Goal: Task Accomplishment & Management: Manage account settings

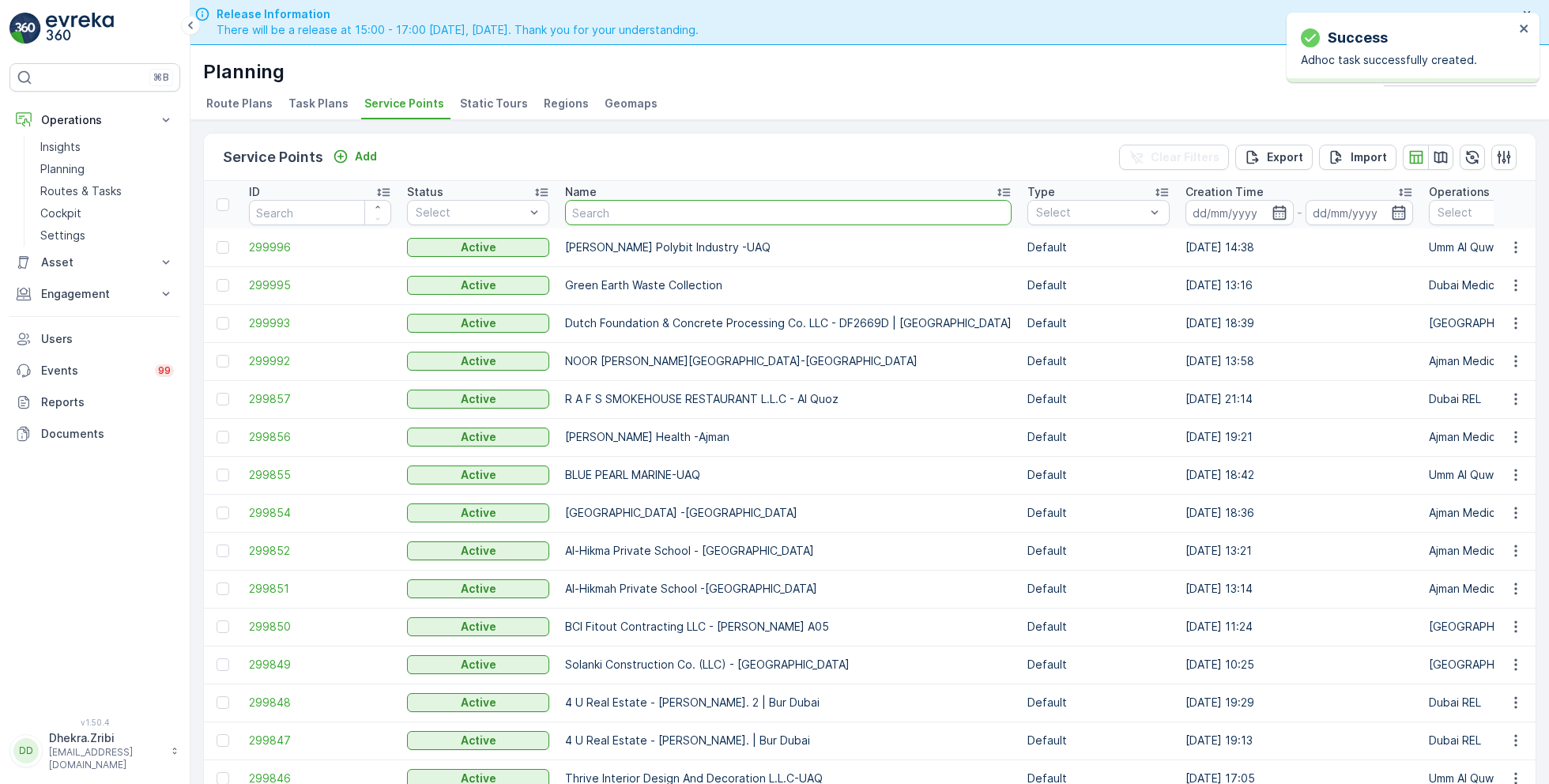
scroll to position [39, 0]
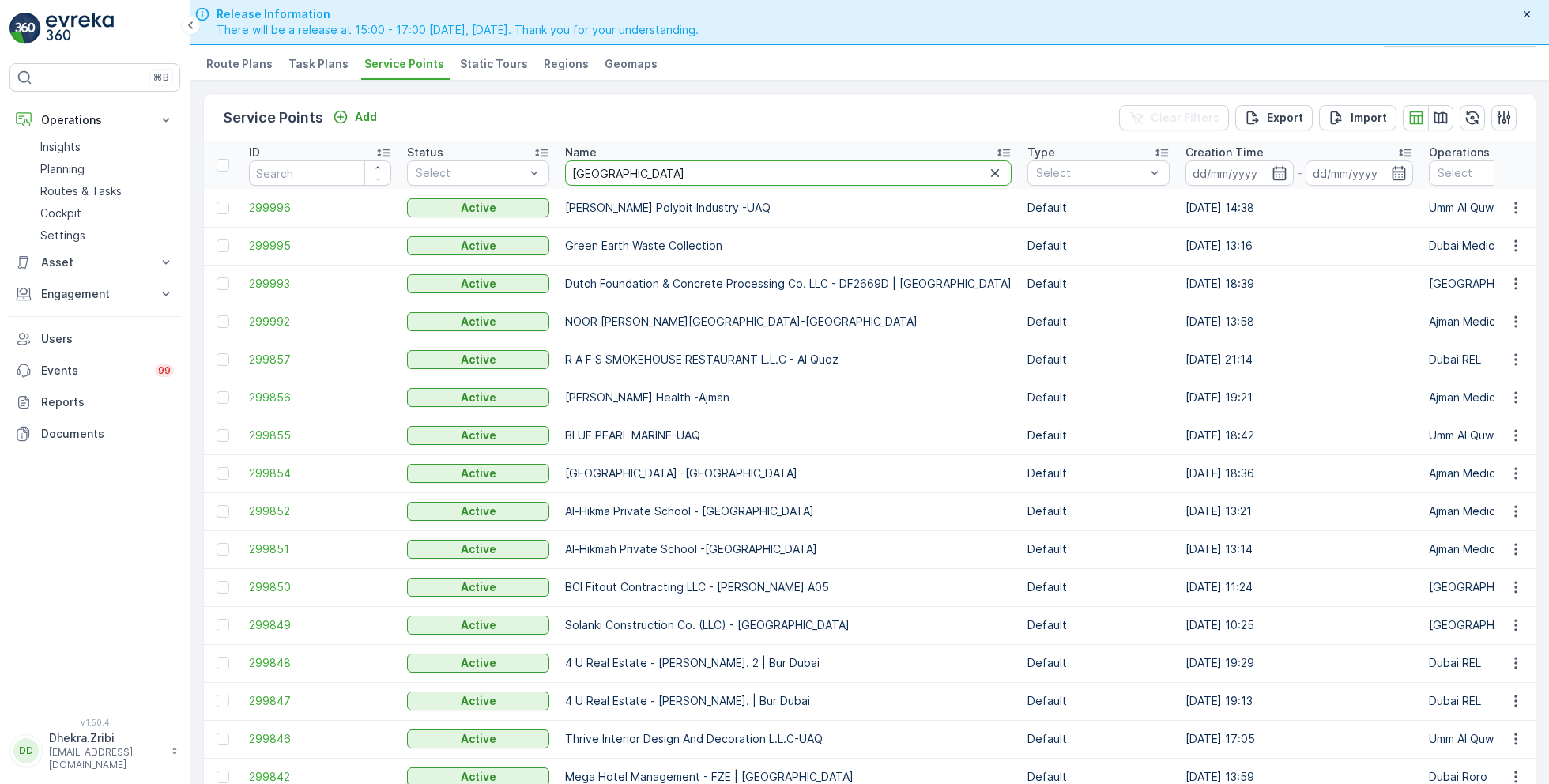
type input "arabian"
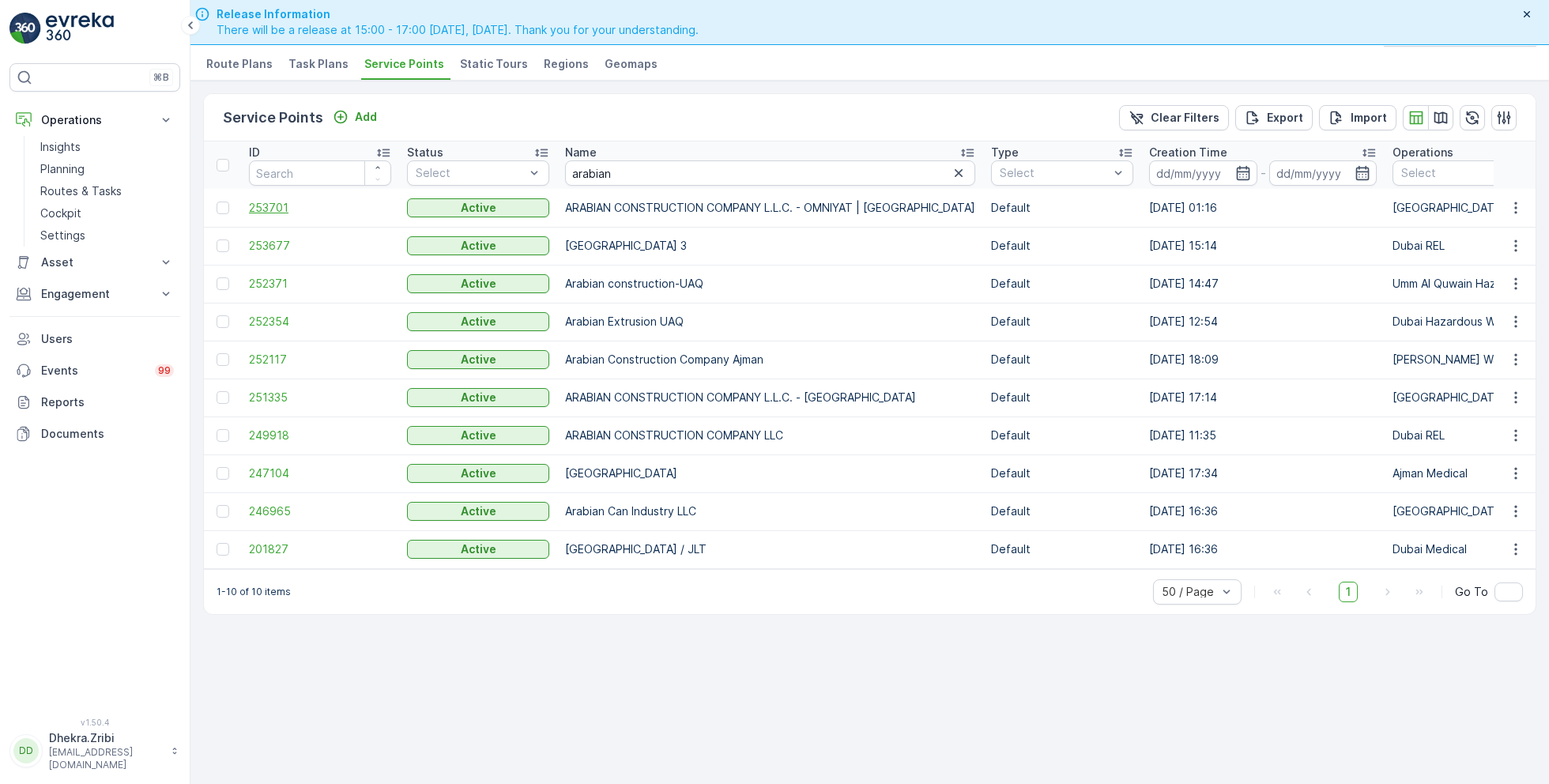
click at [275, 207] on span "253701" at bounding box center [319, 207] width 142 height 16
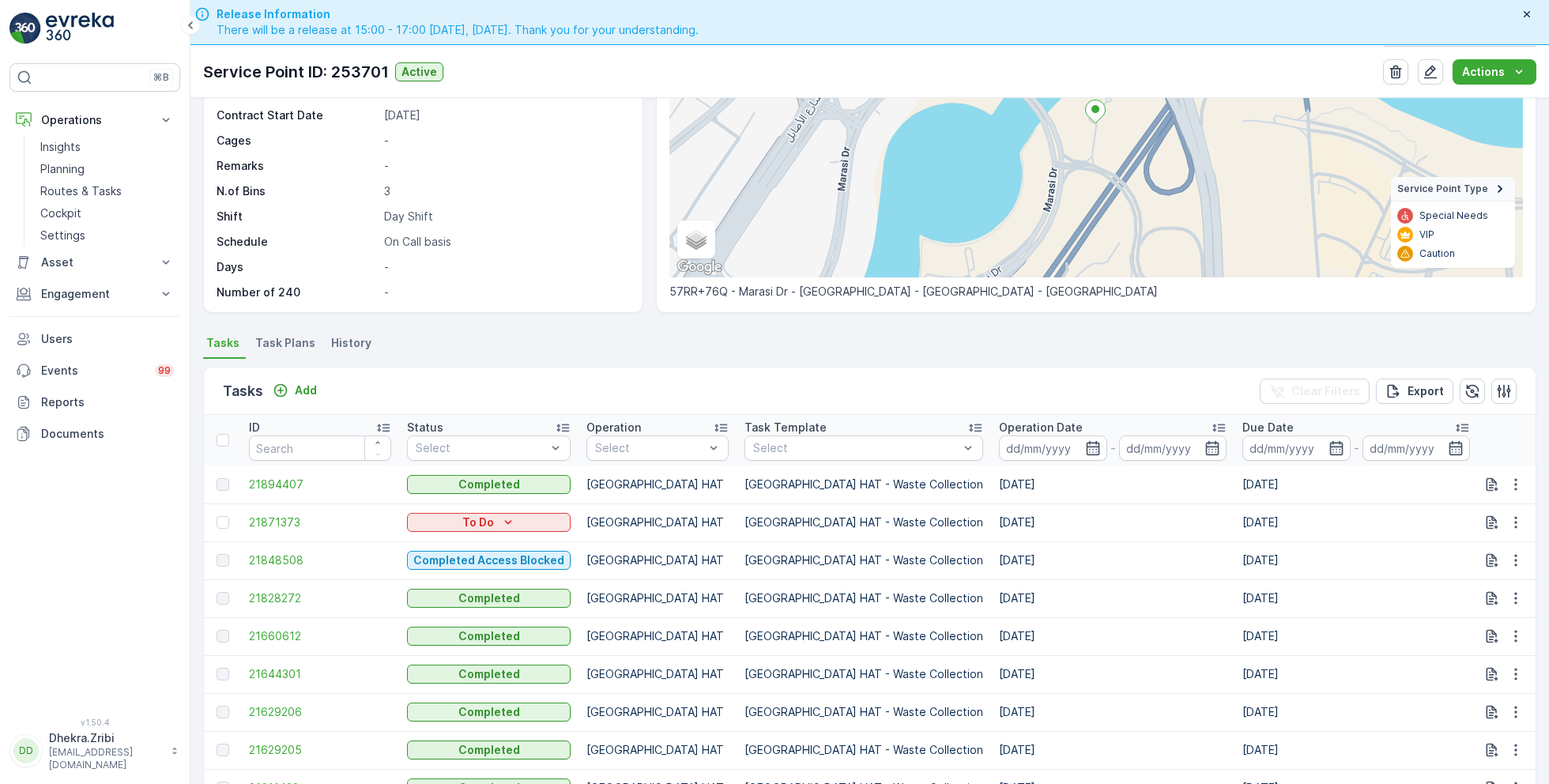
scroll to position [200, 0]
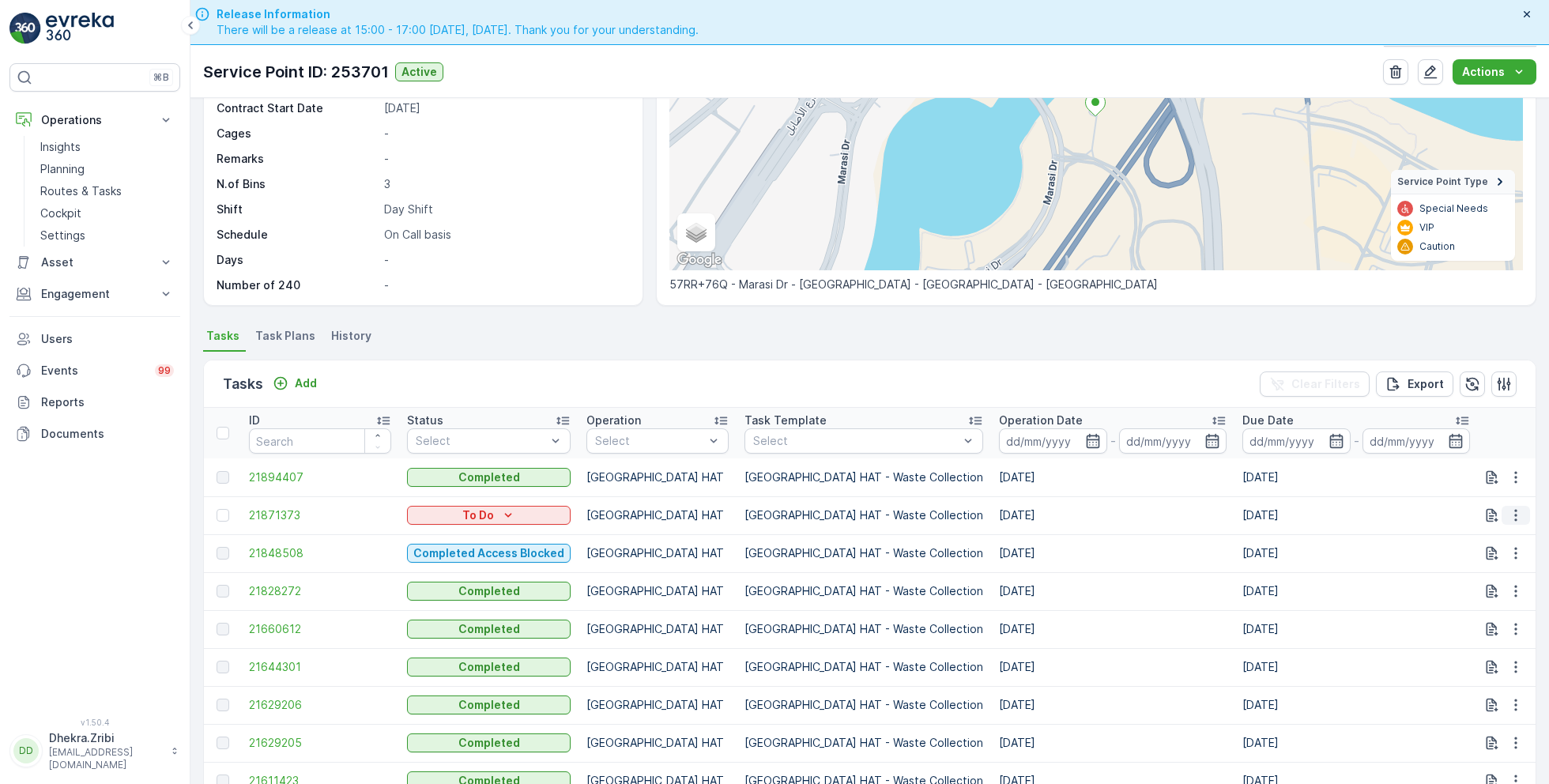
click at [1510, 516] on icon "button" at bounding box center [1516, 515] width 16 height 16
click at [1473, 581] on span "Change Route" at bounding box center [1474, 580] width 76 height 16
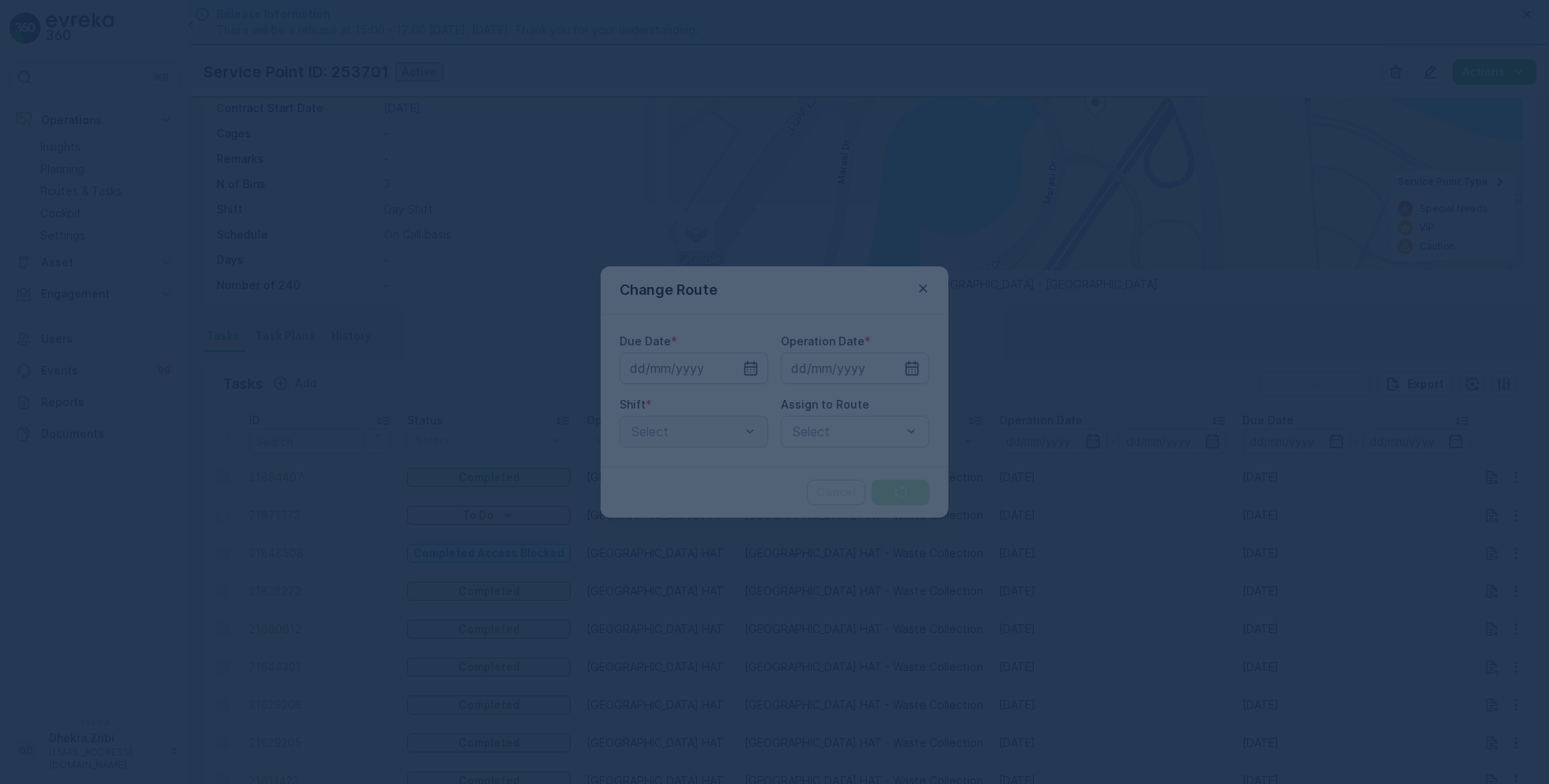
type input "[DATE]"
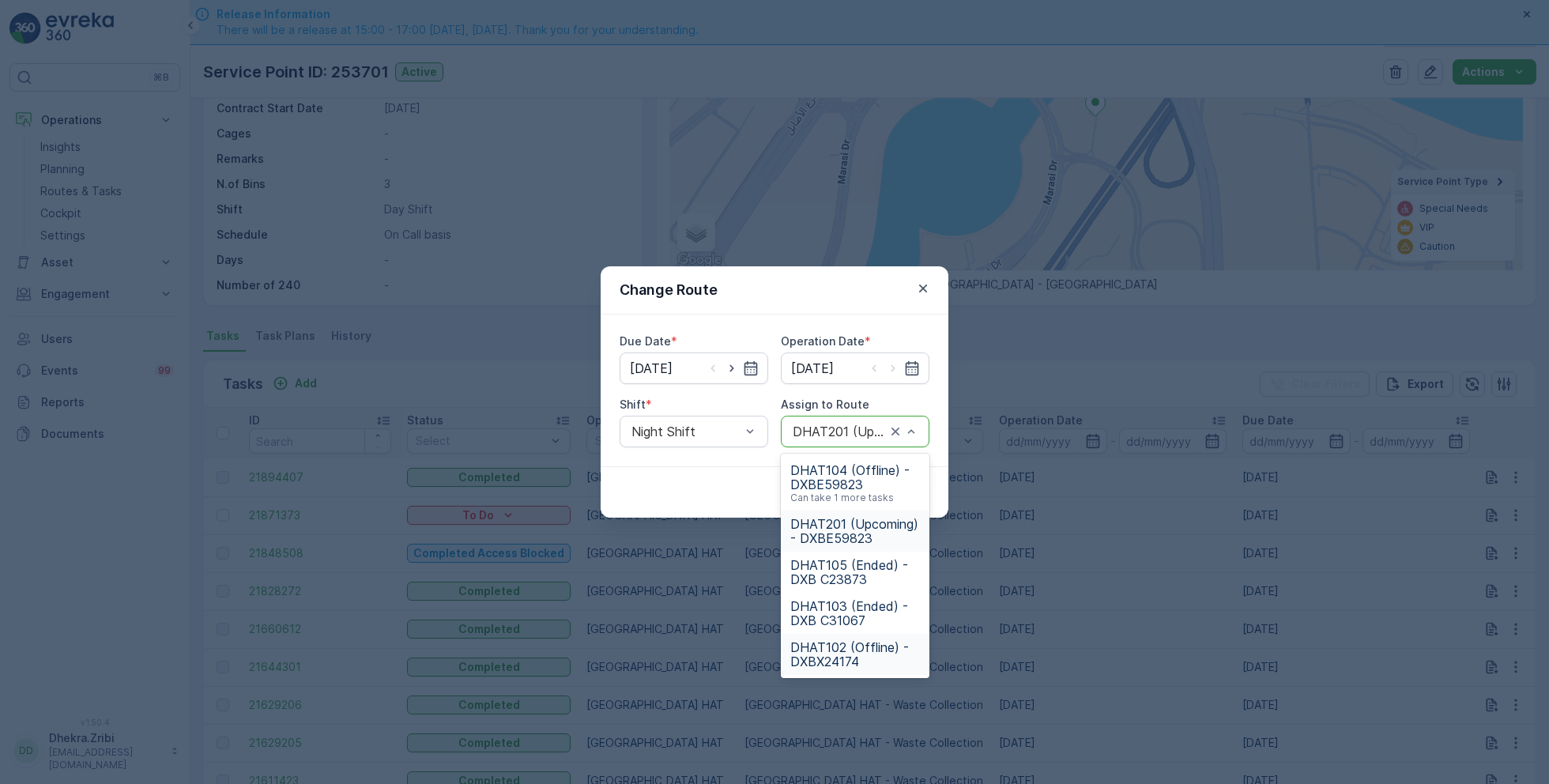
click at [824, 637] on div "DHAT102 (Offline) - DXBX24174" at bounding box center [855, 654] width 148 height 41
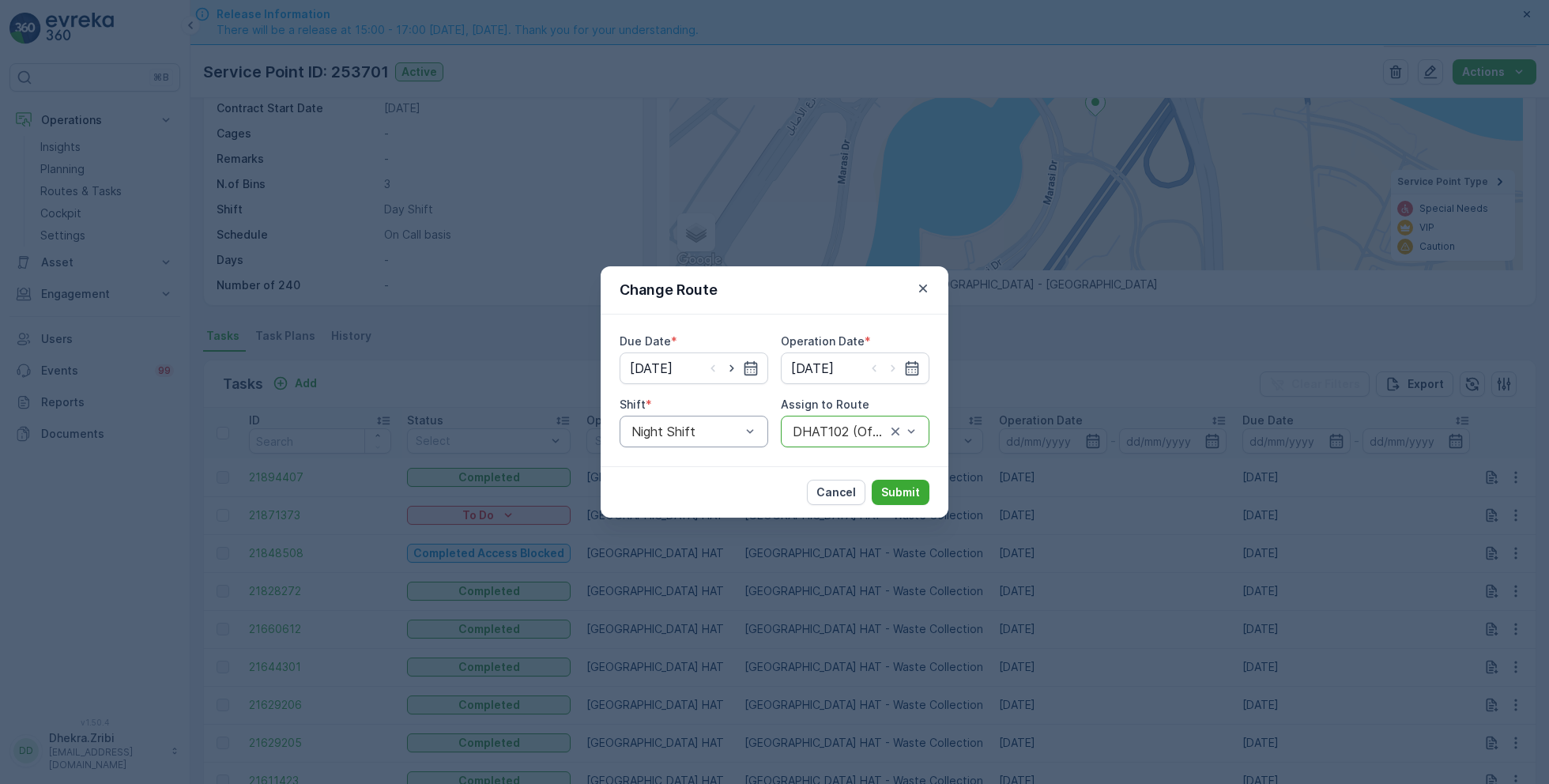
click at [717, 446] on div "Night Shift" at bounding box center [693, 431] width 148 height 32
click at [672, 477] on span "Day Shift" at bounding box center [657, 469] width 56 height 14
click at [914, 491] on p "Submit" at bounding box center [900, 492] width 38 height 16
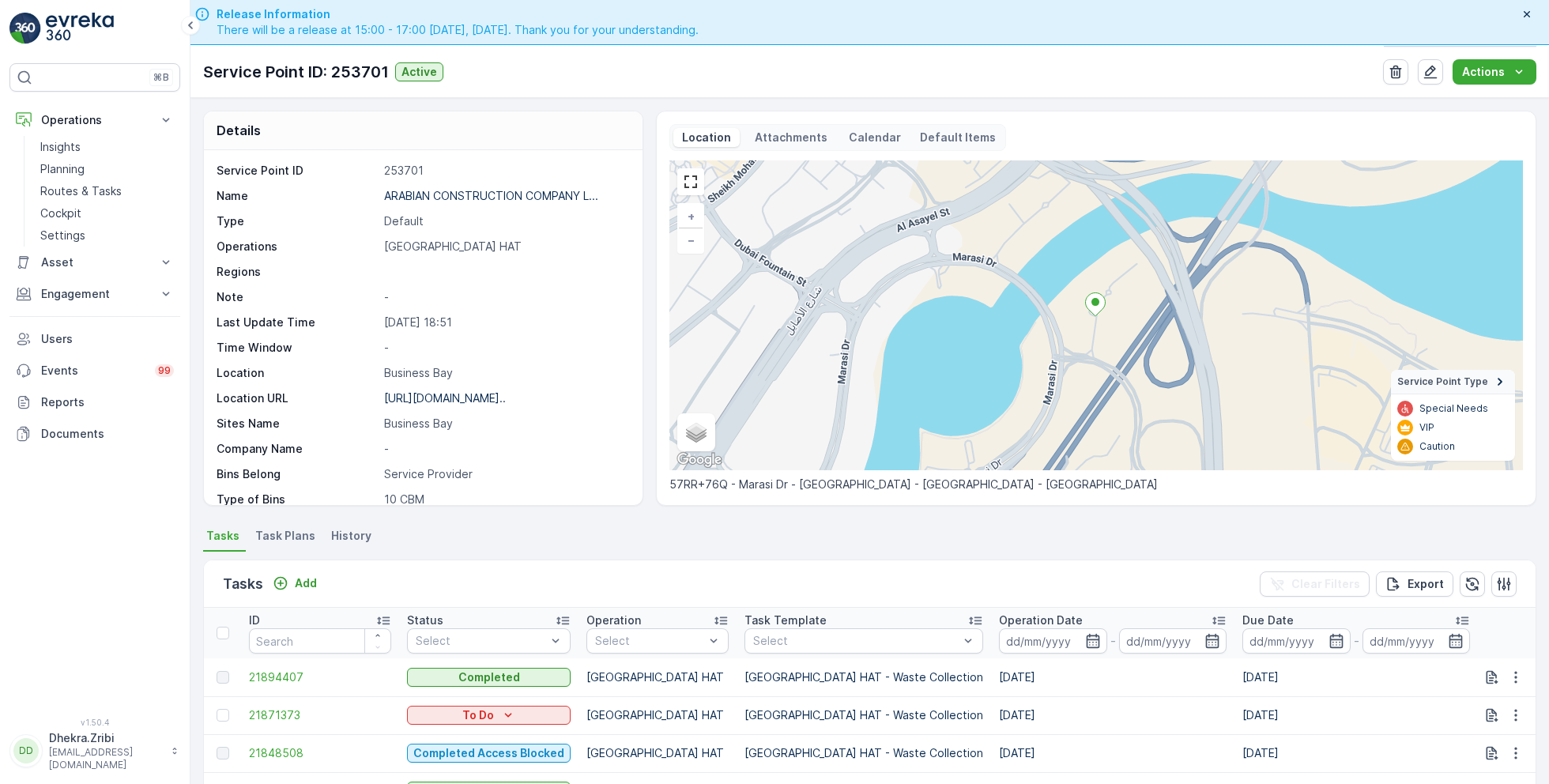
scroll to position [0, 0]
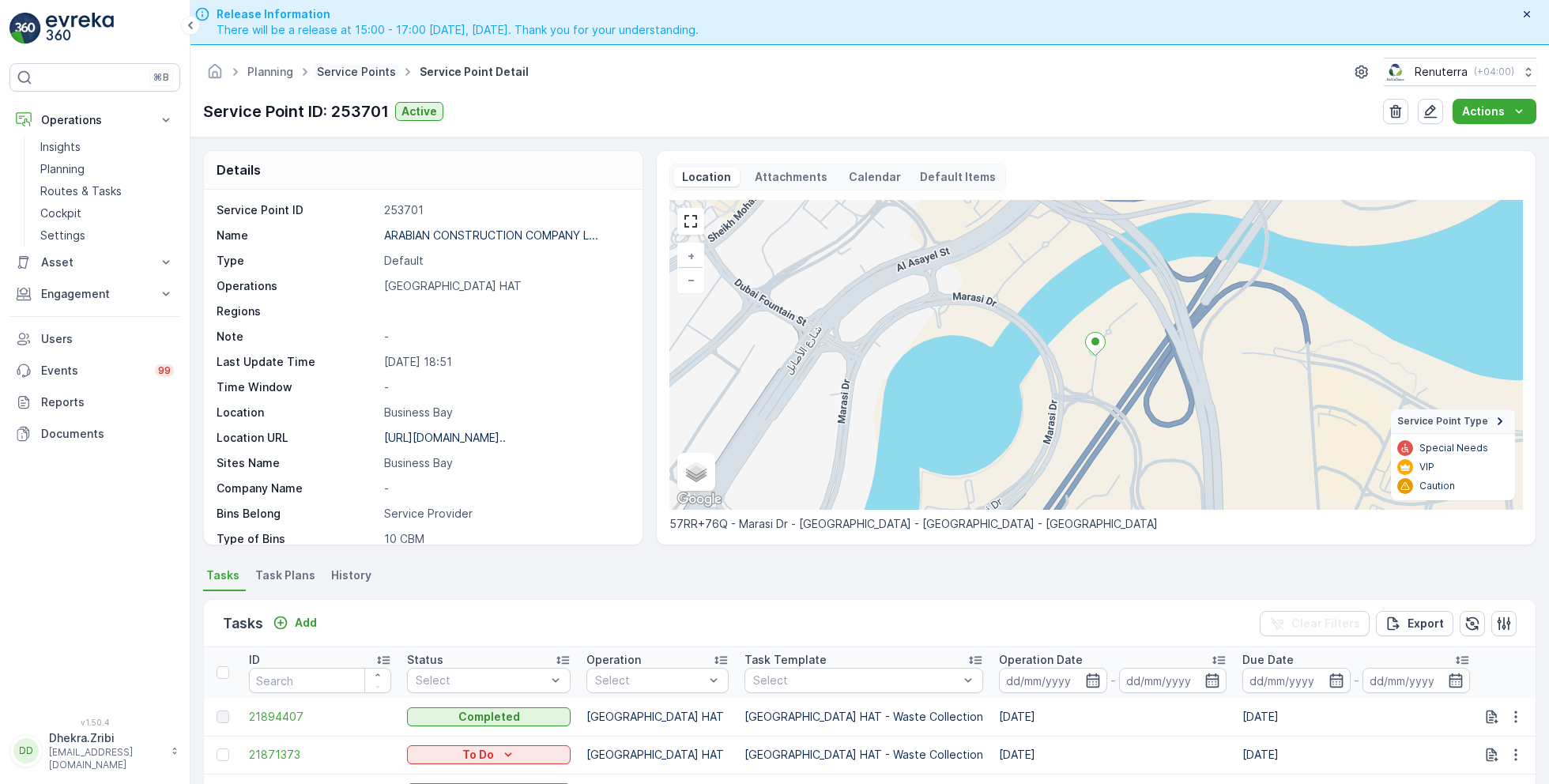
click at [358, 76] on link "Service Points" at bounding box center [356, 72] width 79 height 13
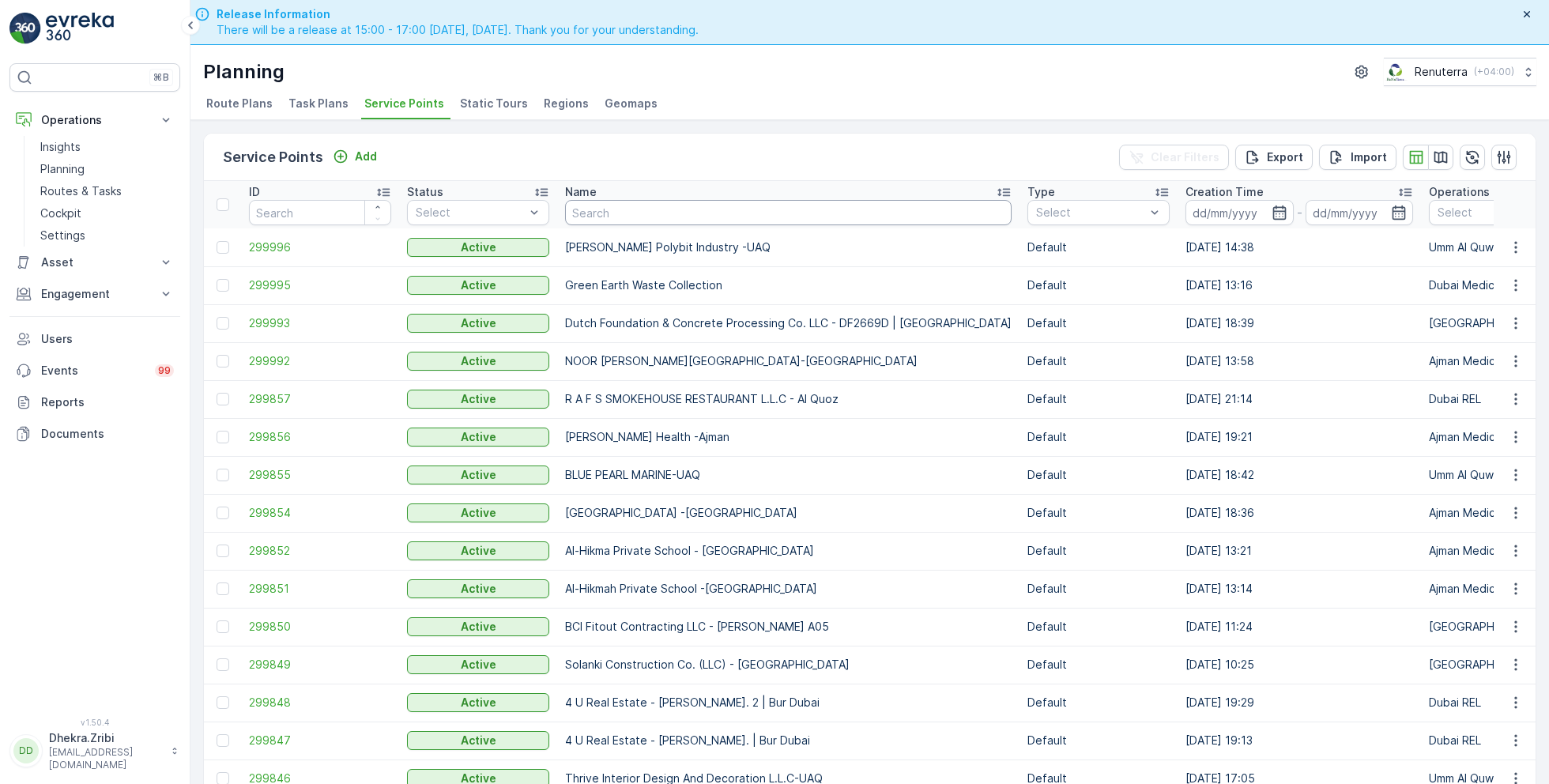
click at [583, 209] on input "text" at bounding box center [788, 212] width 447 height 25
type input "n"
type input "nomac"
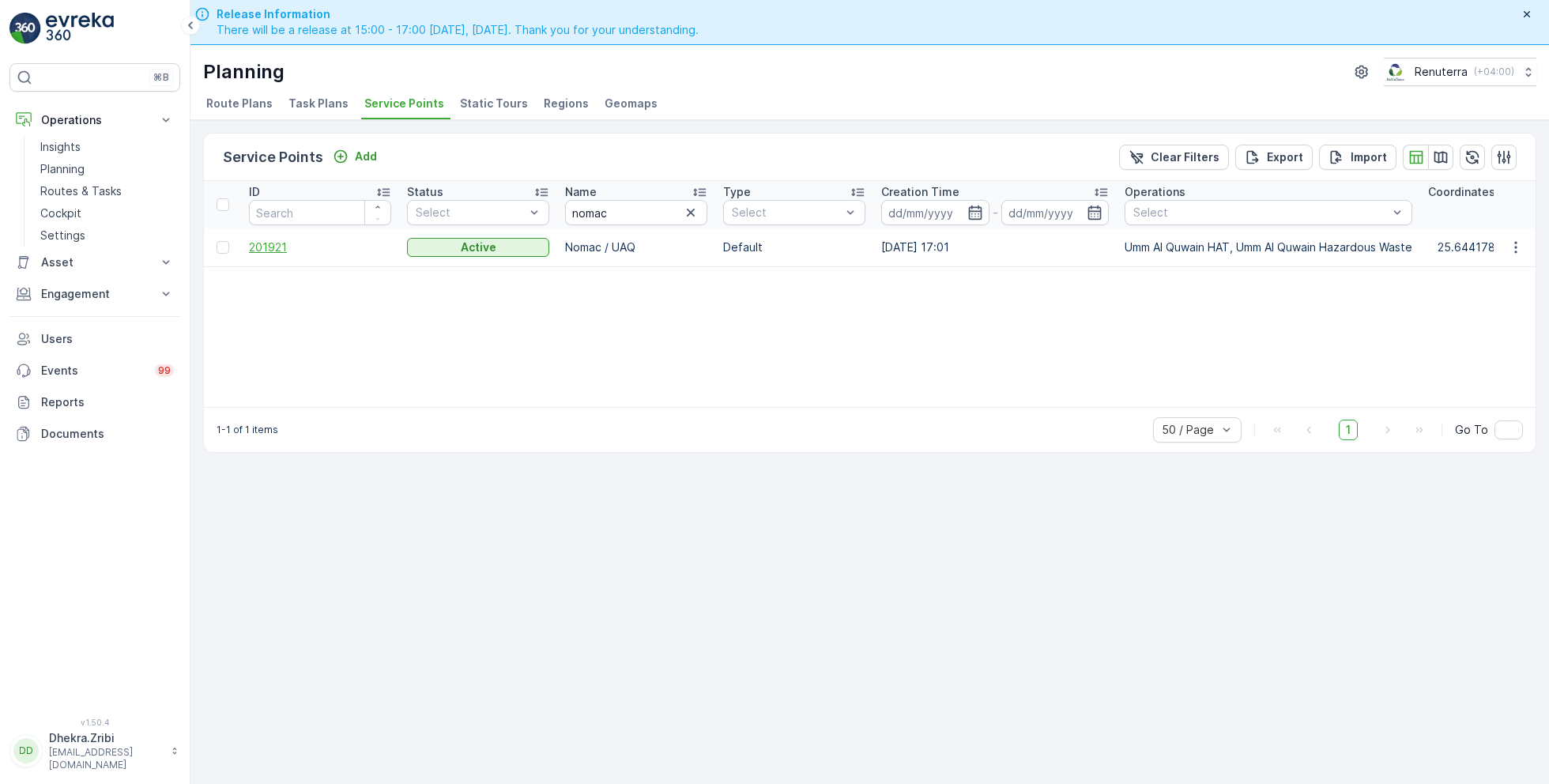
click at [275, 247] on span "201921" at bounding box center [319, 247] width 142 height 16
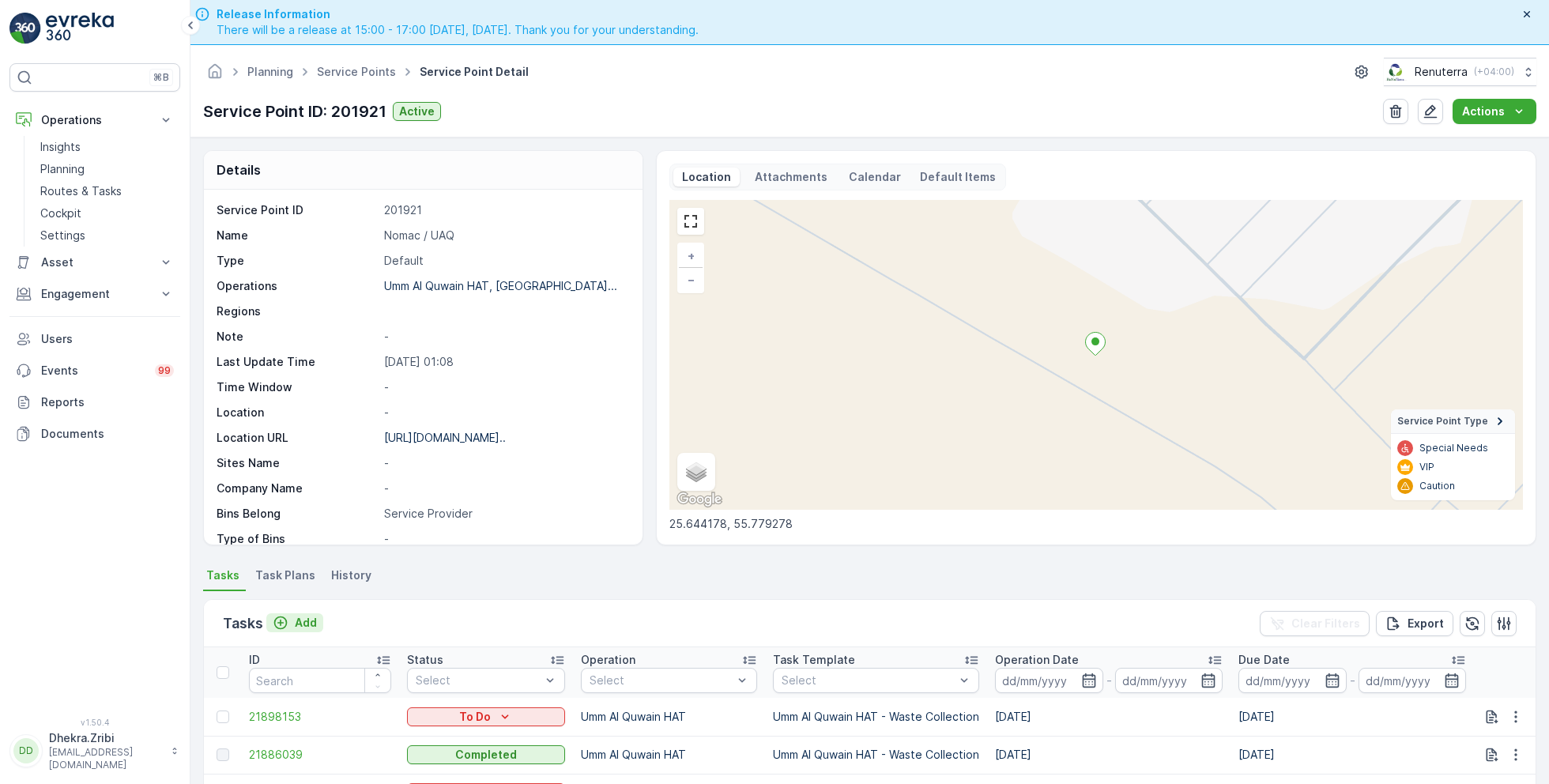
click at [304, 617] on p "Add" at bounding box center [305, 622] width 22 height 16
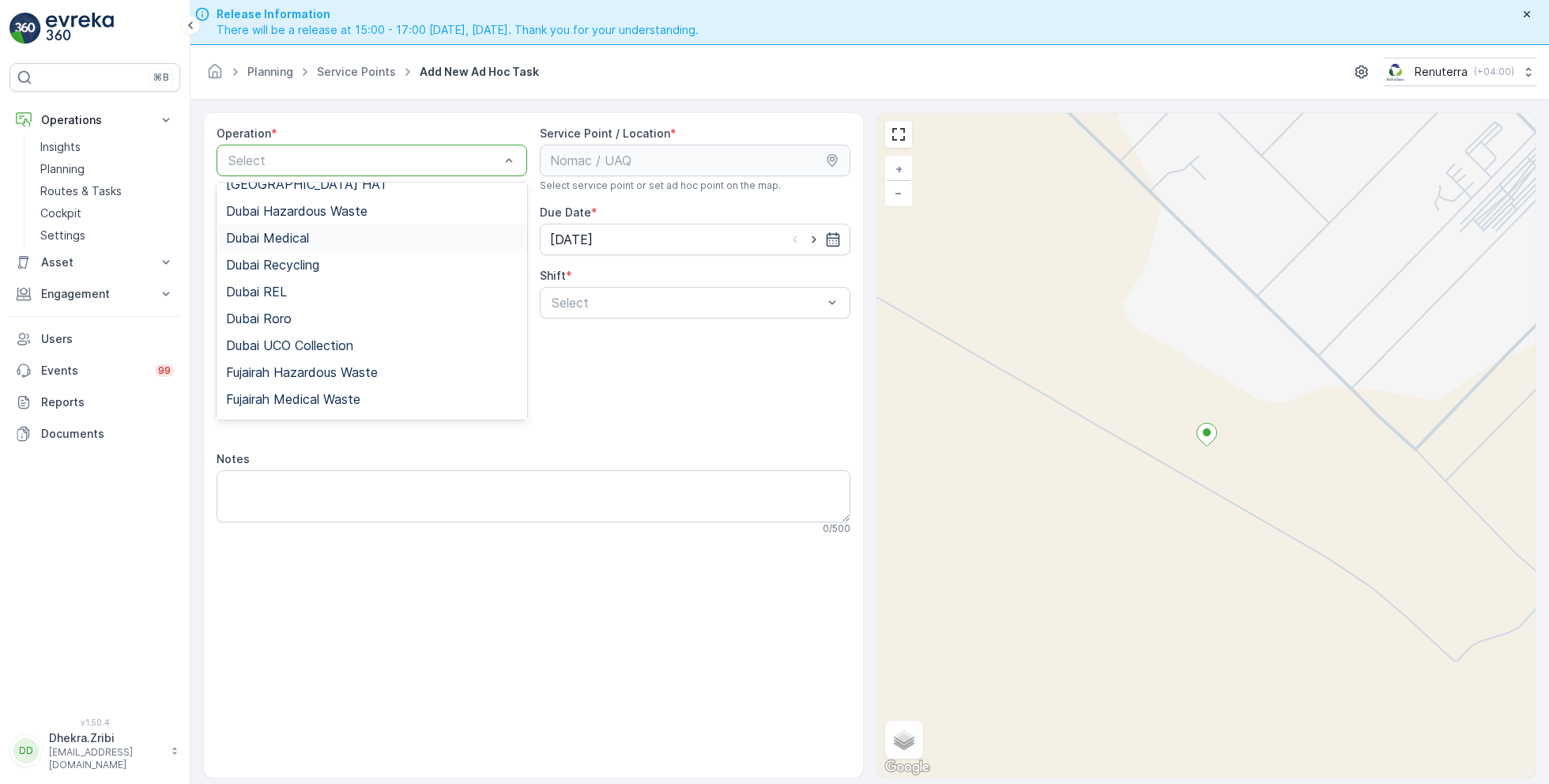
scroll to position [199, 0]
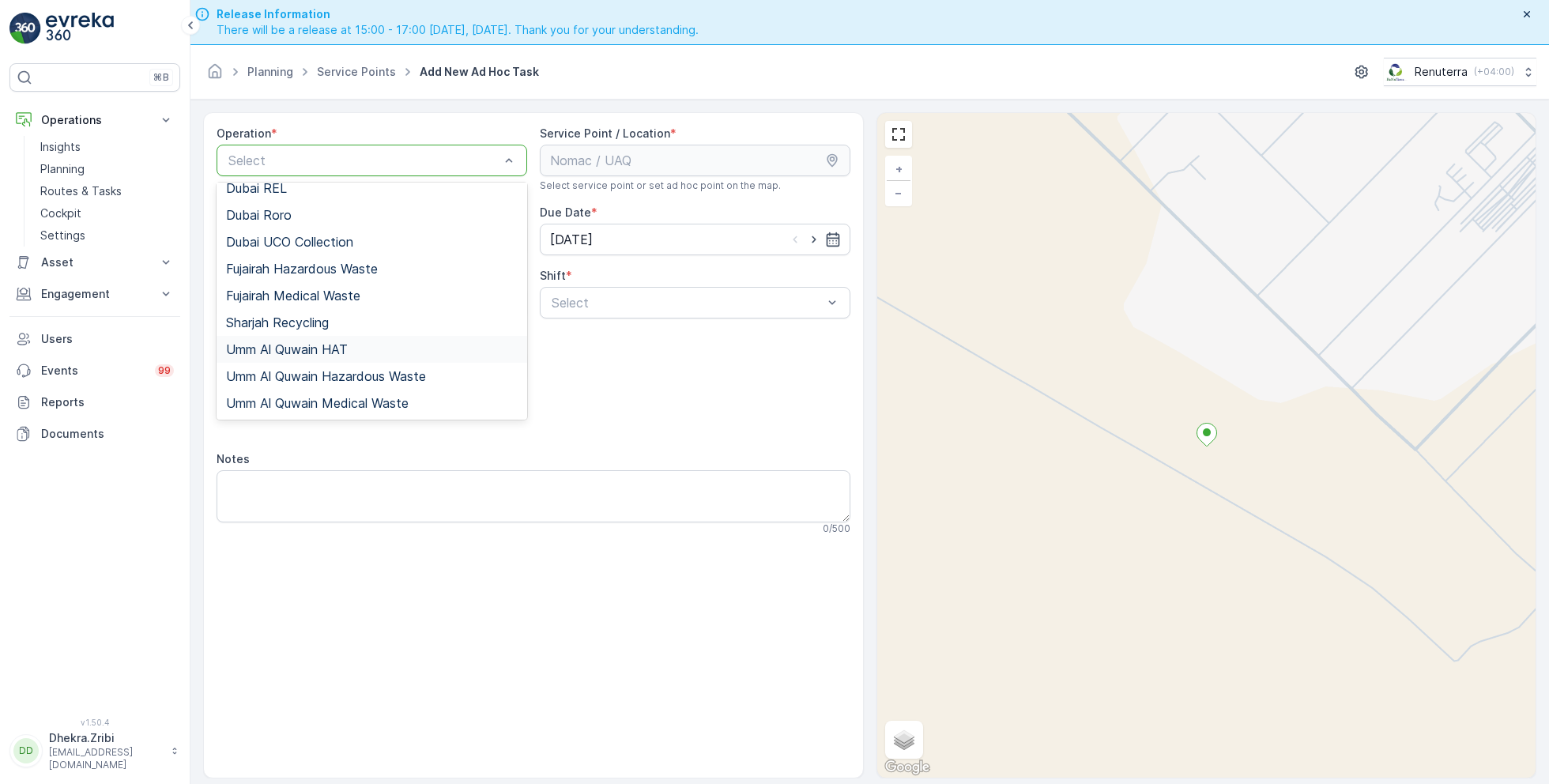
click at [319, 343] on span "Umm Al Quwain HAT" at bounding box center [286, 349] width 121 height 14
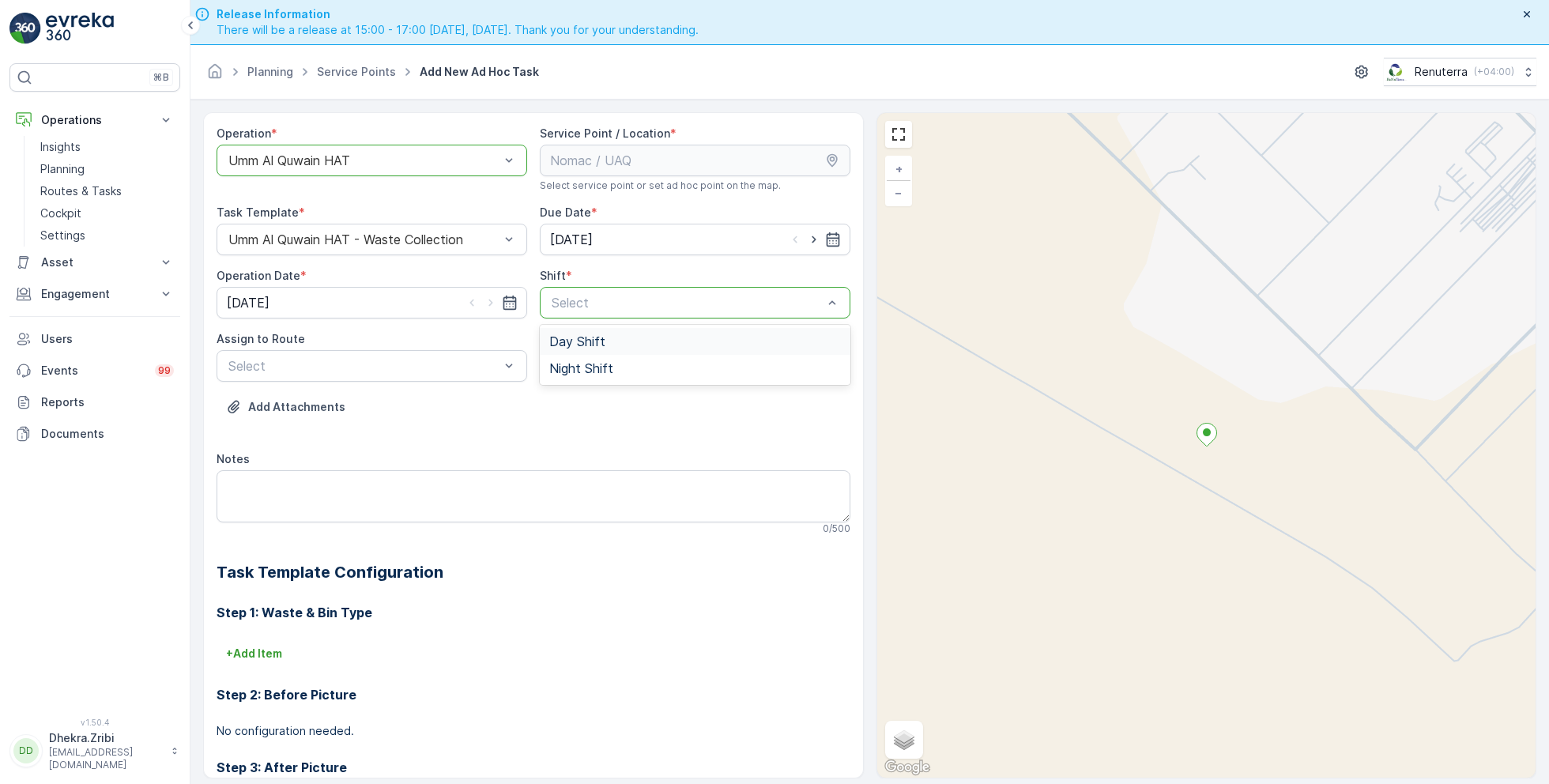
click at [578, 343] on span "Day Shift" at bounding box center [577, 341] width 56 height 14
click at [373, 407] on span "UAQHAT101 (Dispatched) - DXBE24553" at bounding box center [345, 404] width 239 height 14
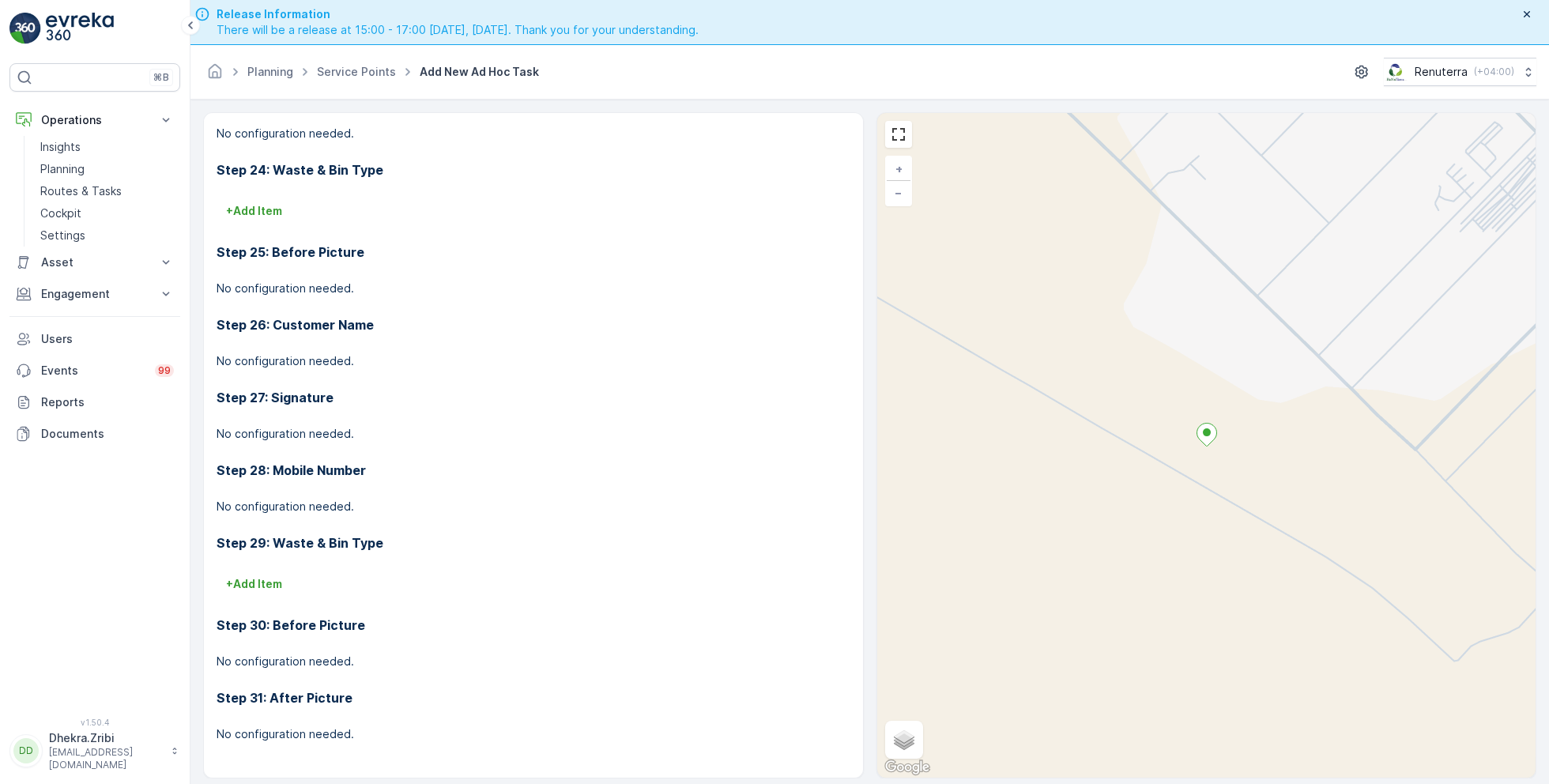
scroll to position [44, 0]
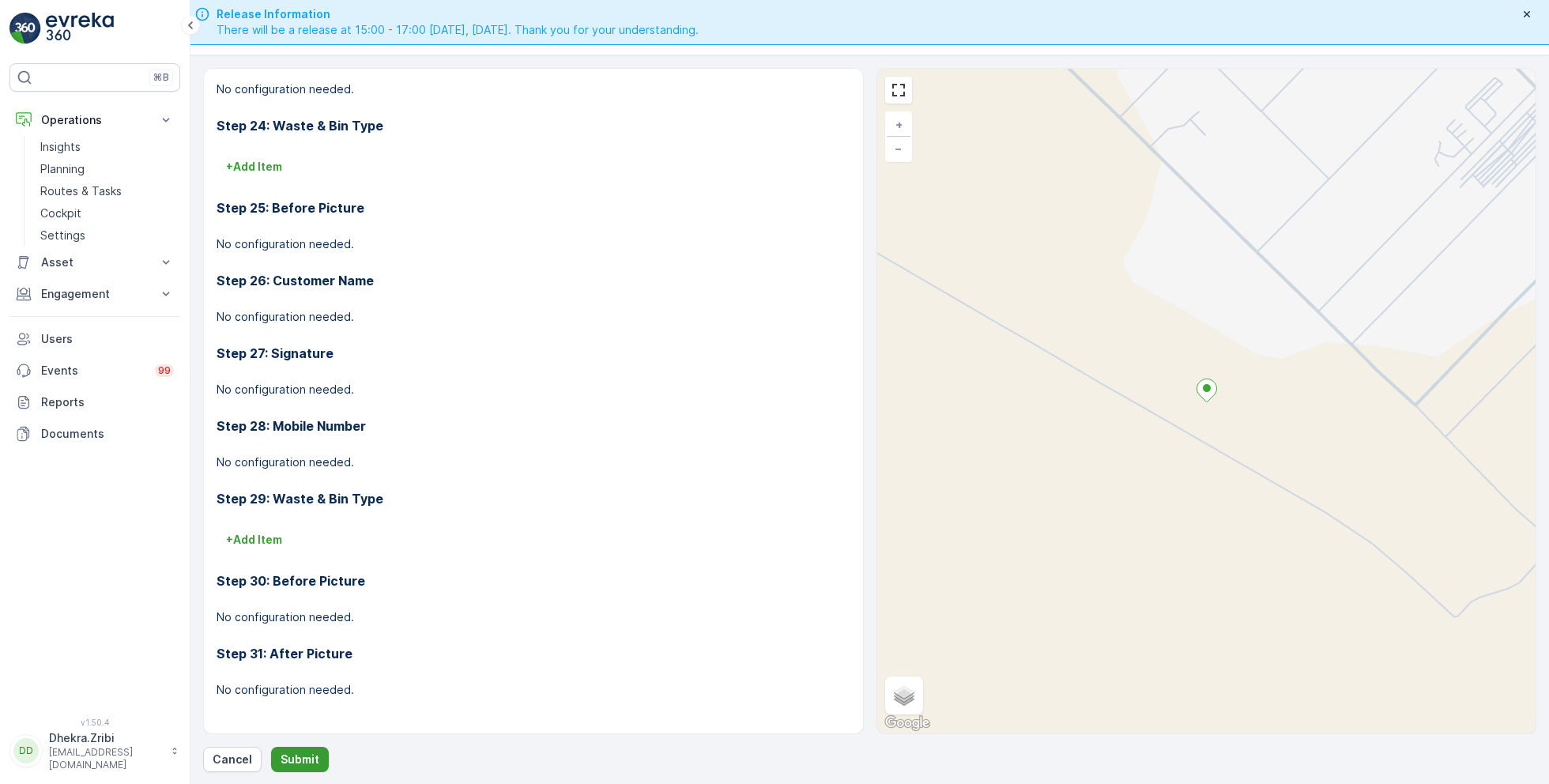
click at [307, 756] on p "Submit" at bounding box center [299, 759] width 38 height 16
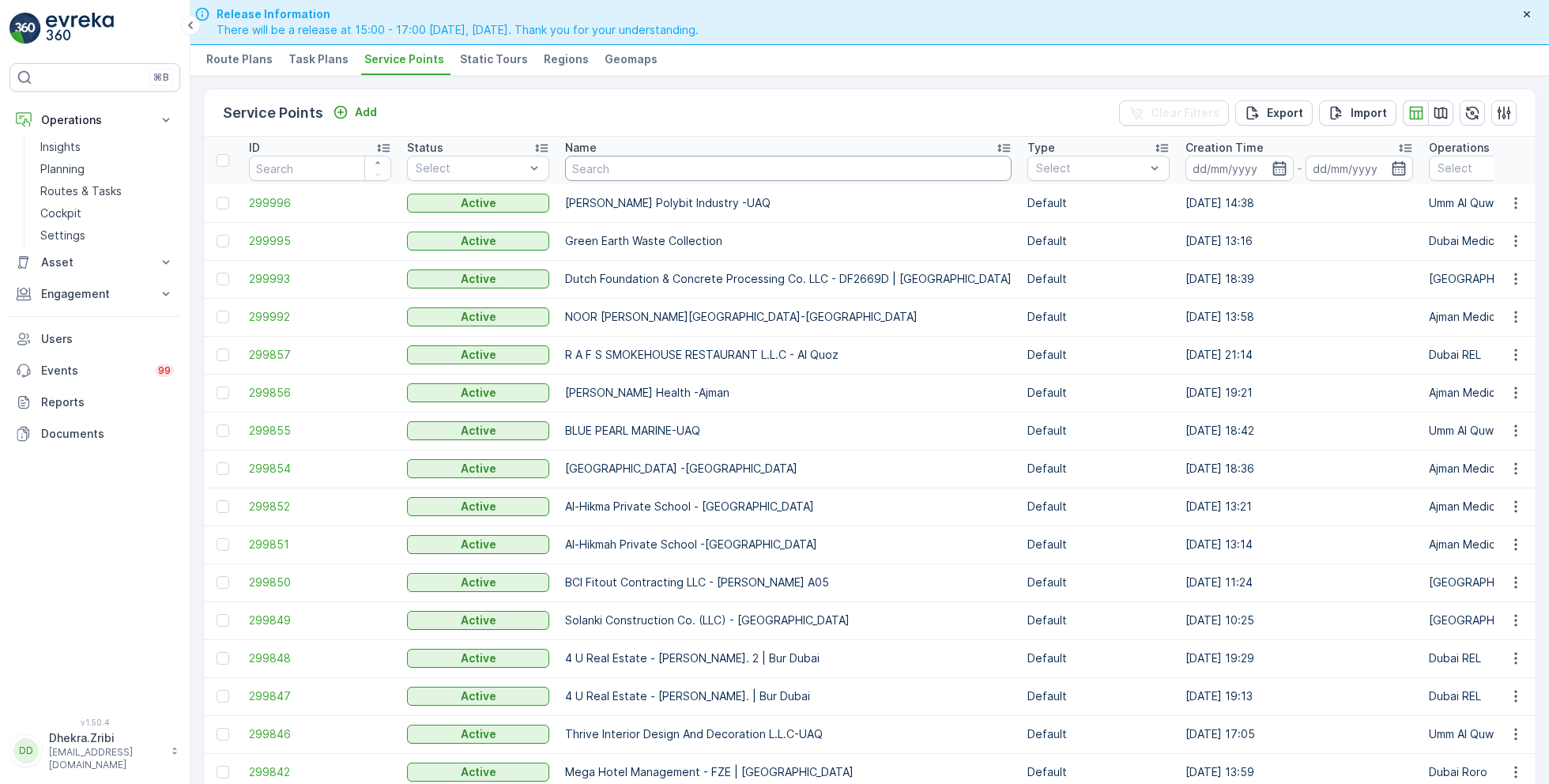
click at [614, 176] on input "text" at bounding box center [788, 168] width 447 height 25
type input "al tay"
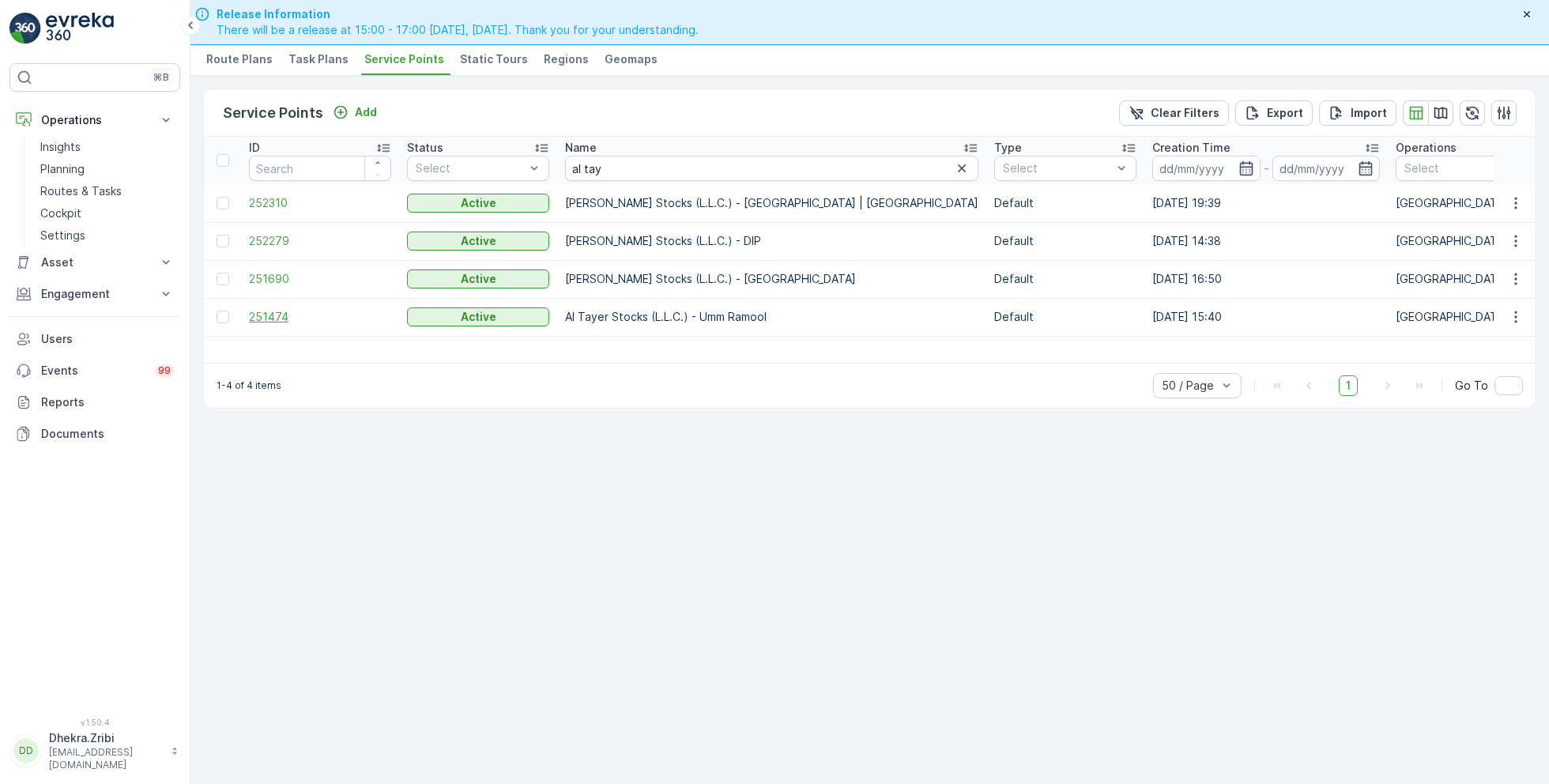
click at [278, 311] on span "251474" at bounding box center [319, 316] width 142 height 16
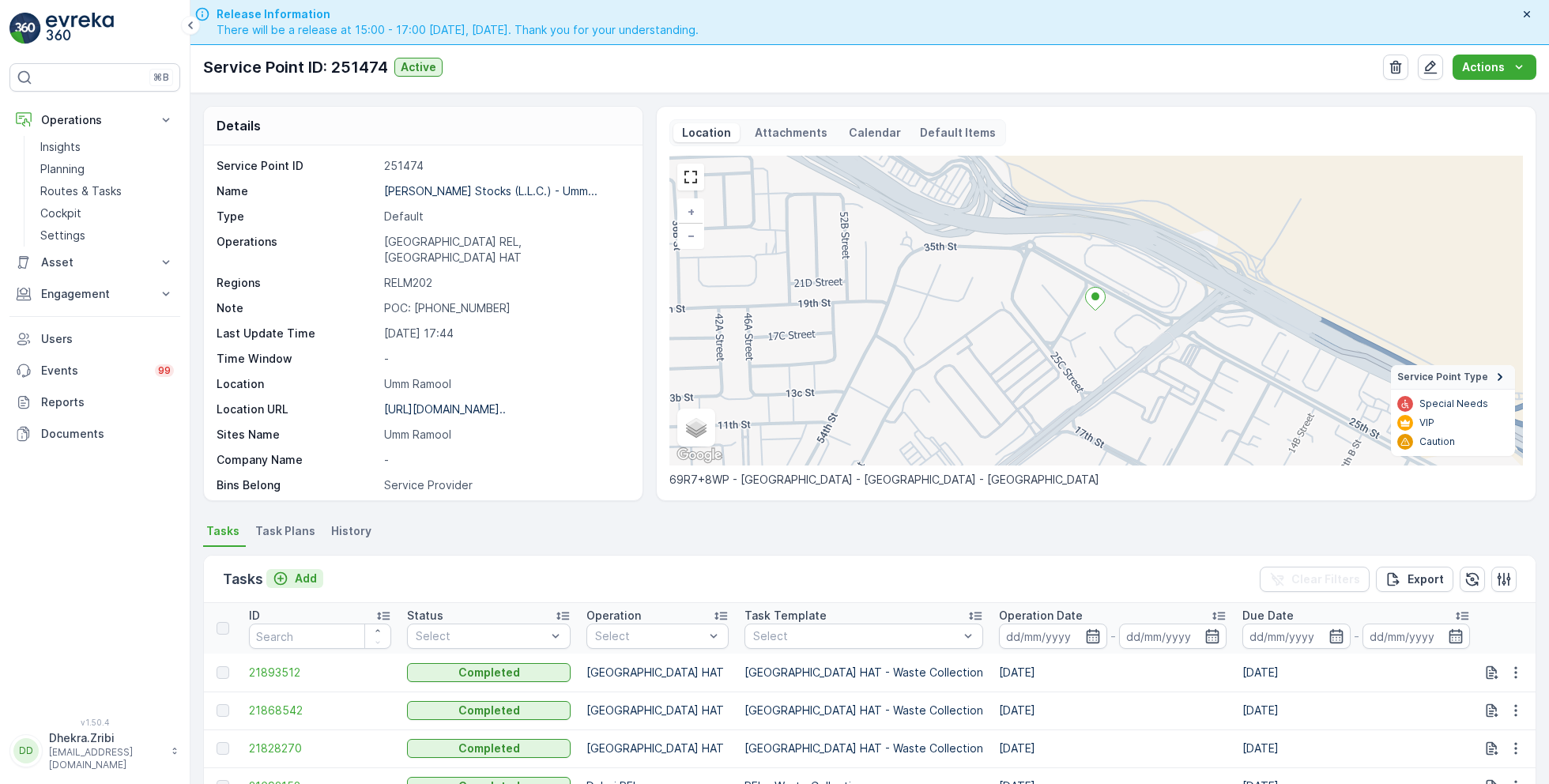
click at [295, 574] on p "Add" at bounding box center [305, 578] width 22 height 16
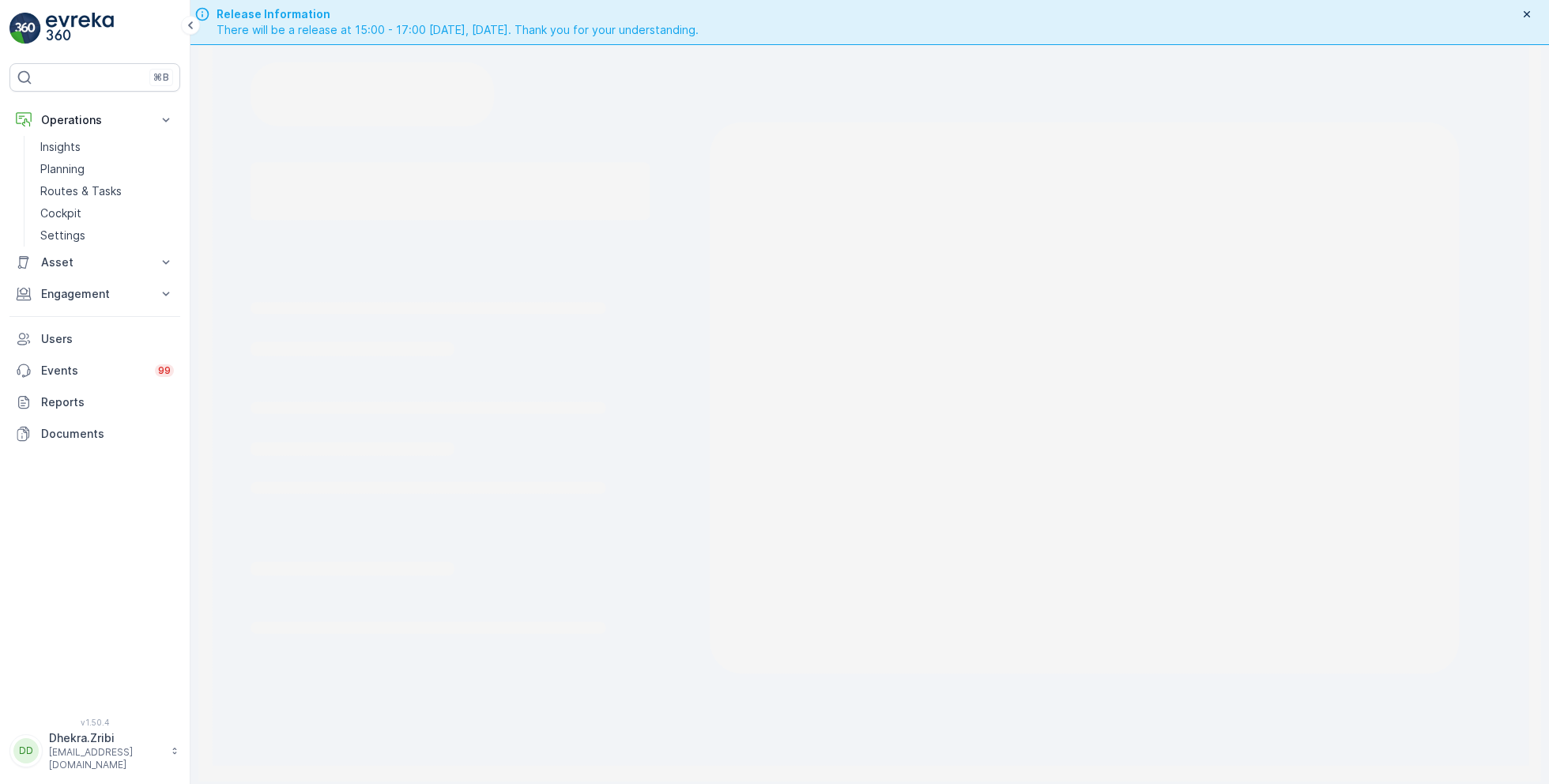
scroll to position [44, 0]
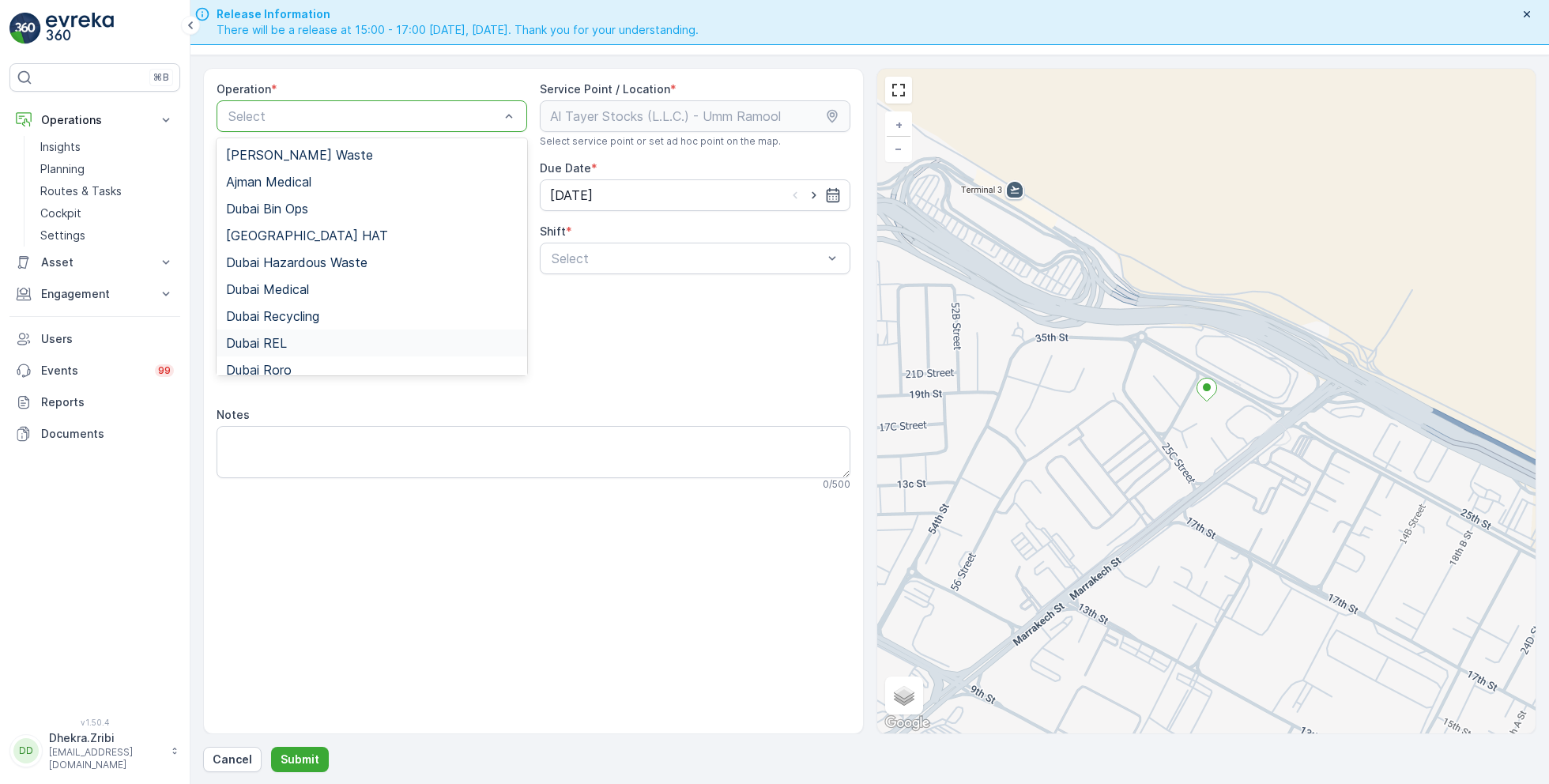
click at [295, 336] on div "Dubai REL" at bounding box center [371, 342] width 292 height 14
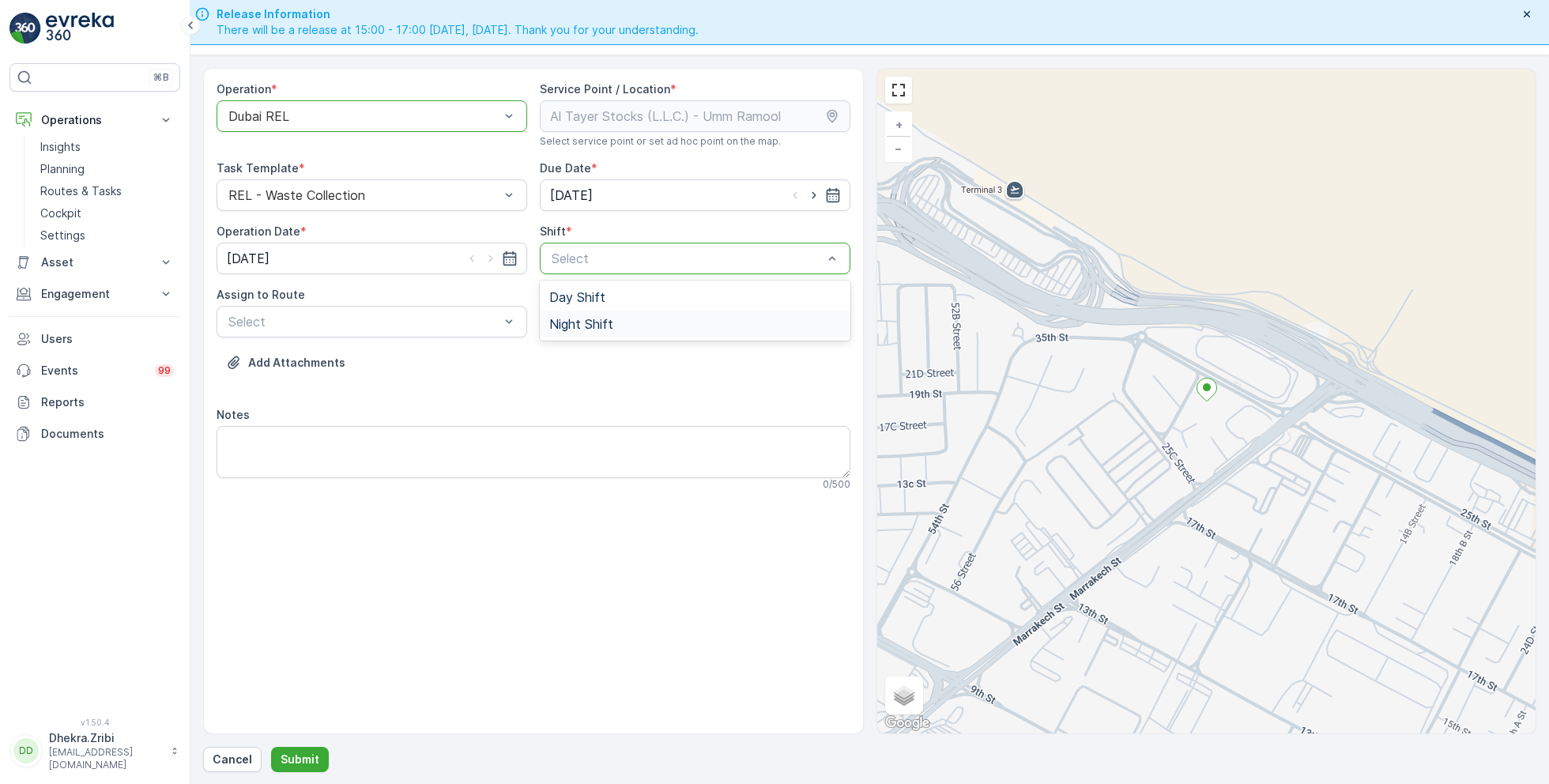
click at [561, 327] on span "Night Shift" at bounding box center [580, 323] width 64 height 14
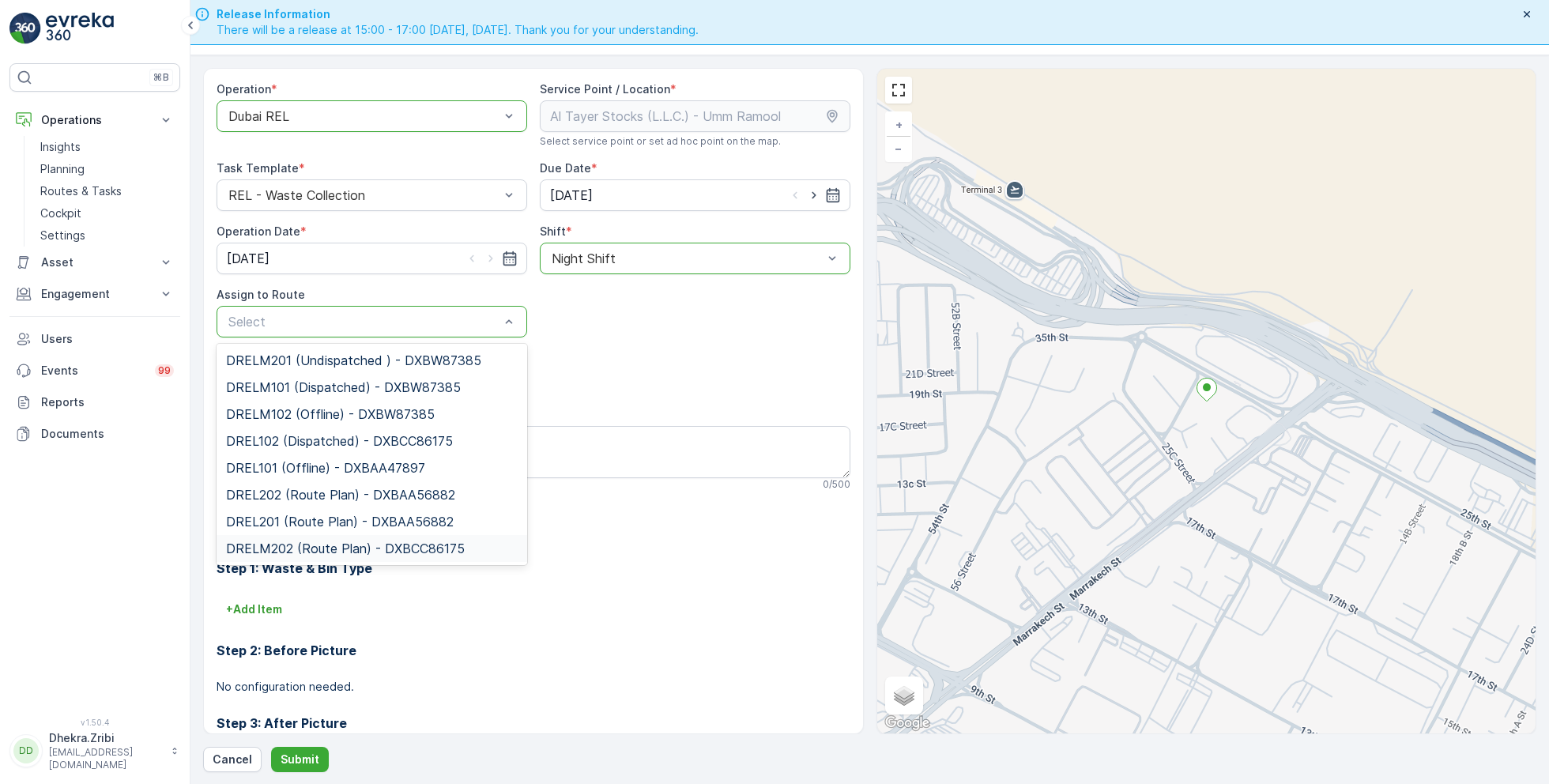
click at [316, 549] on span "DRELM202 (Route Plan) - DXBCC86175" at bounding box center [345, 548] width 239 height 14
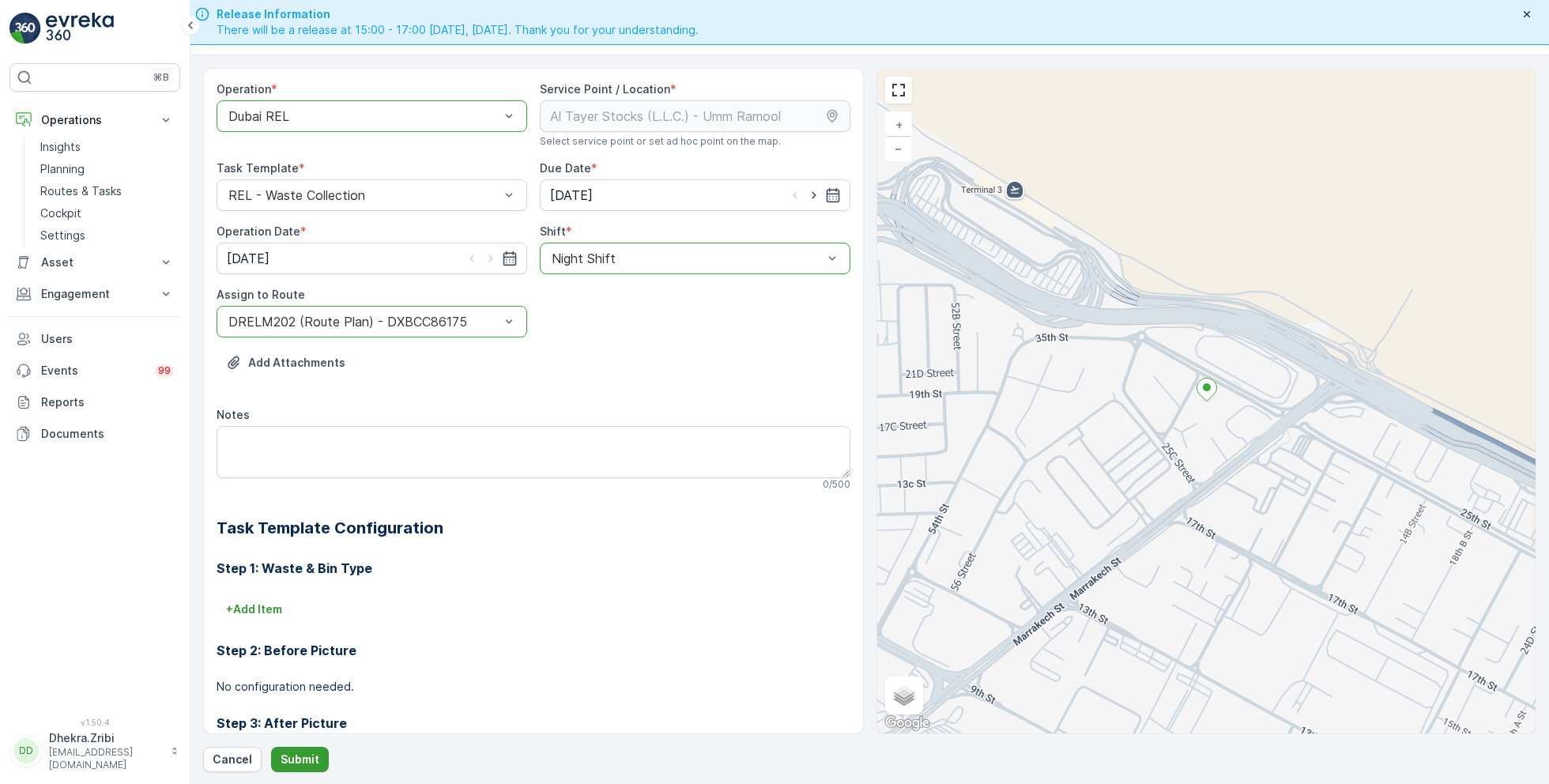
click at [303, 753] on p "Submit" at bounding box center [299, 759] width 38 height 16
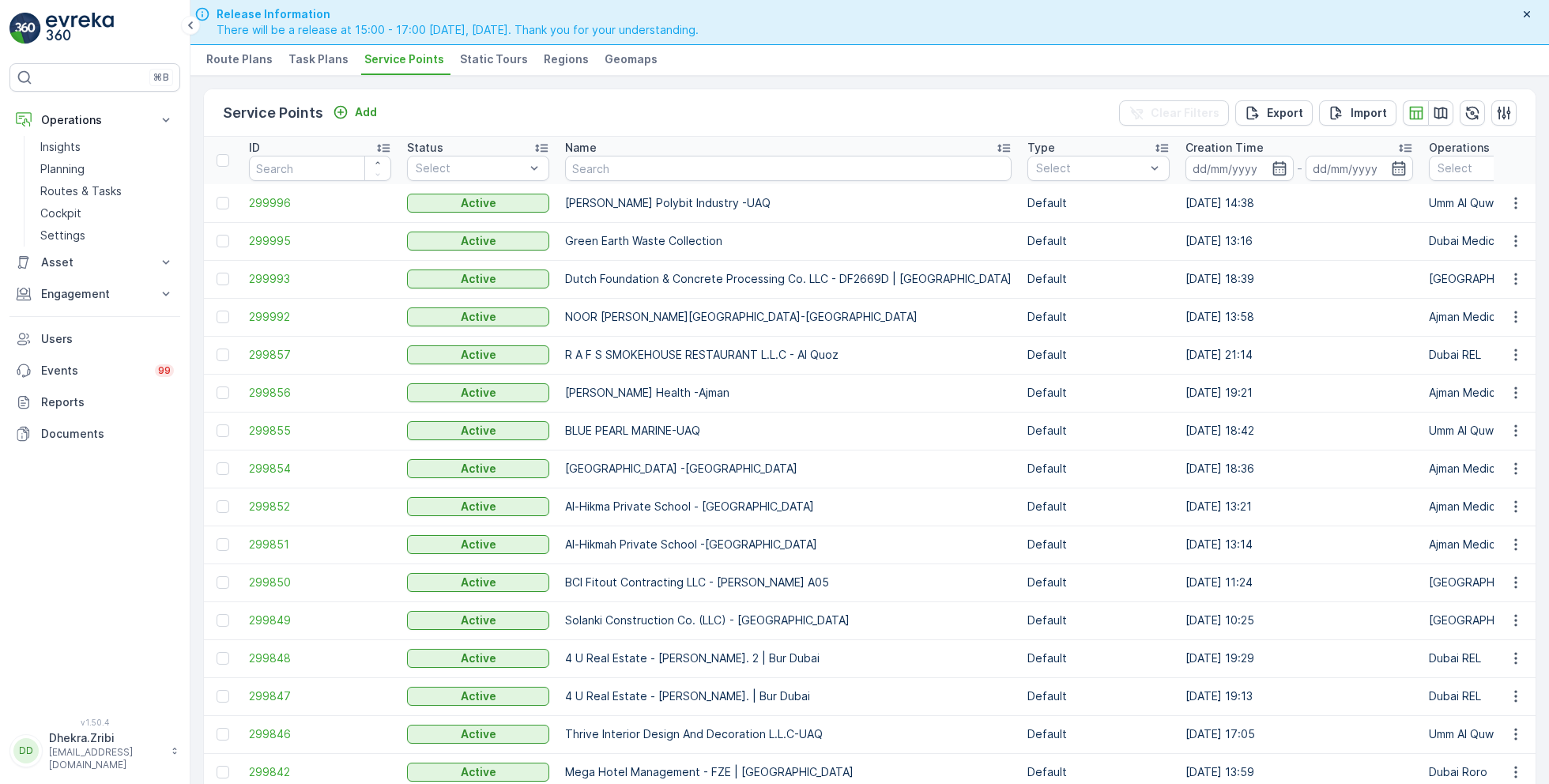
click at [612, 179] on th "Name" at bounding box center [788, 161] width 462 height 48
click at [612, 175] on input "text" at bounding box center [788, 168] width 447 height 25
type input "omni"
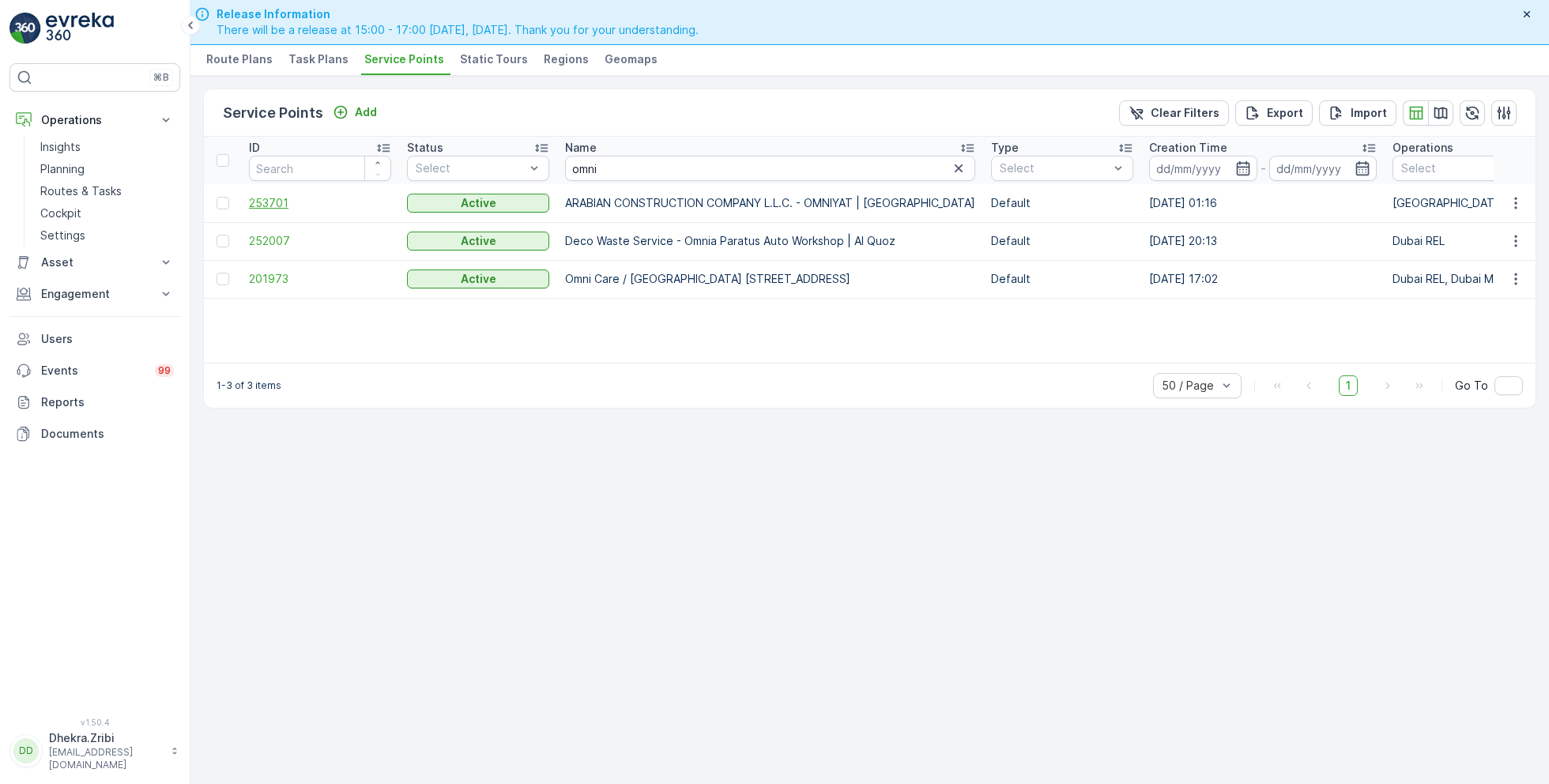
click at [277, 202] on span "253701" at bounding box center [319, 203] width 142 height 16
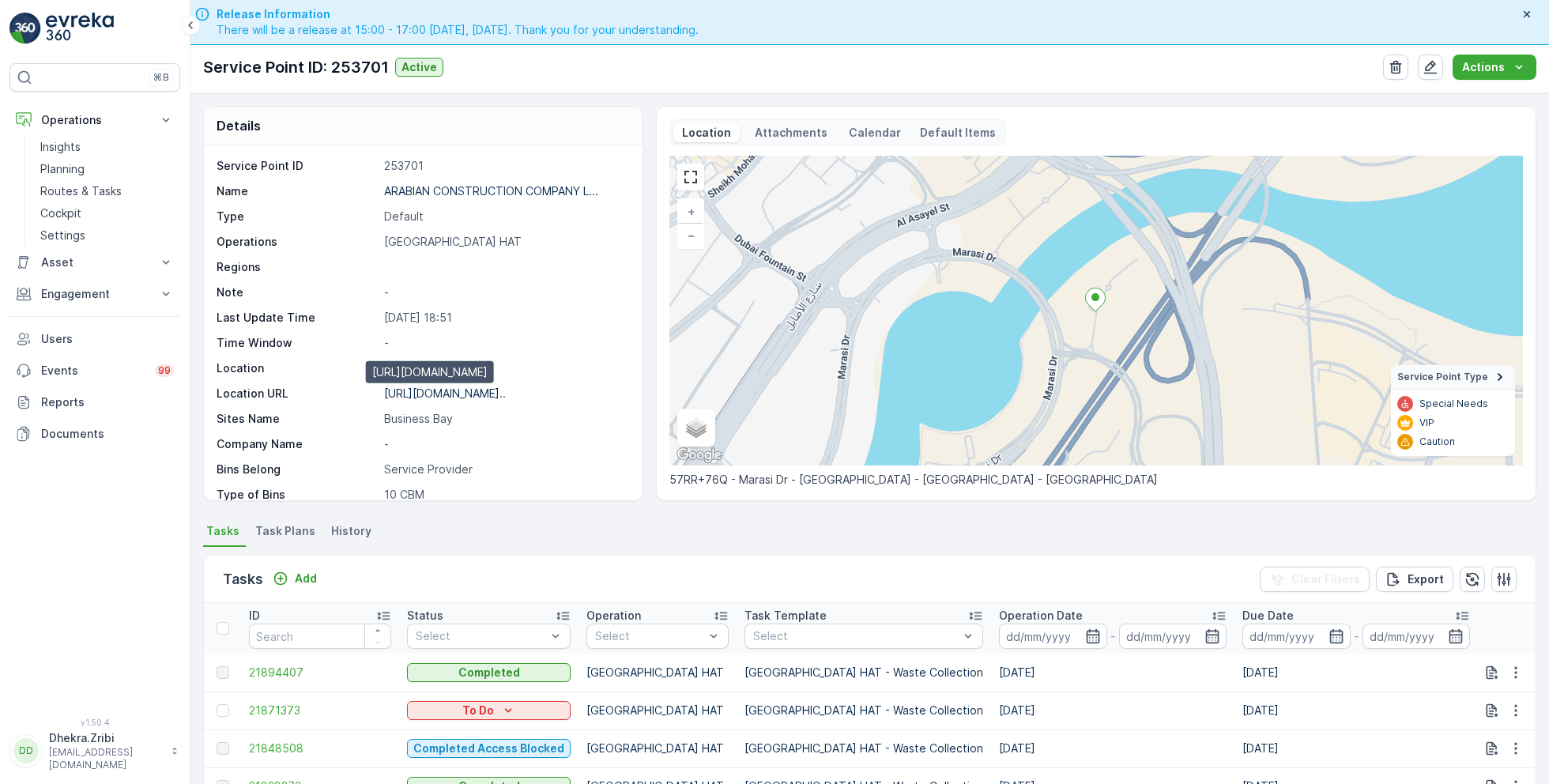
click at [471, 393] on p "https://maps.app.goo.gl/df73wf..." at bounding box center [445, 393] width 121 height 13
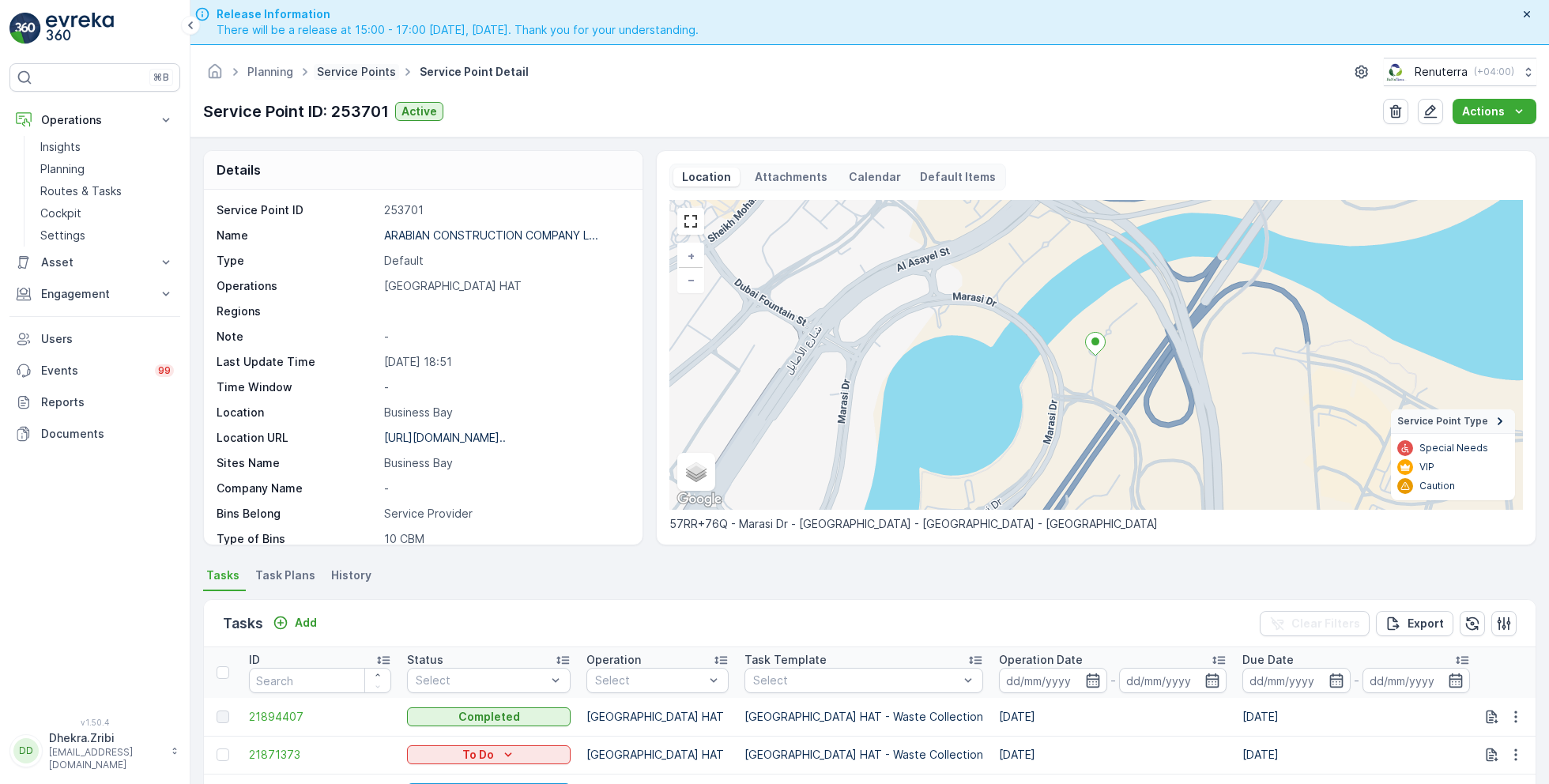
click at [359, 69] on link "Service Points" at bounding box center [356, 72] width 79 height 13
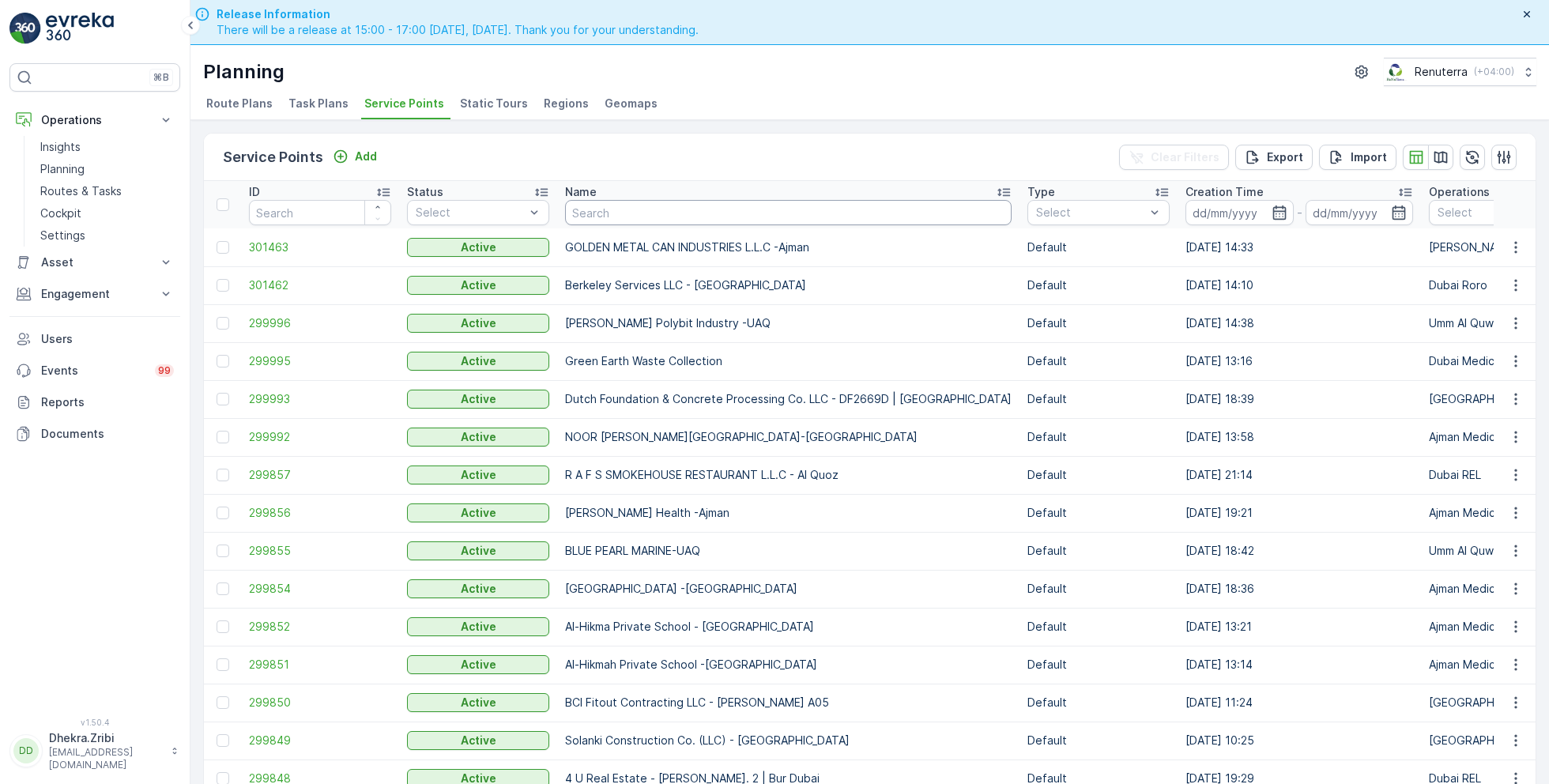
click at [615, 215] on input "text" at bounding box center [788, 212] width 447 height 25
type input "4 u"
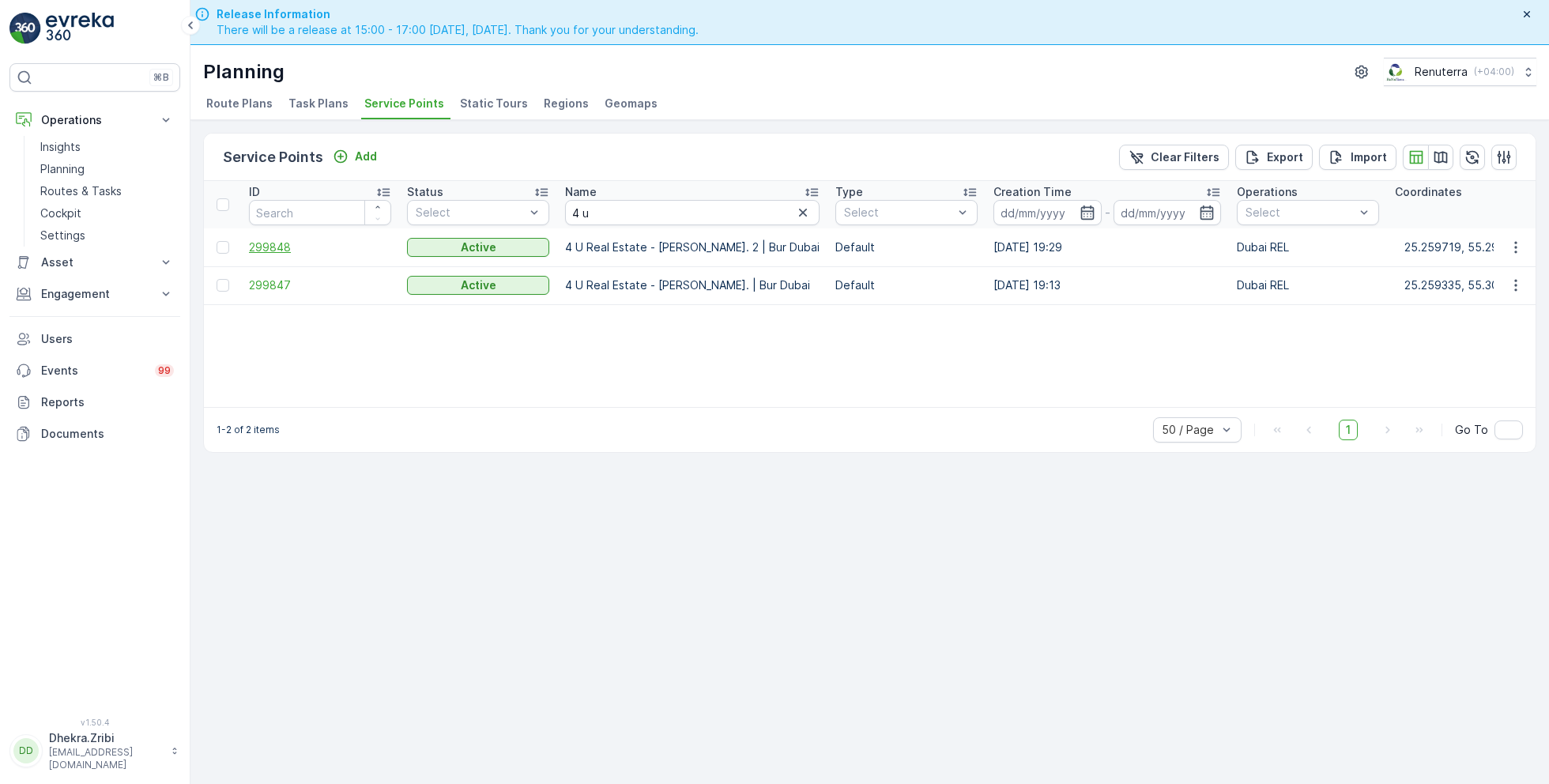
click at [275, 244] on span "299848" at bounding box center [319, 247] width 142 height 16
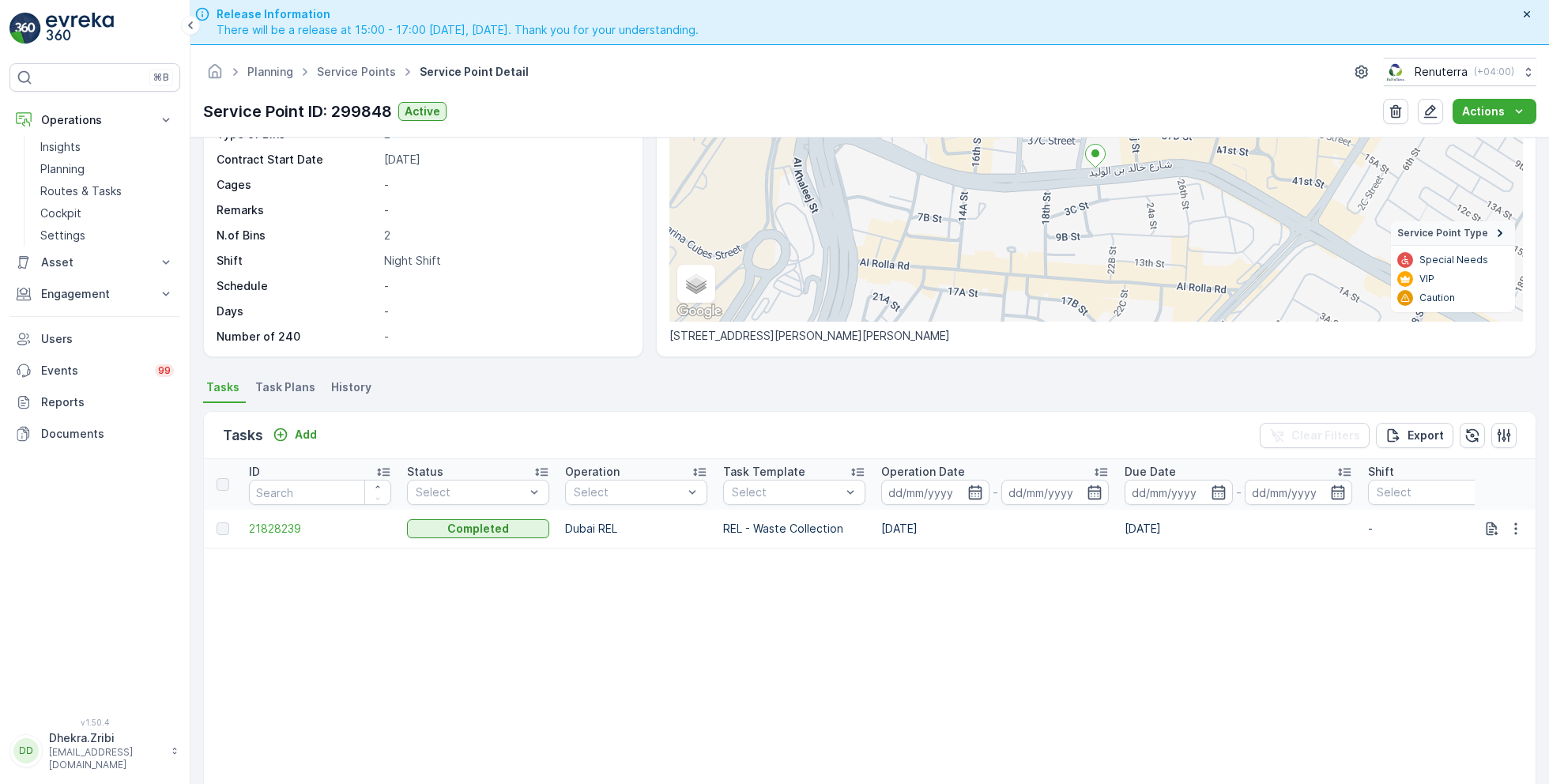
scroll to position [189, 0]
click at [277, 387] on span "Task Plans" at bounding box center [285, 385] width 60 height 16
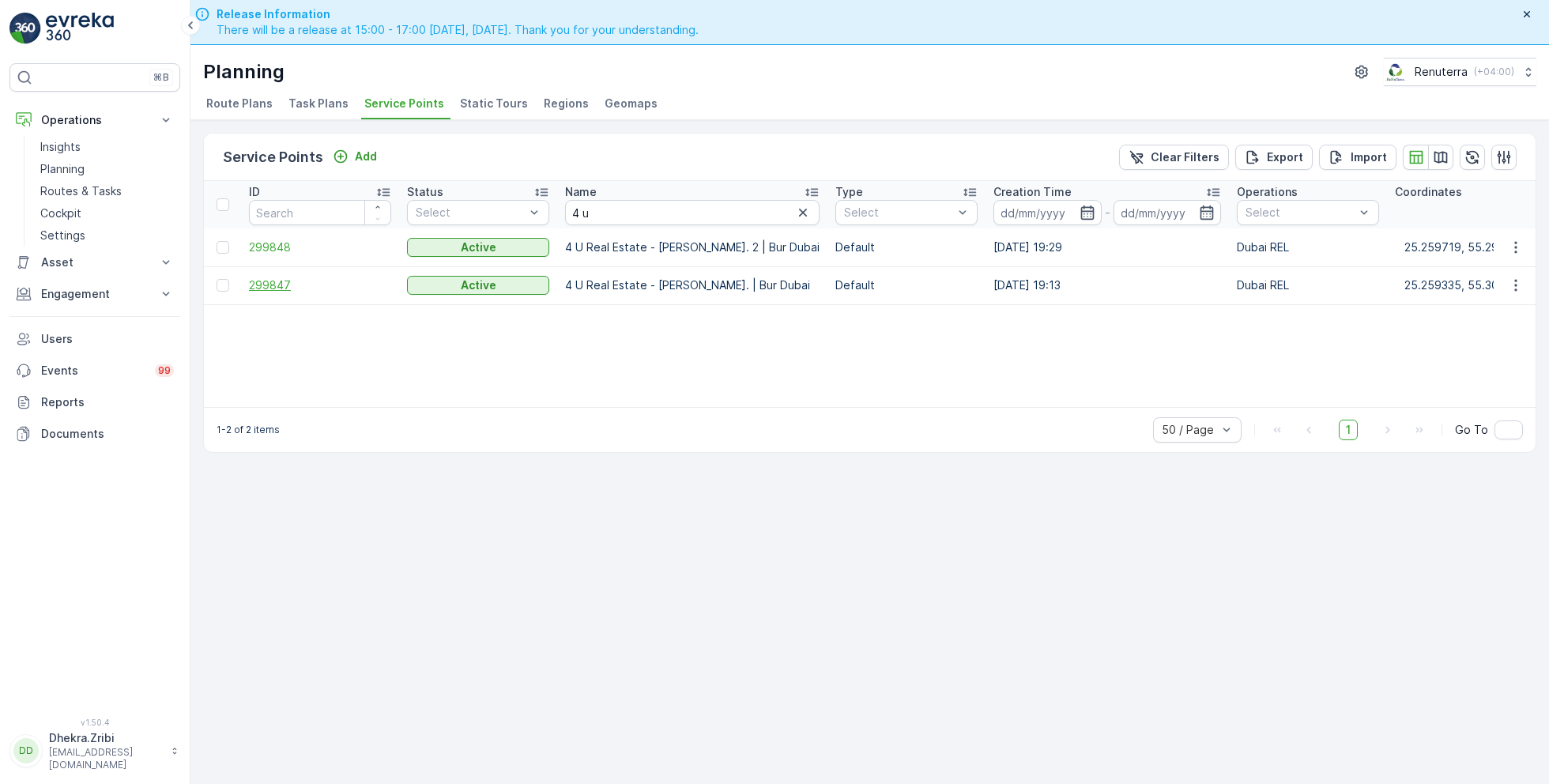
click at [268, 279] on span "299847" at bounding box center [319, 285] width 142 height 16
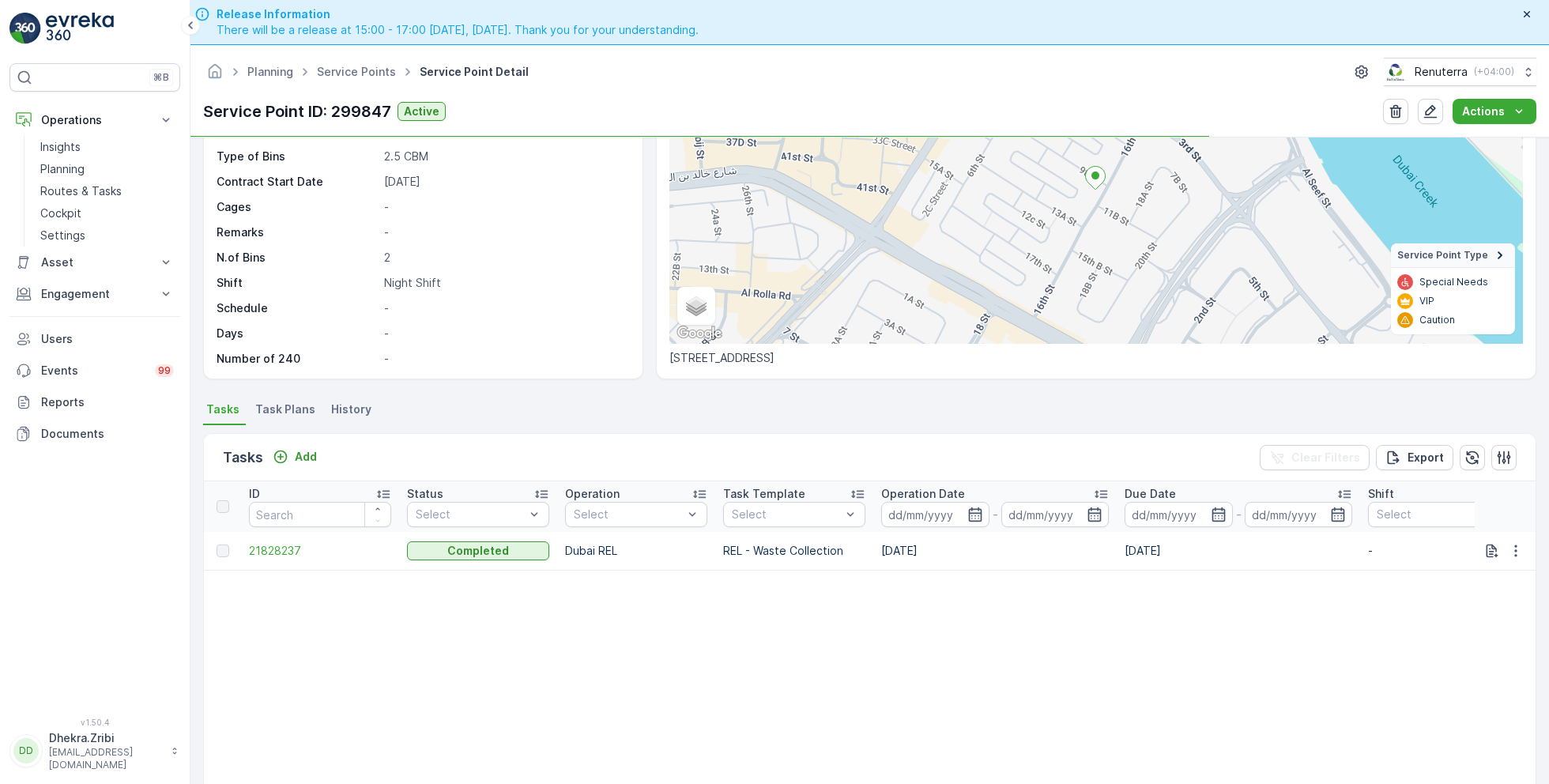
scroll to position [197, 0]
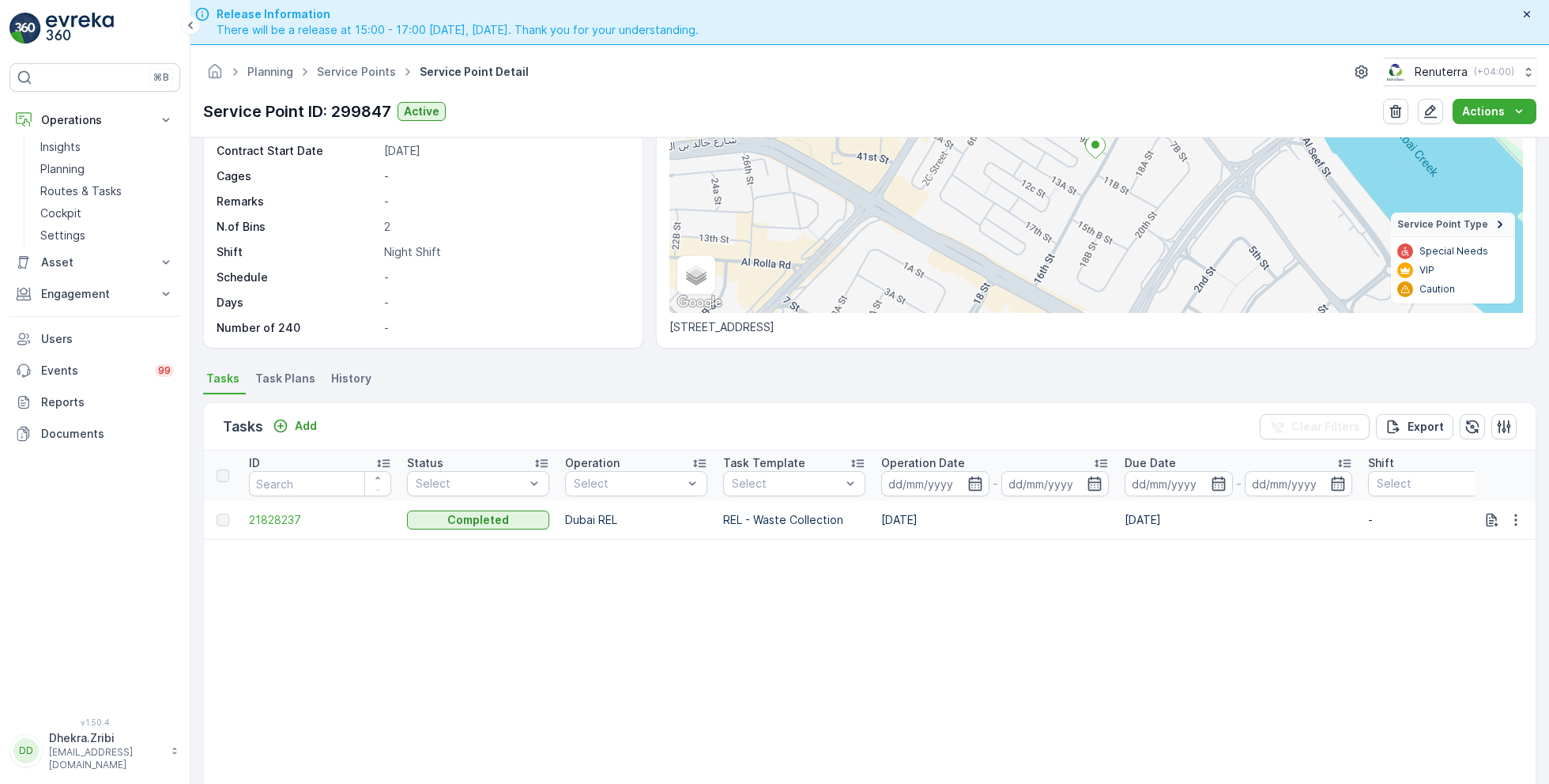
click at [285, 379] on span "Task Plans" at bounding box center [285, 379] width 60 height 16
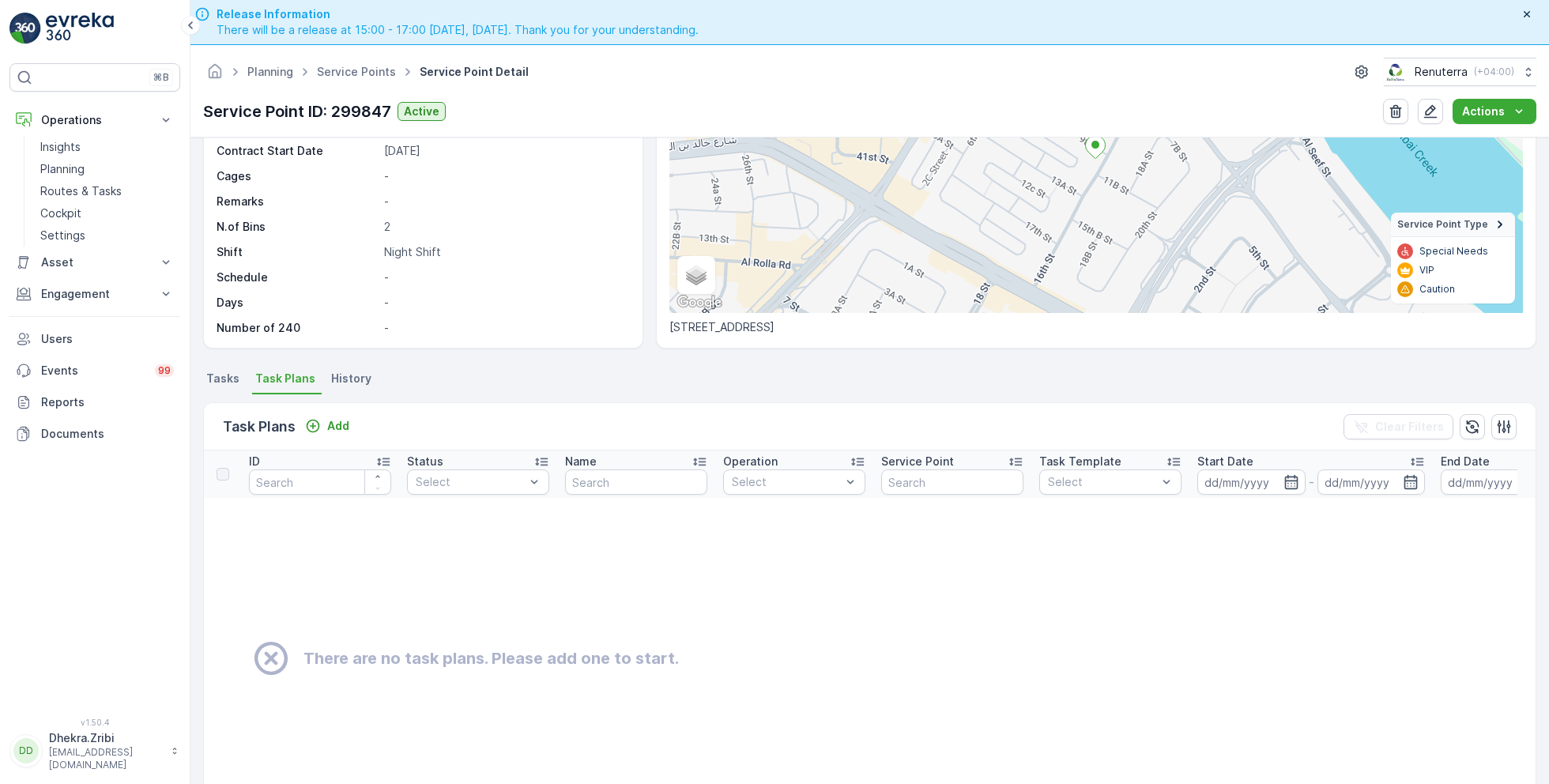
click at [227, 377] on span "Tasks" at bounding box center [223, 379] width 33 height 16
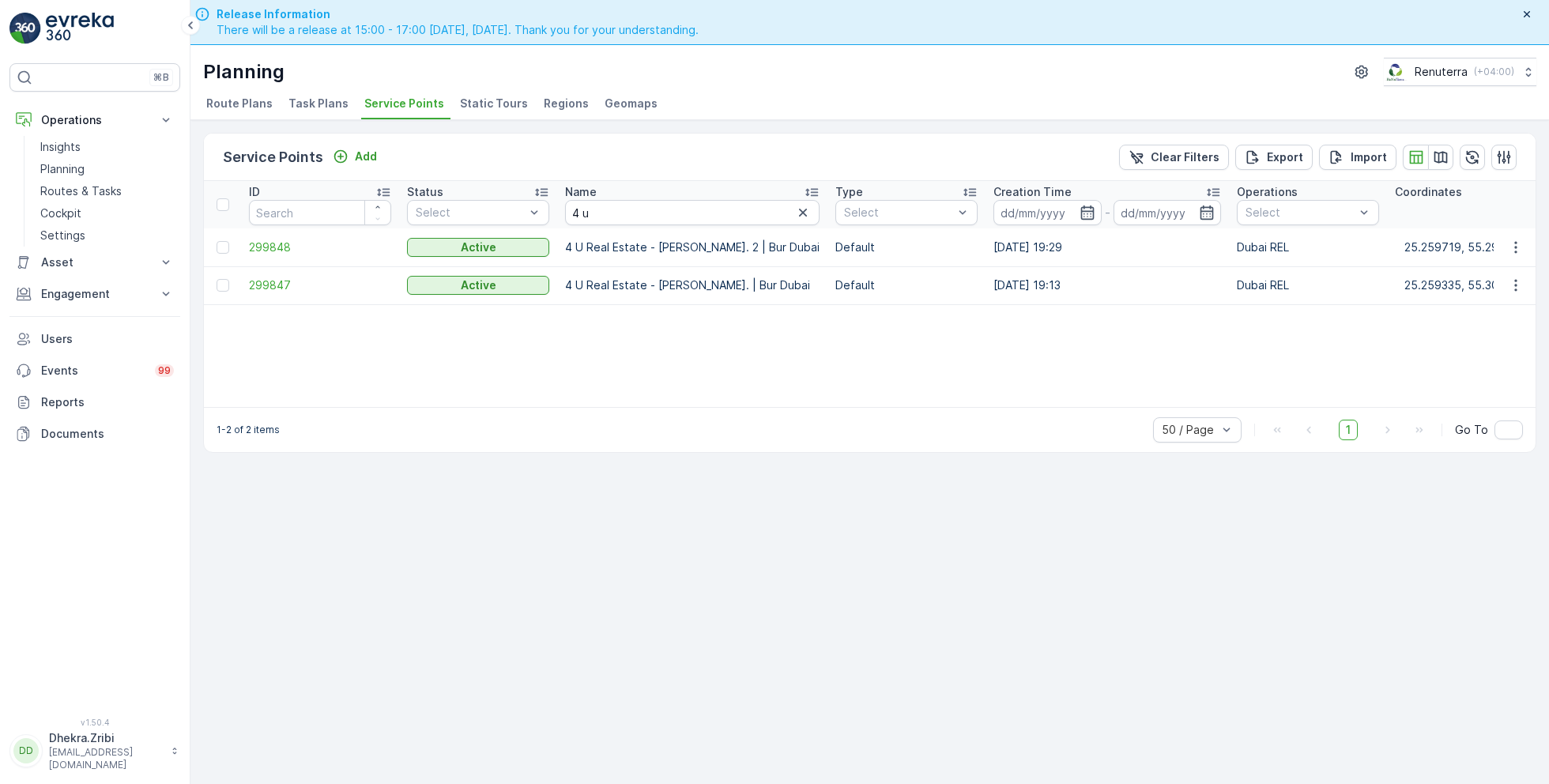
click at [609, 550] on div "Service Points Add Clear Filters Export Import ID Status Select Name 4 u Type S…" at bounding box center [869, 474] width 1359 height 708
click at [262, 244] on span "299848" at bounding box center [319, 247] width 142 height 16
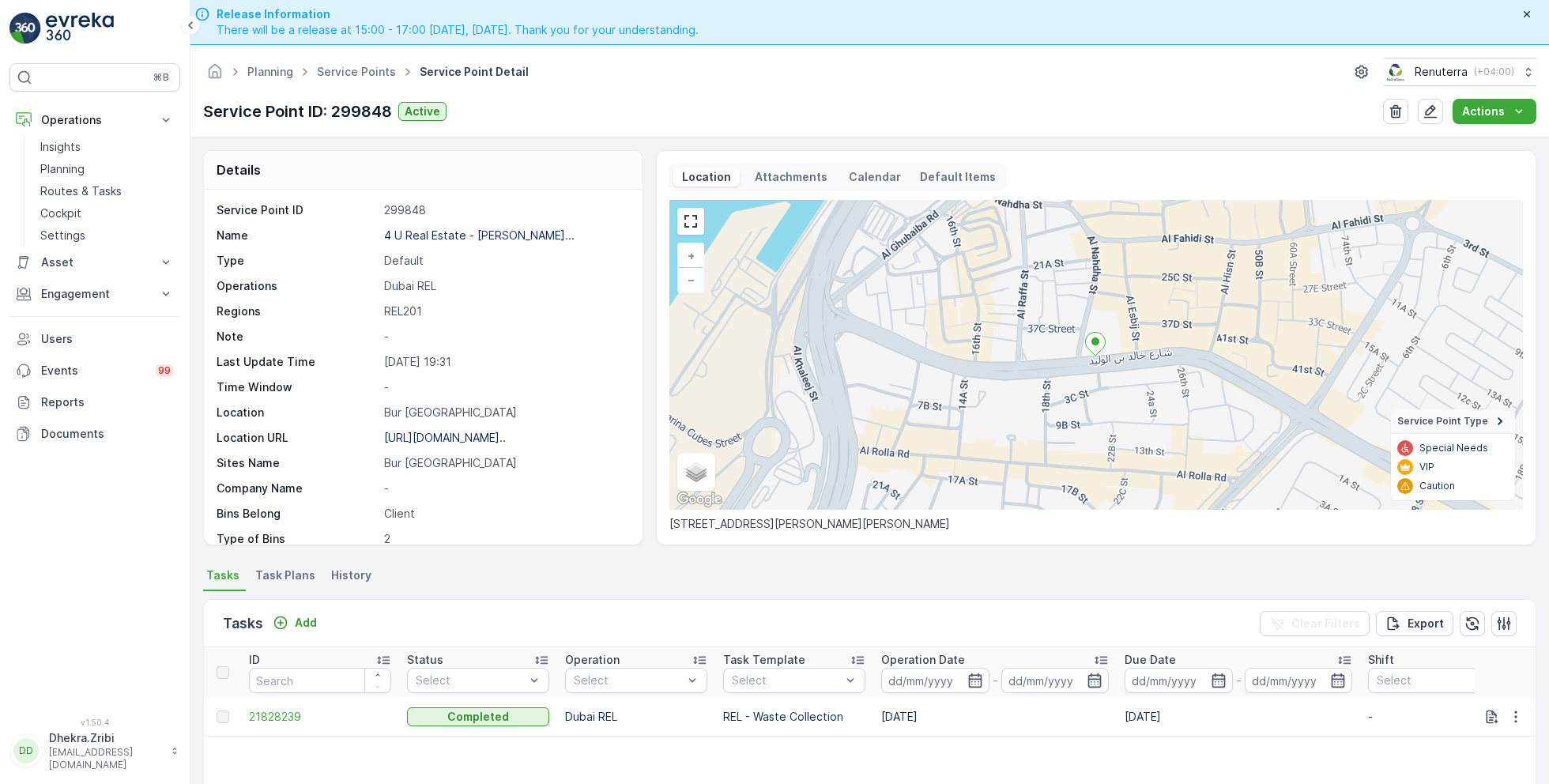
click at [287, 568] on span "Task Plans" at bounding box center [285, 575] width 60 height 16
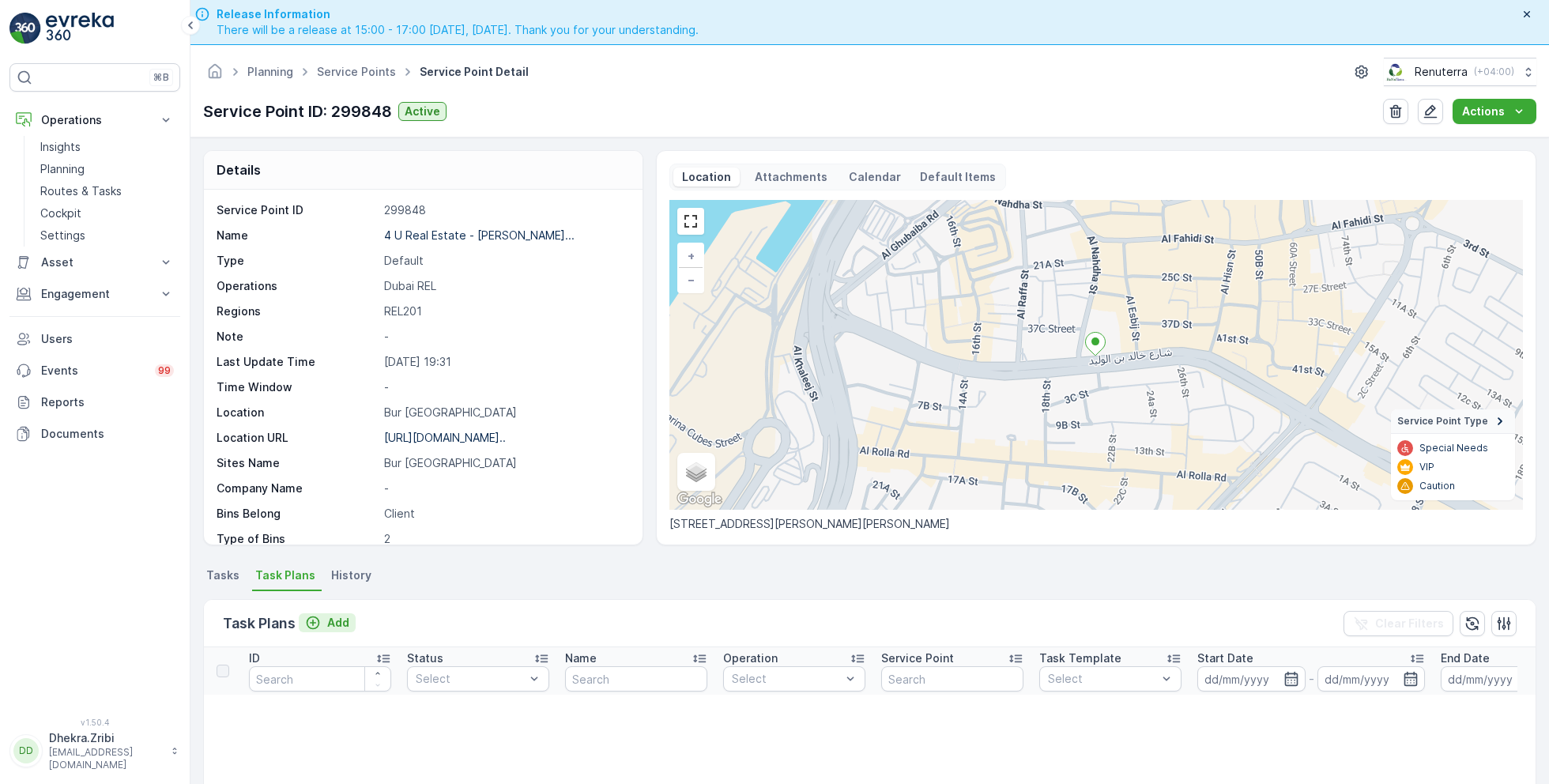
click at [334, 618] on p "Add" at bounding box center [338, 622] width 22 height 16
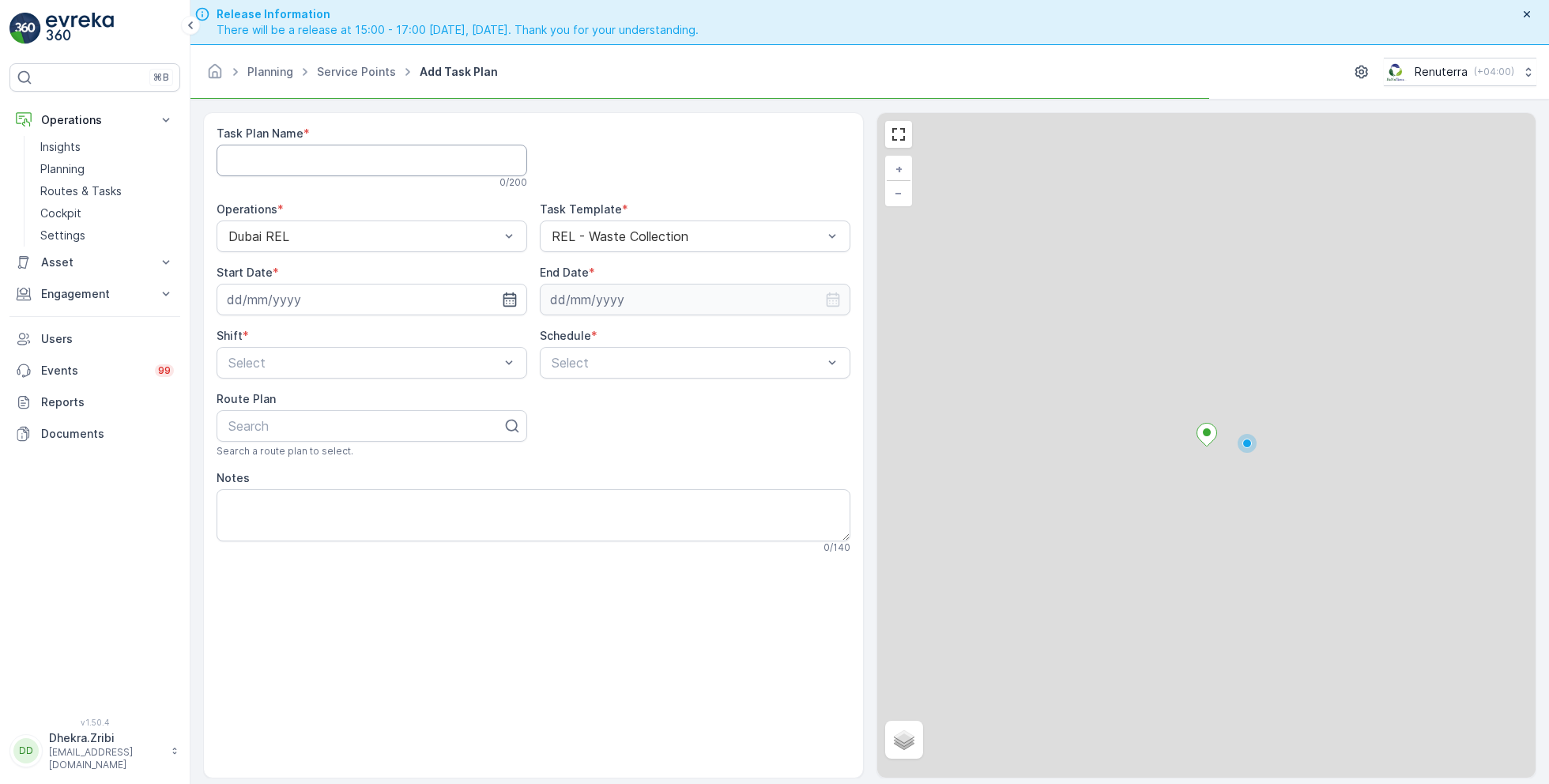
click at [348, 158] on Name "Task Plan Name" at bounding box center [371, 160] width 311 height 32
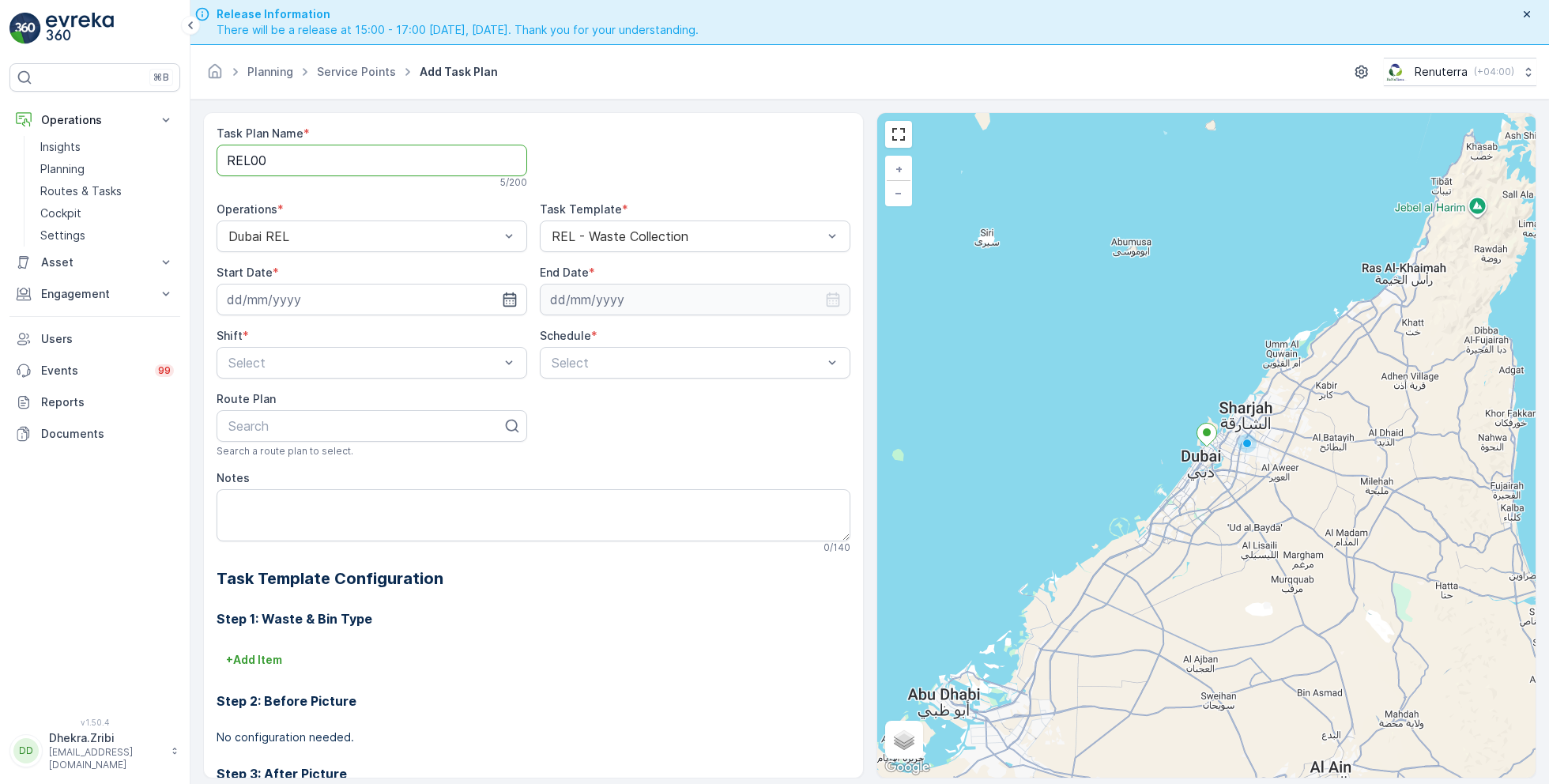
type Name "REL003"
click at [428, 302] on input at bounding box center [371, 299] width 311 height 32
click at [412, 462] on div "20" at bounding box center [414, 461] width 25 height 25
type input "[DATE]"
click at [658, 298] on input at bounding box center [694, 299] width 311 height 32
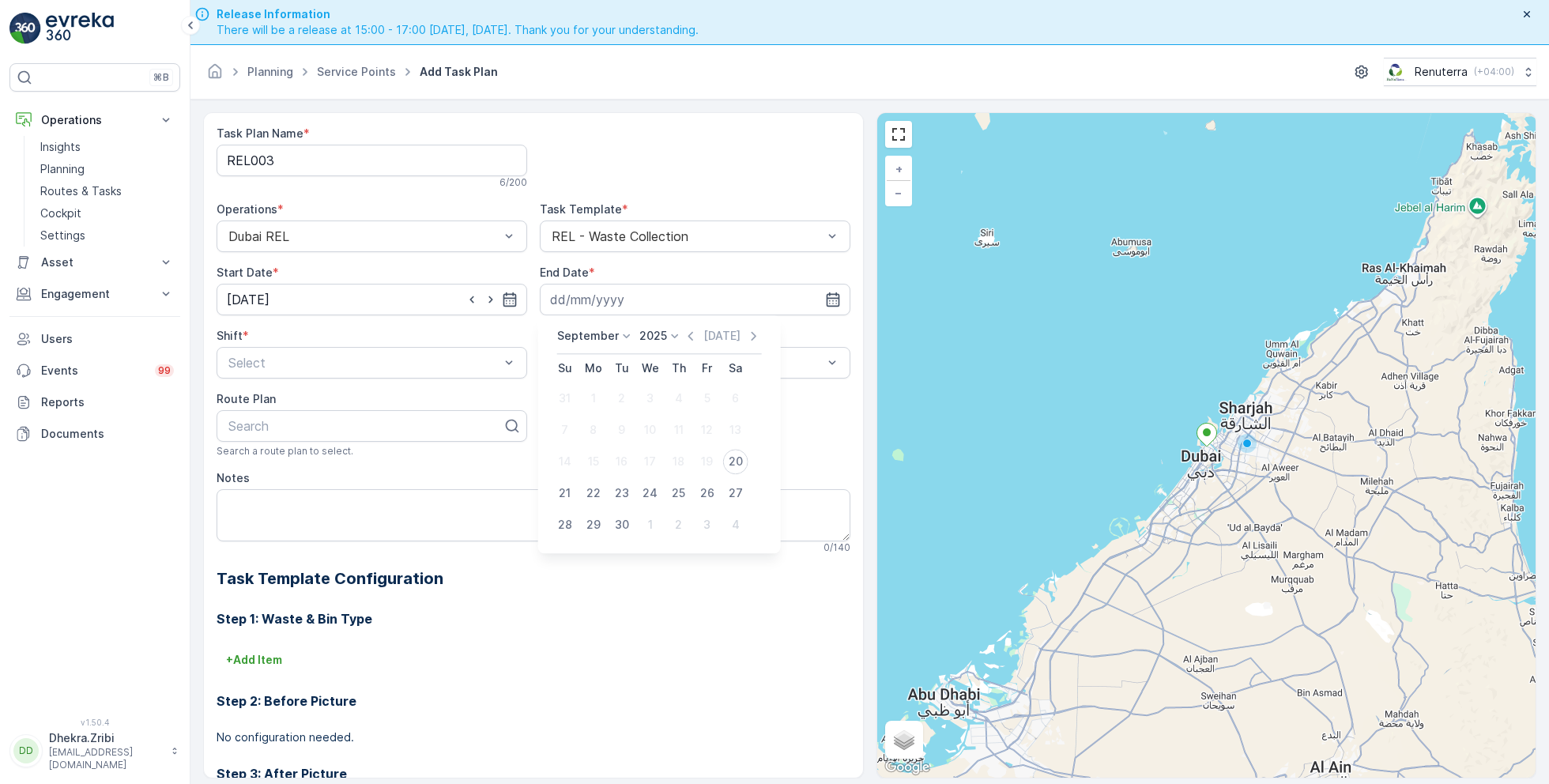
click at [595, 338] on p "September" at bounding box center [588, 336] width 61 height 16
click at [594, 487] on span "December" at bounding box center [595, 481] width 55 height 16
click at [658, 341] on p "2025" at bounding box center [648, 336] width 28 height 16
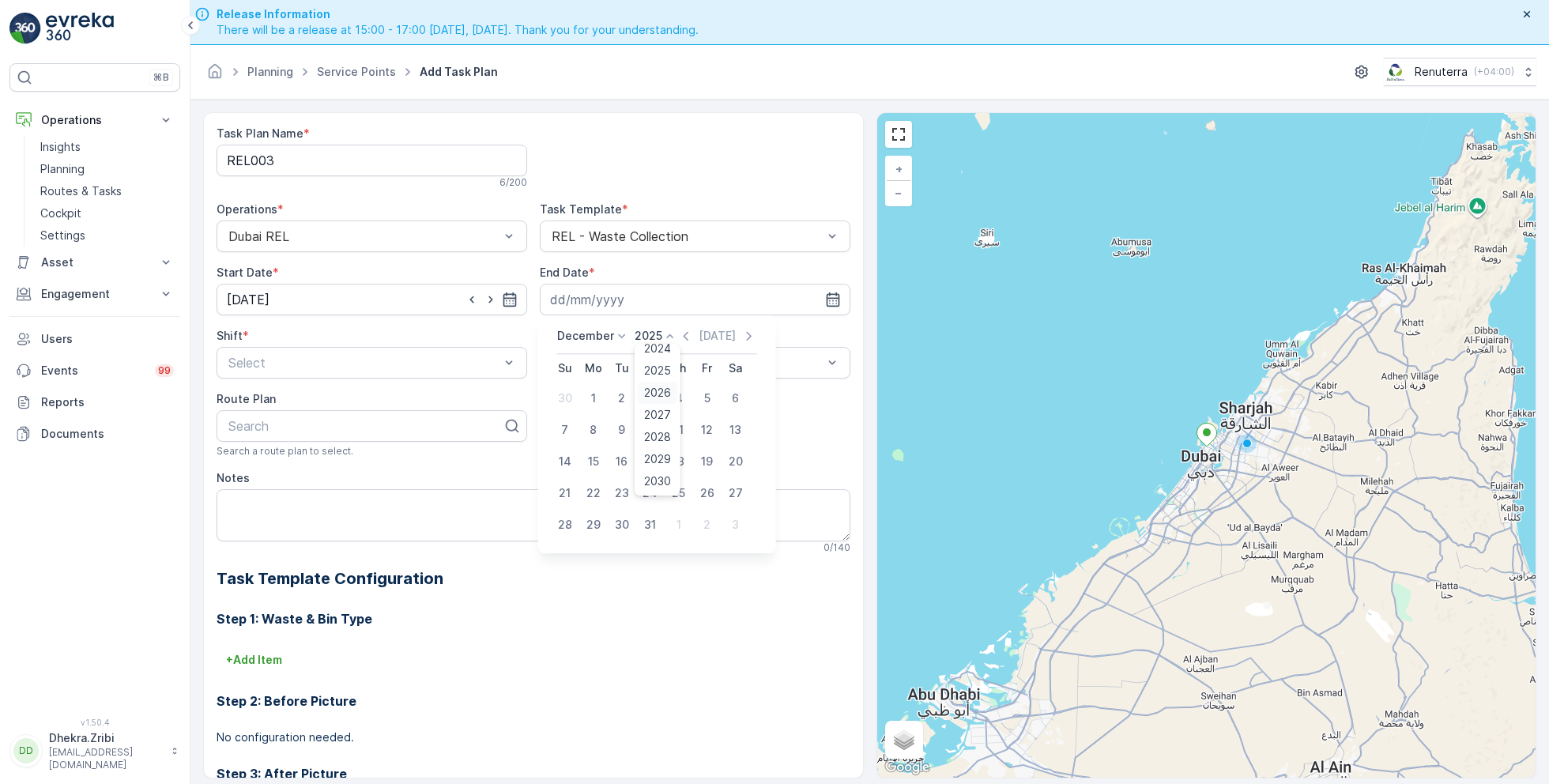
click at [657, 395] on span "2026" at bounding box center [658, 392] width 27 height 16
click at [678, 524] on div "31" at bounding box center [679, 525] width 25 height 25
type input "31.12.2026"
click at [361, 376] on div "Select" at bounding box center [371, 362] width 311 height 32
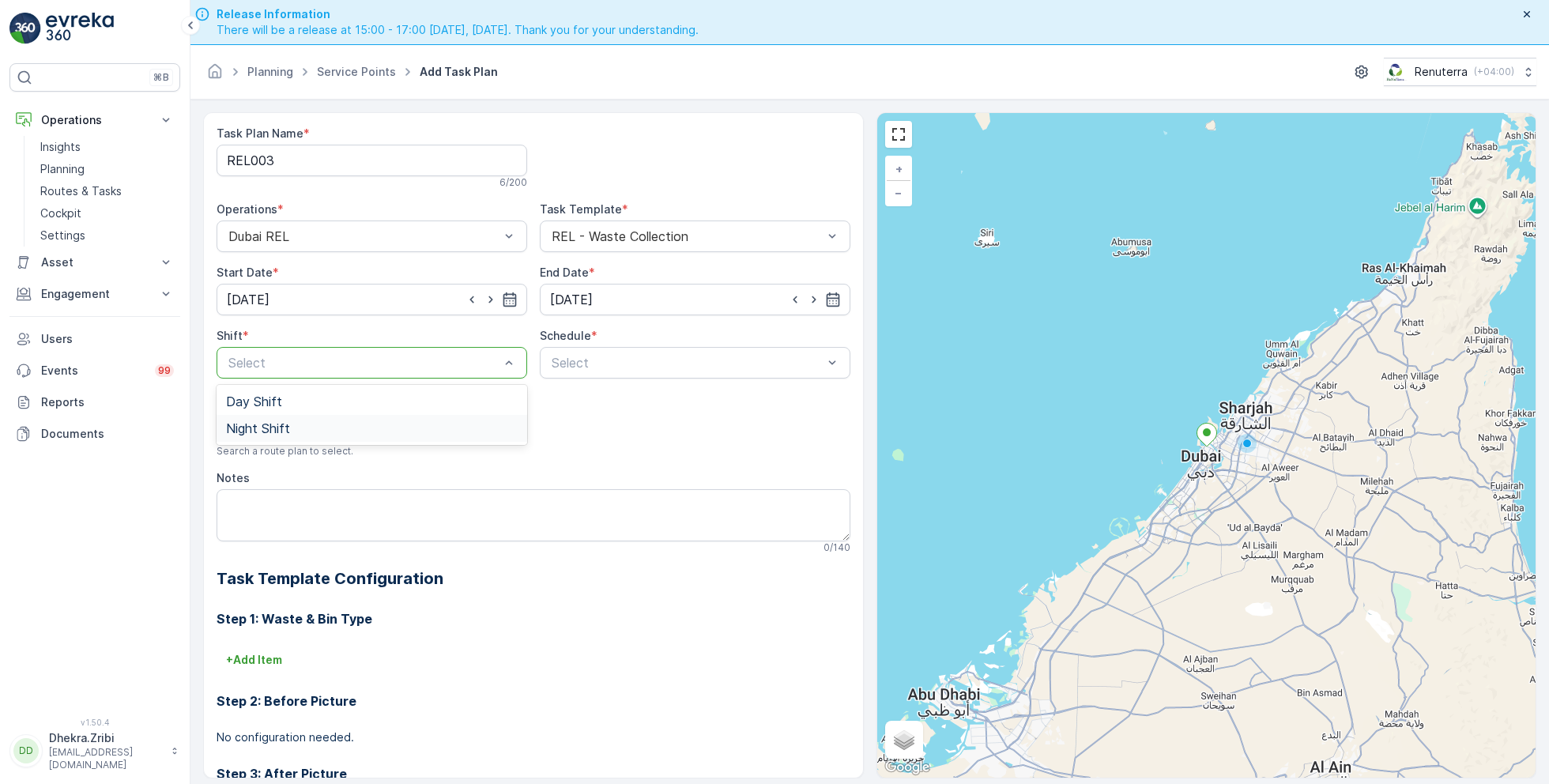
click at [272, 426] on span "Night Shift" at bounding box center [257, 427] width 64 height 14
click at [571, 426] on span "Weekly" at bounding box center [569, 427] width 41 height 14
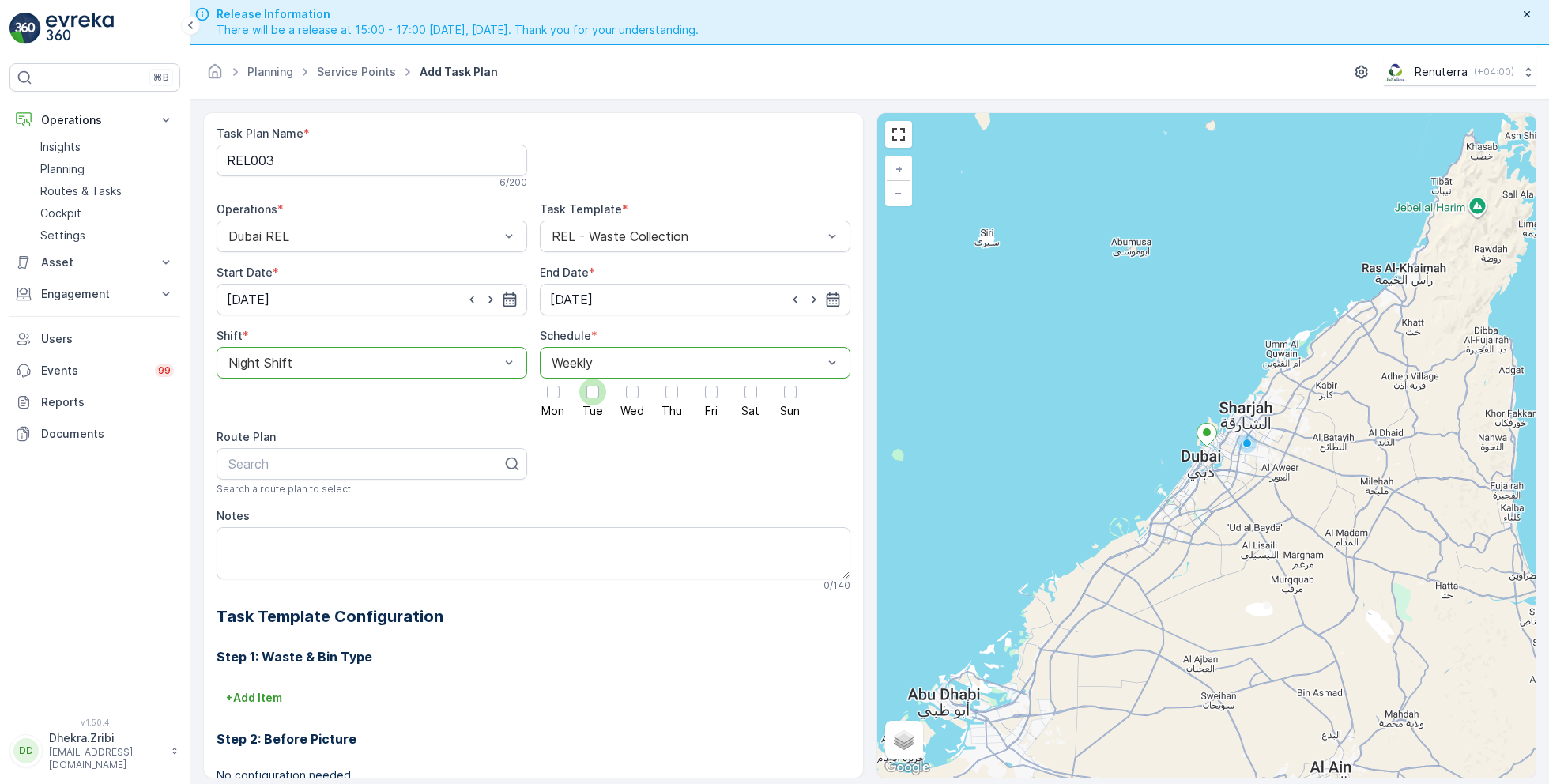
click at [595, 389] on div at bounding box center [592, 391] width 12 height 12
click at [593, 379] on input "Tue" at bounding box center [593, 379] width 0 height 0
click at [749, 389] on div at bounding box center [750, 391] width 12 height 12
click at [751, 379] on input "Sat" at bounding box center [751, 379] width 0 height 0
click at [303, 464] on div at bounding box center [365, 464] width 277 height 14
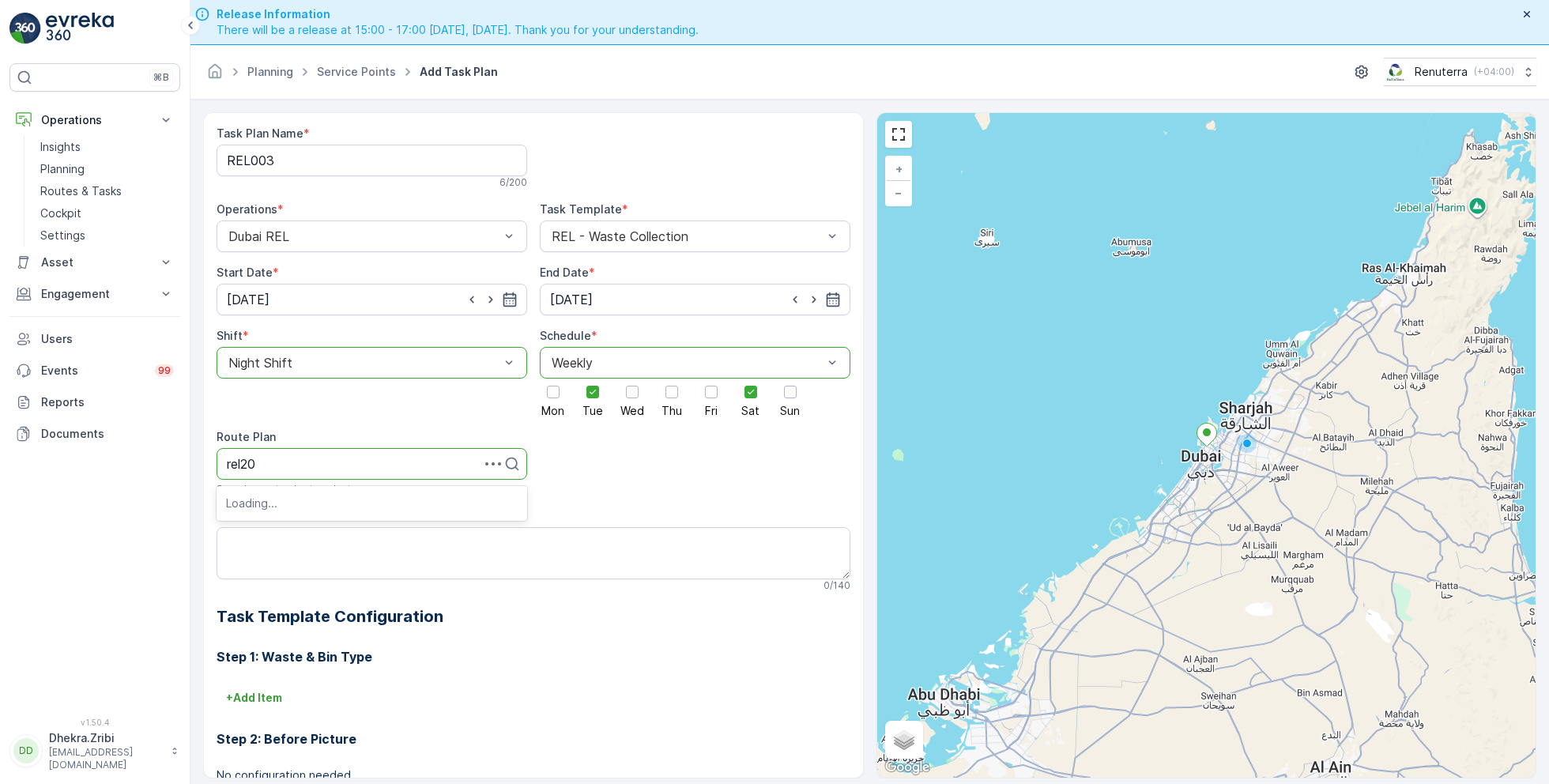
type input "rel201"
click at [301, 501] on div "DREL201" at bounding box center [371, 502] width 292 height 14
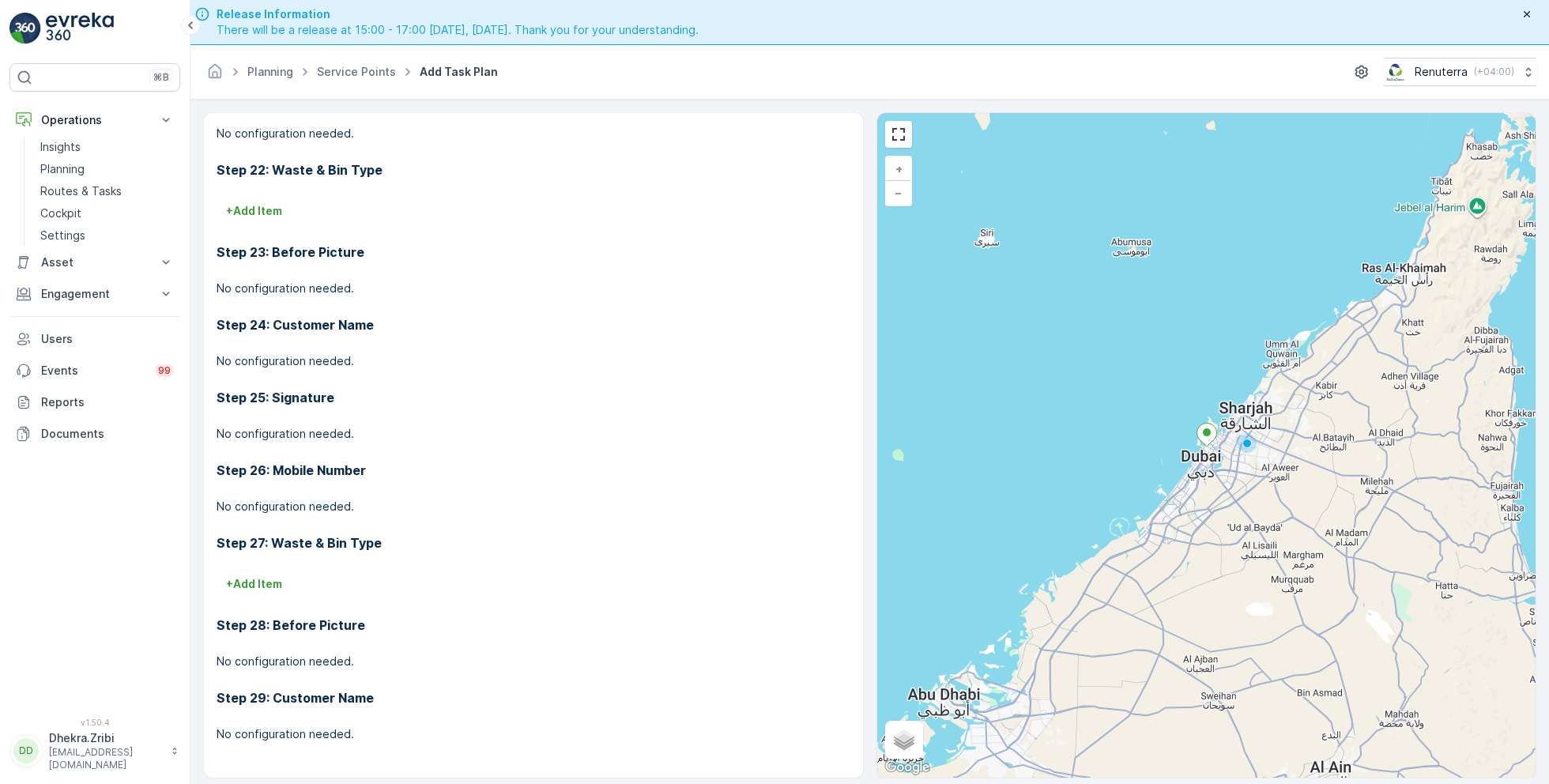
scroll to position [44, 0]
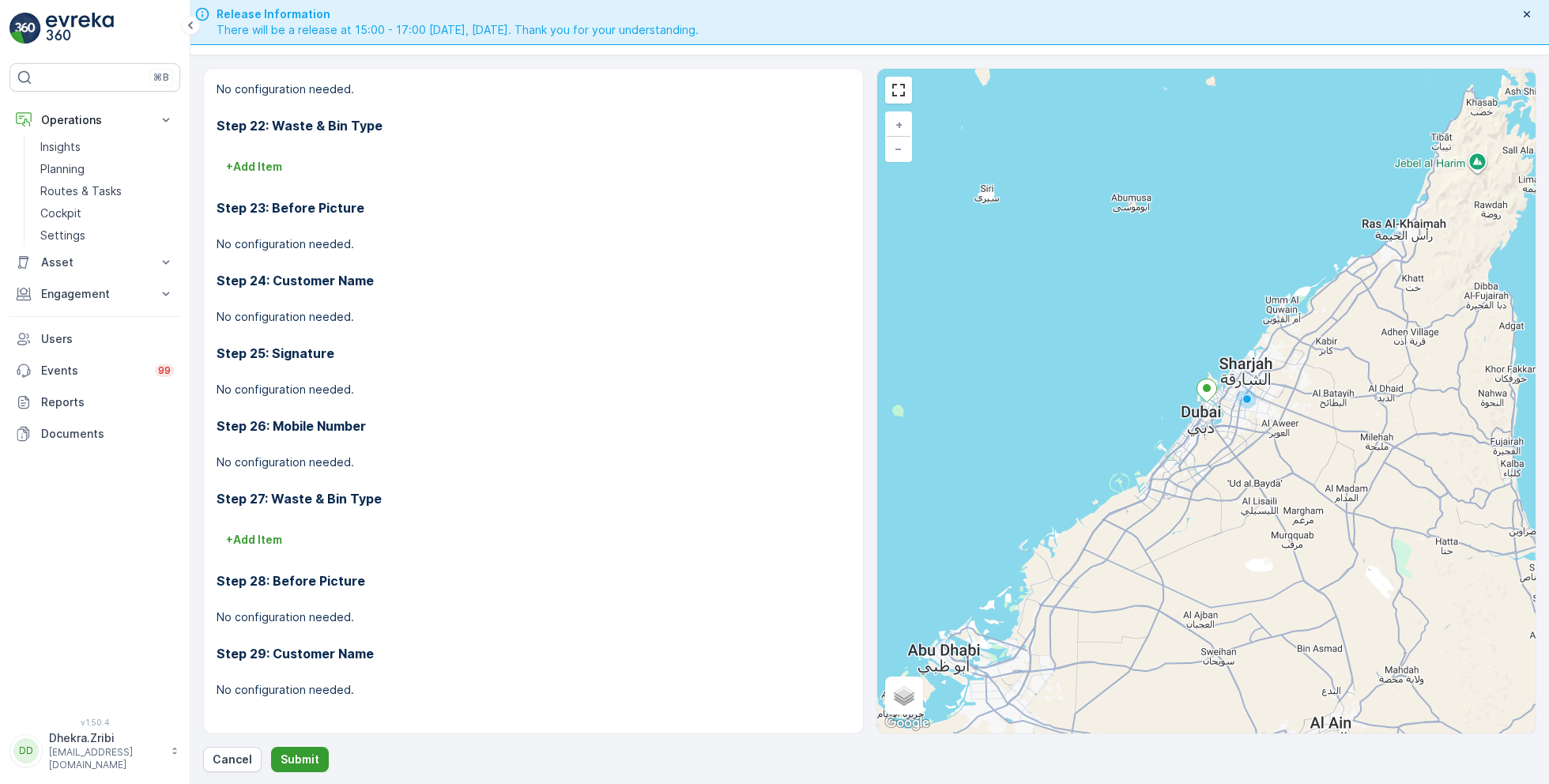
click at [287, 754] on p "Submit" at bounding box center [299, 759] width 38 height 16
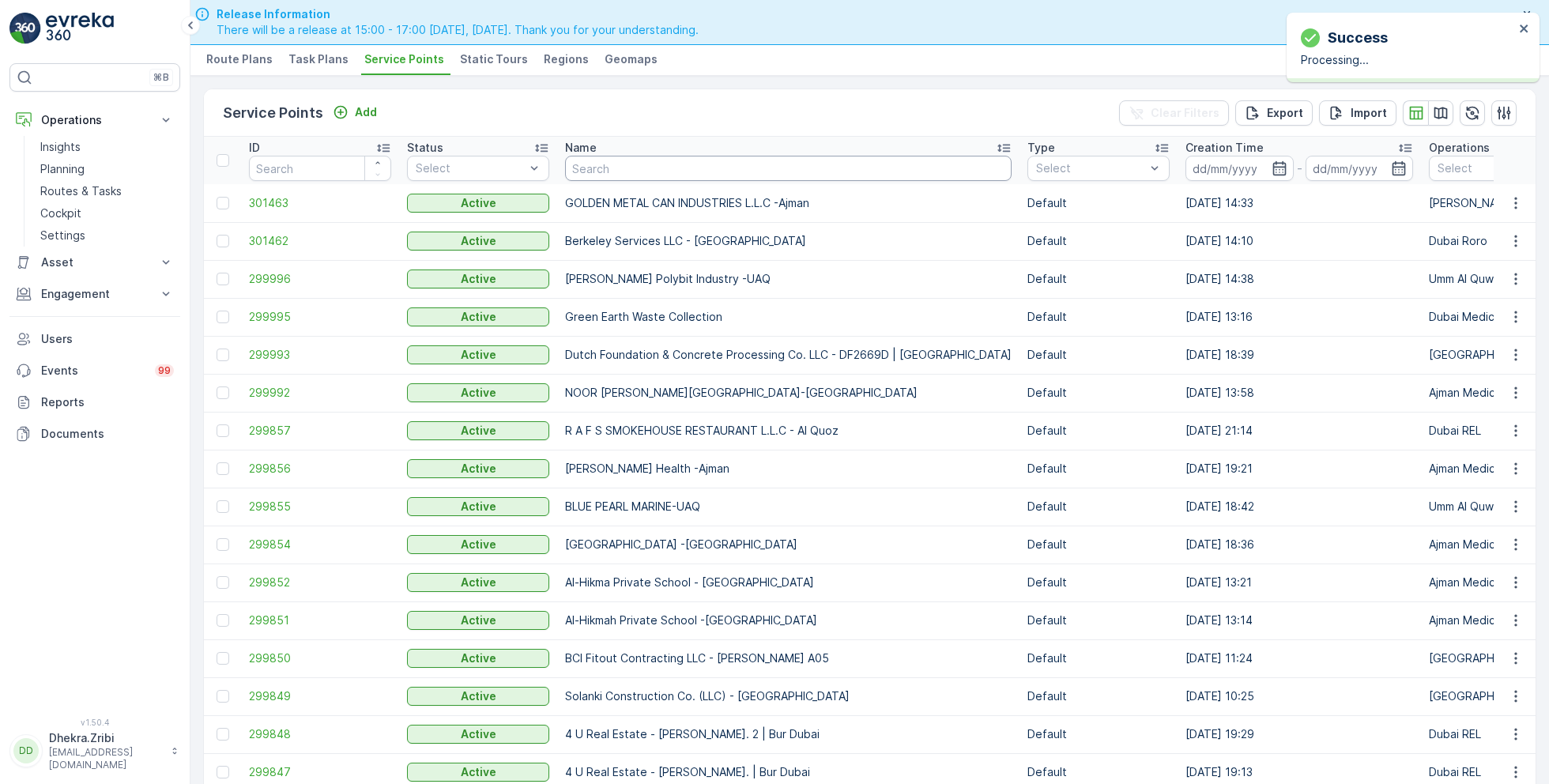
click at [644, 164] on input "text" at bounding box center [788, 168] width 447 height 25
type input "4"
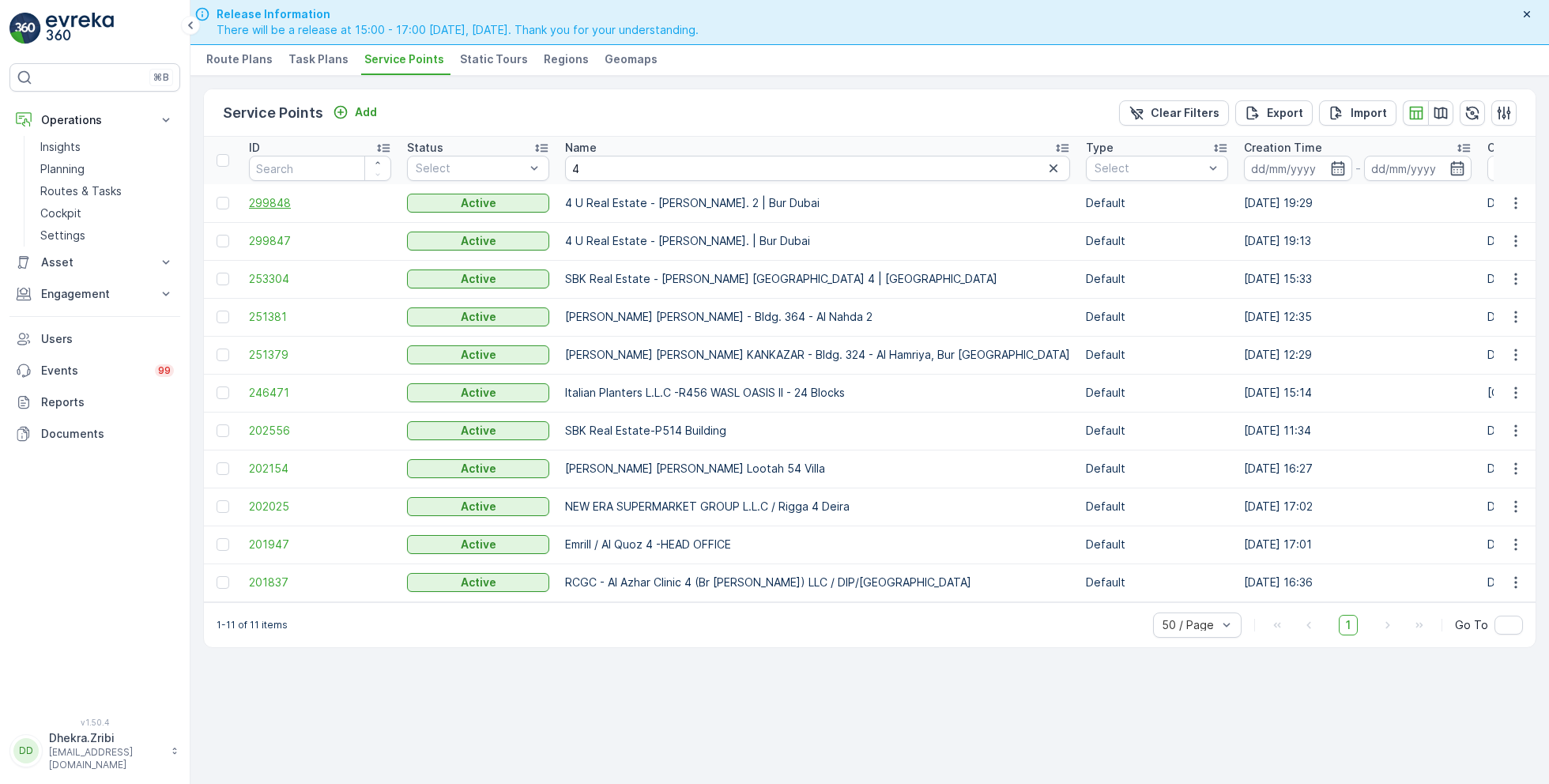
click at [268, 207] on span "299848" at bounding box center [319, 203] width 142 height 16
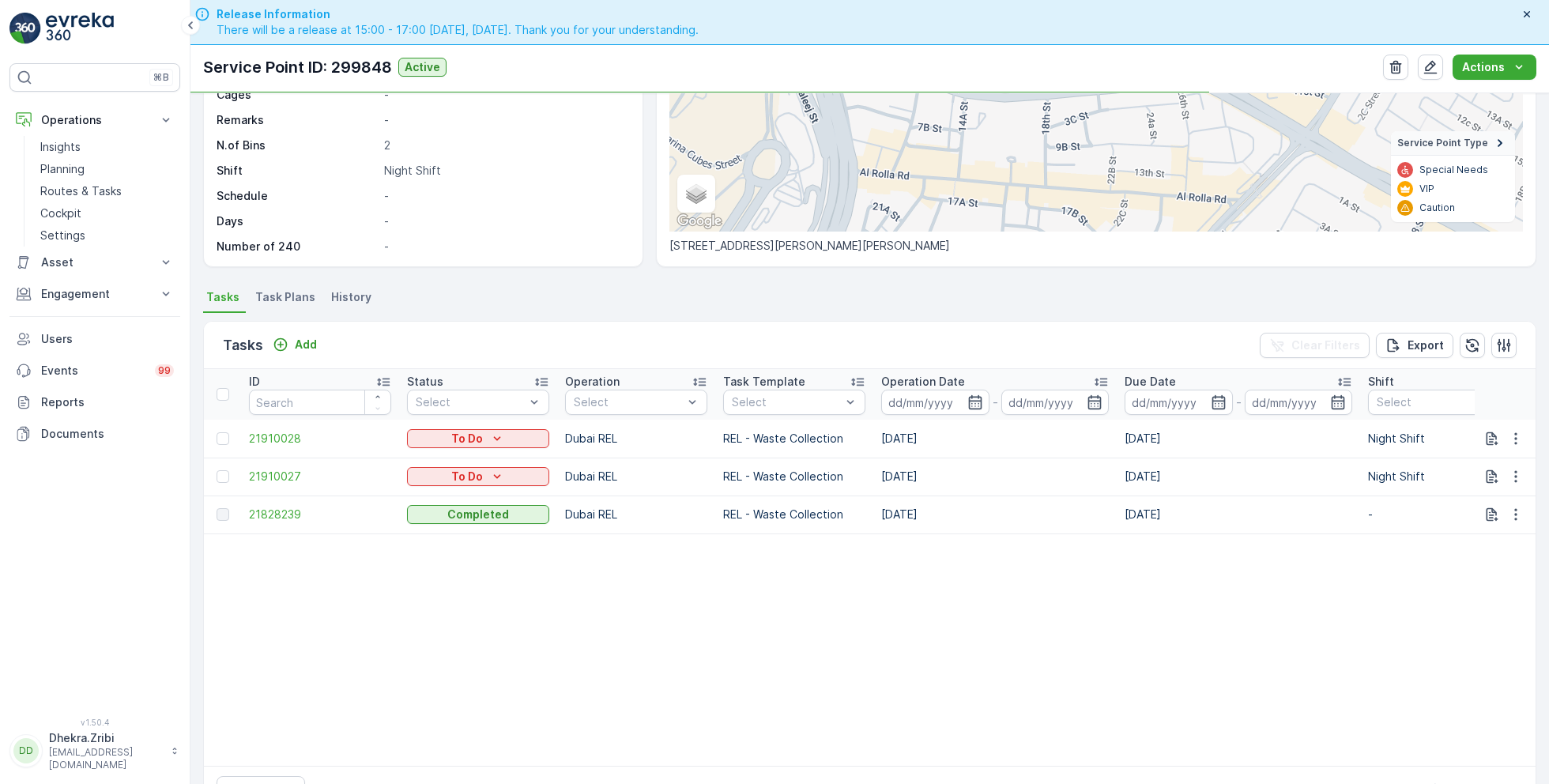
scroll to position [234, 0]
click at [1513, 476] on icon "button" at bounding box center [1516, 475] width 16 height 16
click at [1486, 546] on span "Change Route" at bounding box center [1474, 541] width 76 height 16
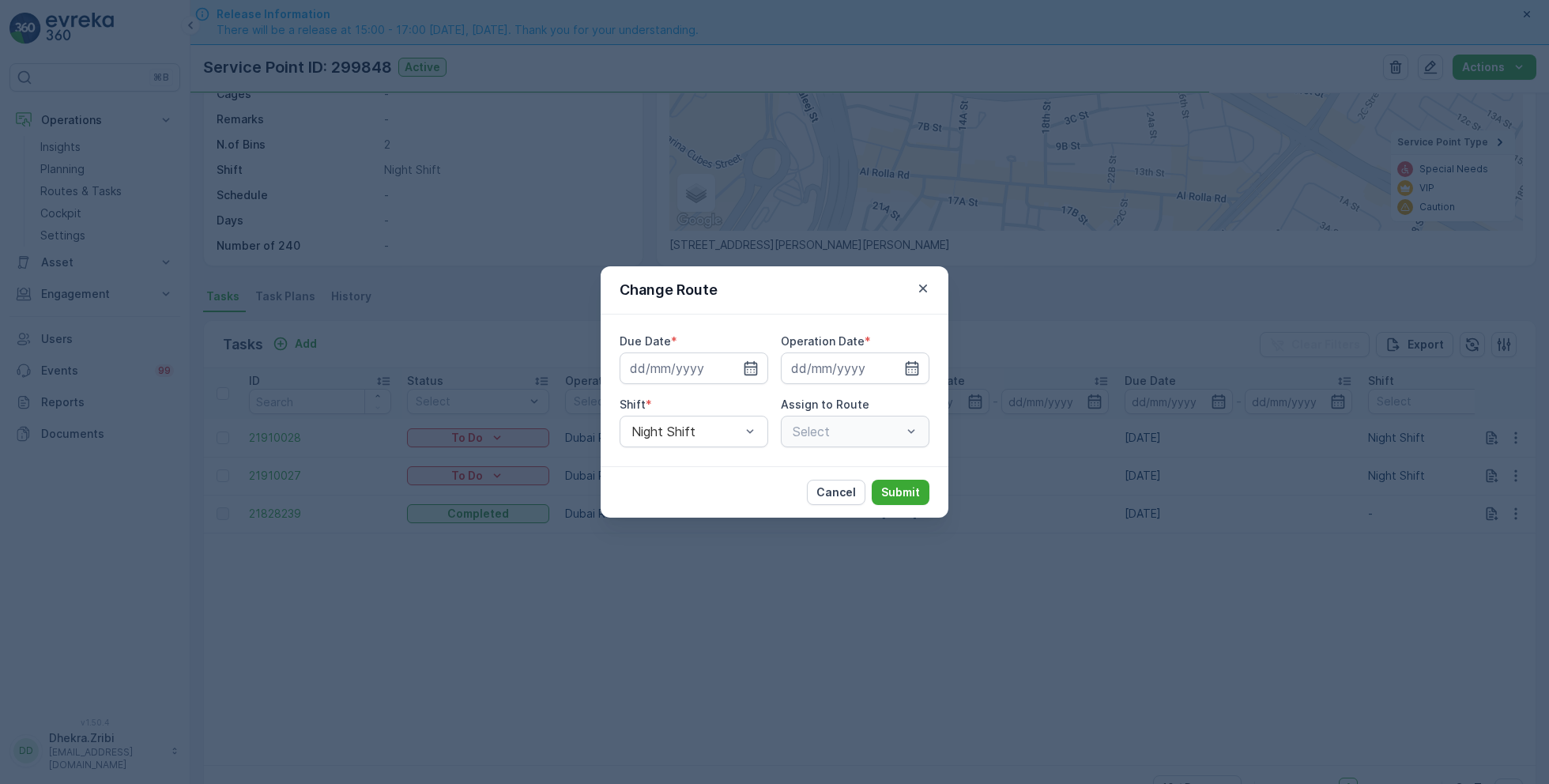
type input "[DATE]"
click at [925, 286] on icon "button" at bounding box center [923, 289] width 8 height 8
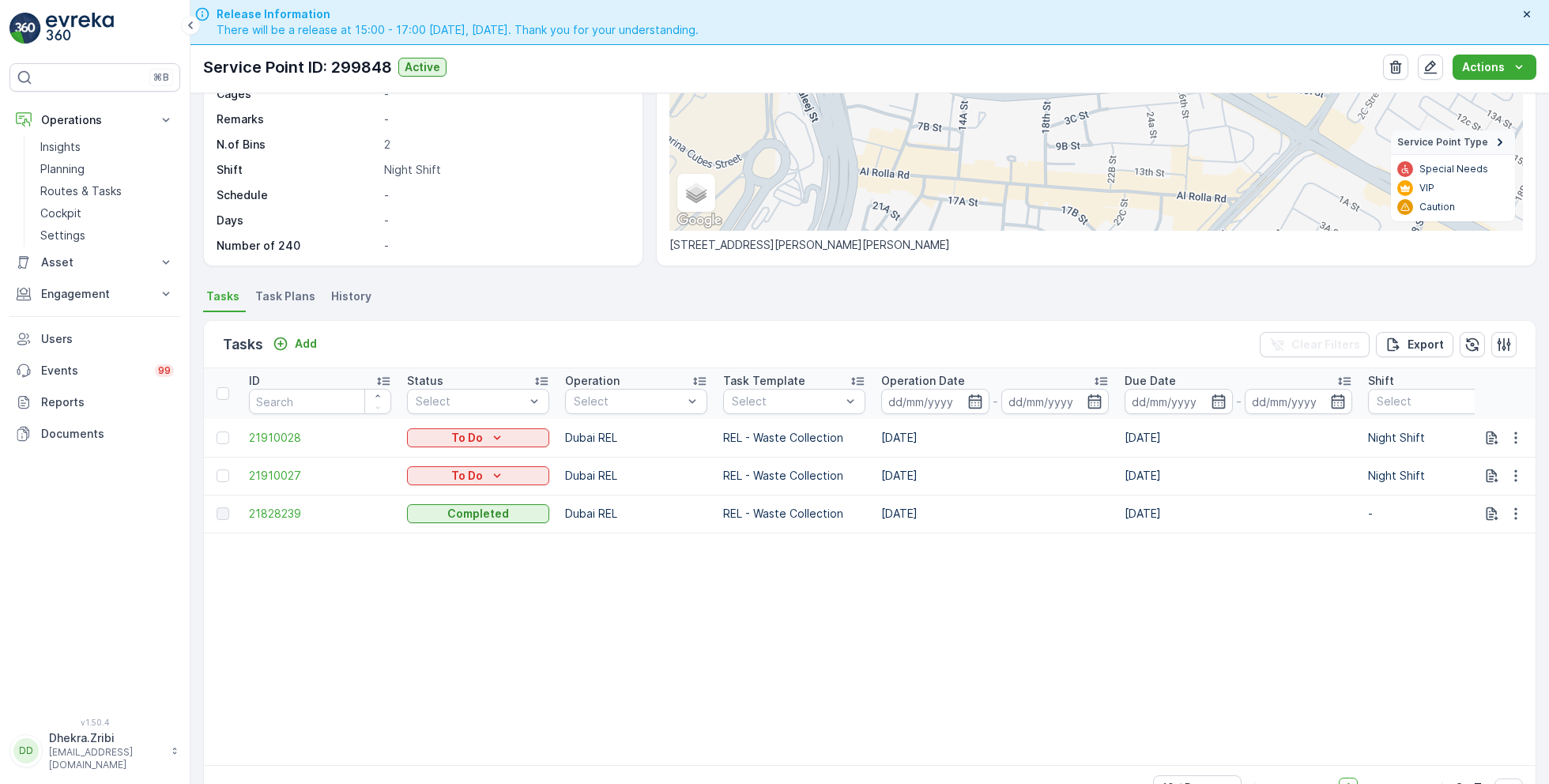
click at [288, 298] on span "Task Plans" at bounding box center [285, 296] width 60 height 16
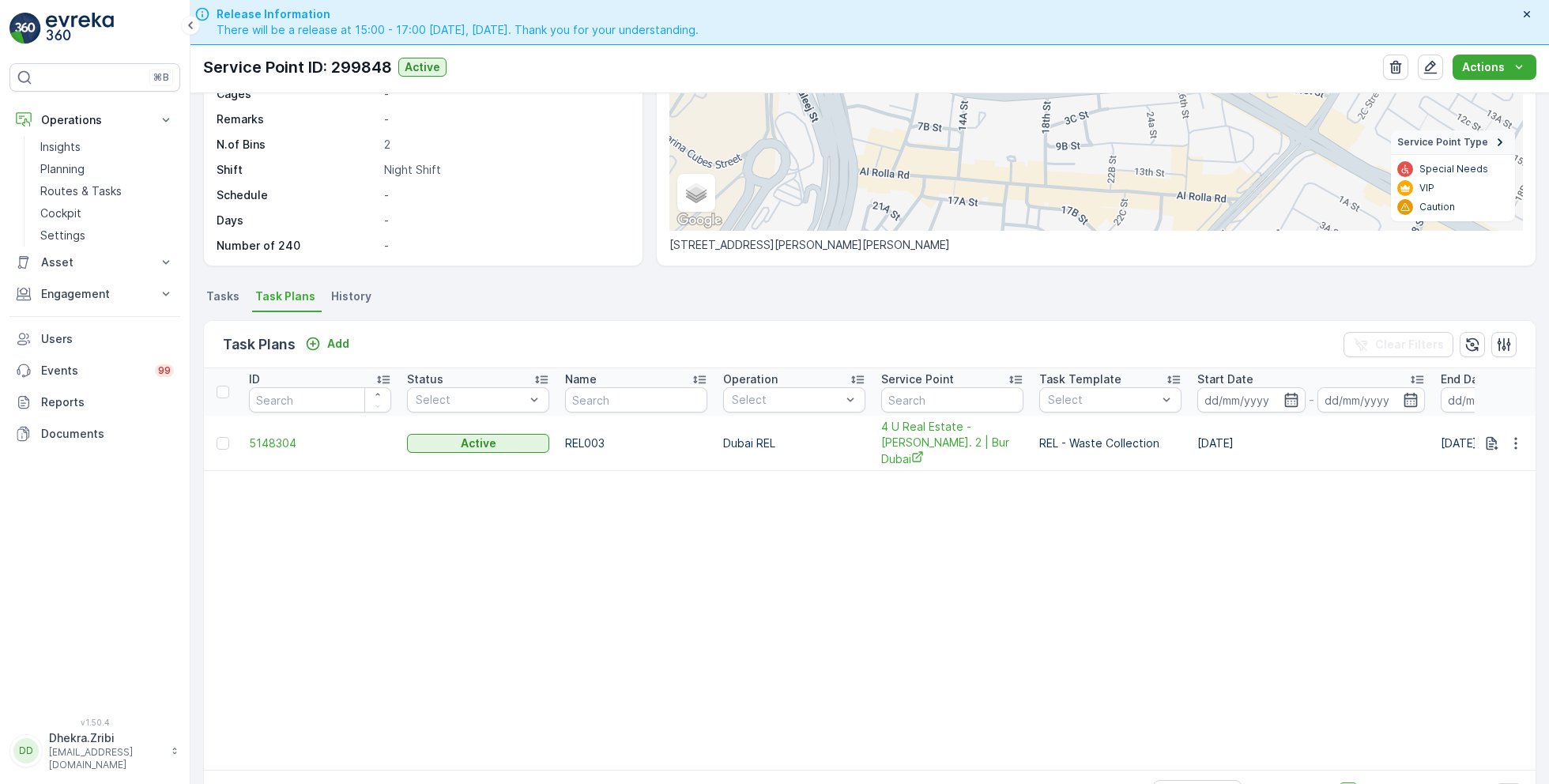
scroll to position [234, 0]
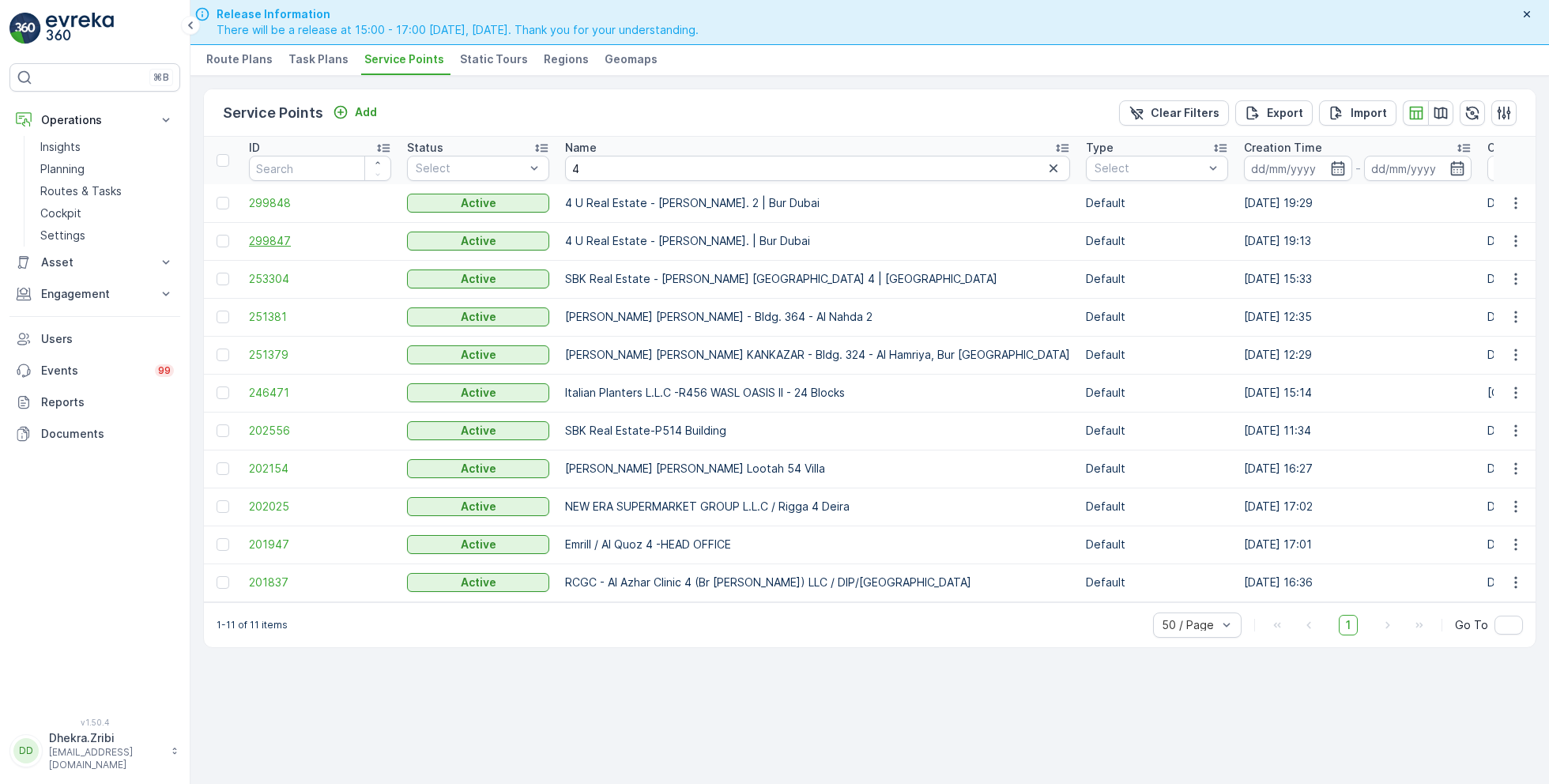
click at [279, 234] on span "299847" at bounding box center [319, 241] width 142 height 16
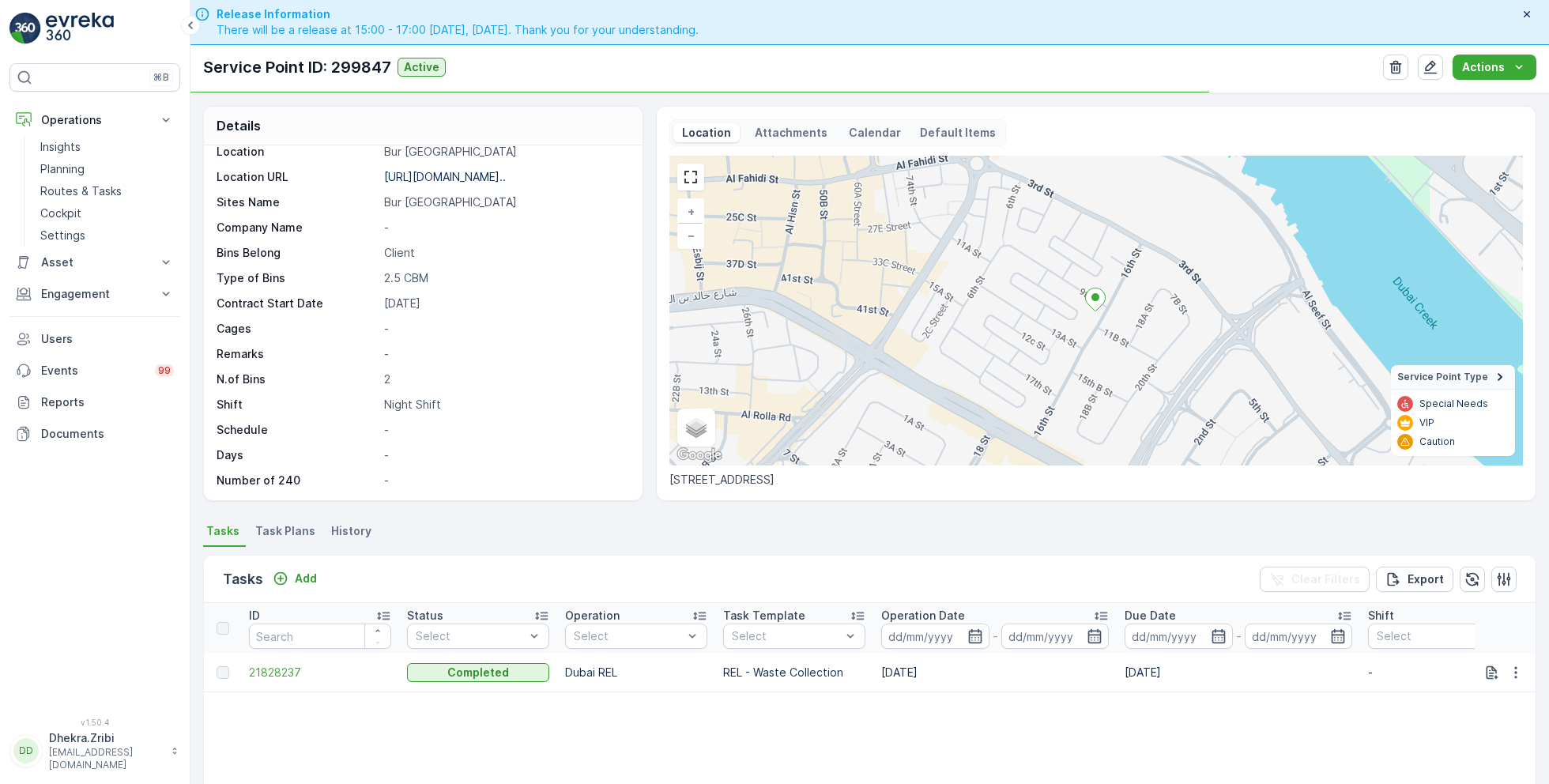
scroll to position [278, 0]
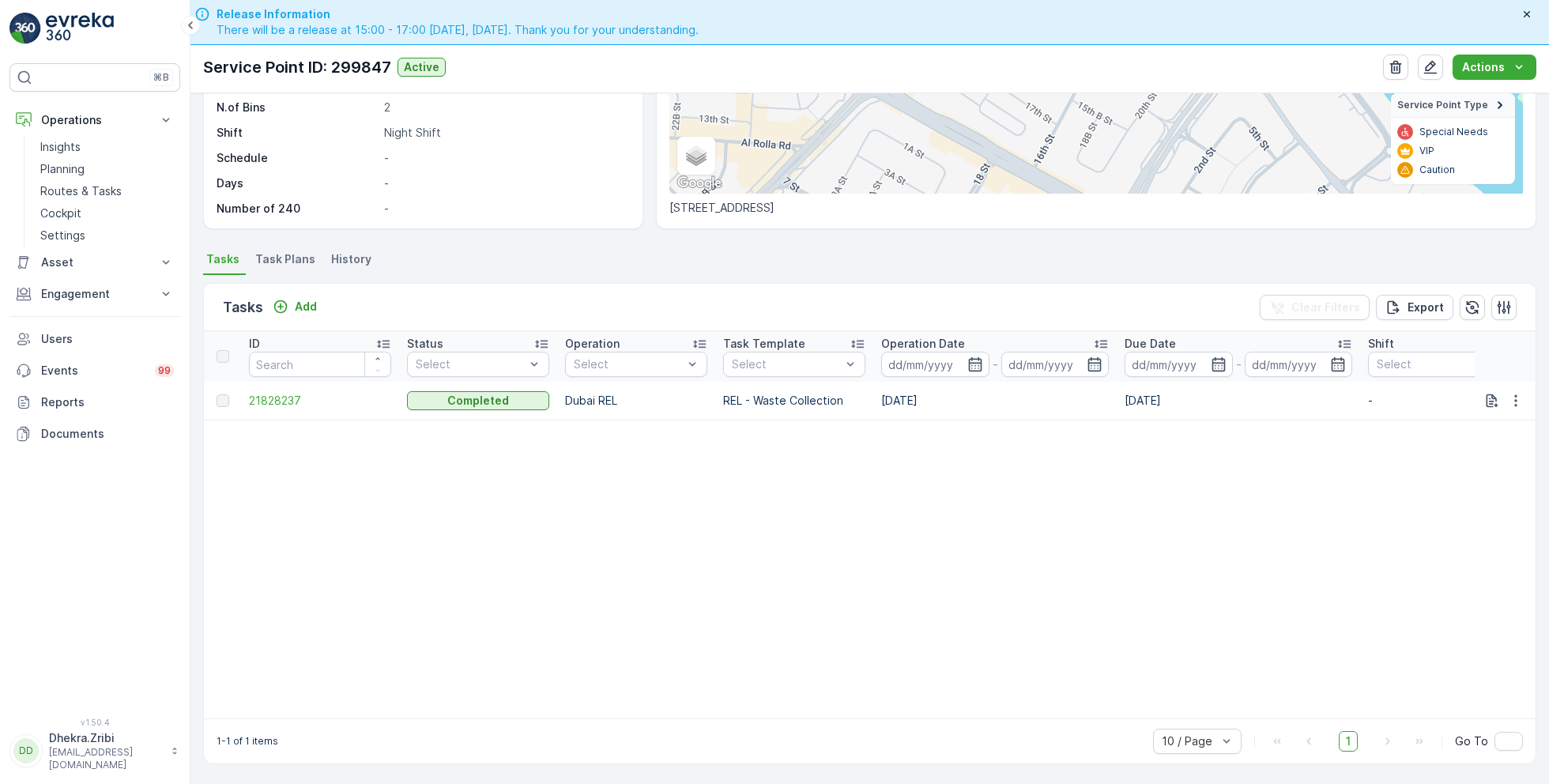
click at [278, 251] on span "Task Plans" at bounding box center [285, 259] width 60 height 16
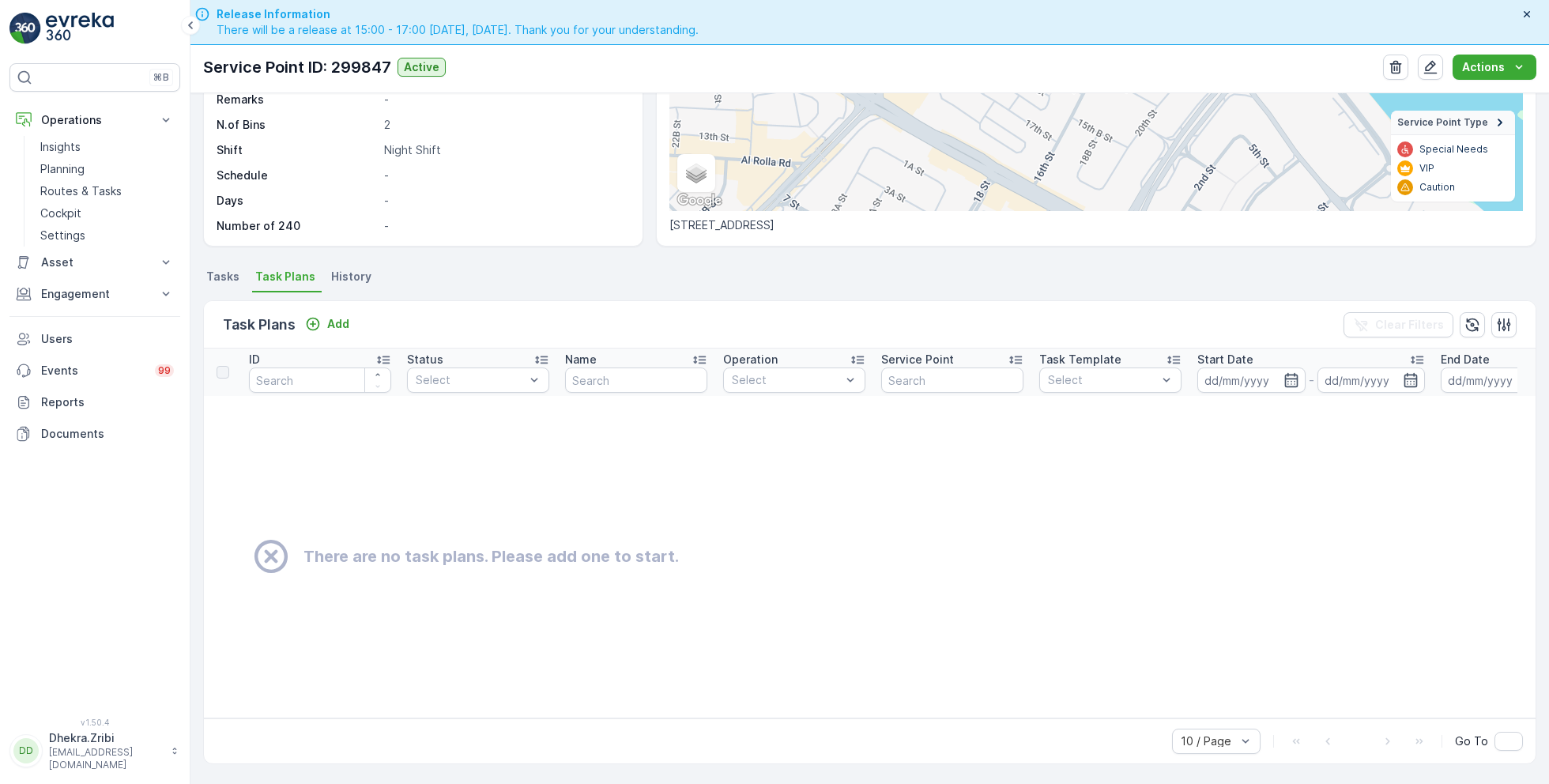
scroll to position [260, 0]
click at [331, 316] on p "Add" at bounding box center [338, 324] width 22 height 16
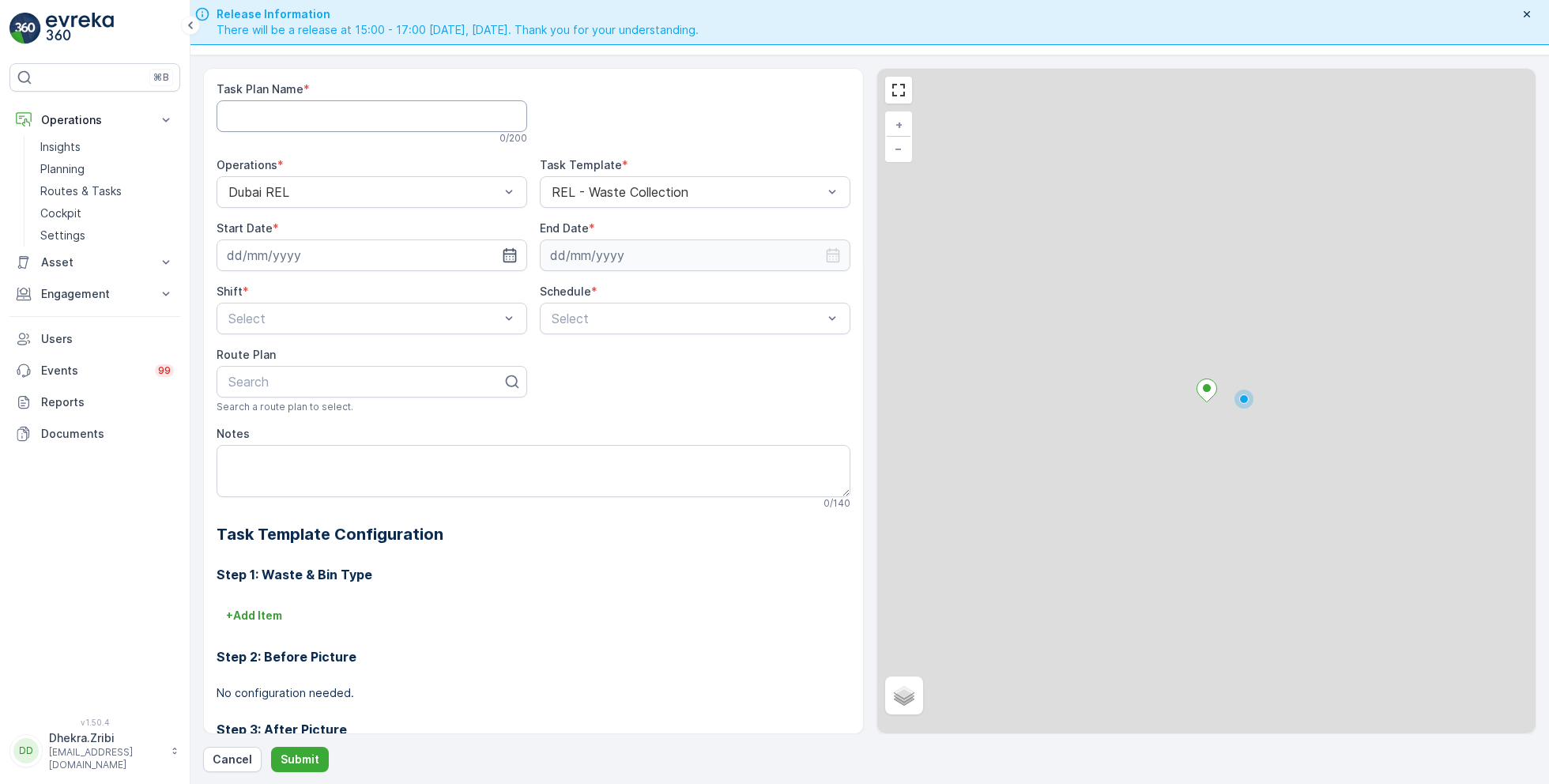
click at [365, 116] on Name "Task Plan Name" at bounding box center [371, 116] width 311 height 32
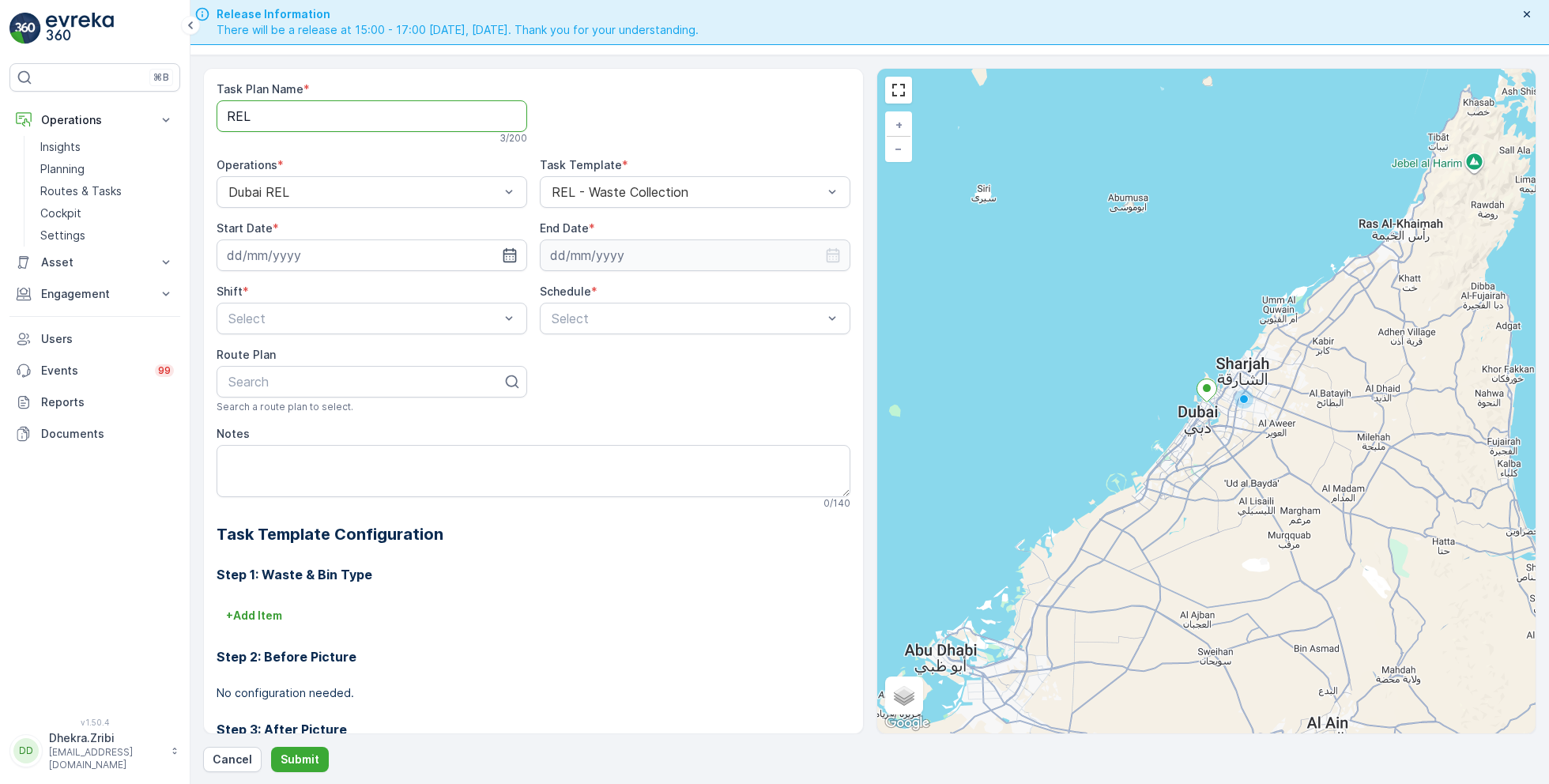
type Name "REL003"
click at [416, 254] on input at bounding box center [371, 254] width 311 height 32
click at [412, 420] on div "20" at bounding box center [414, 417] width 25 height 25
type input "[DATE]"
click at [623, 253] on input at bounding box center [694, 254] width 311 height 32
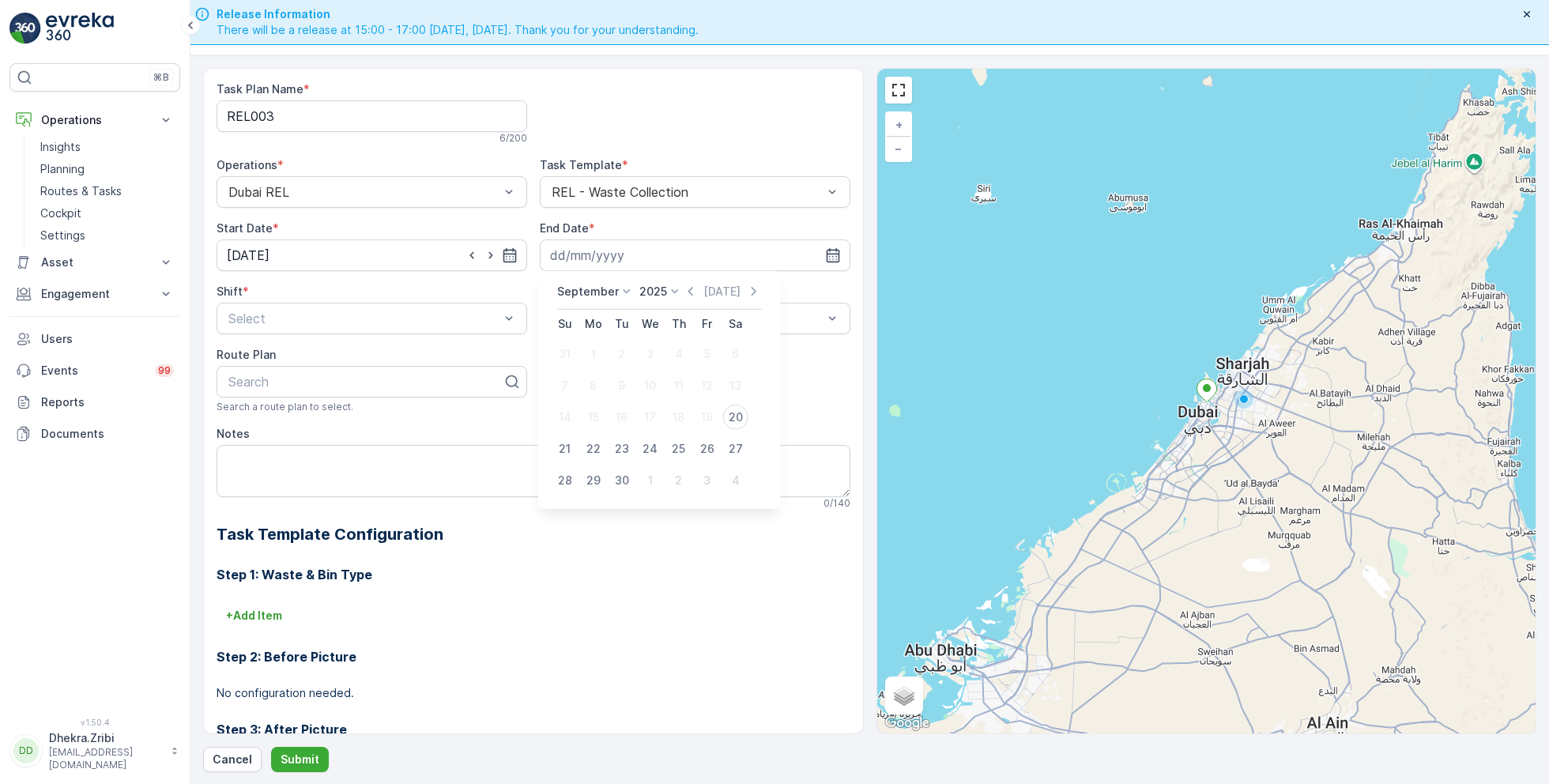
click at [585, 287] on p "September" at bounding box center [588, 292] width 61 height 16
click at [598, 438] on span "December" at bounding box center [595, 437] width 55 height 16
click at [653, 477] on div "31" at bounding box center [650, 480] width 25 height 25
type input "31.12.2025"
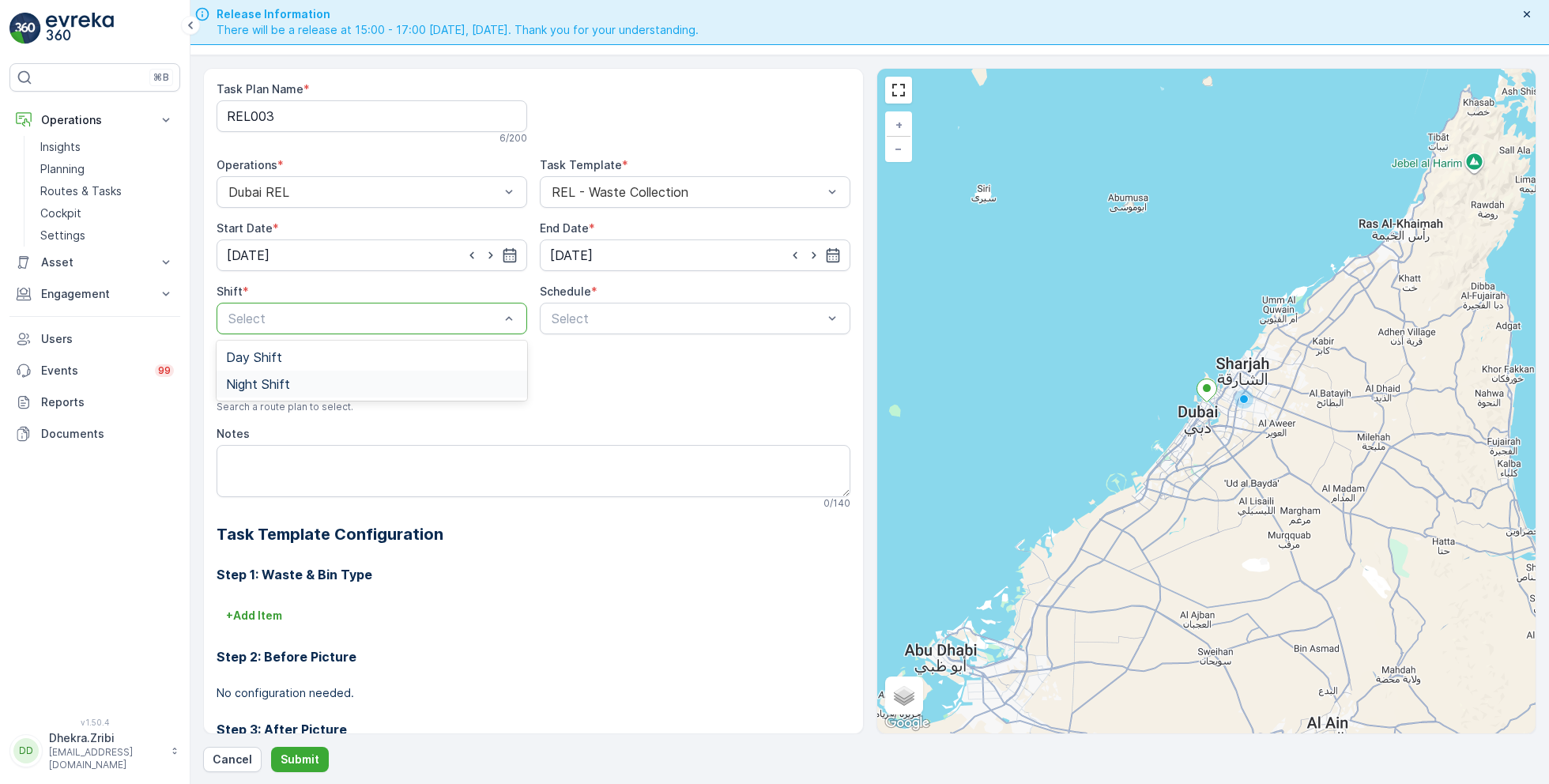
click at [254, 373] on div "Night Shift" at bounding box center [371, 384] width 311 height 27
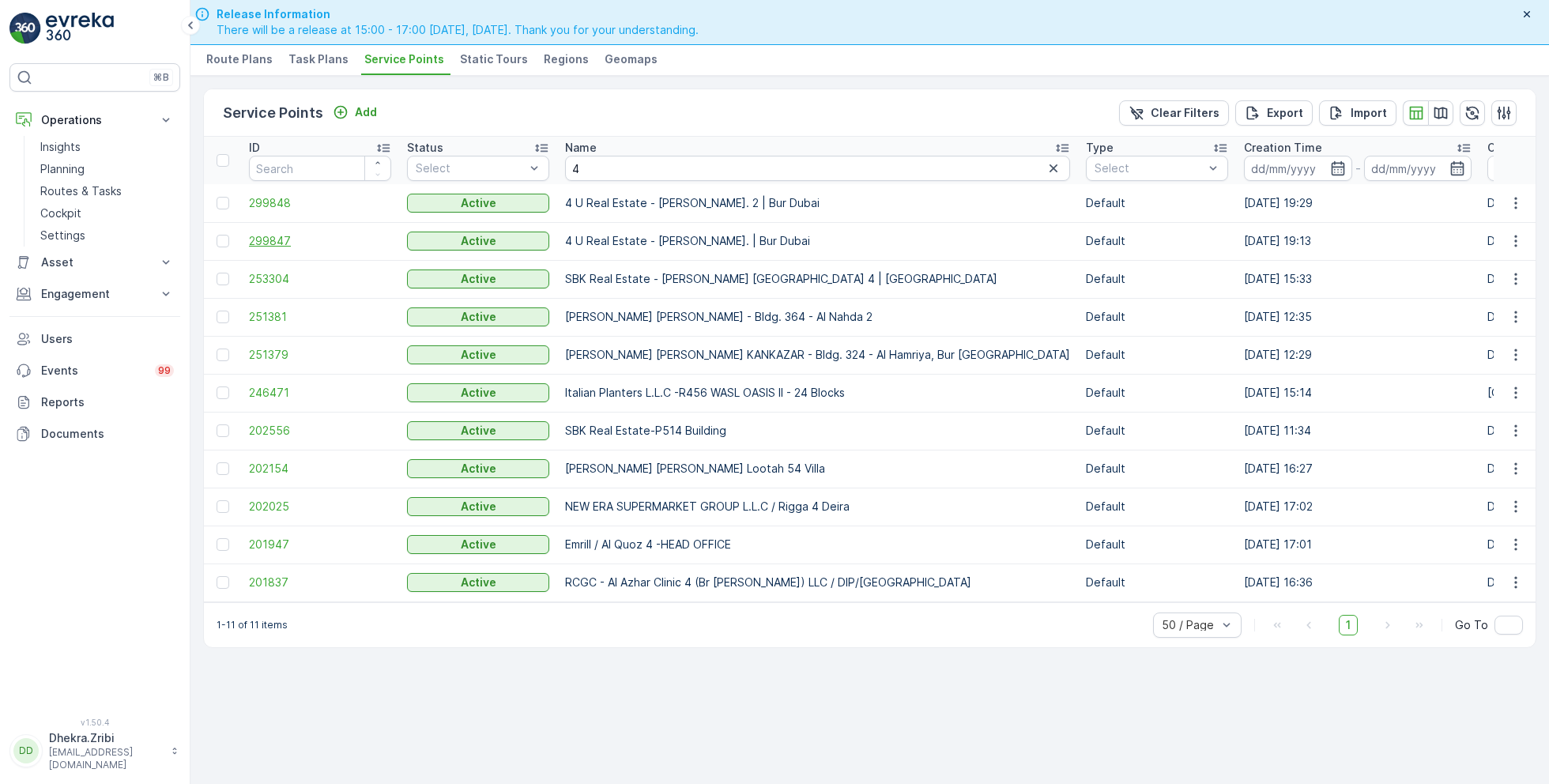
click at [284, 239] on span "299847" at bounding box center [319, 241] width 142 height 16
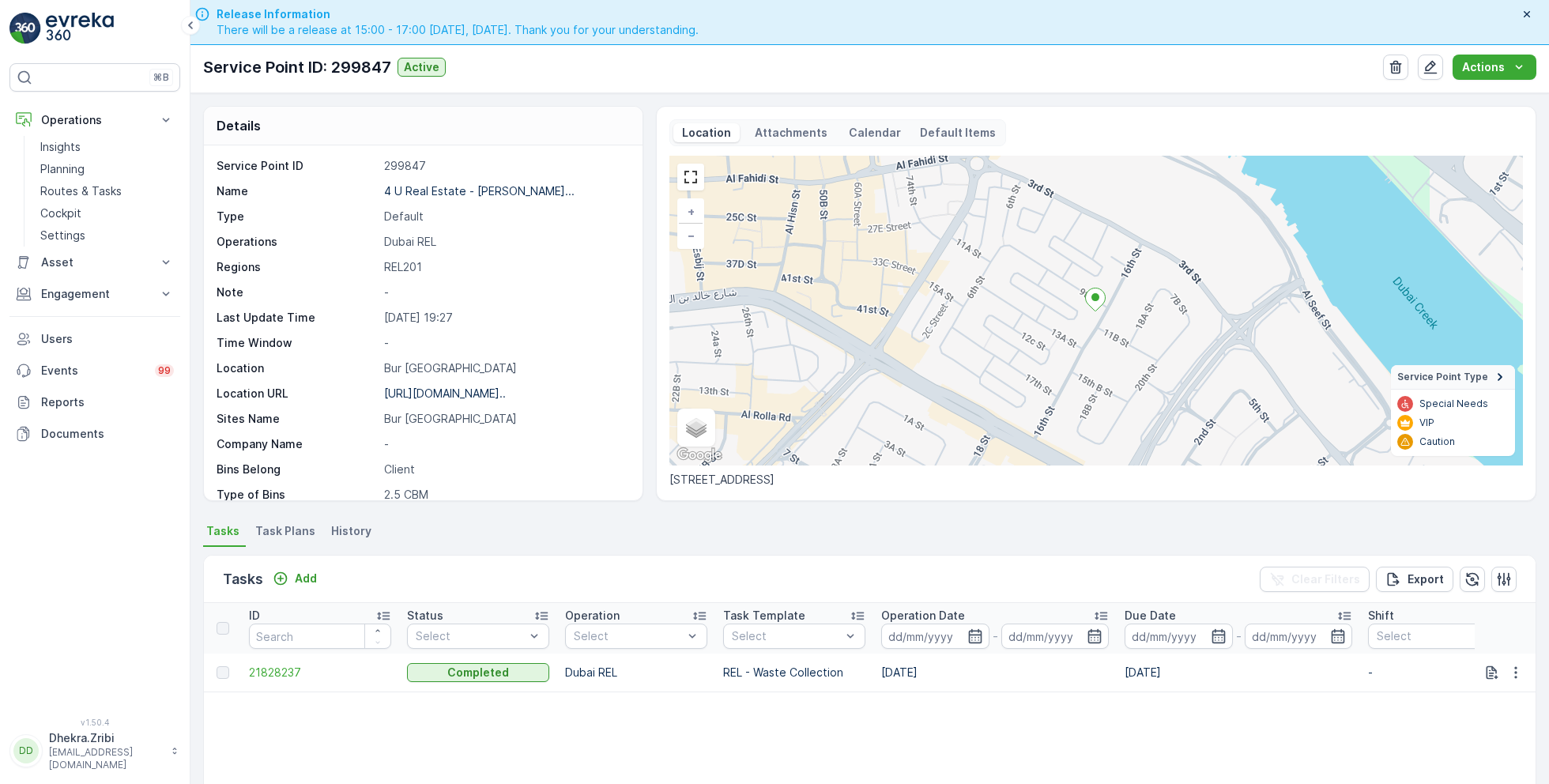
click at [285, 534] on span "Task Plans" at bounding box center [285, 531] width 60 height 16
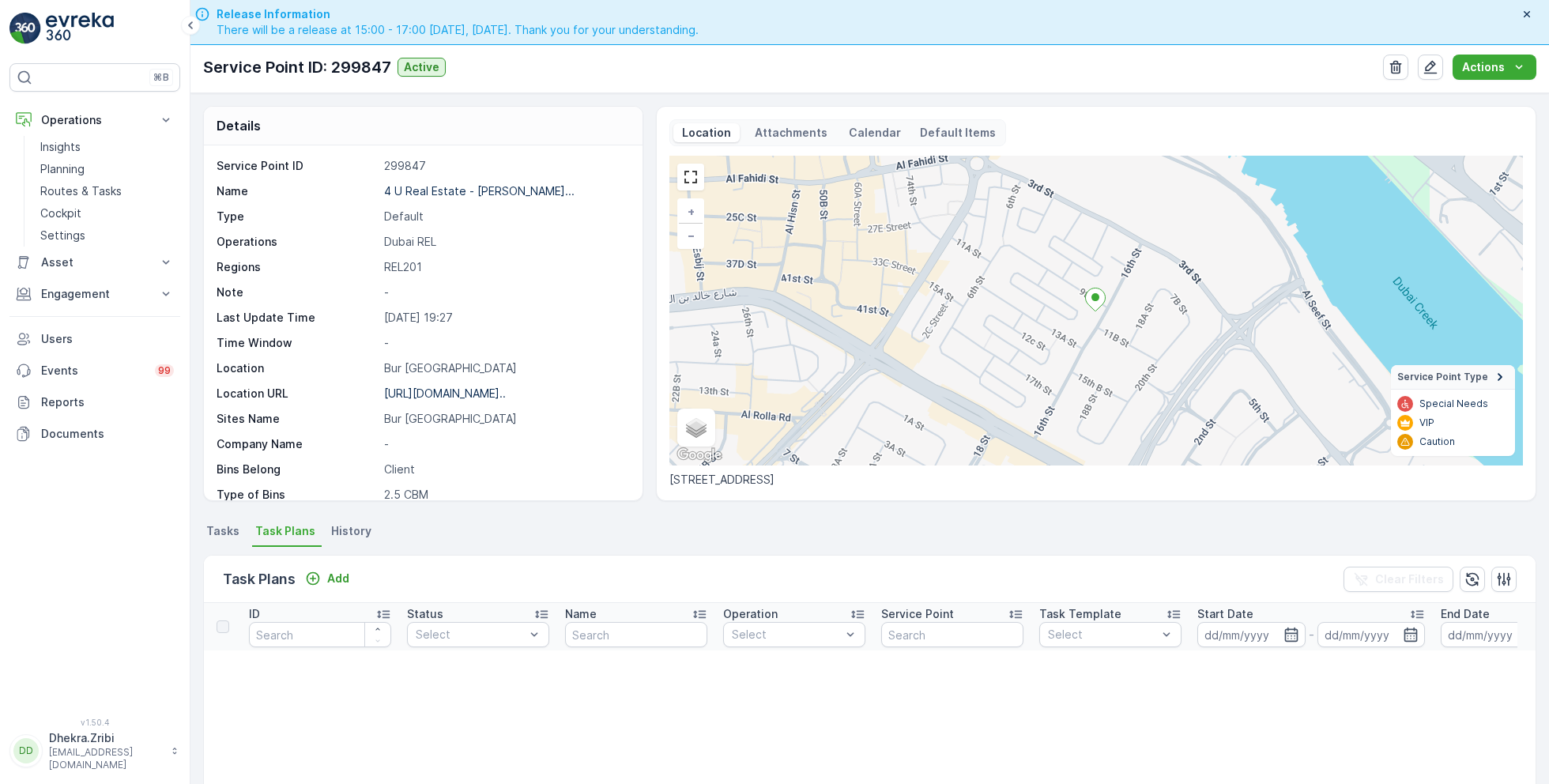
click at [228, 534] on span "Tasks" at bounding box center [223, 531] width 33 height 16
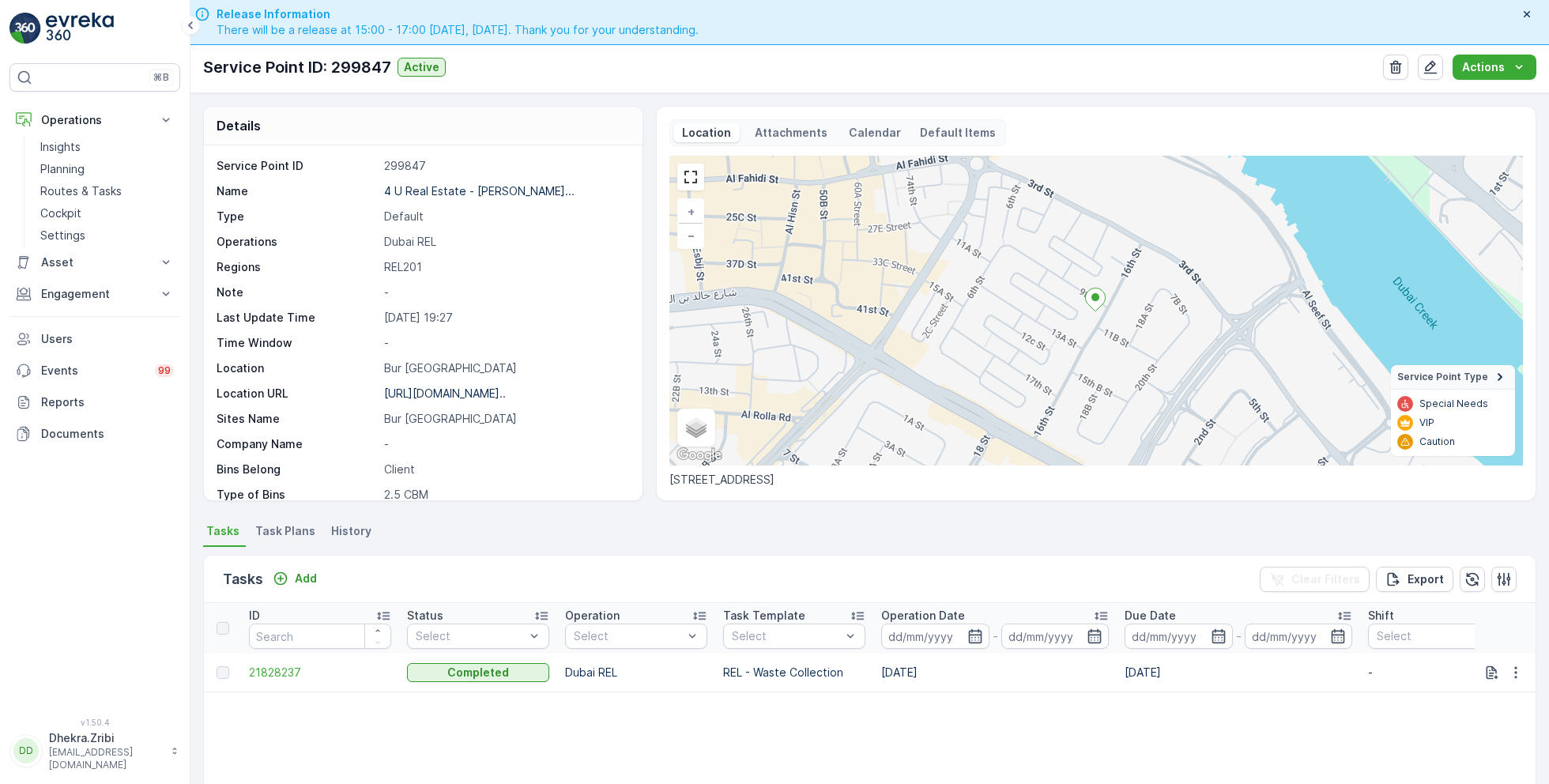
click at [272, 527] on span "Task Plans" at bounding box center [285, 531] width 60 height 16
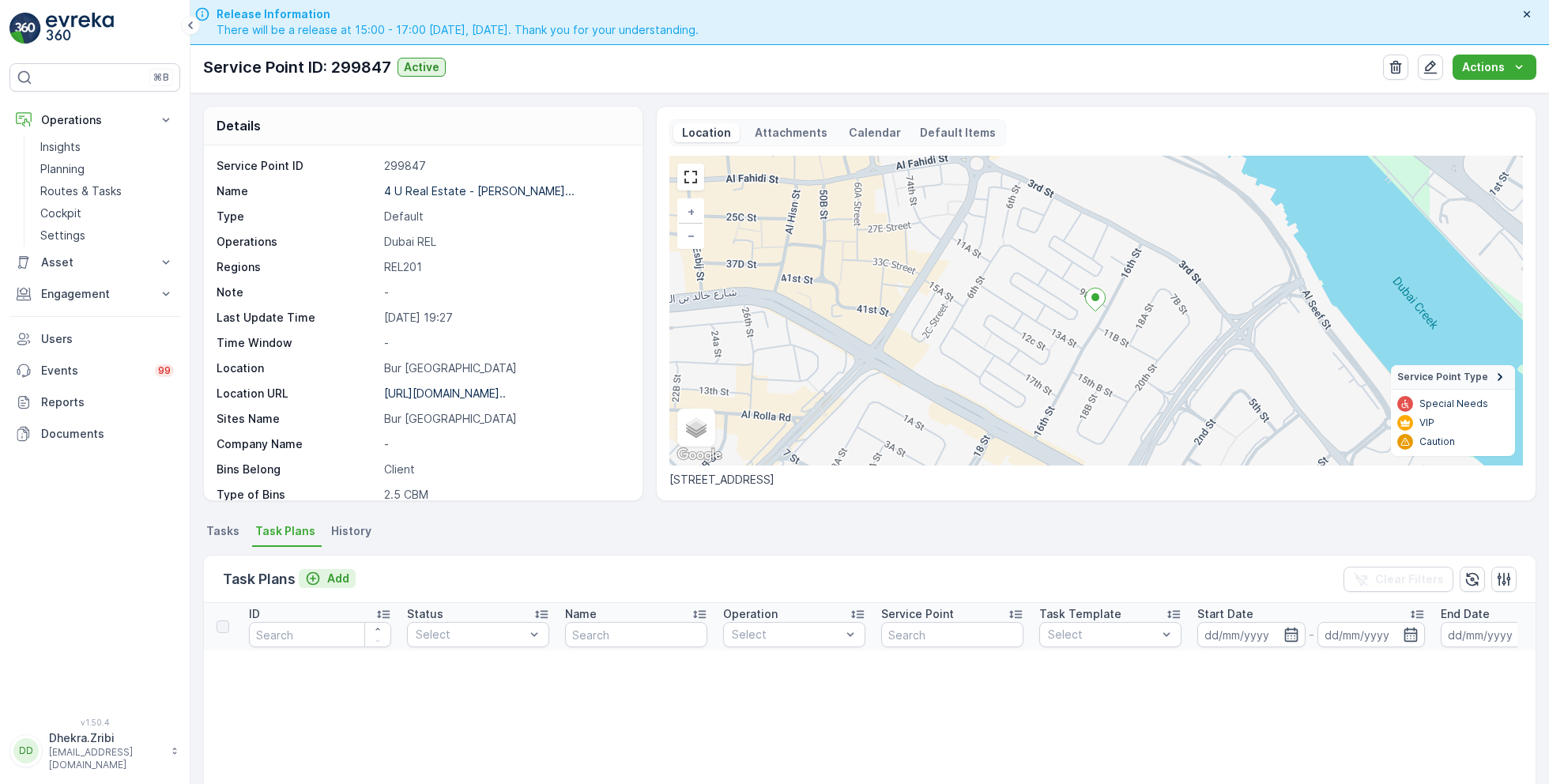
click at [318, 571] on icon "Add" at bounding box center [313, 578] width 16 height 16
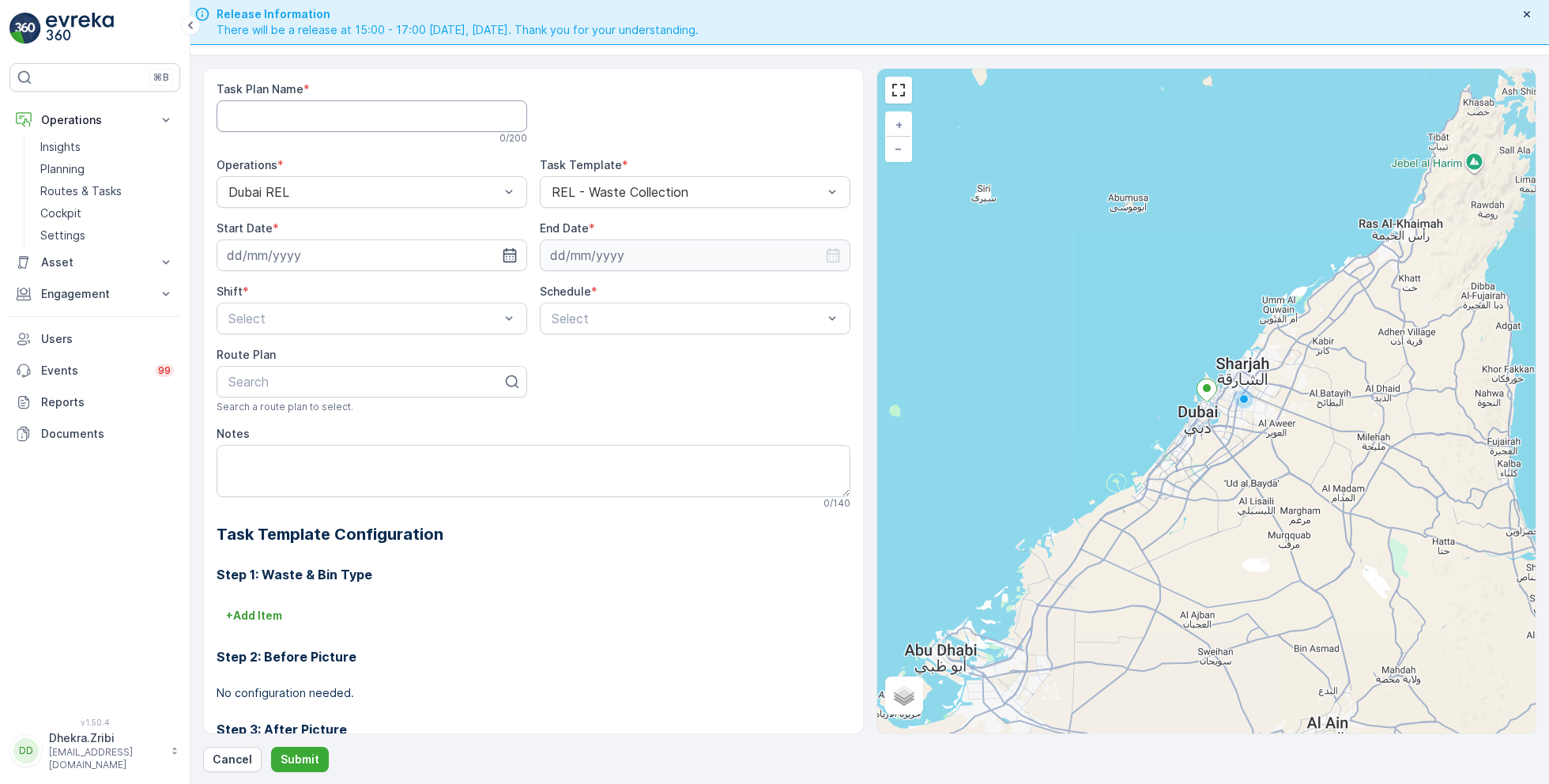
click at [363, 121] on Name "Task Plan Name" at bounding box center [371, 116] width 311 height 32
type Name "REL003"
click at [366, 257] on input at bounding box center [371, 254] width 311 height 32
click at [409, 409] on div "20" at bounding box center [414, 417] width 25 height 25
type input "[DATE]"
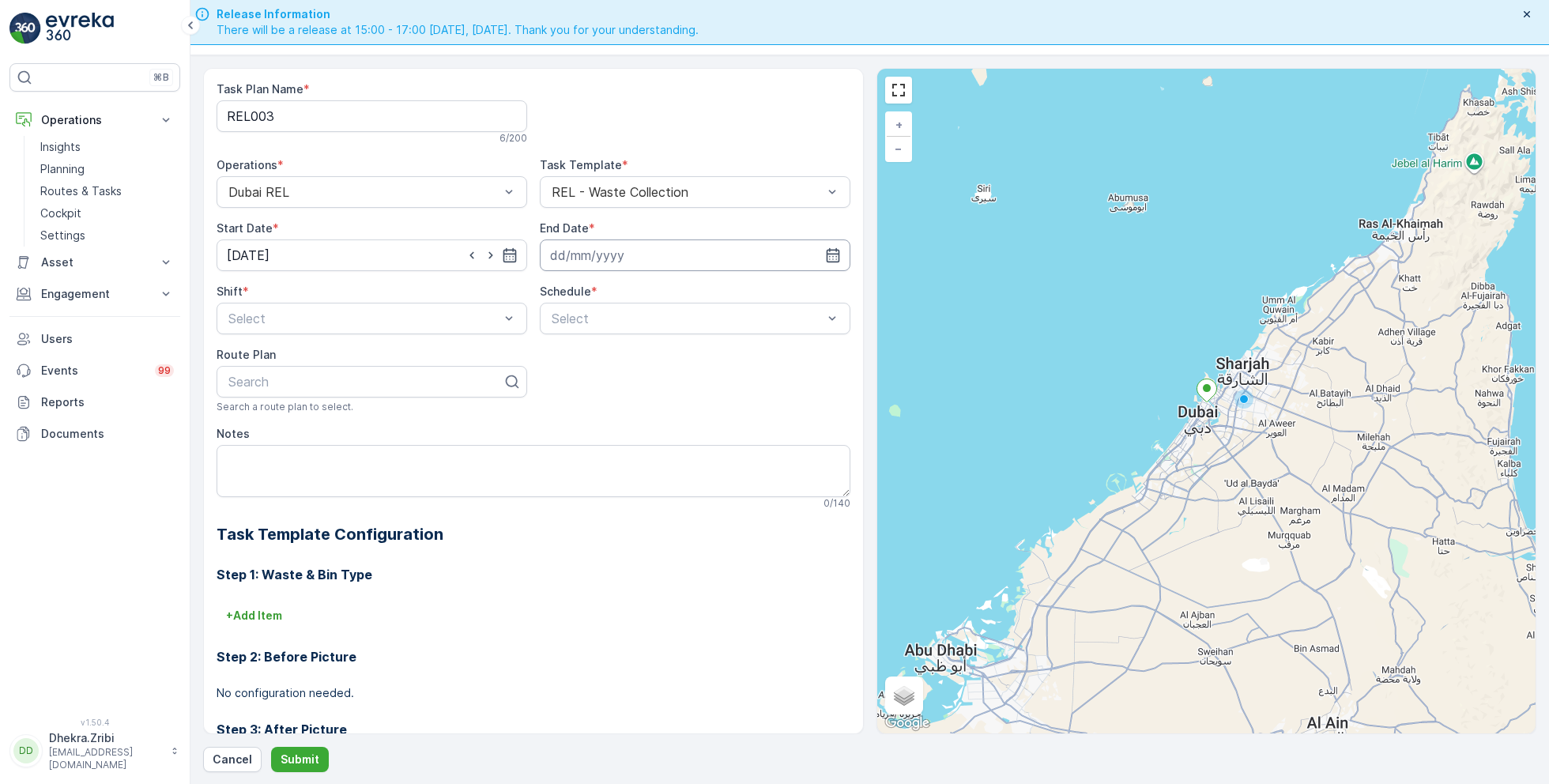
click at [664, 258] on input at bounding box center [694, 254] width 311 height 32
click at [730, 412] on div "20" at bounding box center [735, 417] width 25 height 25
type input "[DATE]"
click at [270, 377] on span "Night Shift" at bounding box center [257, 383] width 64 height 14
click at [573, 384] on span "Weekly" at bounding box center [569, 383] width 41 height 14
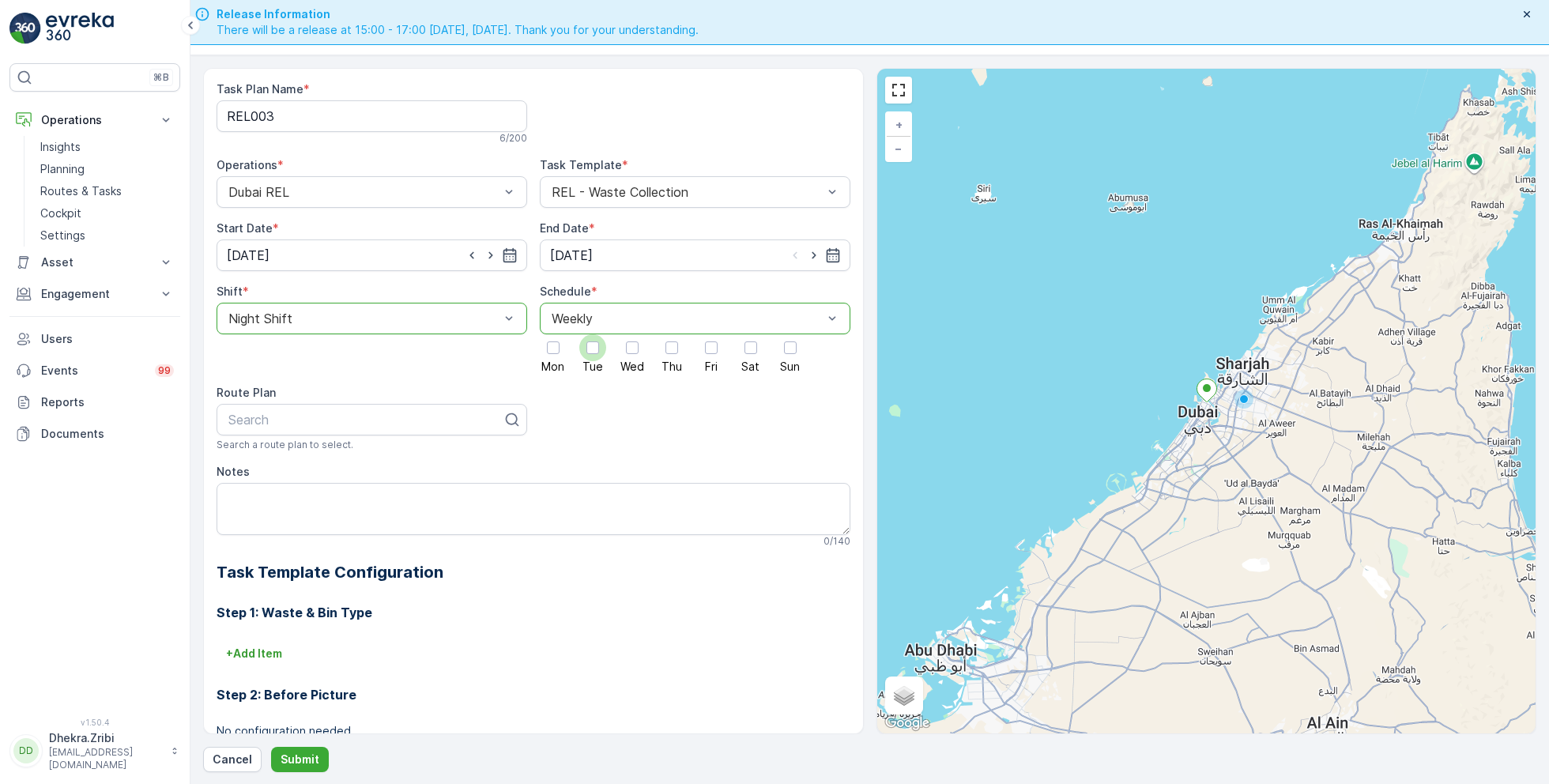
click at [597, 348] on div at bounding box center [593, 348] width 27 height 27
click at [593, 335] on input "Tue" at bounding box center [593, 335] width 0 height 0
click at [748, 350] on div at bounding box center [750, 347] width 12 height 12
click at [751, 335] on input "Sat" at bounding box center [751, 335] width 0 height 0
click at [347, 420] on div at bounding box center [365, 419] width 277 height 14
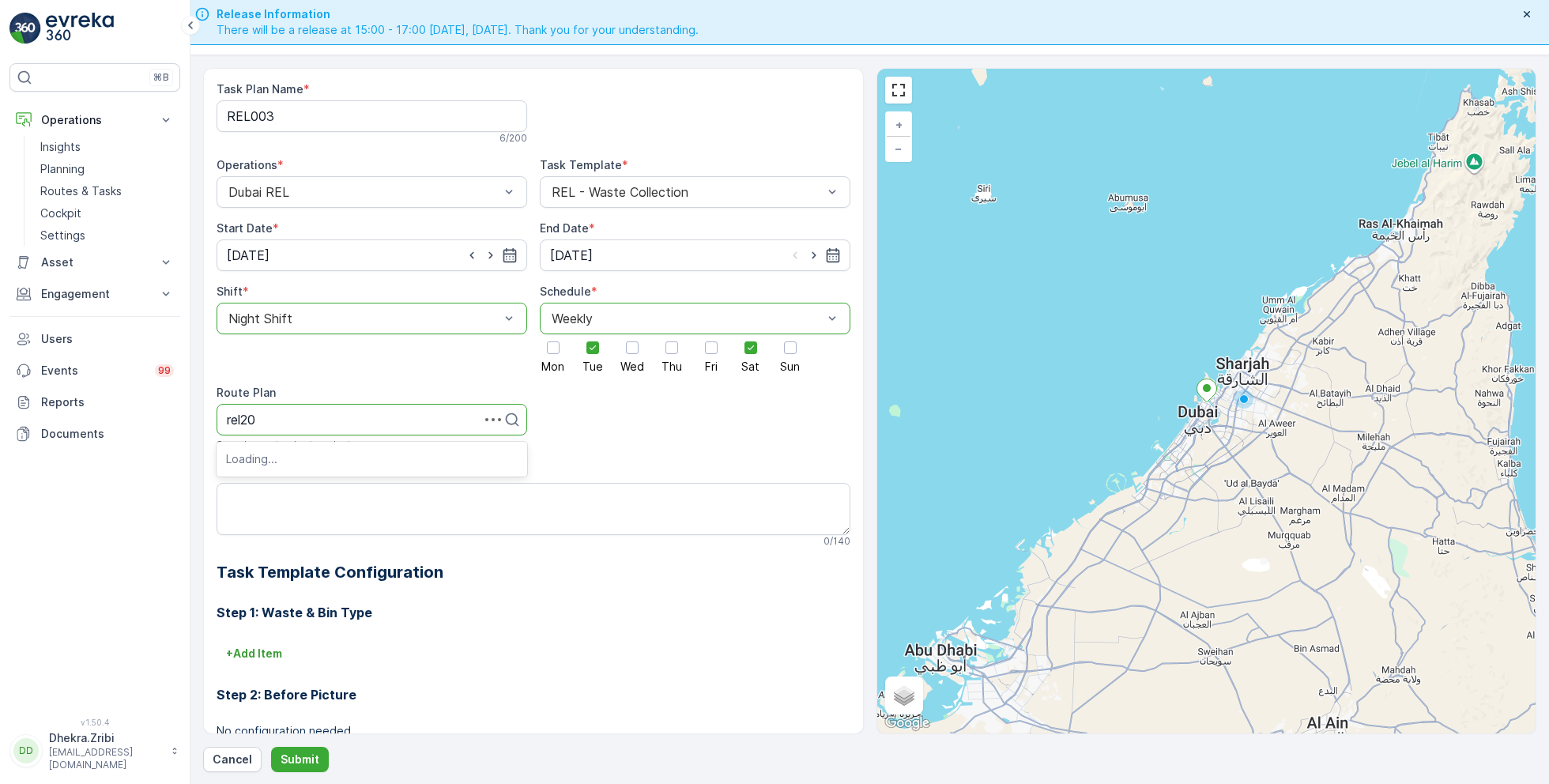
type input "rel201"
click at [302, 457] on div "DREL201" at bounding box center [371, 458] width 292 height 14
click at [292, 761] on p "Submit" at bounding box center [299, 759] width 38 height 16
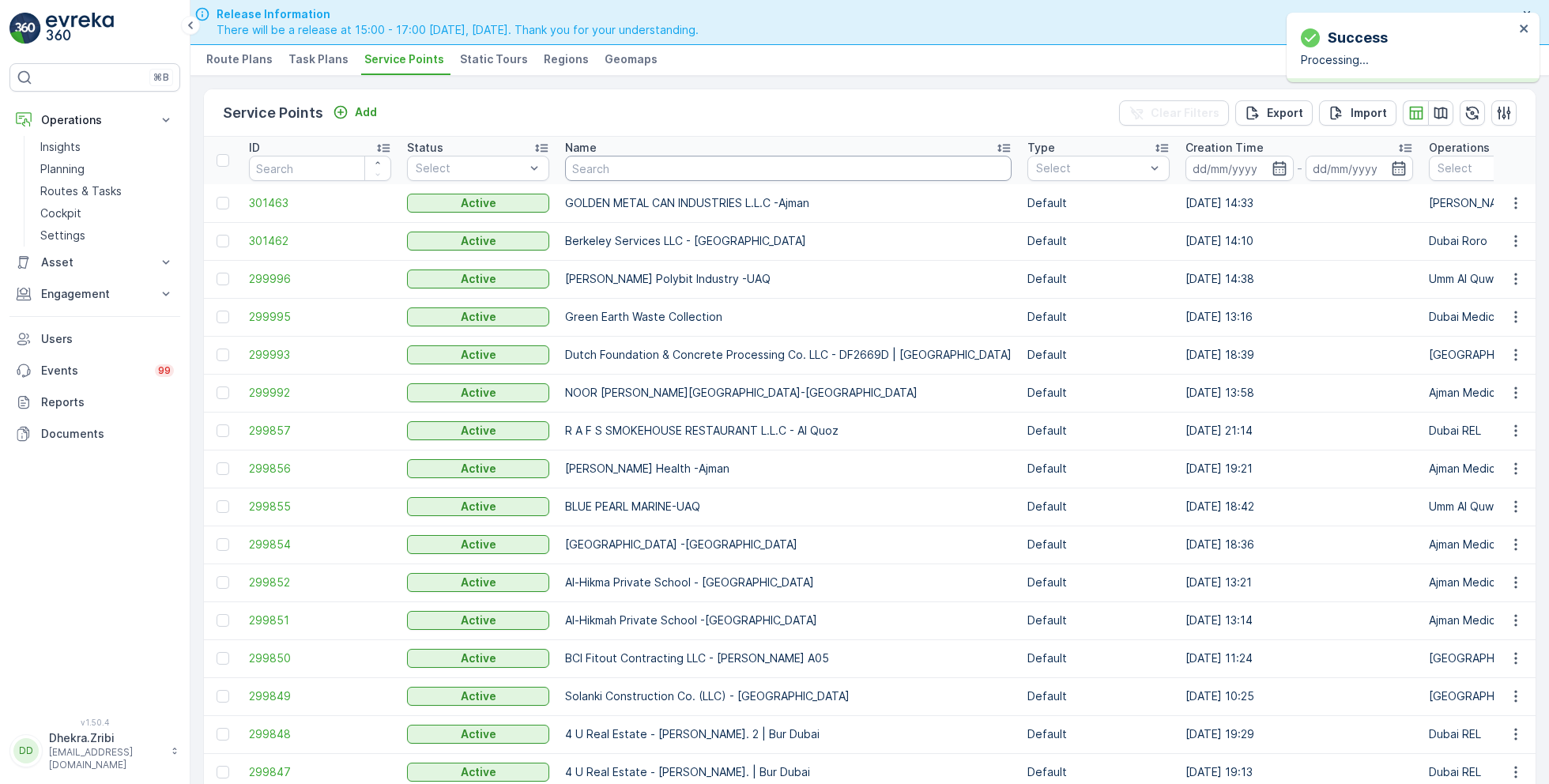
click at [611, 170] on input "text" at bounding box center [788, 168] width 447 height 25
type input "4 u"
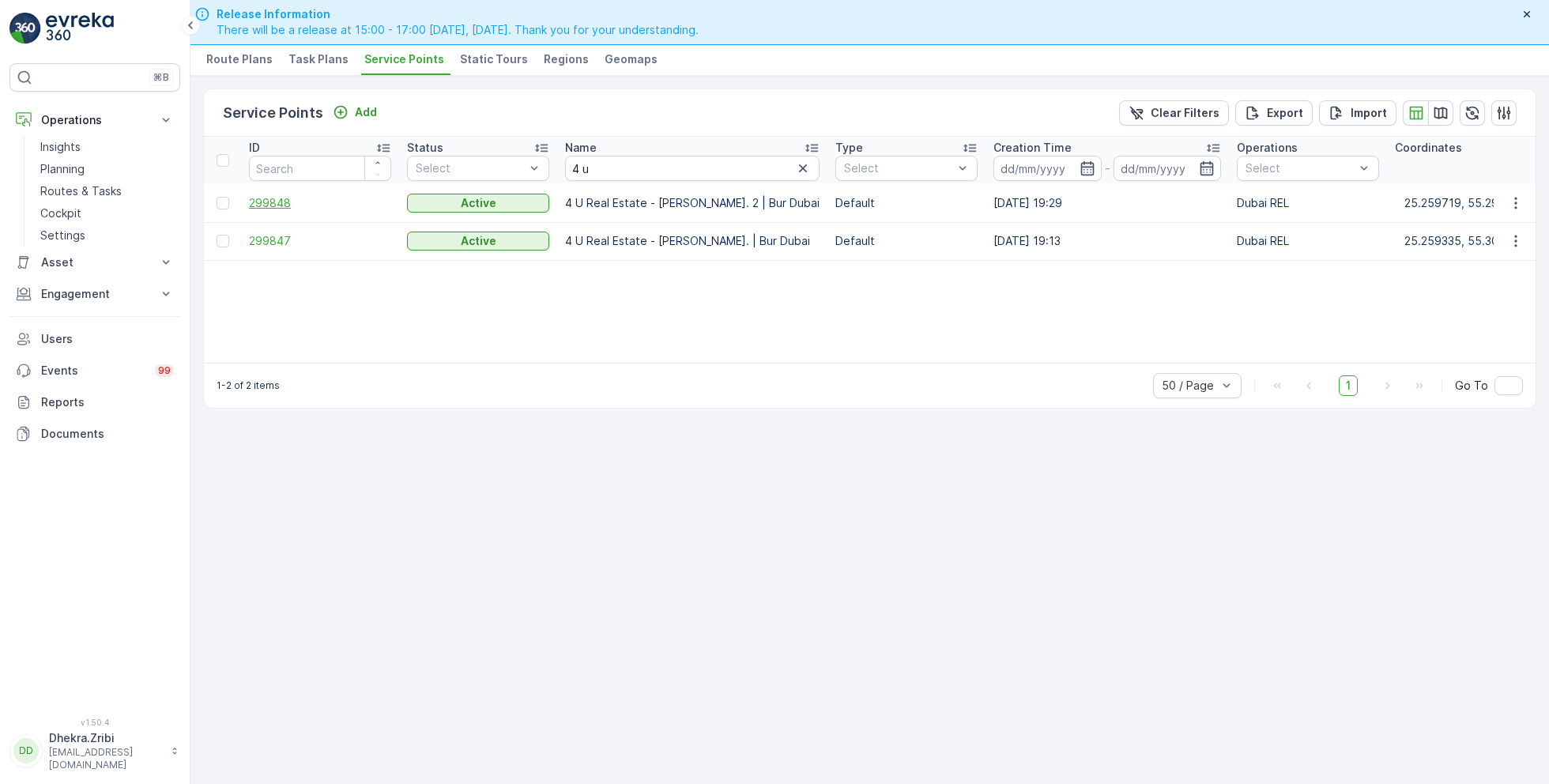
click at [263, 201] on span "299848" at bounding box center [319, 203] width 142 height 16
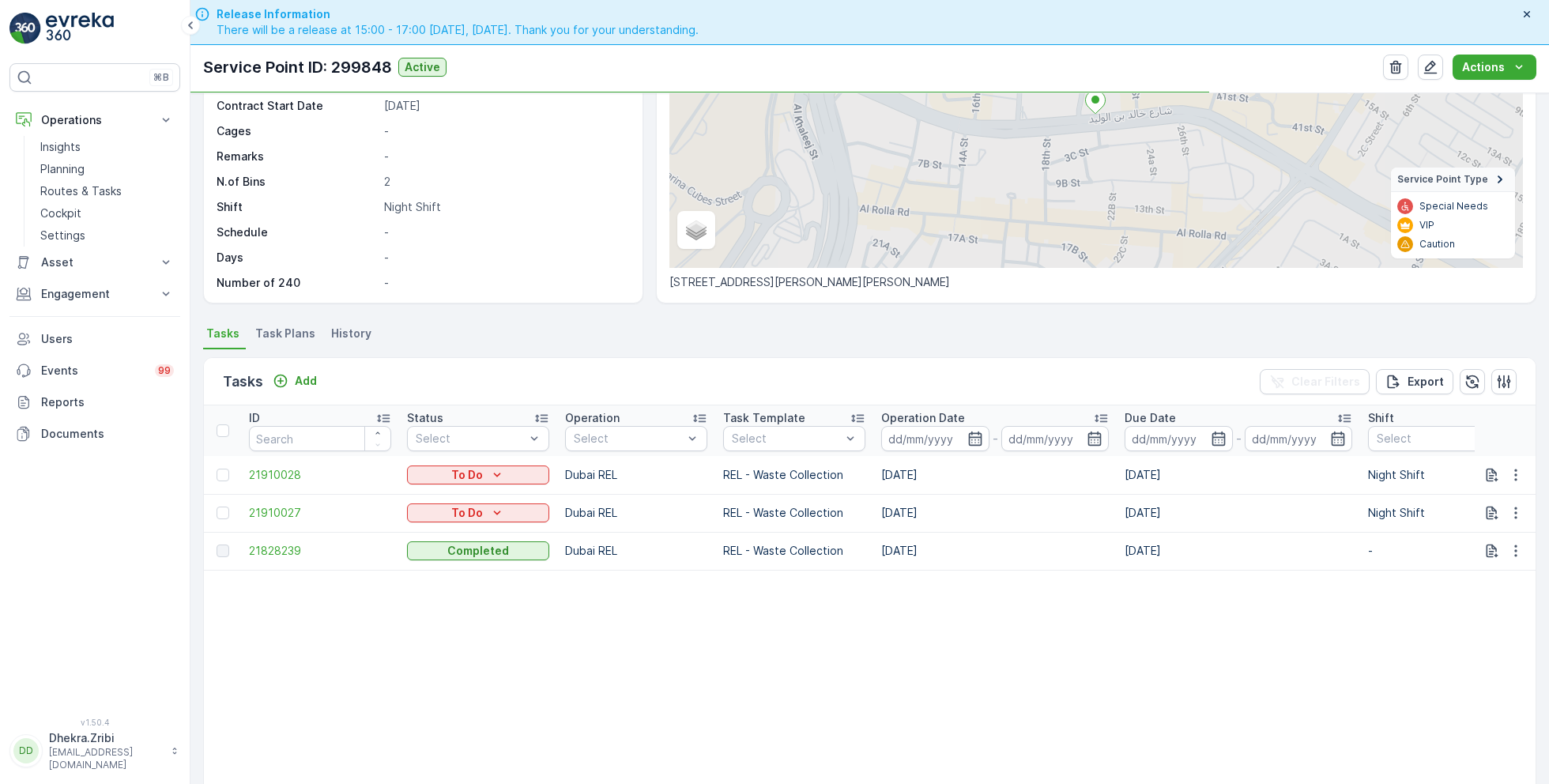
scroll to position [288, 0]
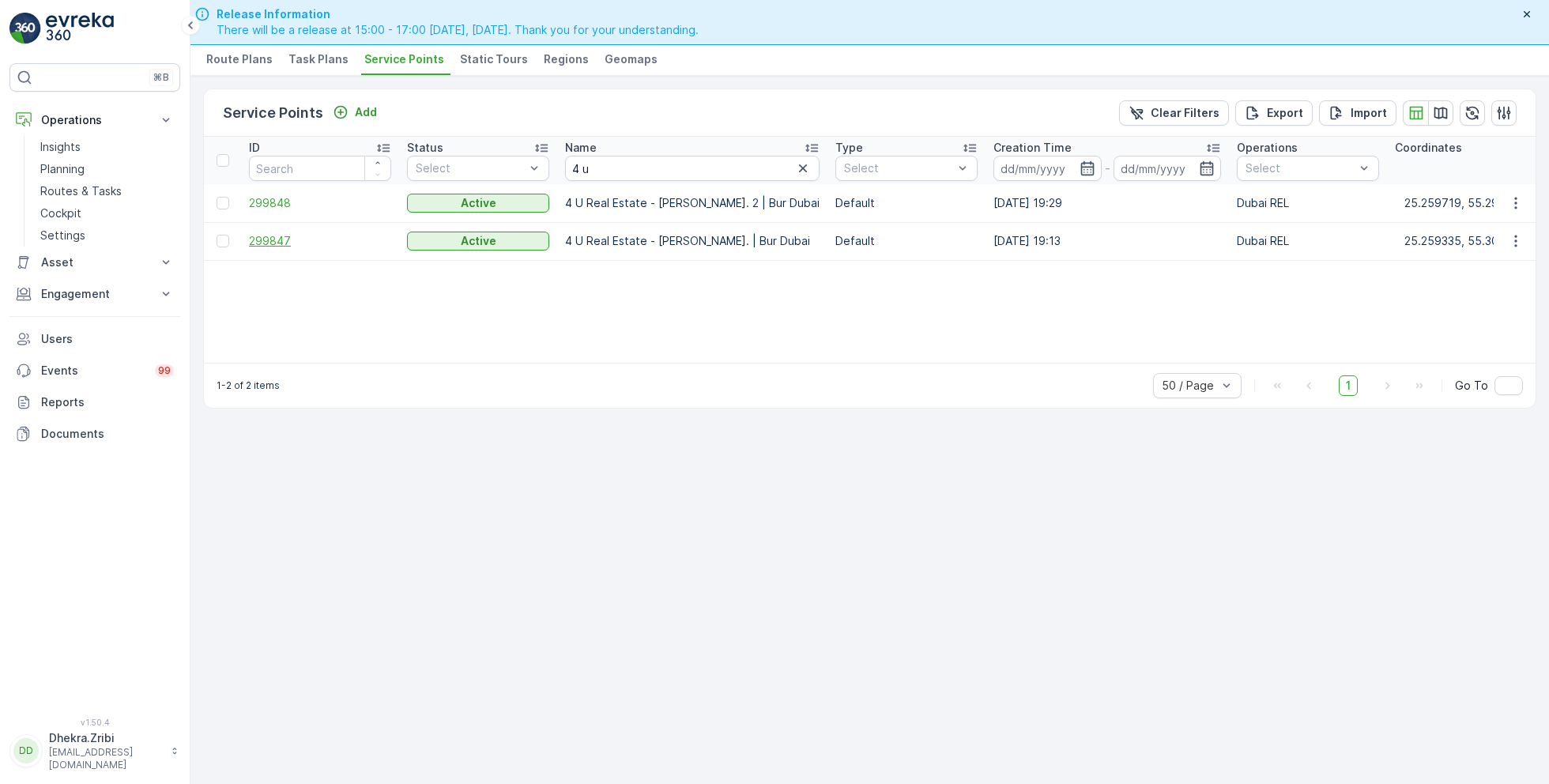
click at [273, 239] on span "299847" at bounding box center [319, 241] width 142 height 16
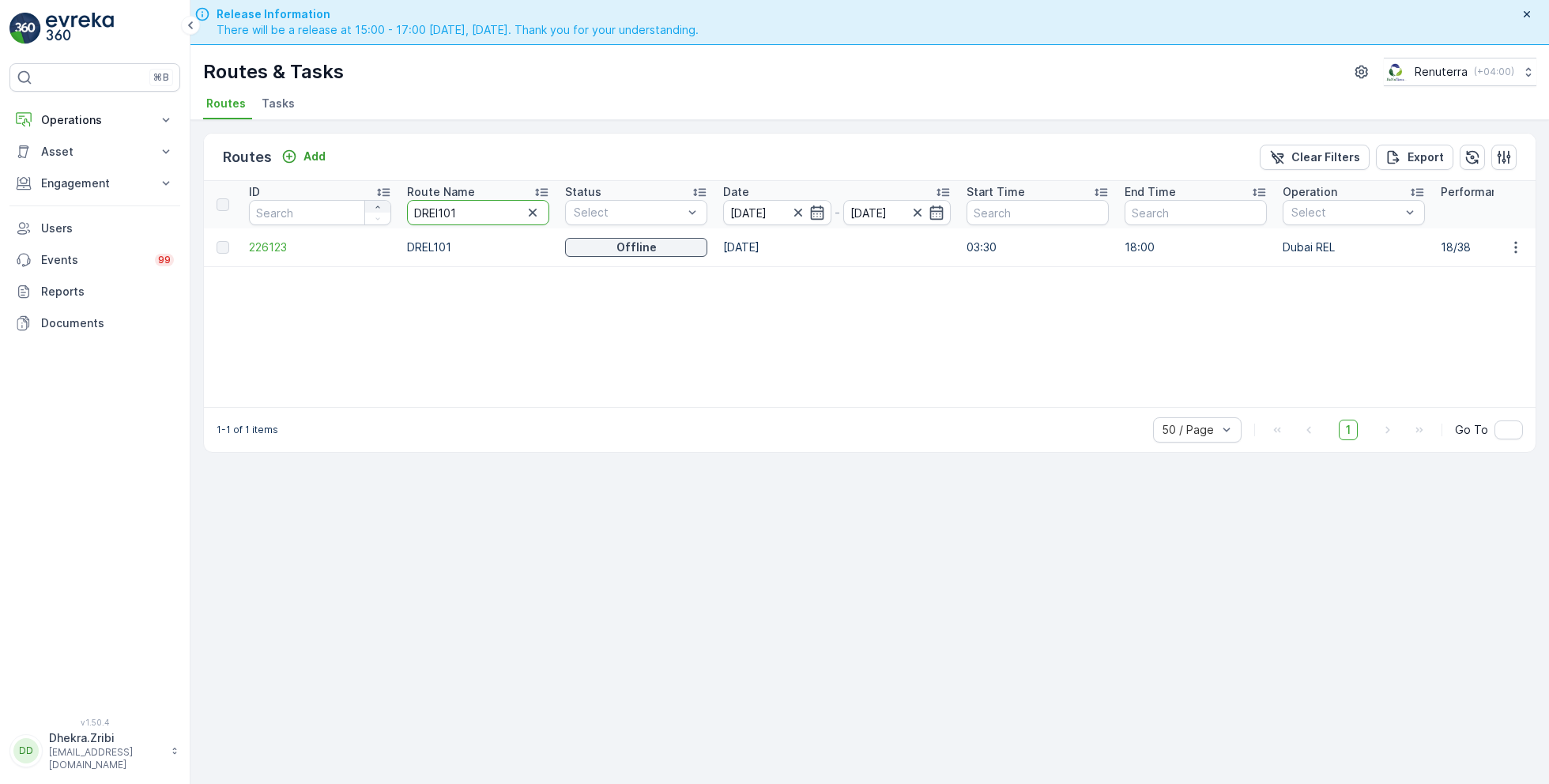
drag, startPoint x: 0, startPoint y: 0, endPoint x: 378, endPoint y: 203, distance: 429.1
type input "102"
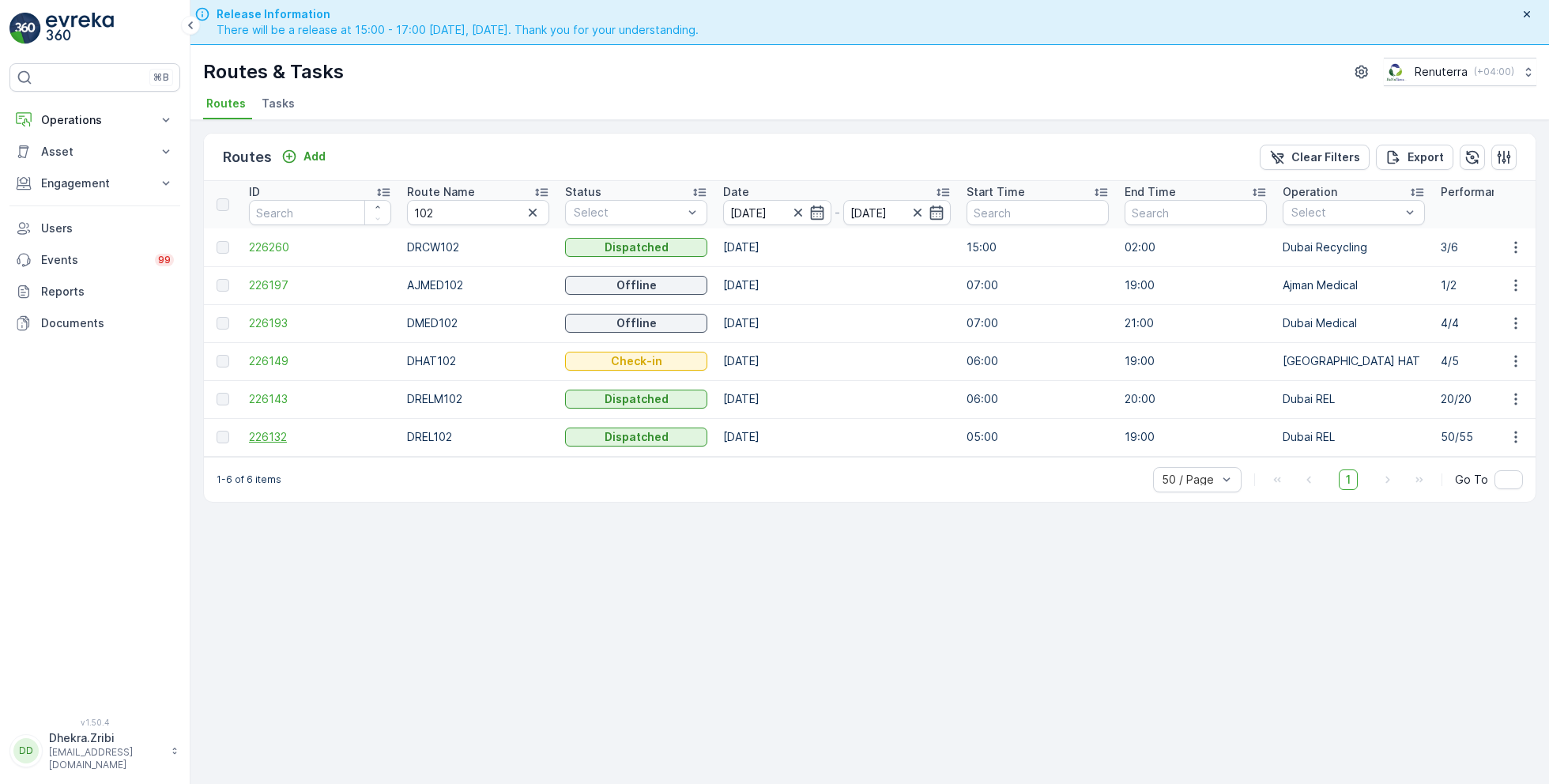
click at [279, 433] on span "226132" at bounding box center [319, 437] width 142 height 16
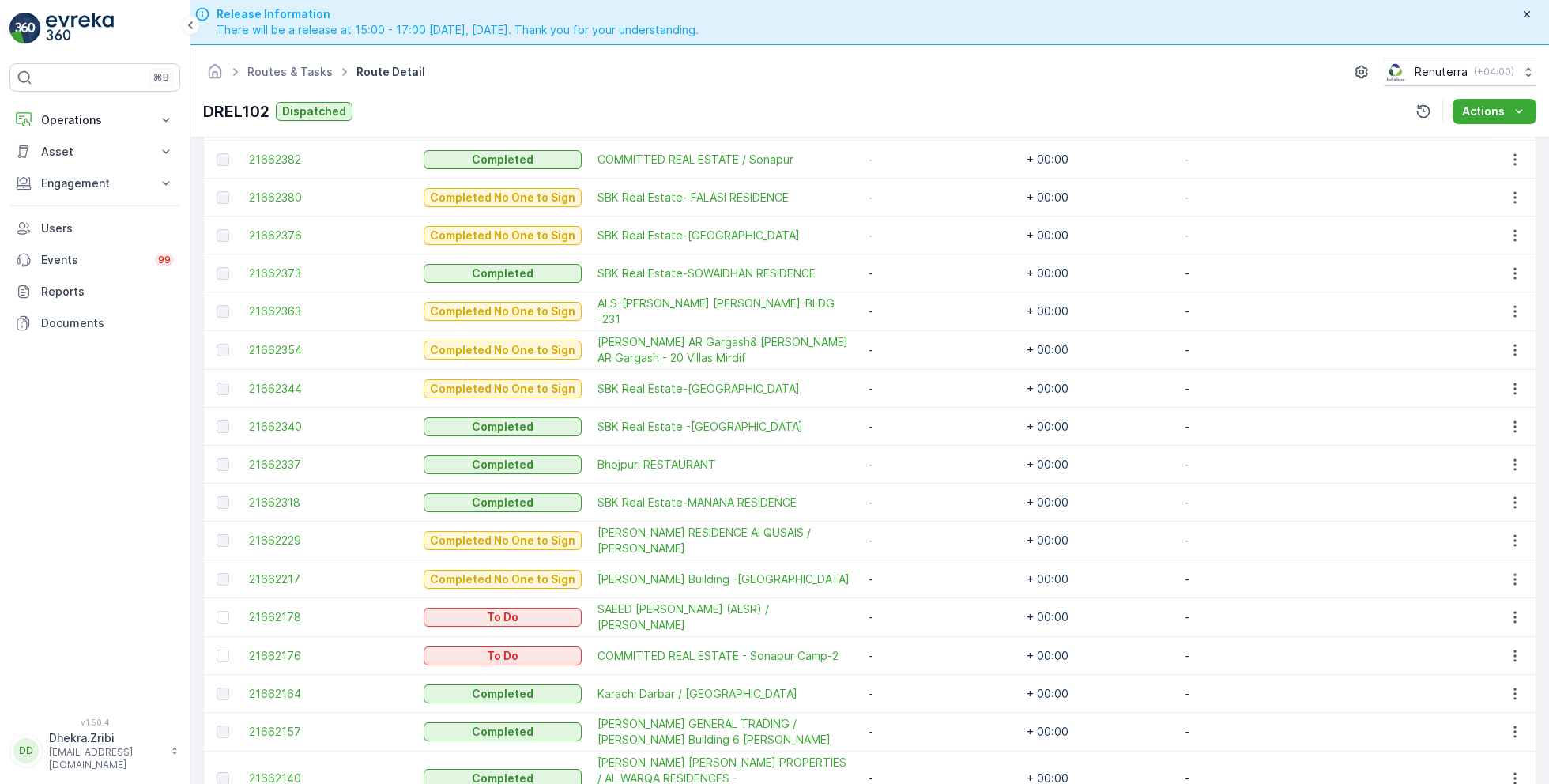
scroll to position [44, 0]
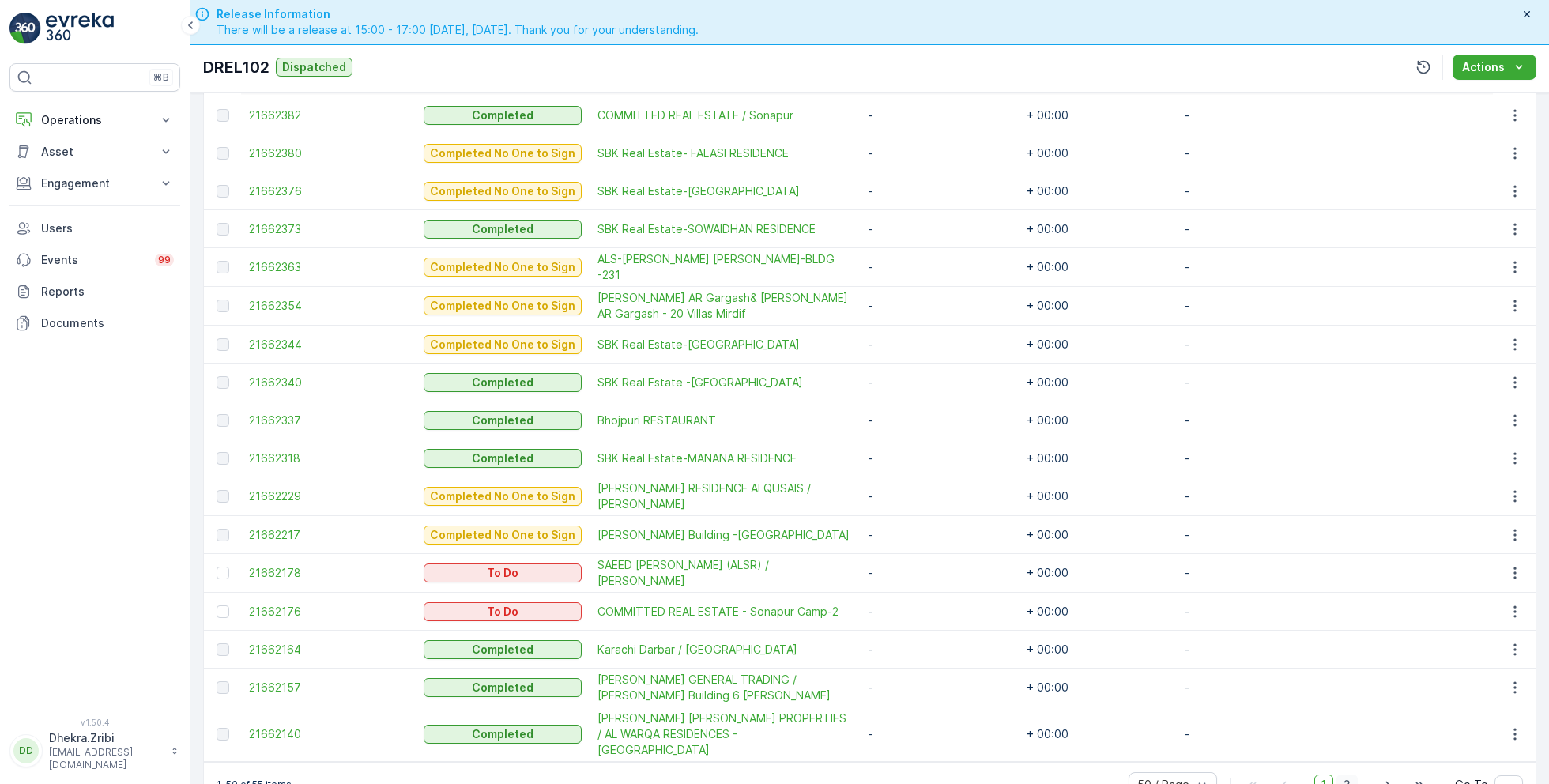
click at [1342, 774] on span "2" at bounding box center [1346, 784] width 21 height 20
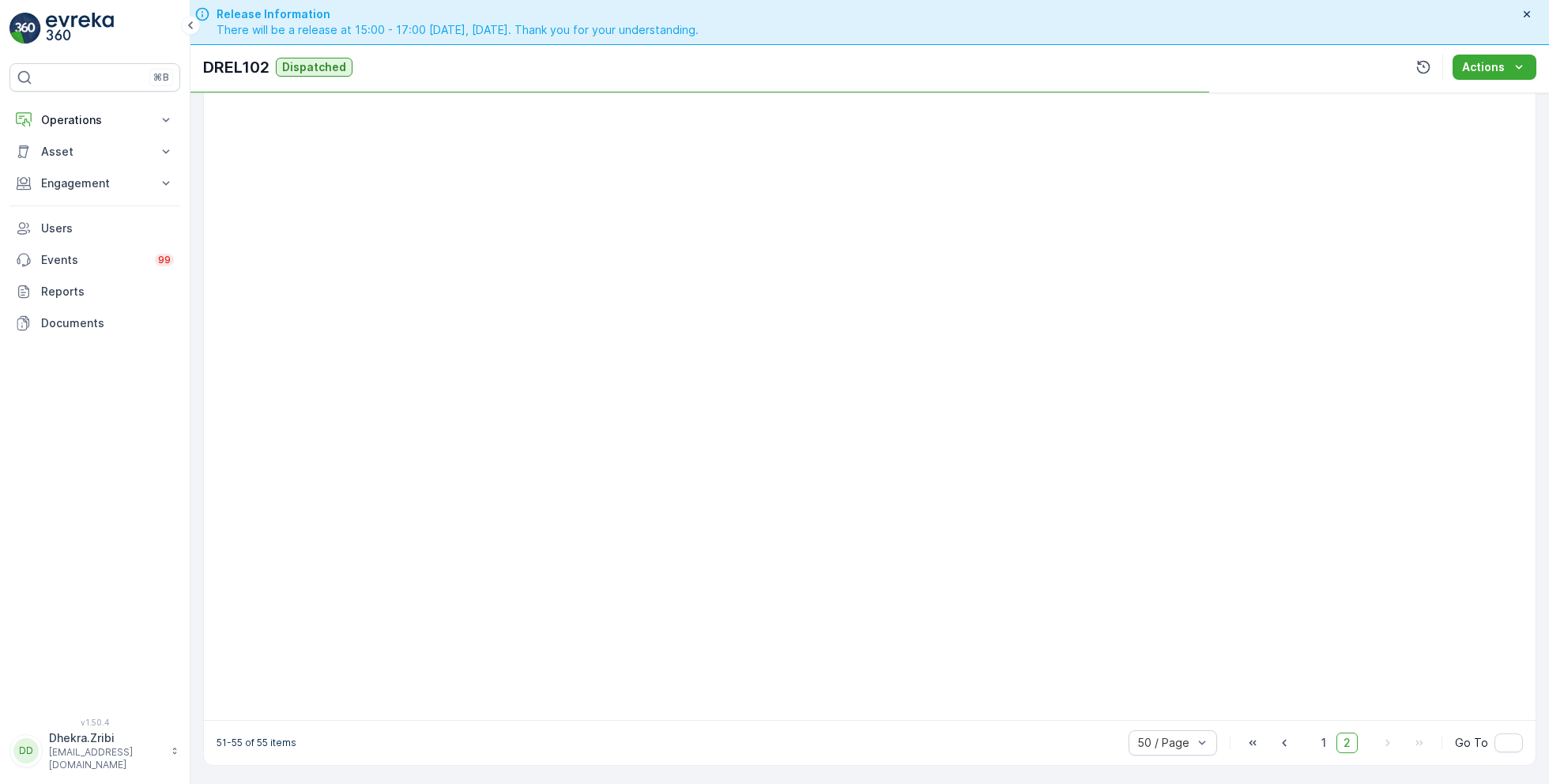
scroll to position [41, 0]
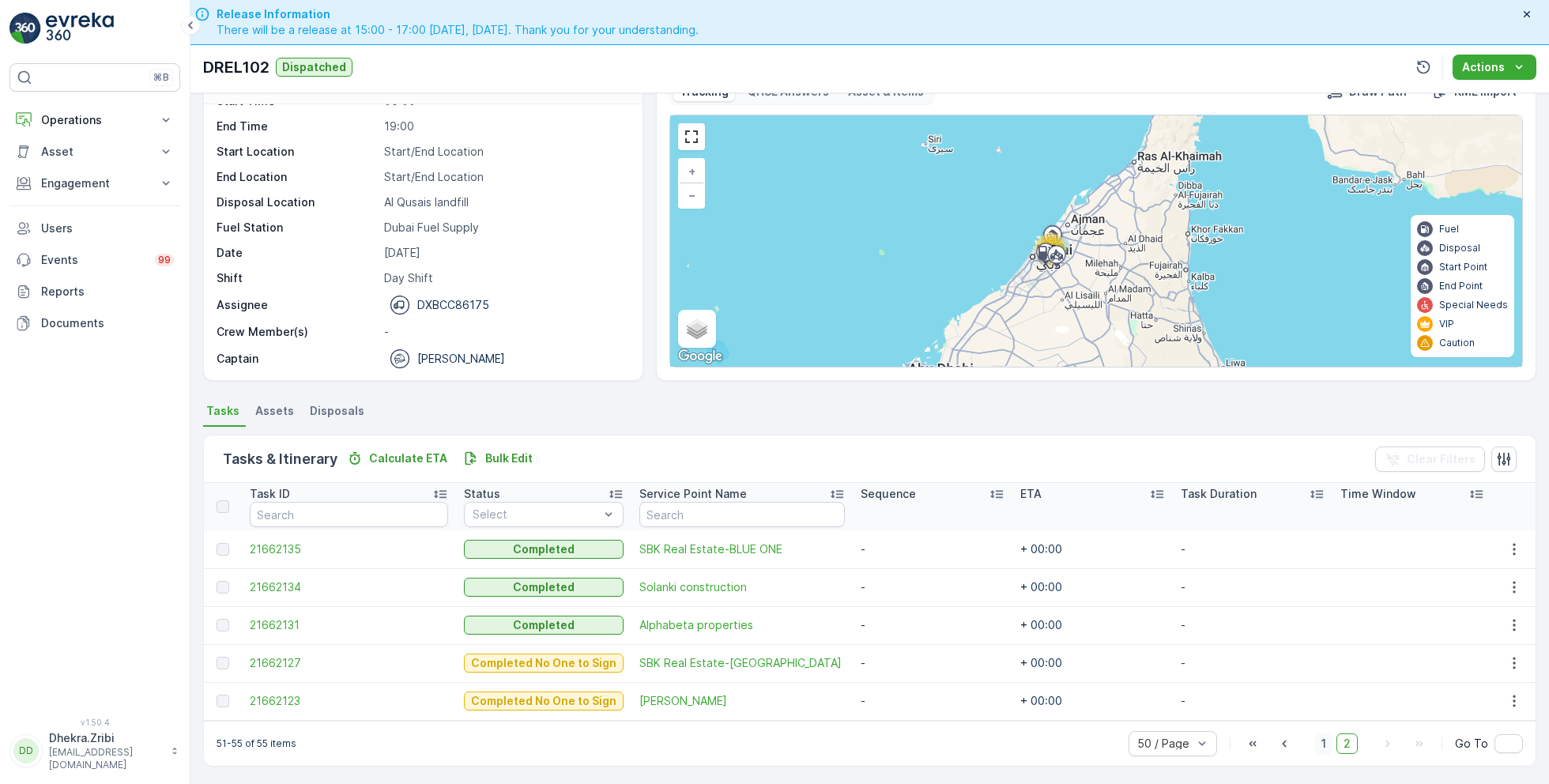
click at [1318, 738] on span "1" at bounding box center [1323, 743] width 19 height 20
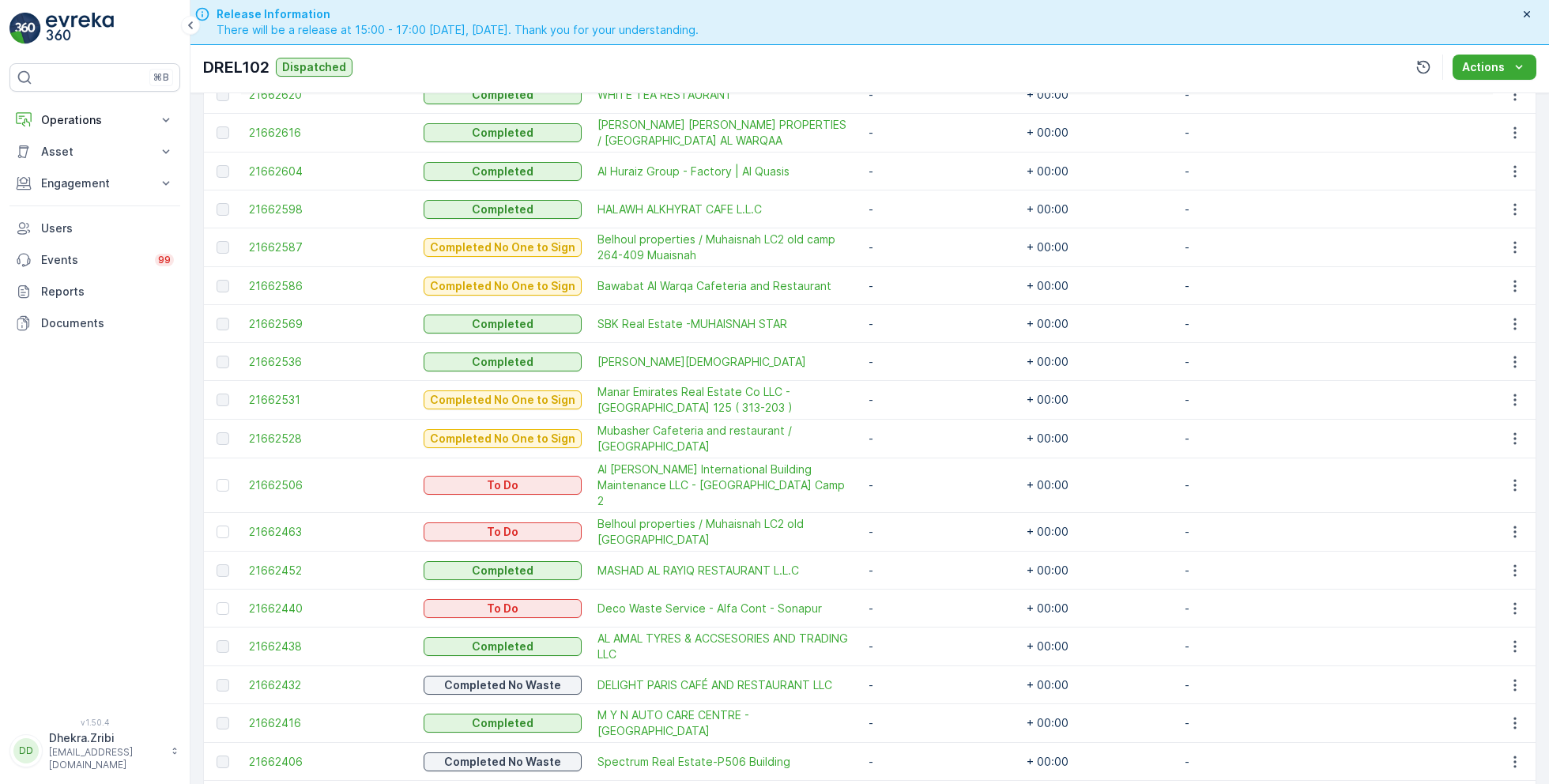
scroll to position [925, 0]
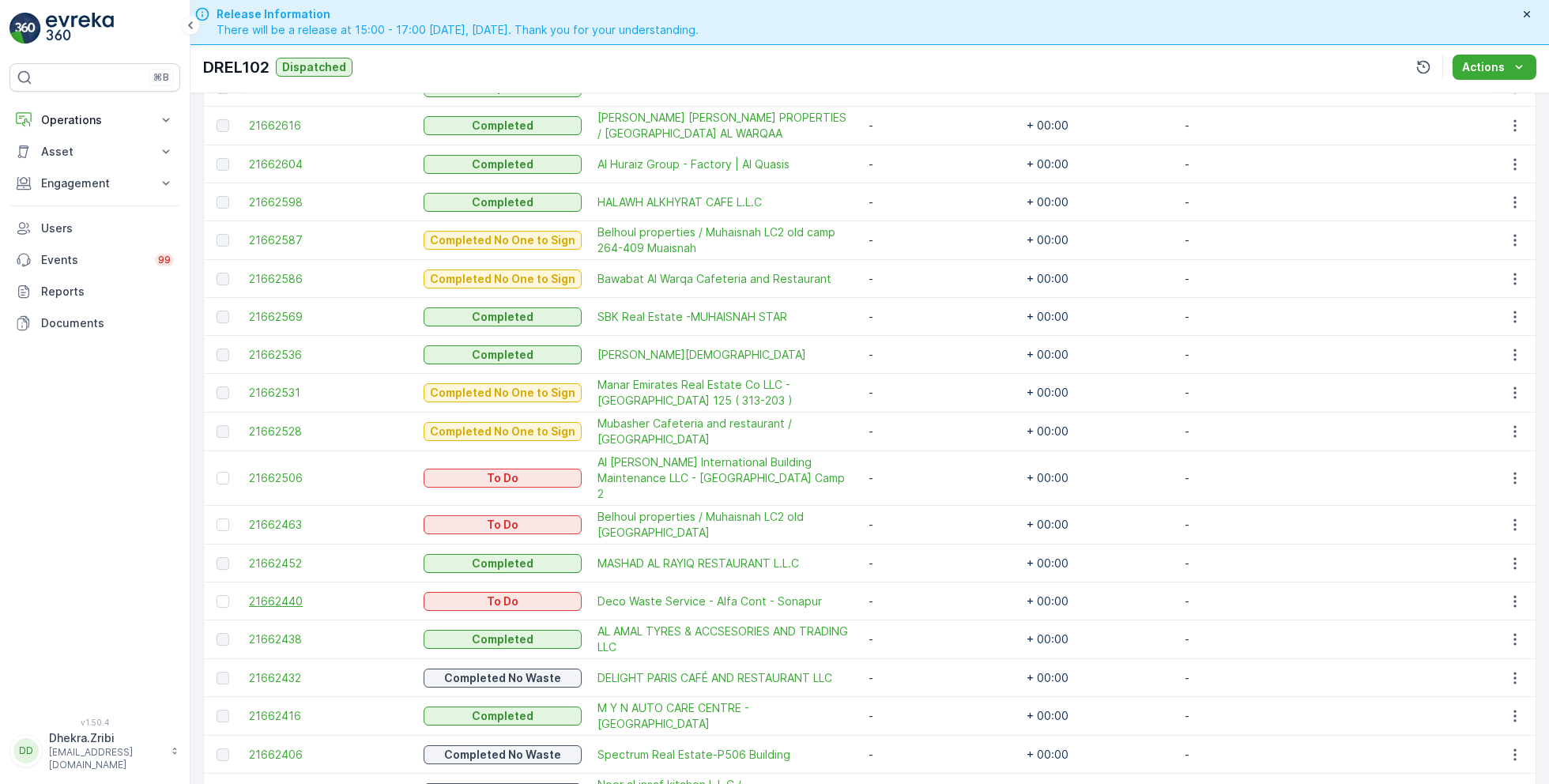
click at [280, 594] on span "21662440" at bounding box center [328, 601] width 159 height 16
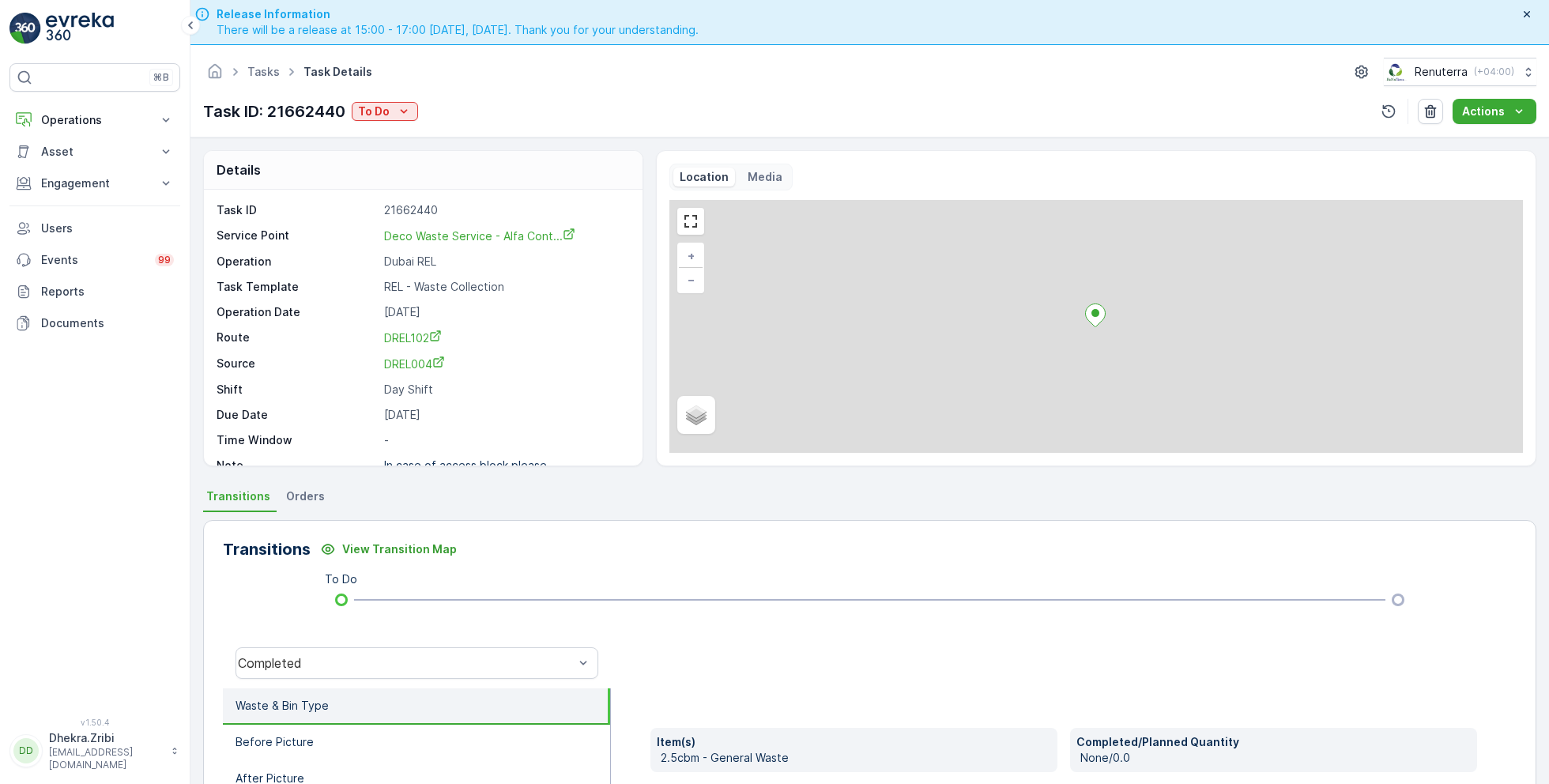
scroll to position [20, 0]
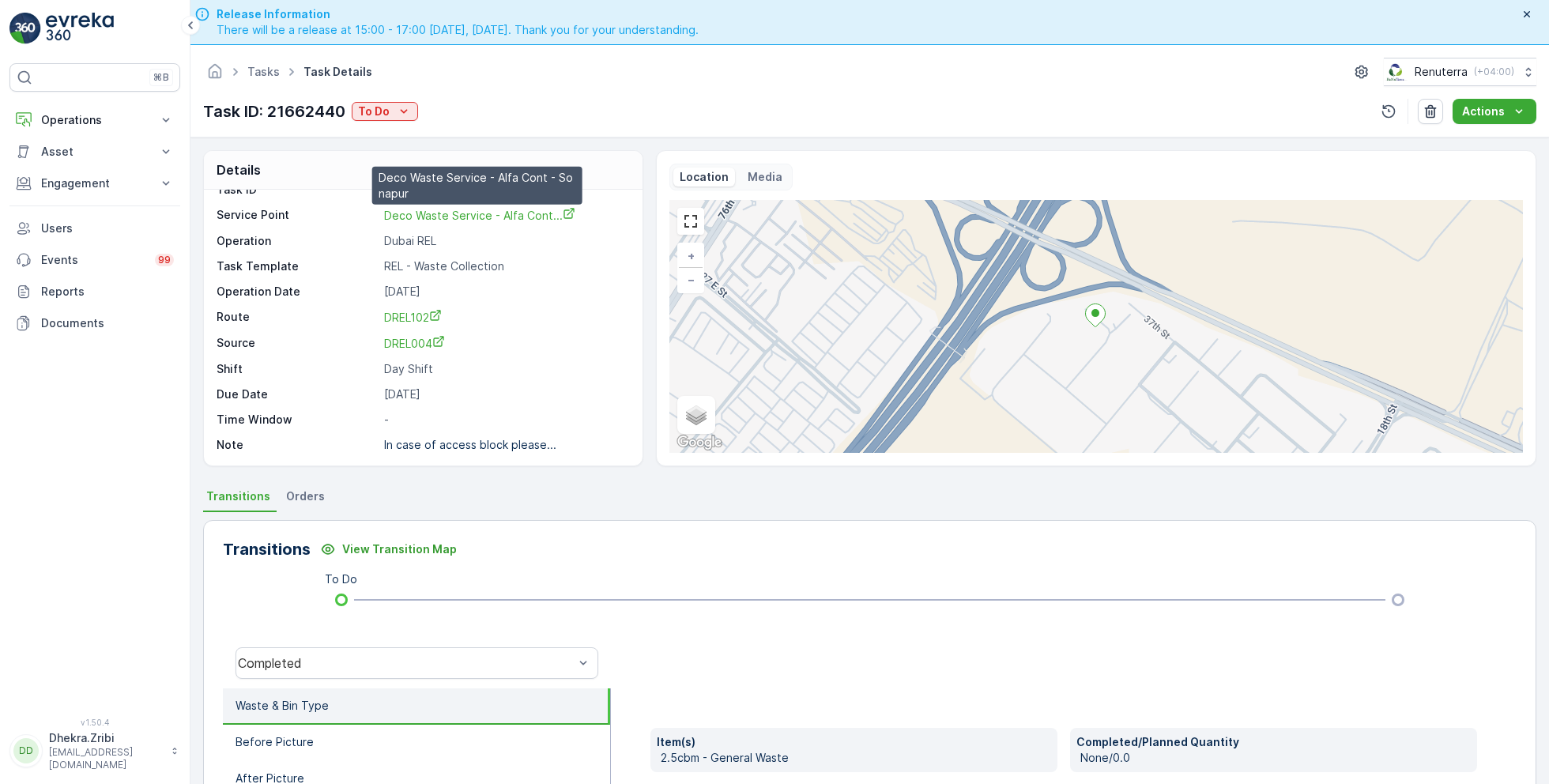
click at [513, 221] on link "Deco Waste Service - Alfa Cont..." at bounding box center [480, 215] width 191 height 16
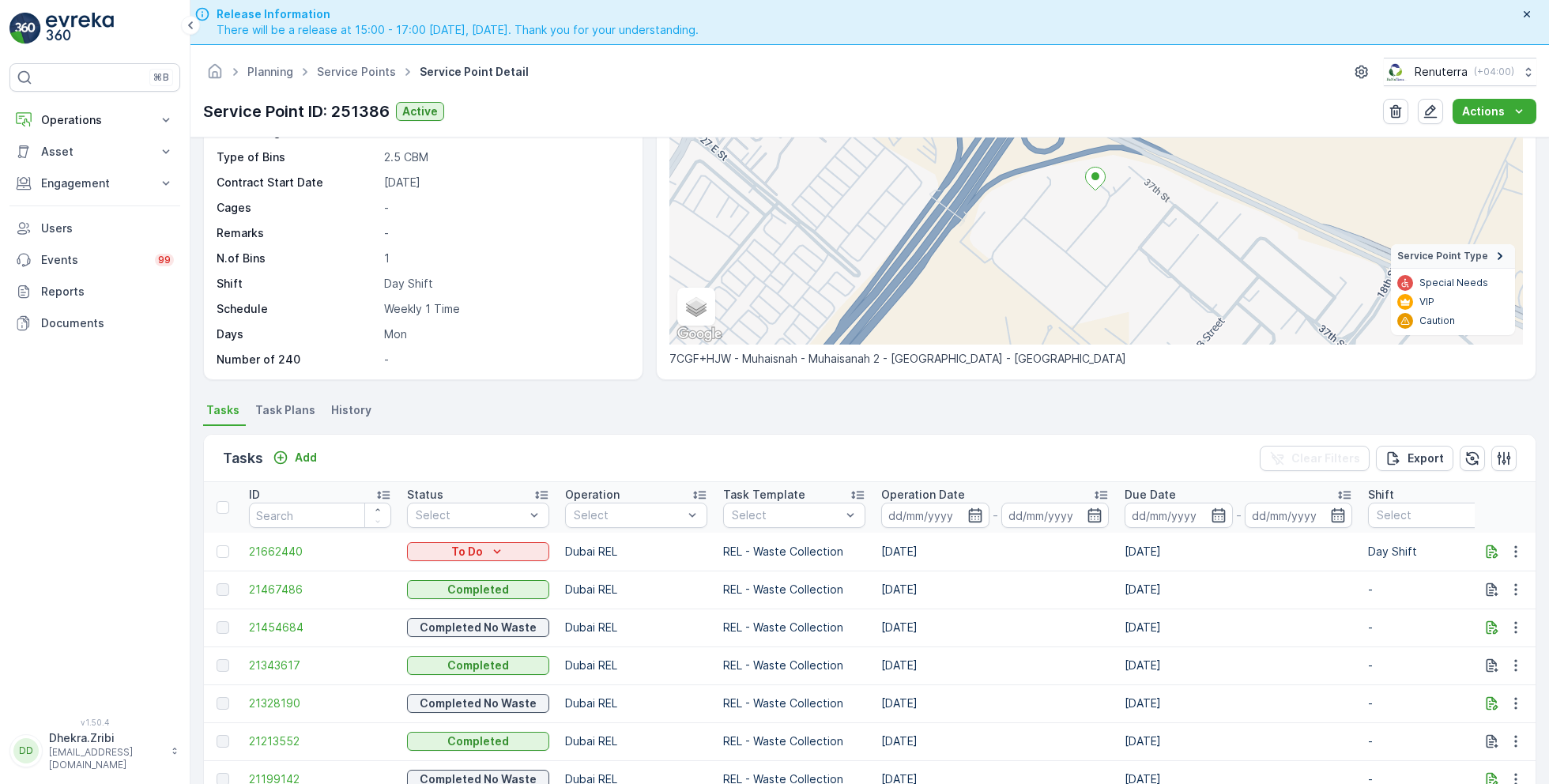
scroll to position [166, 0]
click at [289, 408] on span "Task Plans" at bounding box center [285, 409] width 60 height 16
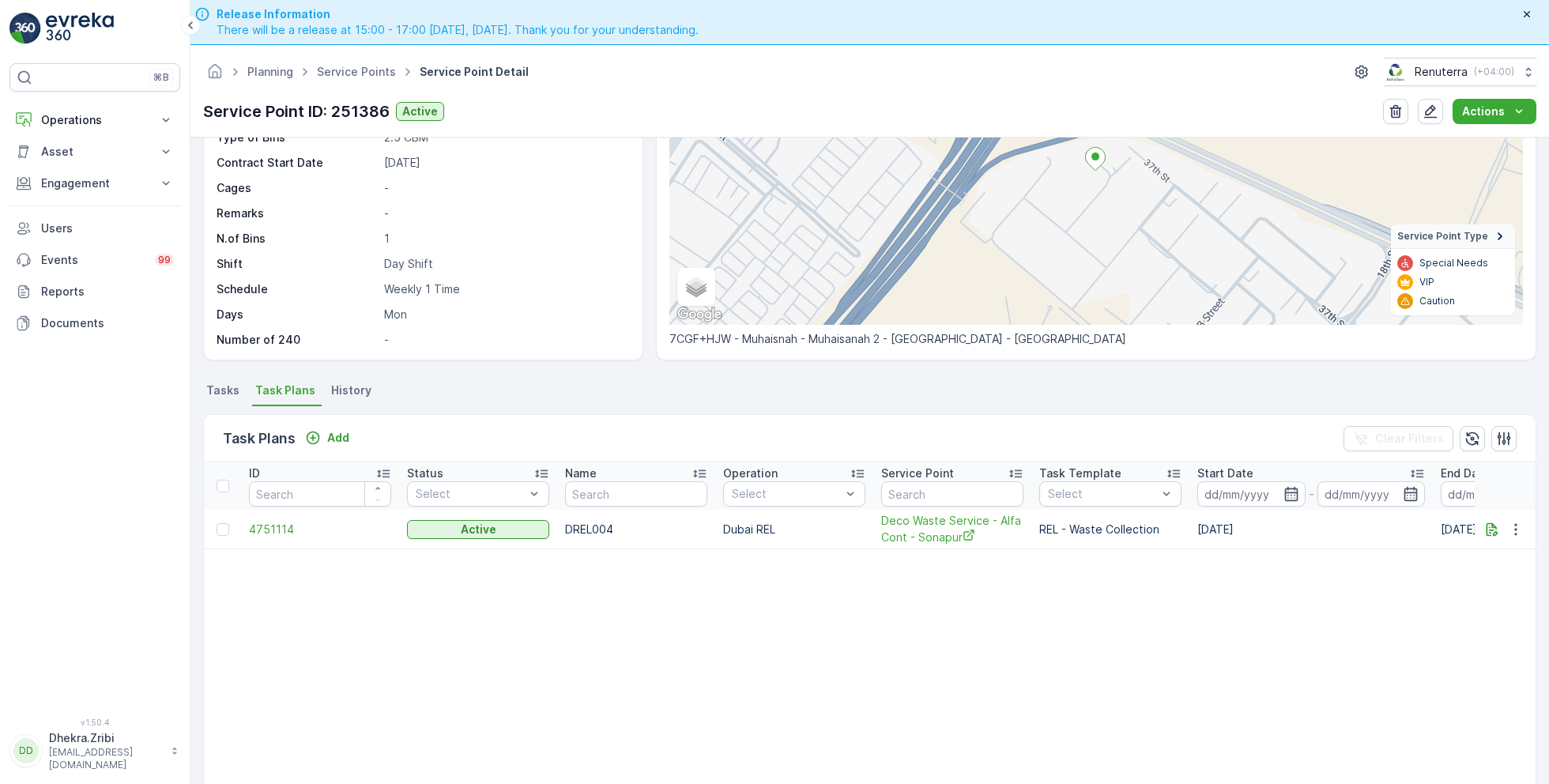
scroll to position [193, 0]
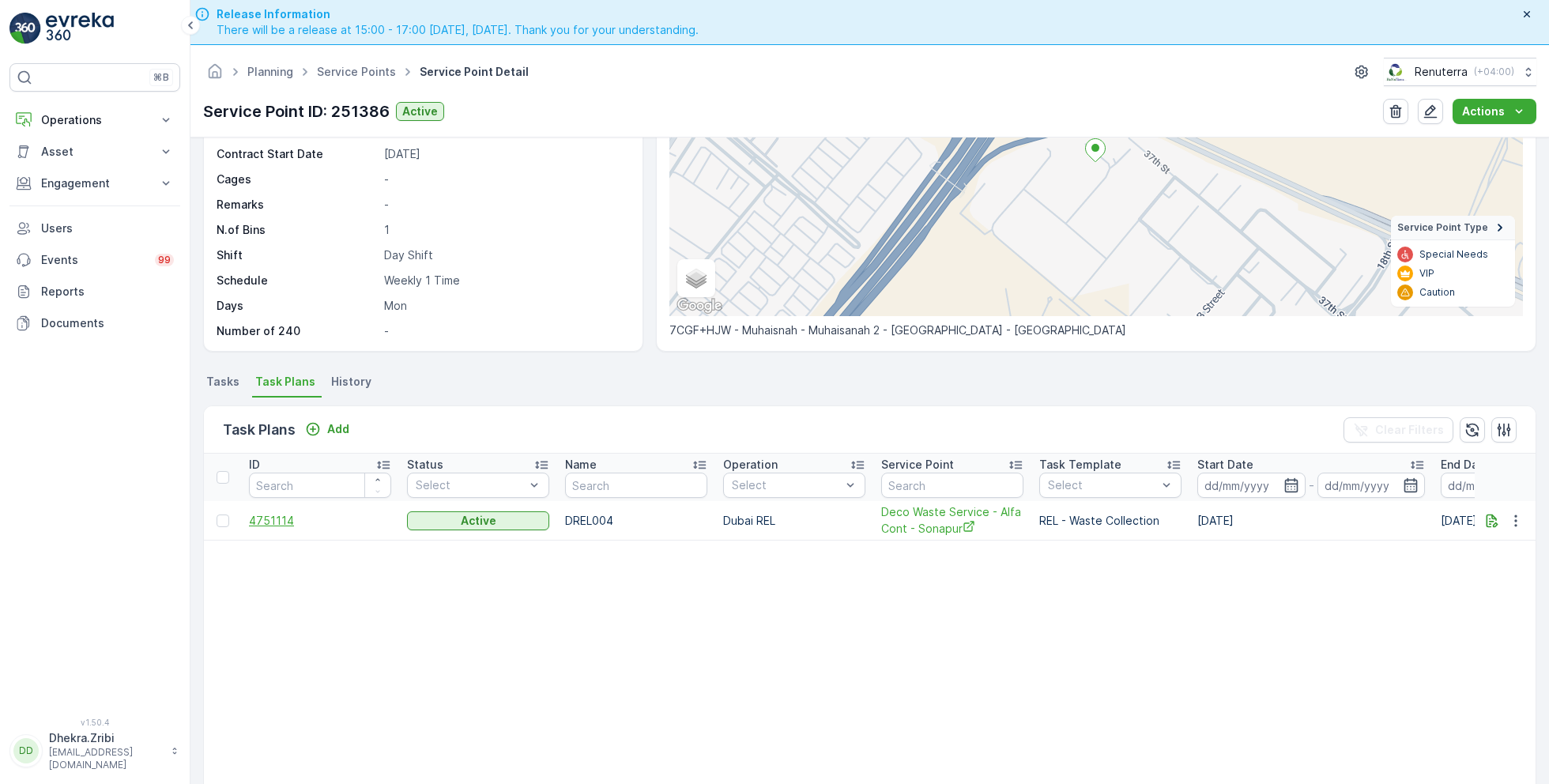
click at [289, 516] on span "4751114" at bounding box center [319, 520] width 142 height 16
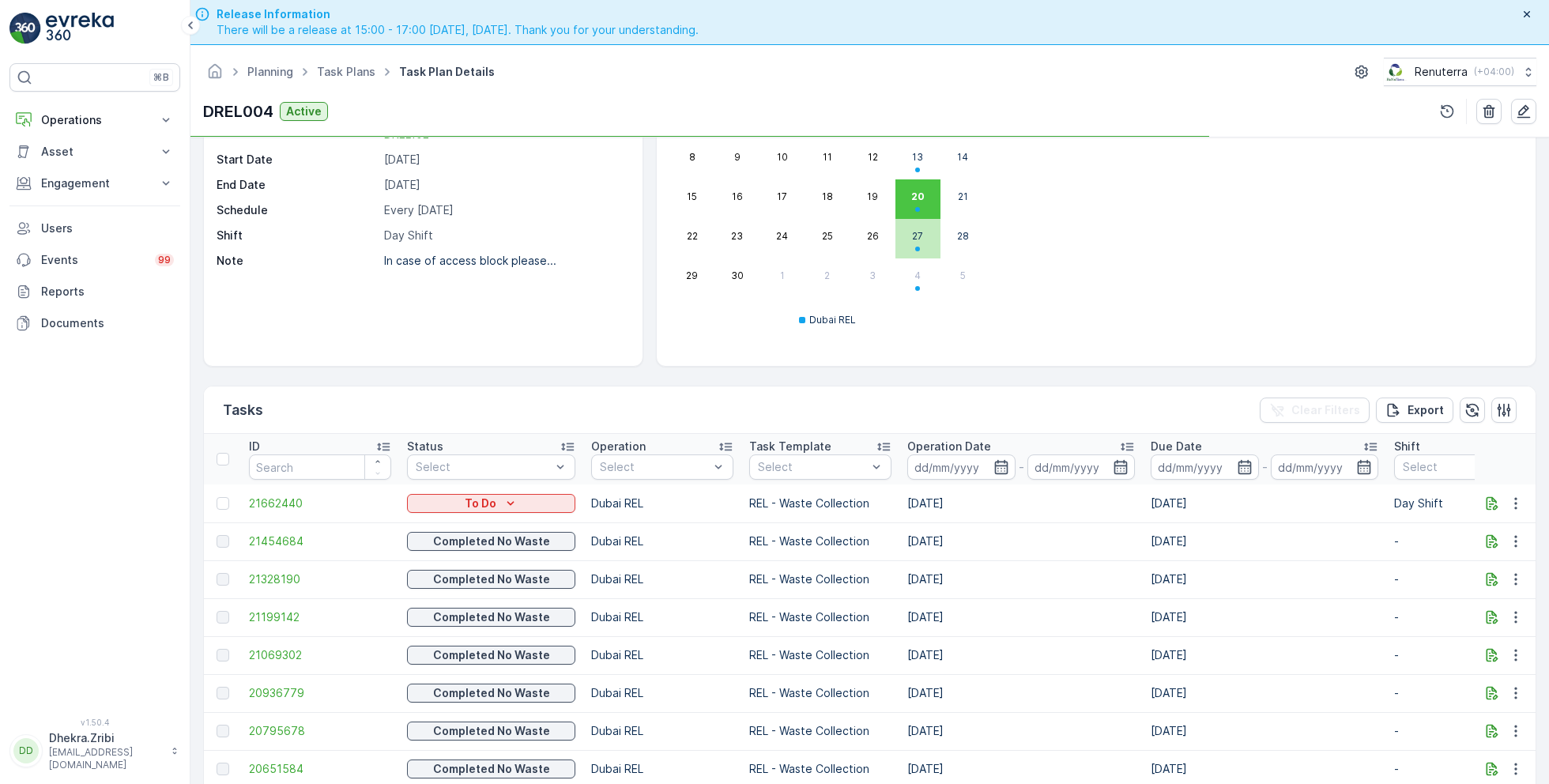
scroll to position [184, 0]
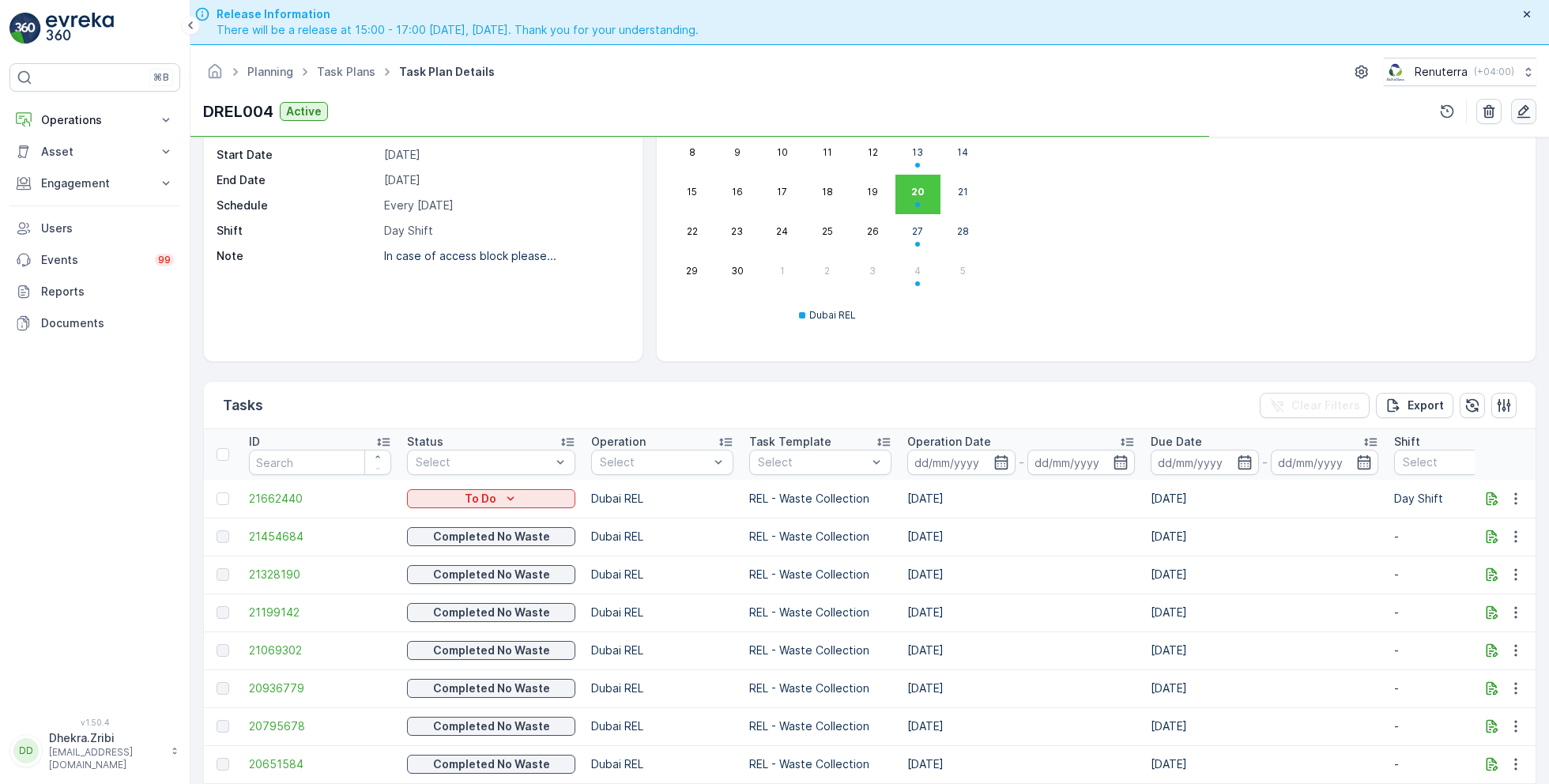
click at [1516, 107] on icon "button" at bounding box center [1523, 111] width 16 height 16
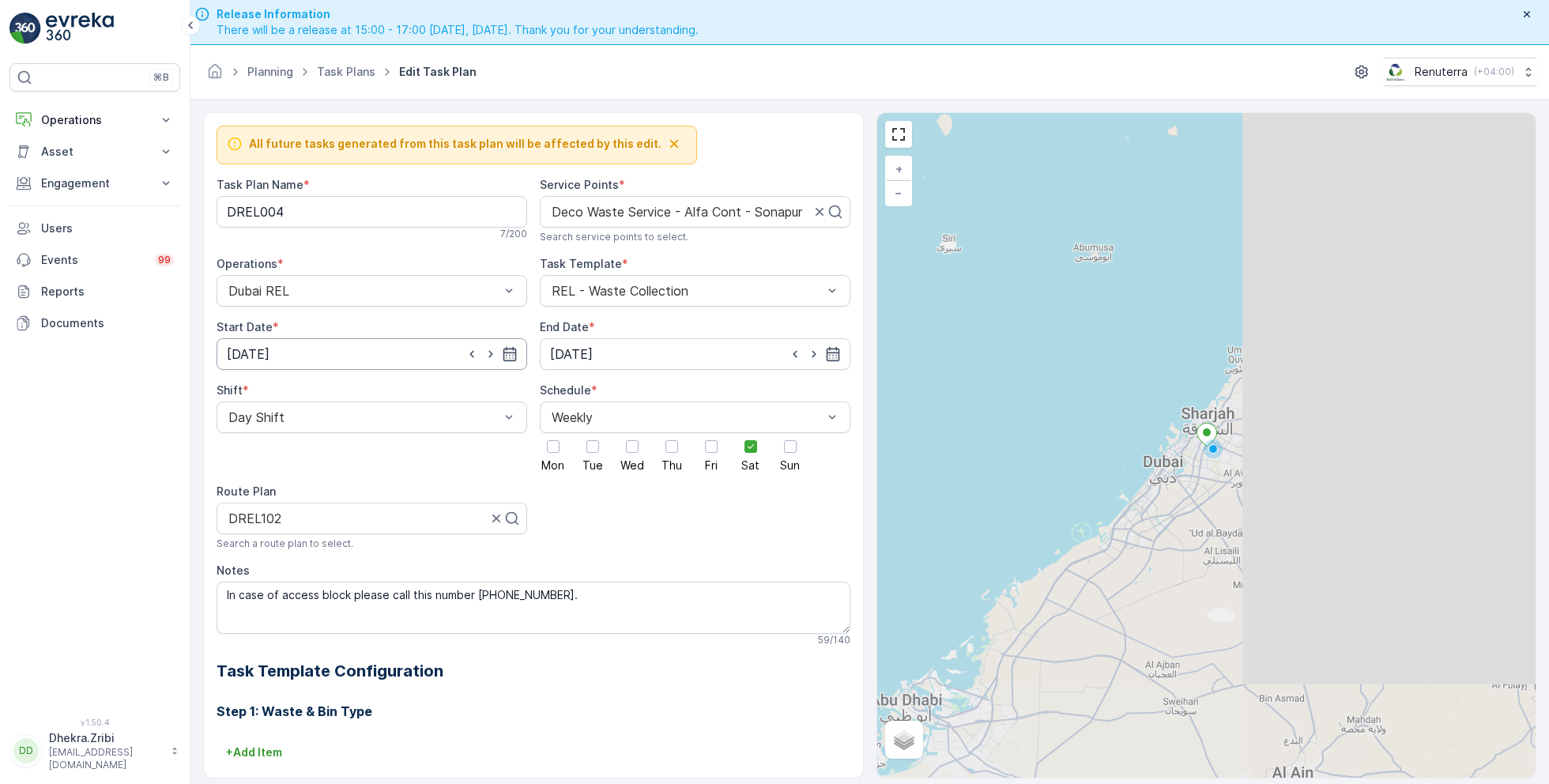
click at [458, 356] on input "02.06.2025" at bounding box center [371, 354] width 311 height 32
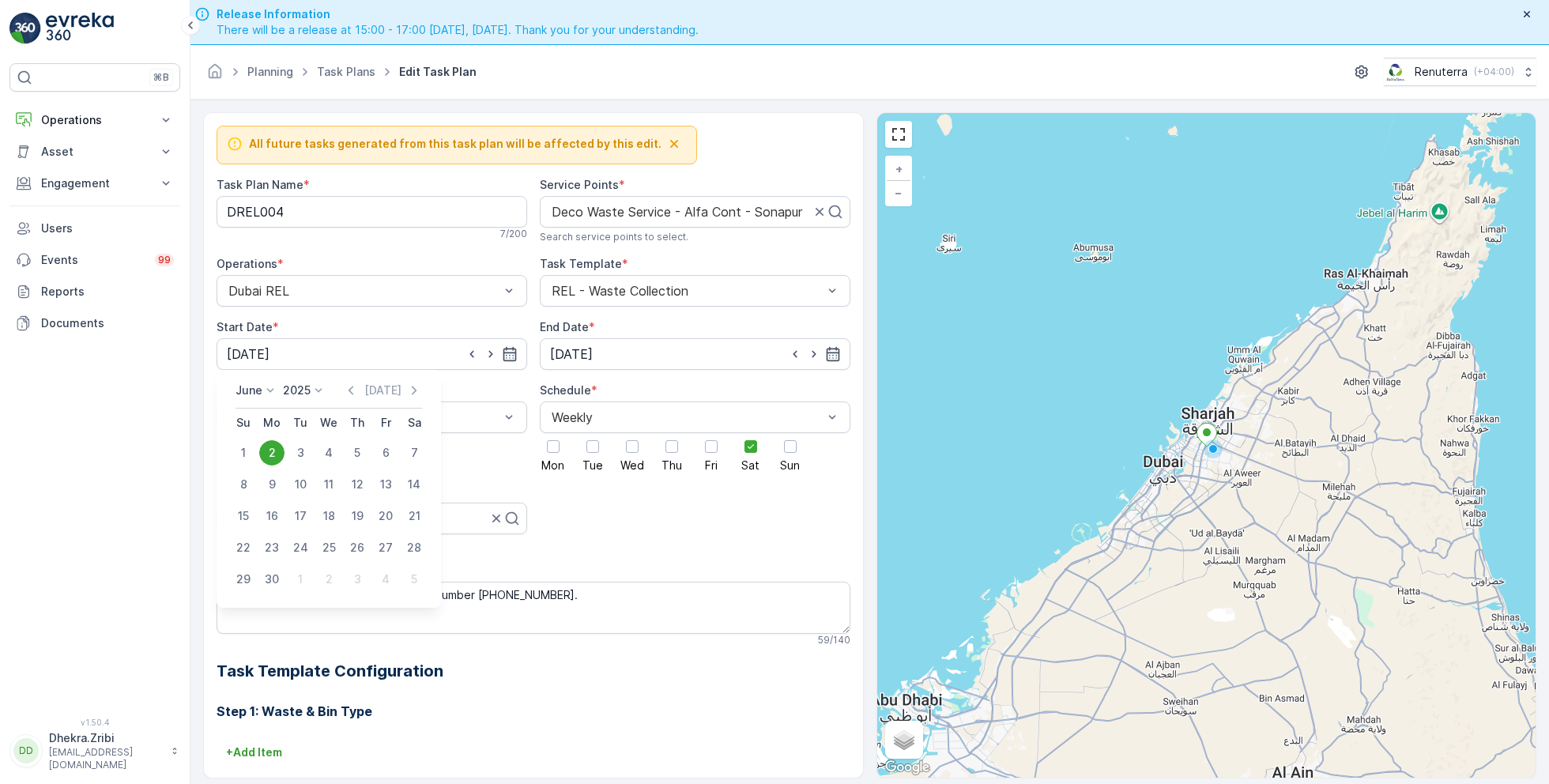
click at [248, 390] on p "June" at bounding box center [249, 390] width 27 height 16
click at [284, 471] on span "September" at bounding box center [274, 469] width 60 height 16
click at [271, 545] on div "22" at bounding box center [272, 547] width 25 height 25
type input "22.09.2025"
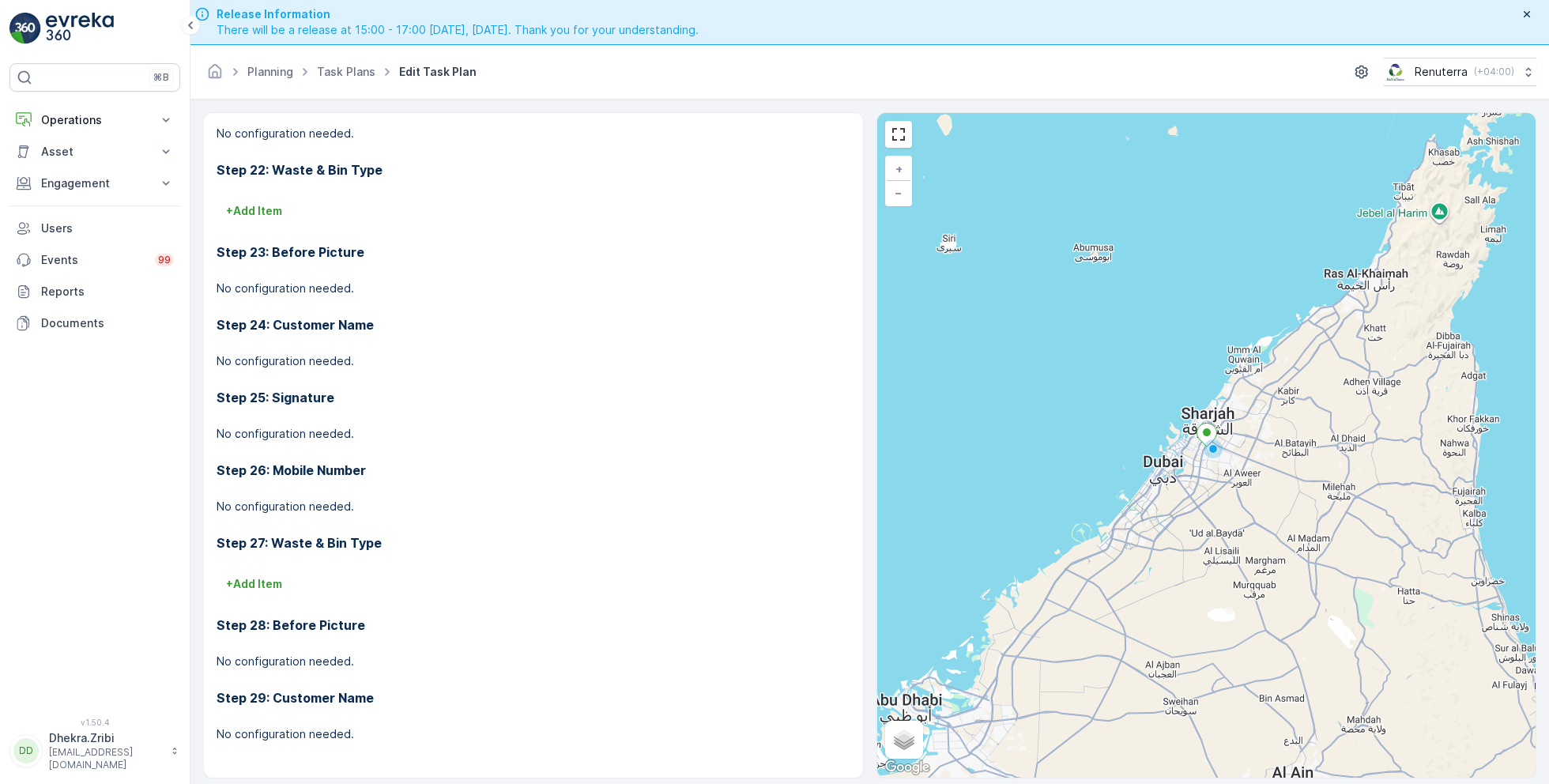
scroll to position [44, 0]
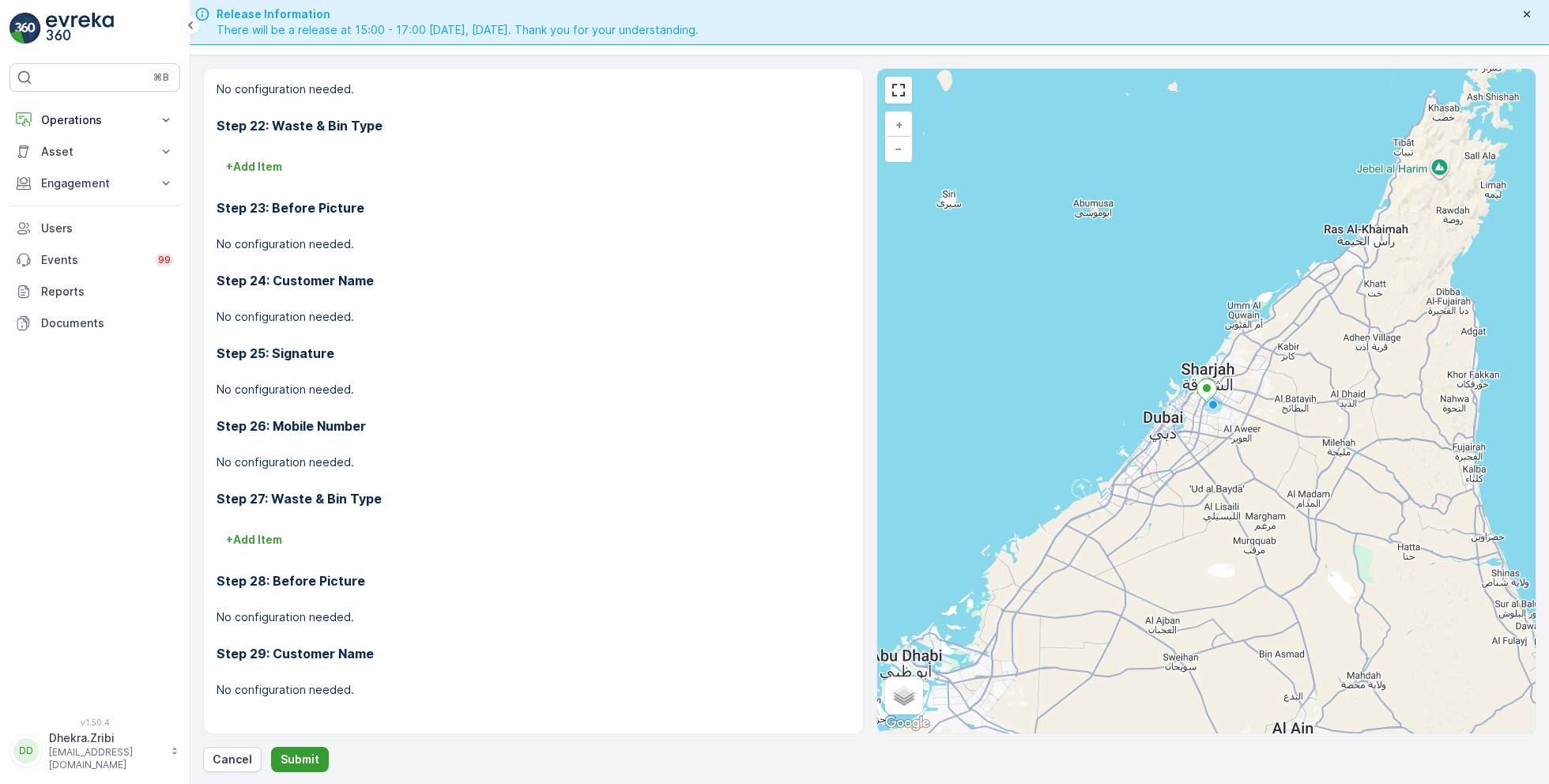
click at [303, 759] on p "Submit" at bounding box center [299, 759] width 38 height 16
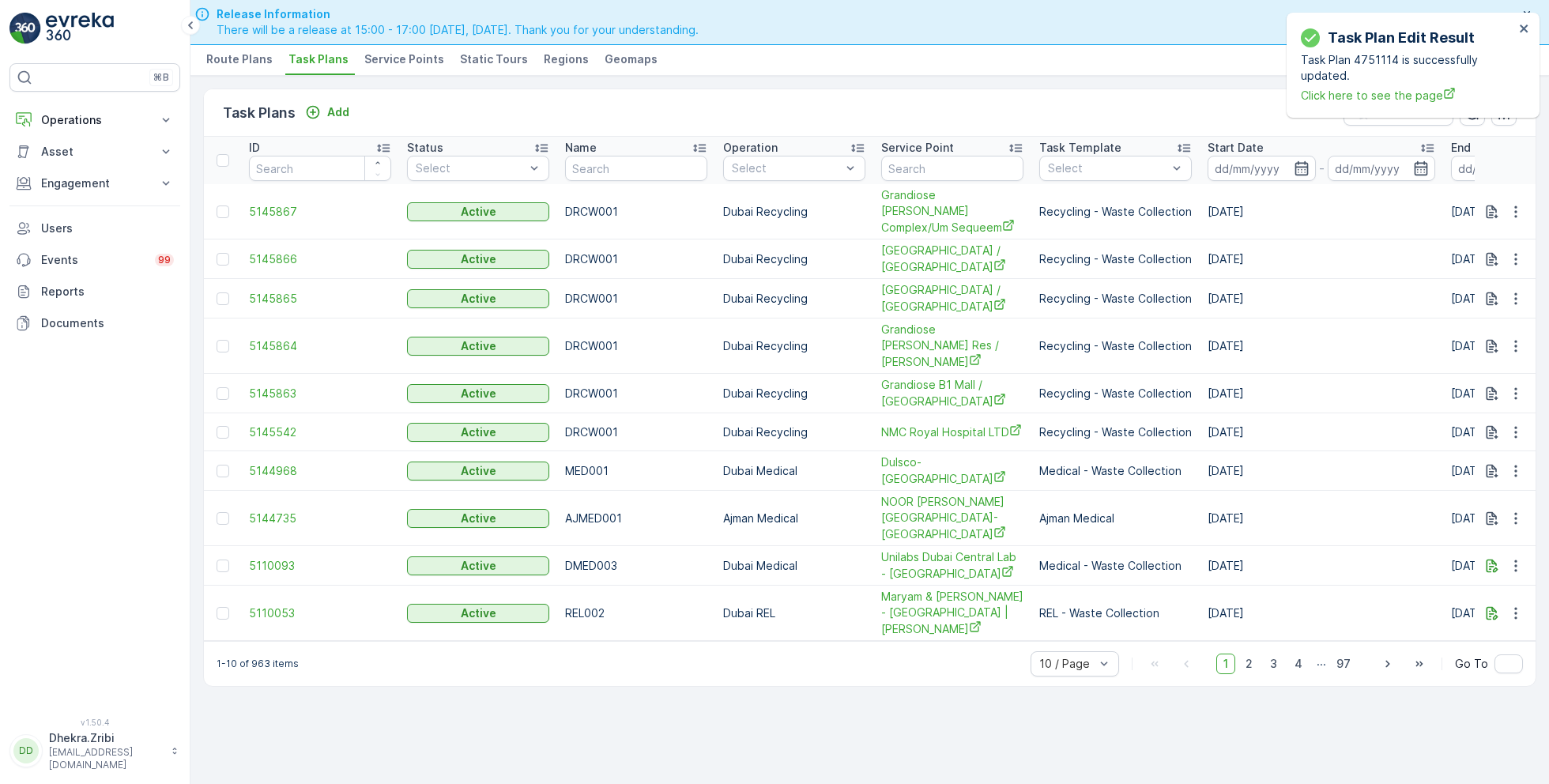
click at [417, 64] on span "Service Points" at bounding box center [404, 59] width 79 height 16
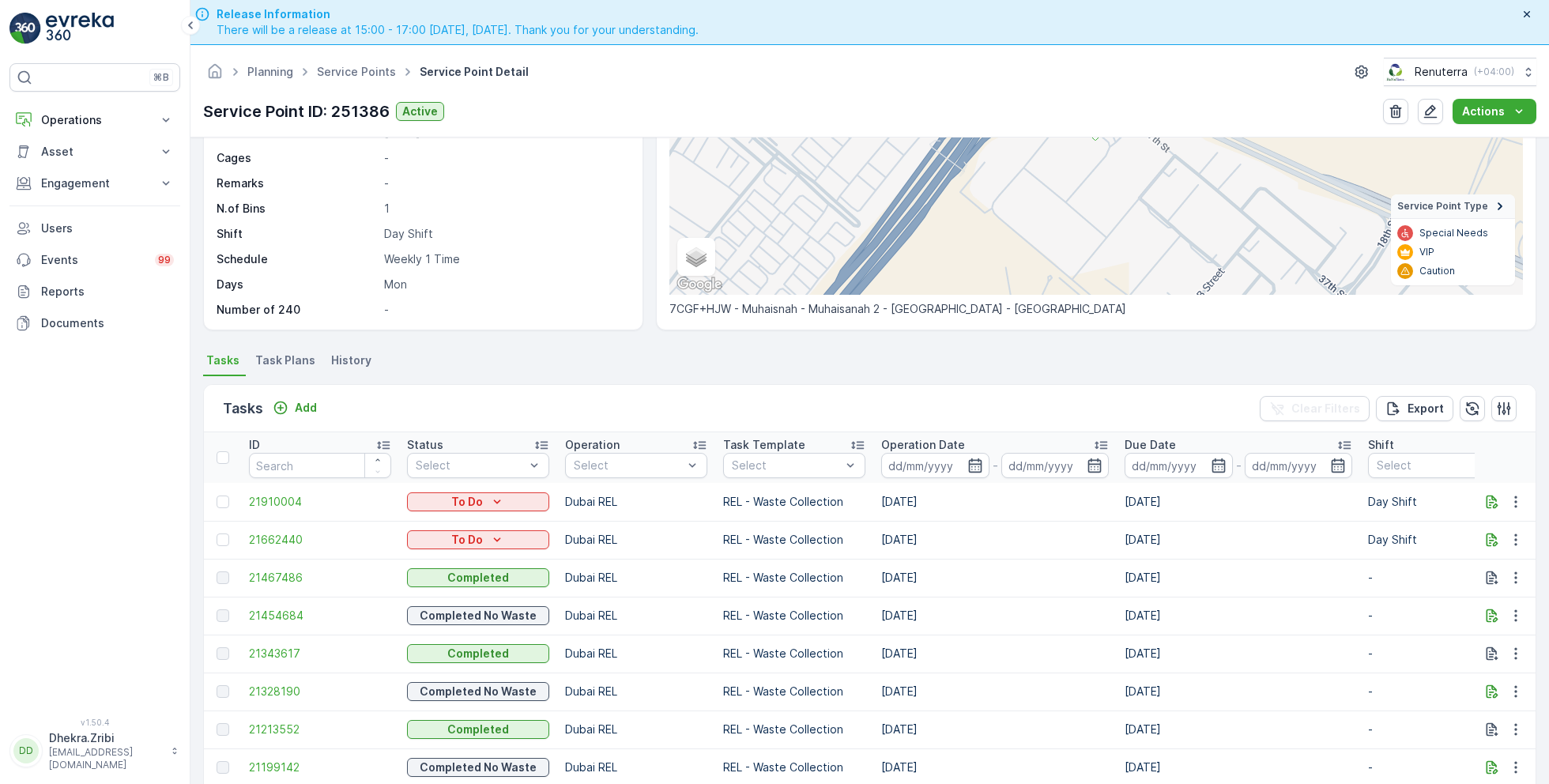
scroll to position [220, 0]
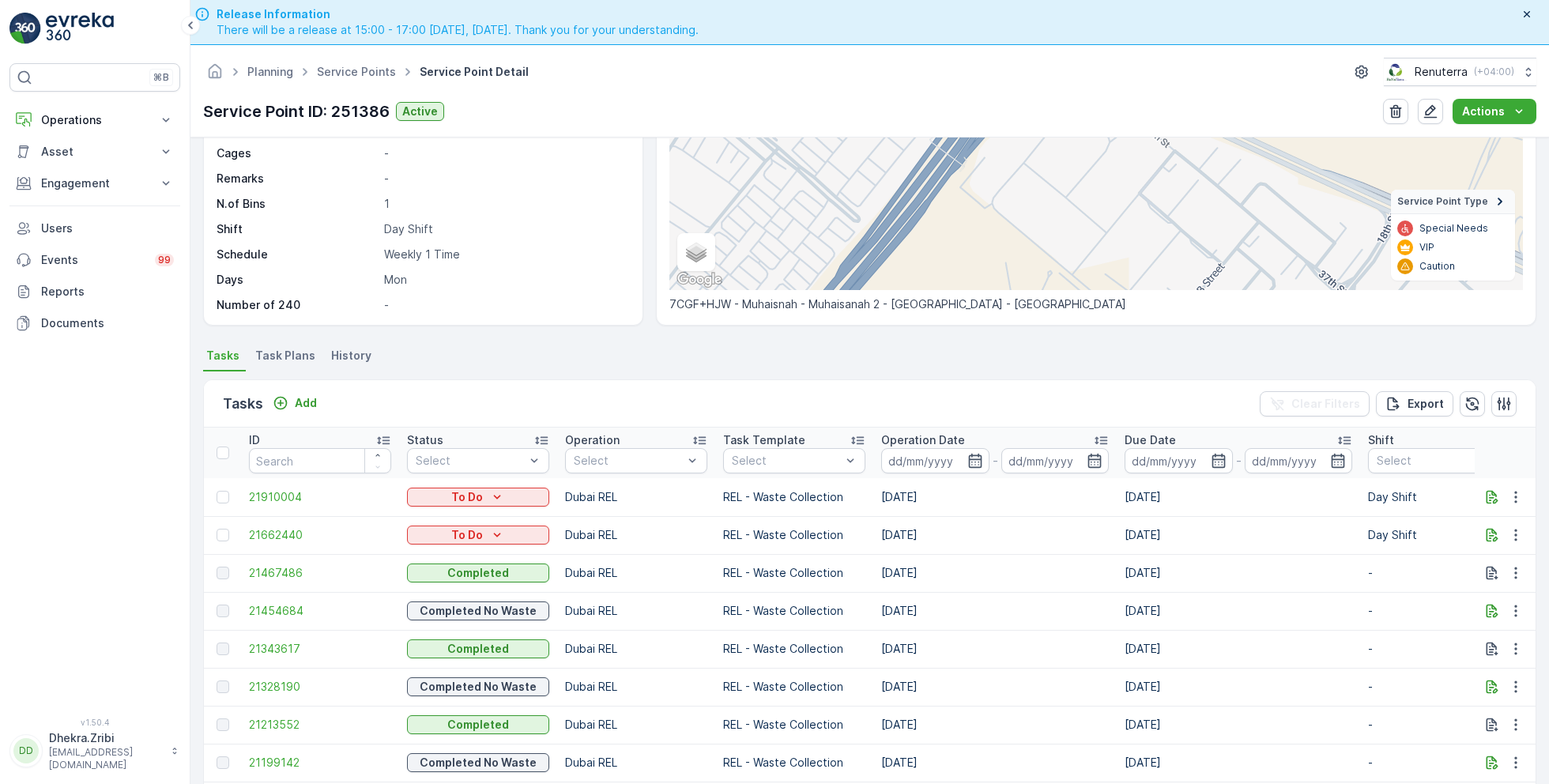
click at [294, 358] on span "Task Plans" at bounding box center [285, 356] width 60 height 16
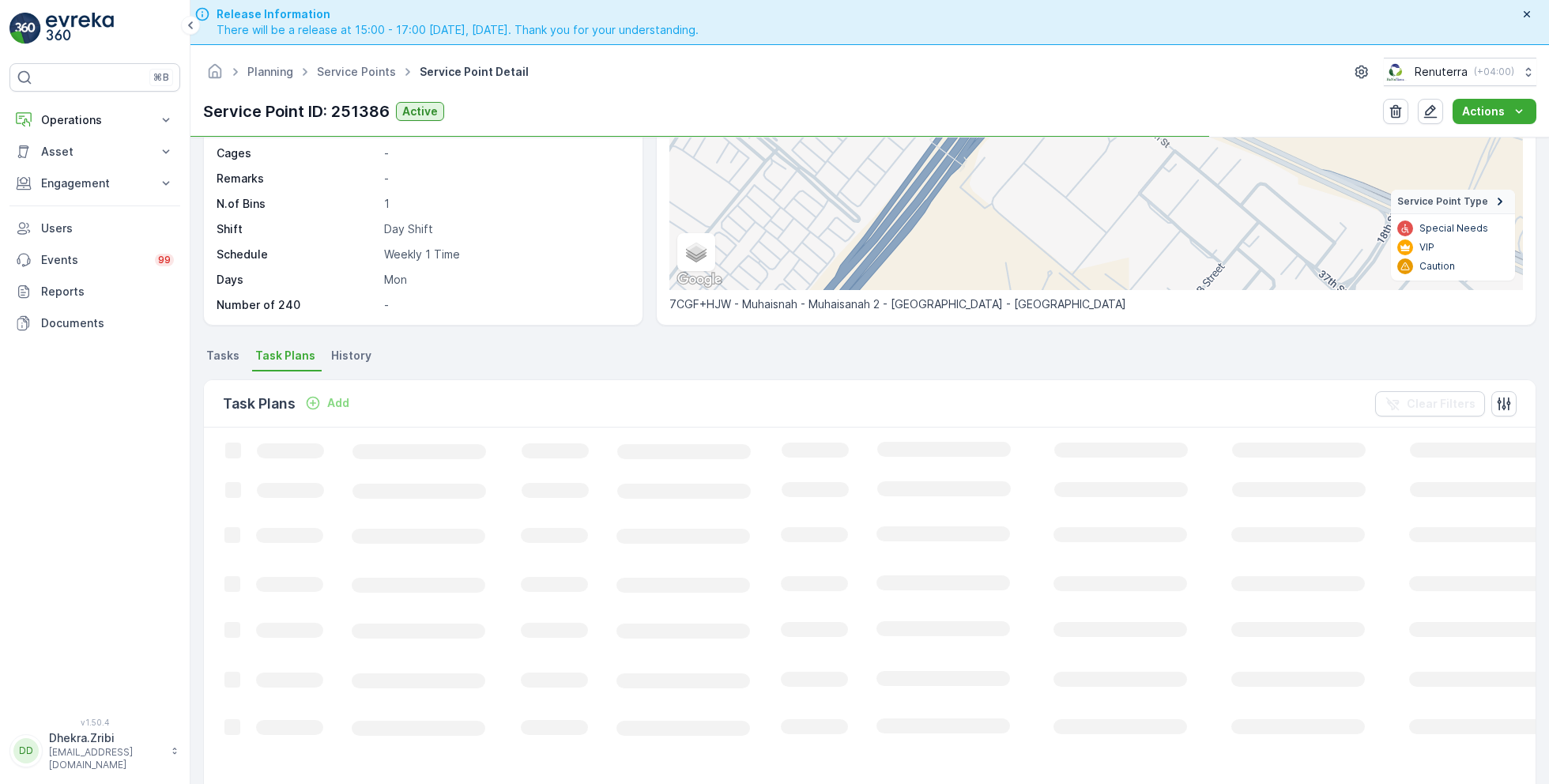
scroll to position [220, 0]
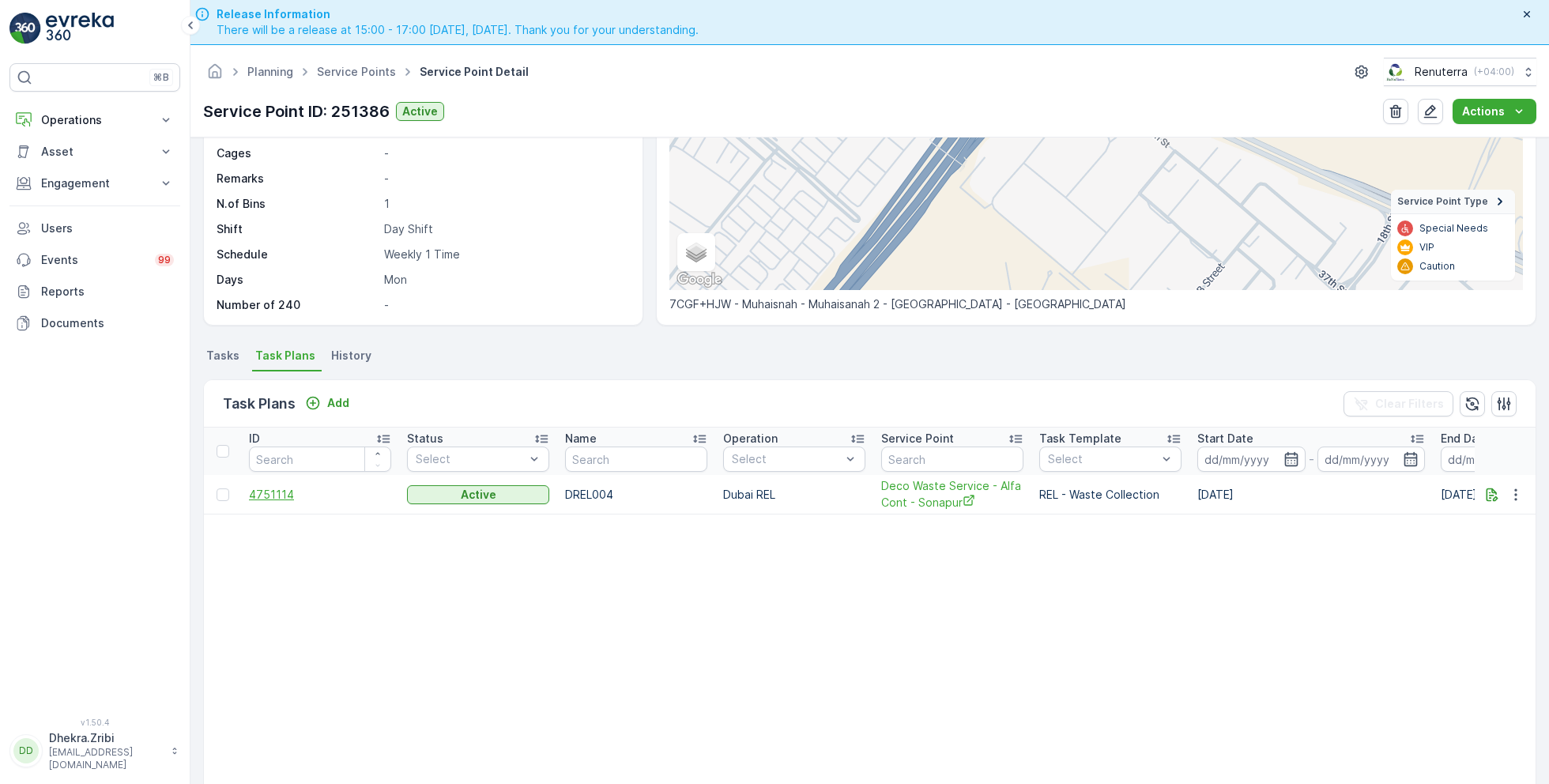
click at [280, 494] on span "4751114" at bounding box center [319, 494] width 142 height 16
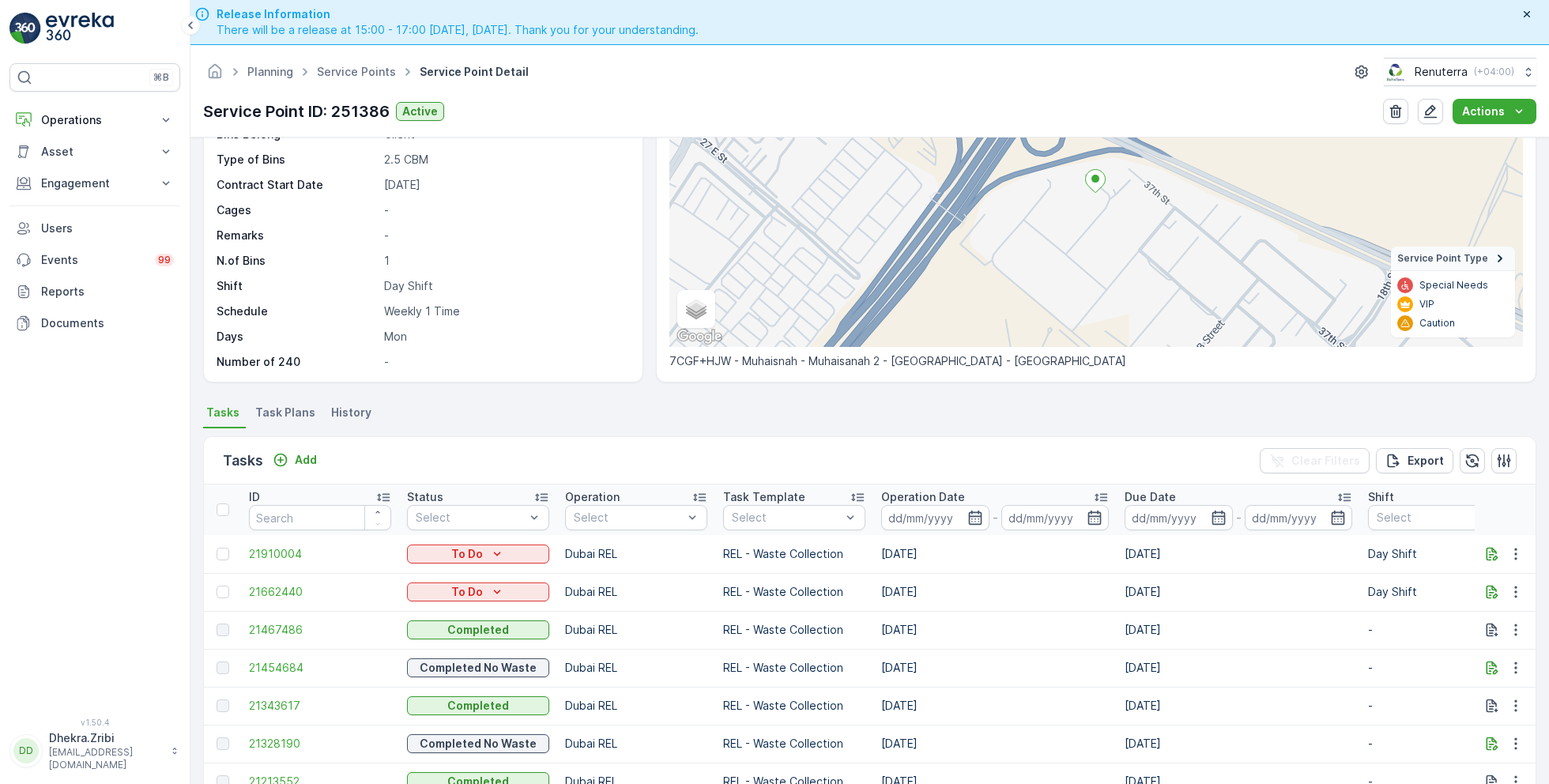
scroll to position [178, 0]
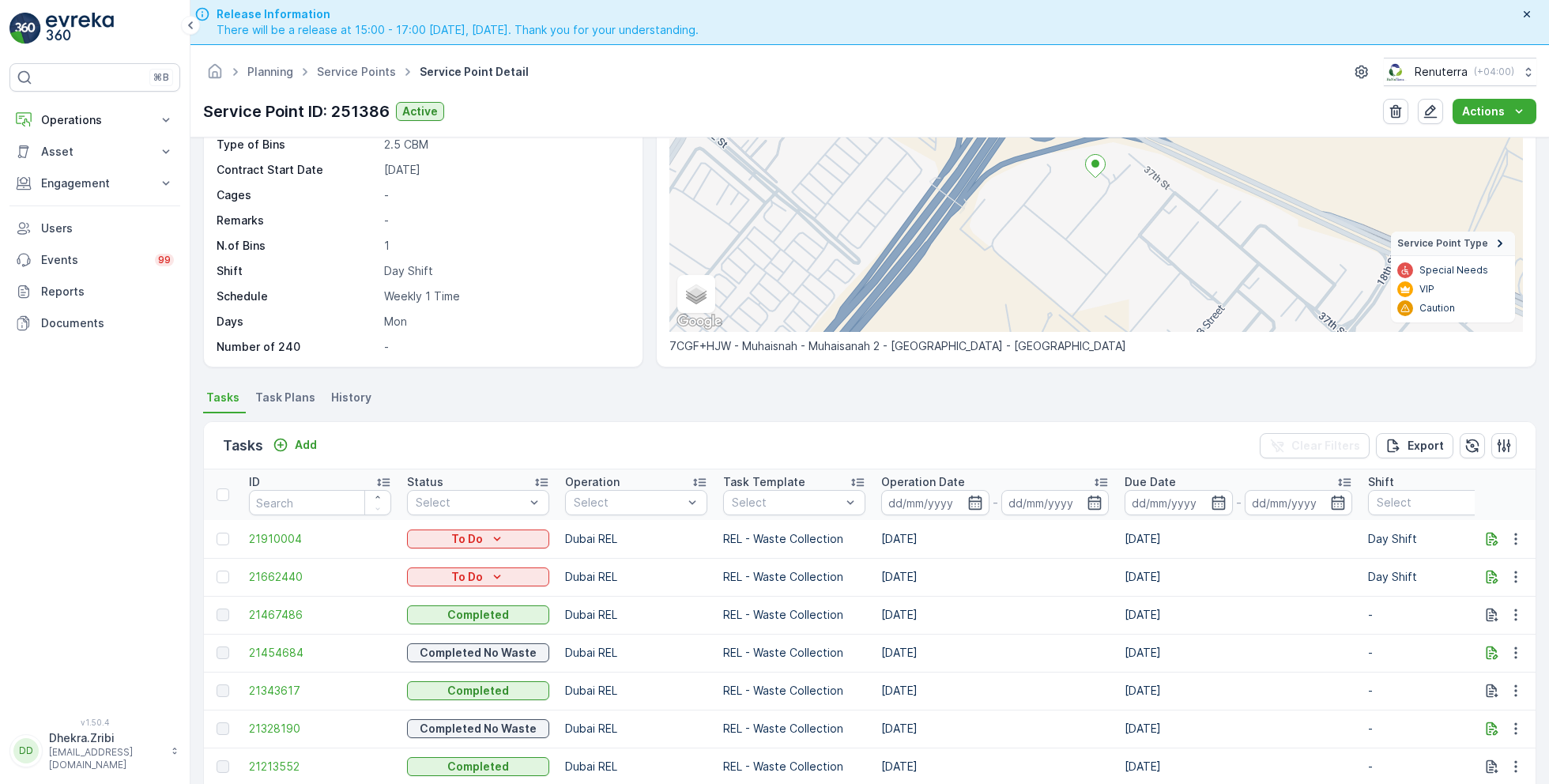
click at [300, 399] on span "Task Plans" at bounding box center [285, 397] width 60 height 16
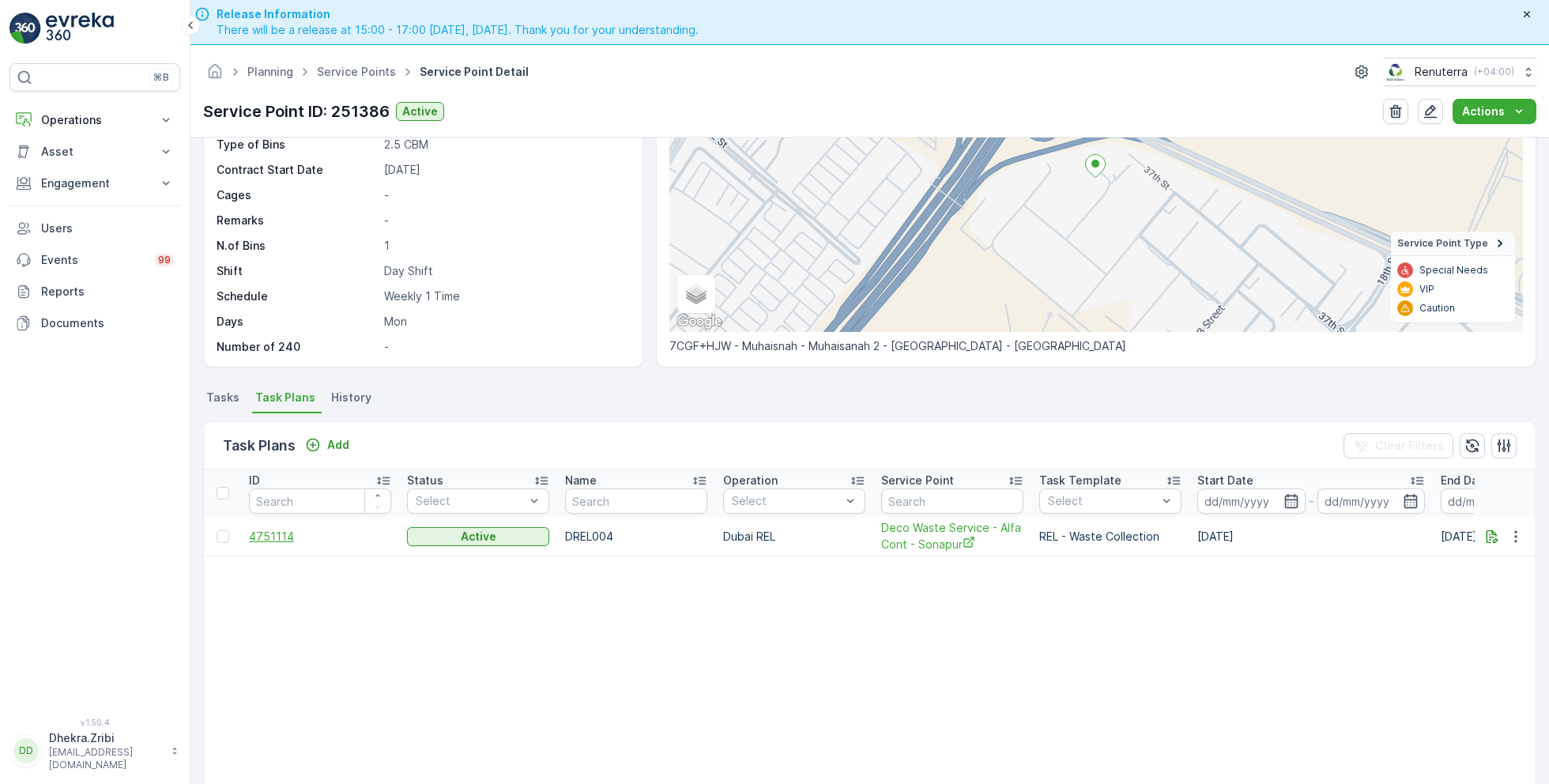
click at [277, 531] on span "4751114" at bounding box center [319, 536] width 142 height 16
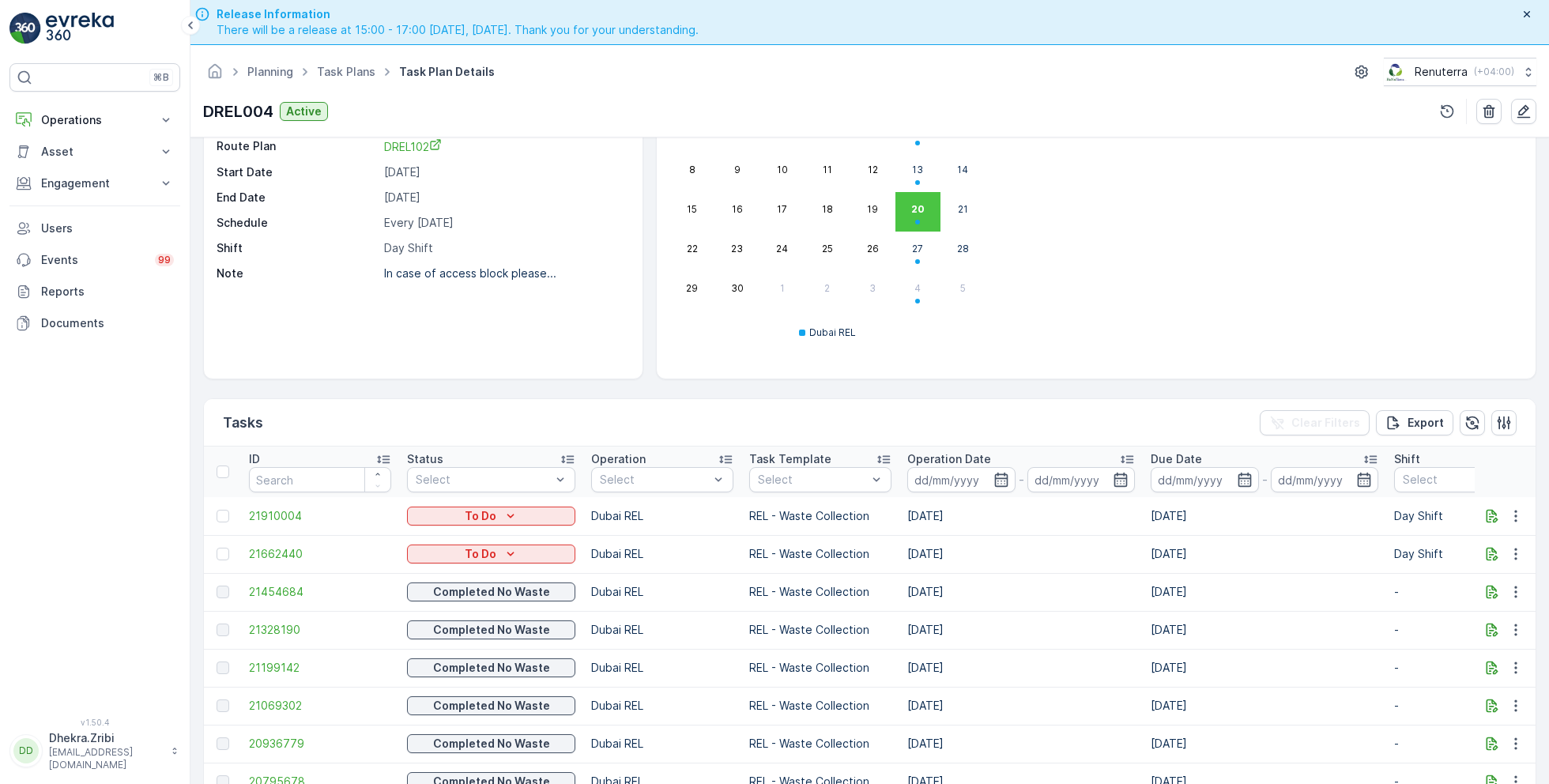
scroll to position [185, 0]
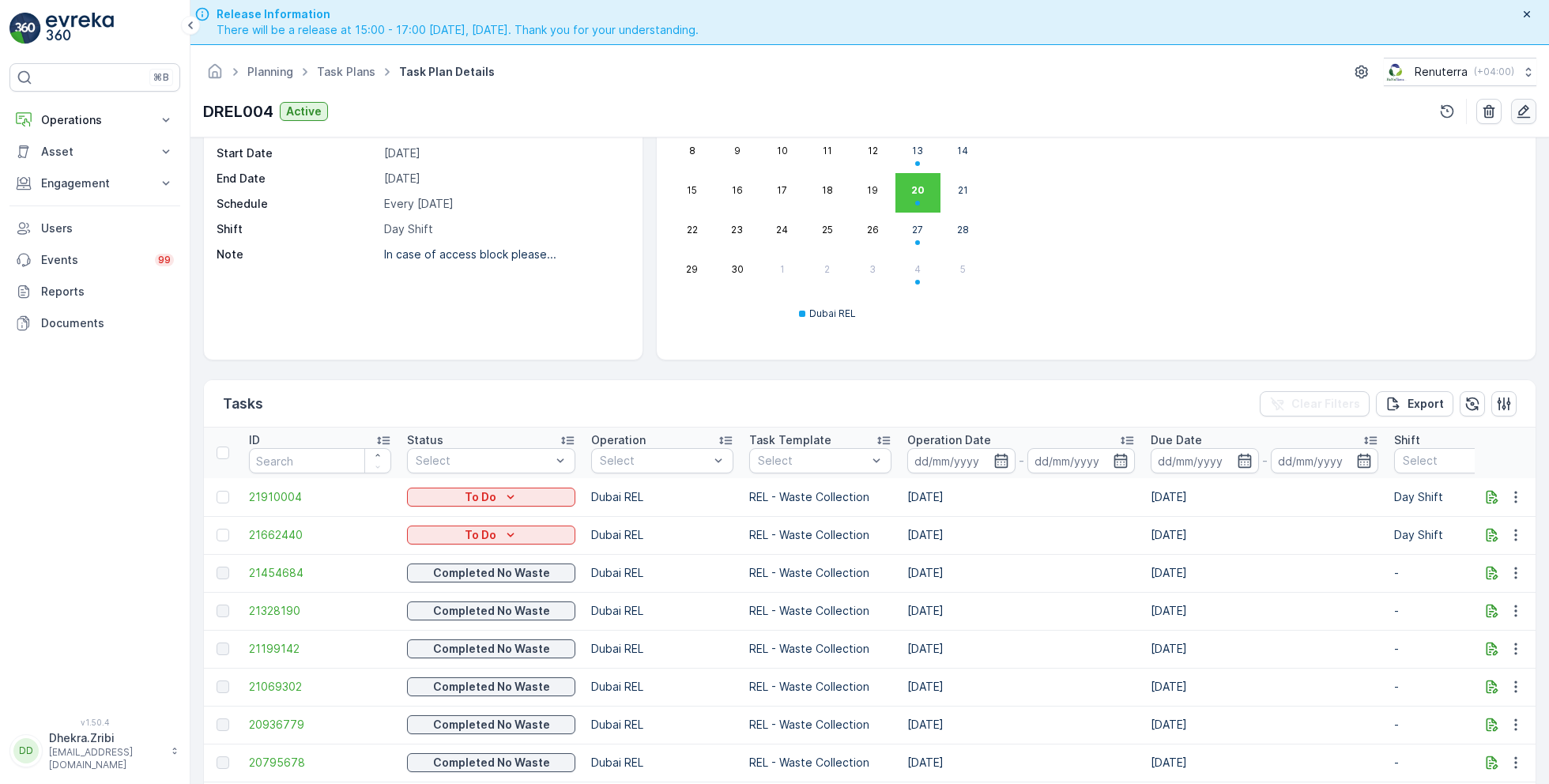
click at [1512, 112] on button "button" at bounding box center [1523, 111] width 25 height 25
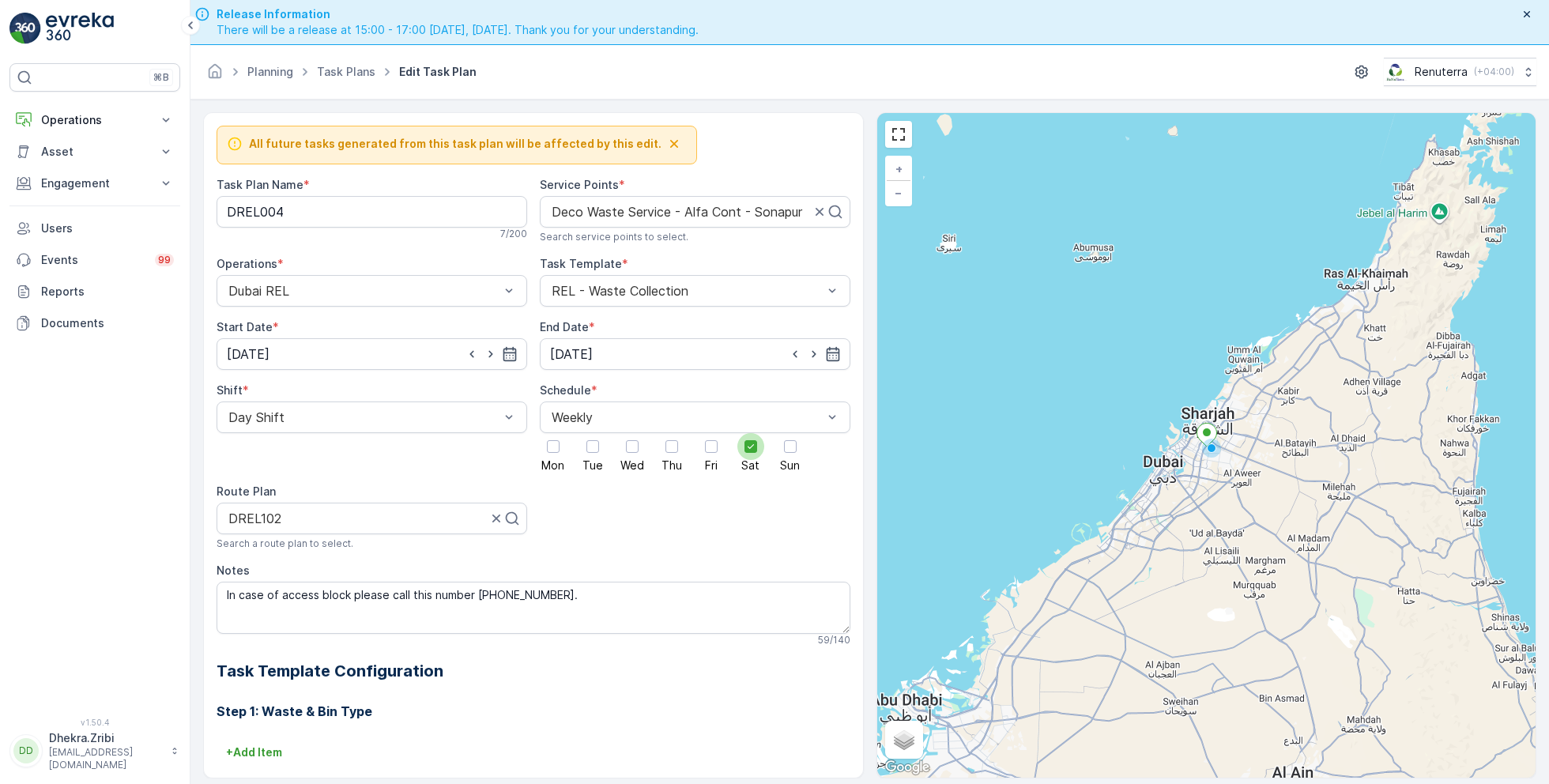
click at [745, 446] on icon at bounding box center [751, 446] width 11 height 11
click at [751, 433] on input "Sat" at bounding box center [751, 433] width 0 height 0
click at [555, 444] on div at bounding box center [553, 446] width 12 height 12
click at [553, 433] on input "Mon" at bounding box center [553, 433] width 0 height 0
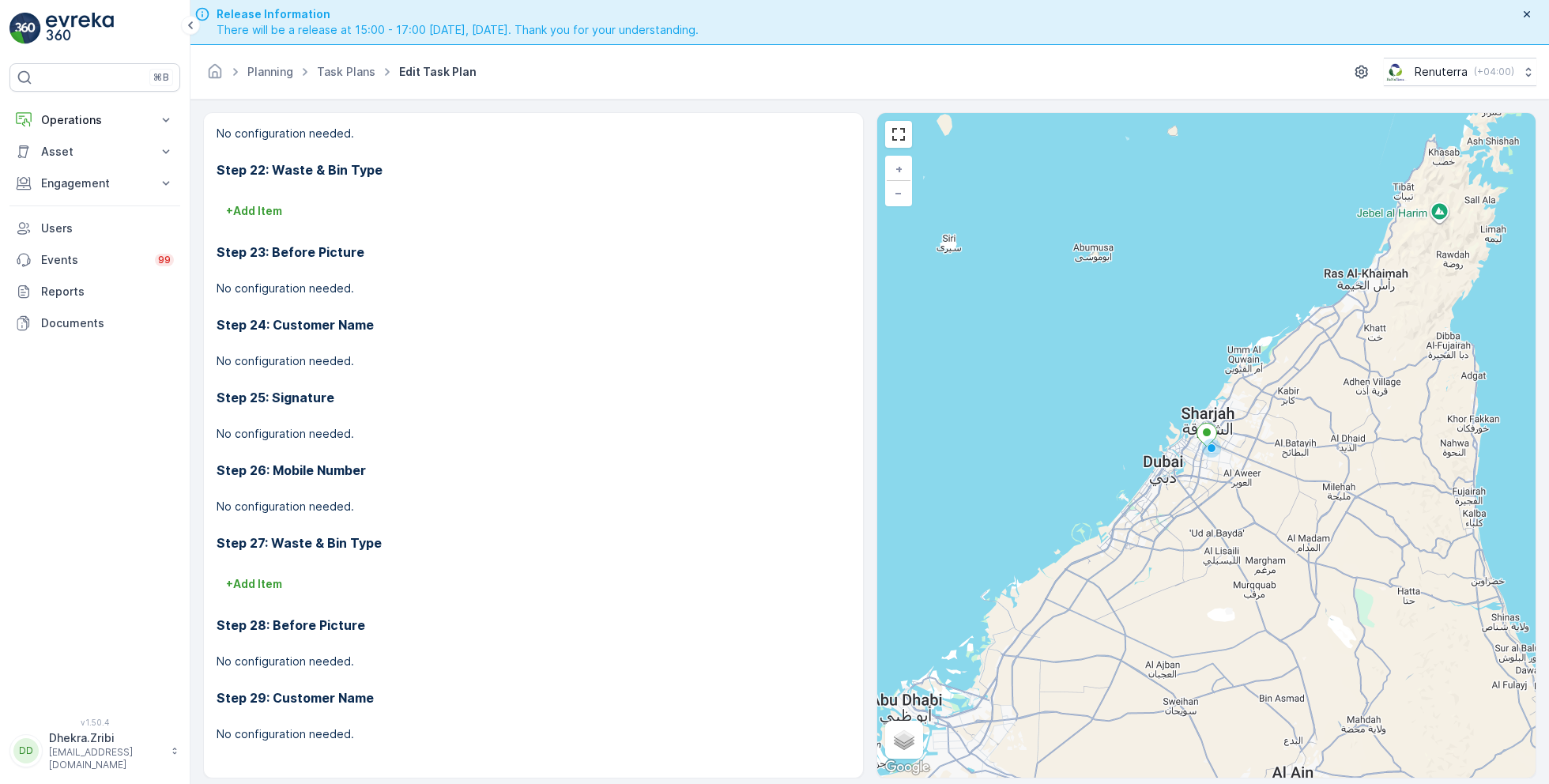
scroll to position [44, 0]
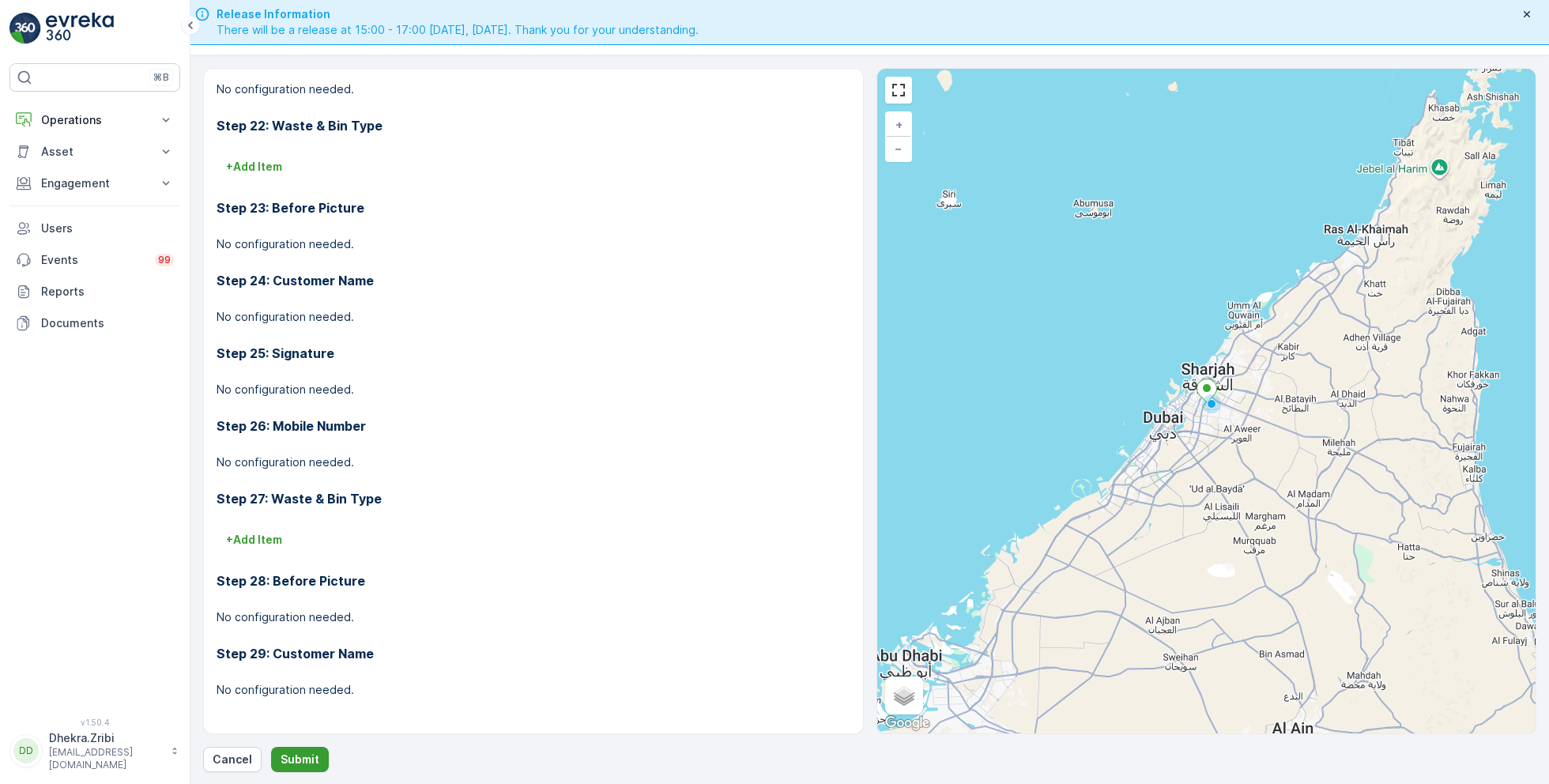
click at [301, 755] on p "Submit" at bounding box center [299, 759] width 38 height 16
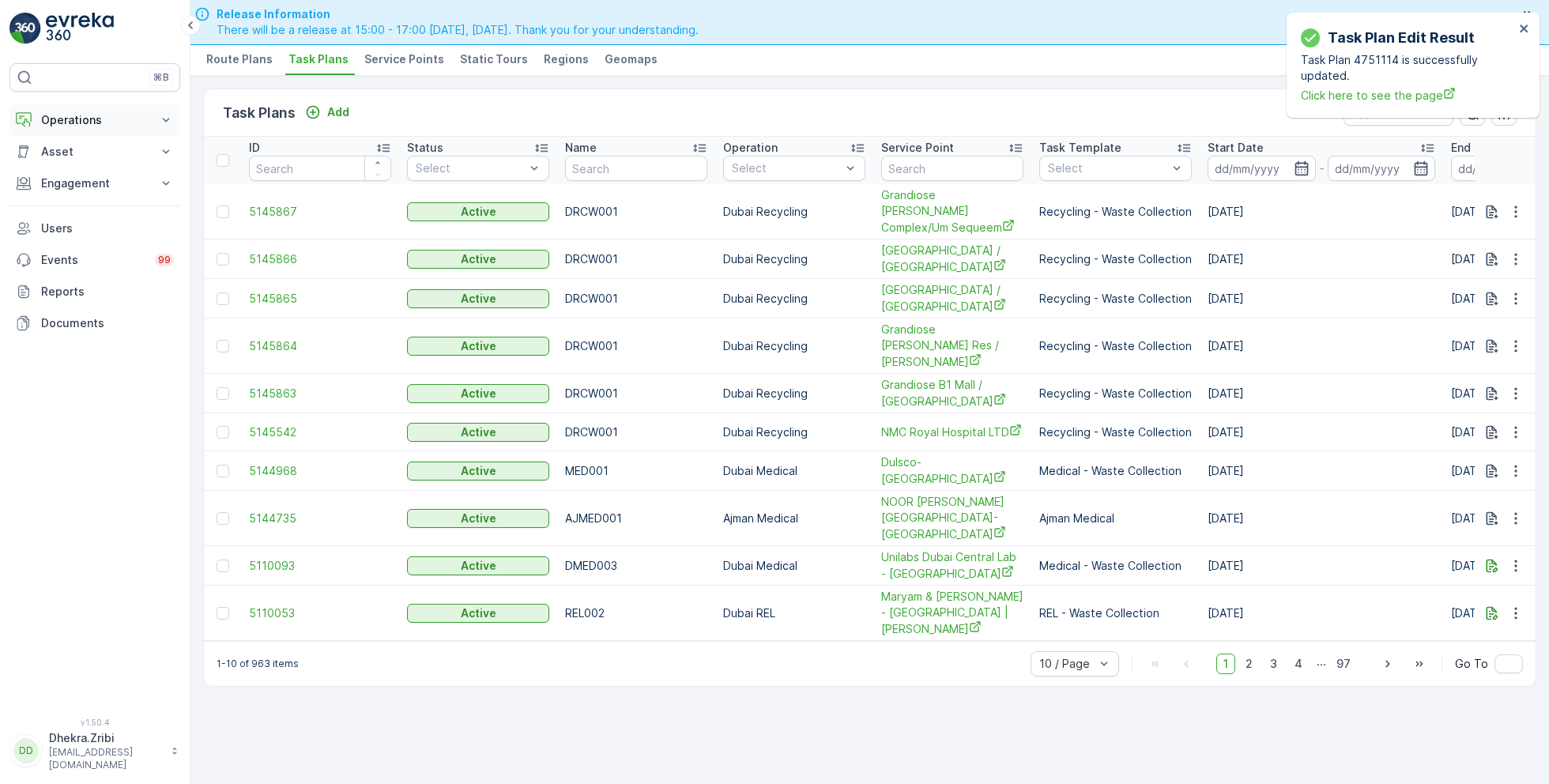
click at [96, 123] on p "Operations" at bounding box center [95, 120] width 107 height 16
click at [76, 184] on p "Routes & Tasks" at bounding box center [80, 191] width 81 height 16
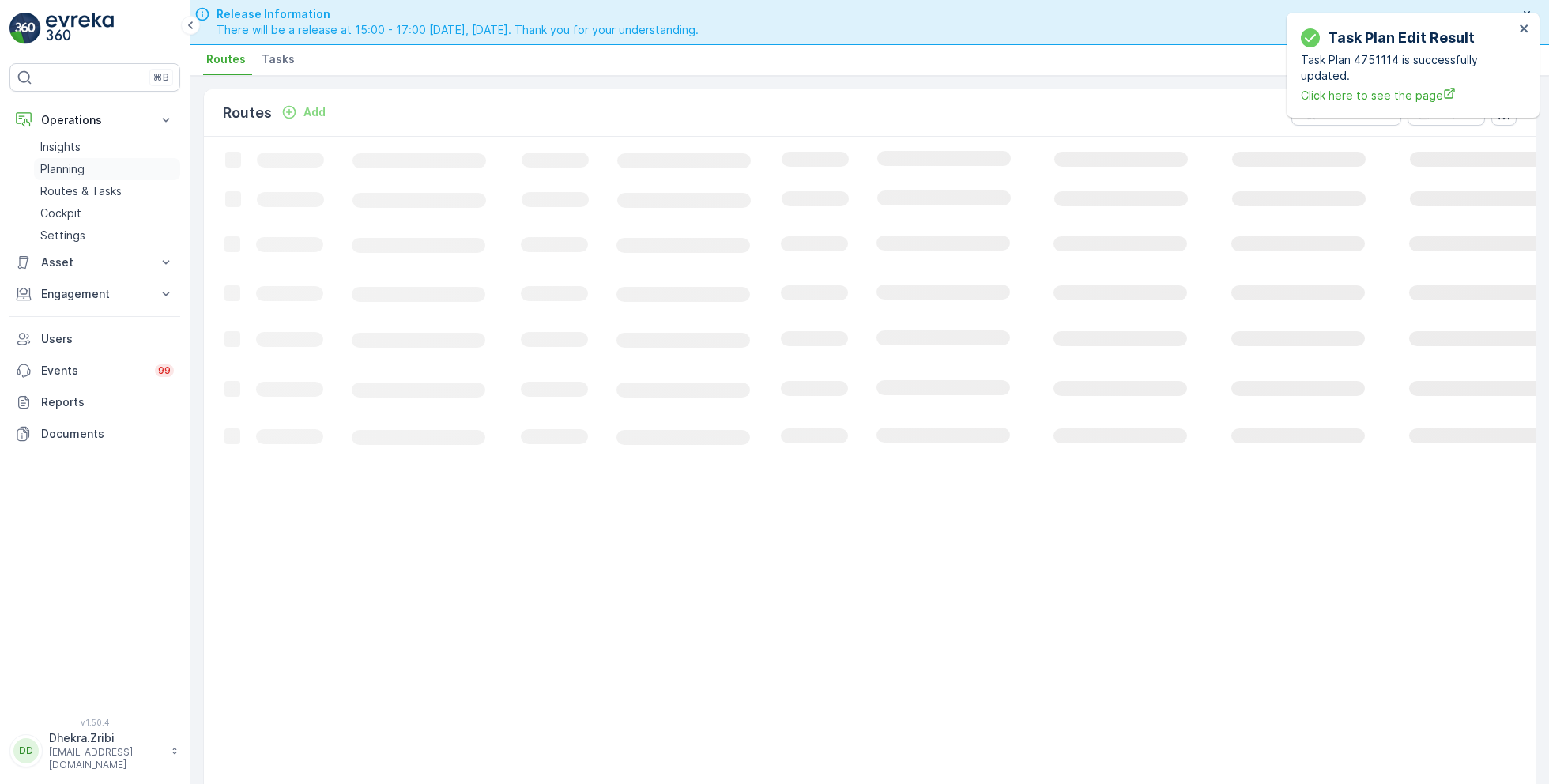
click at [76, 175] on link "Planning" at bounding box center [107, 168] width 146 height 22
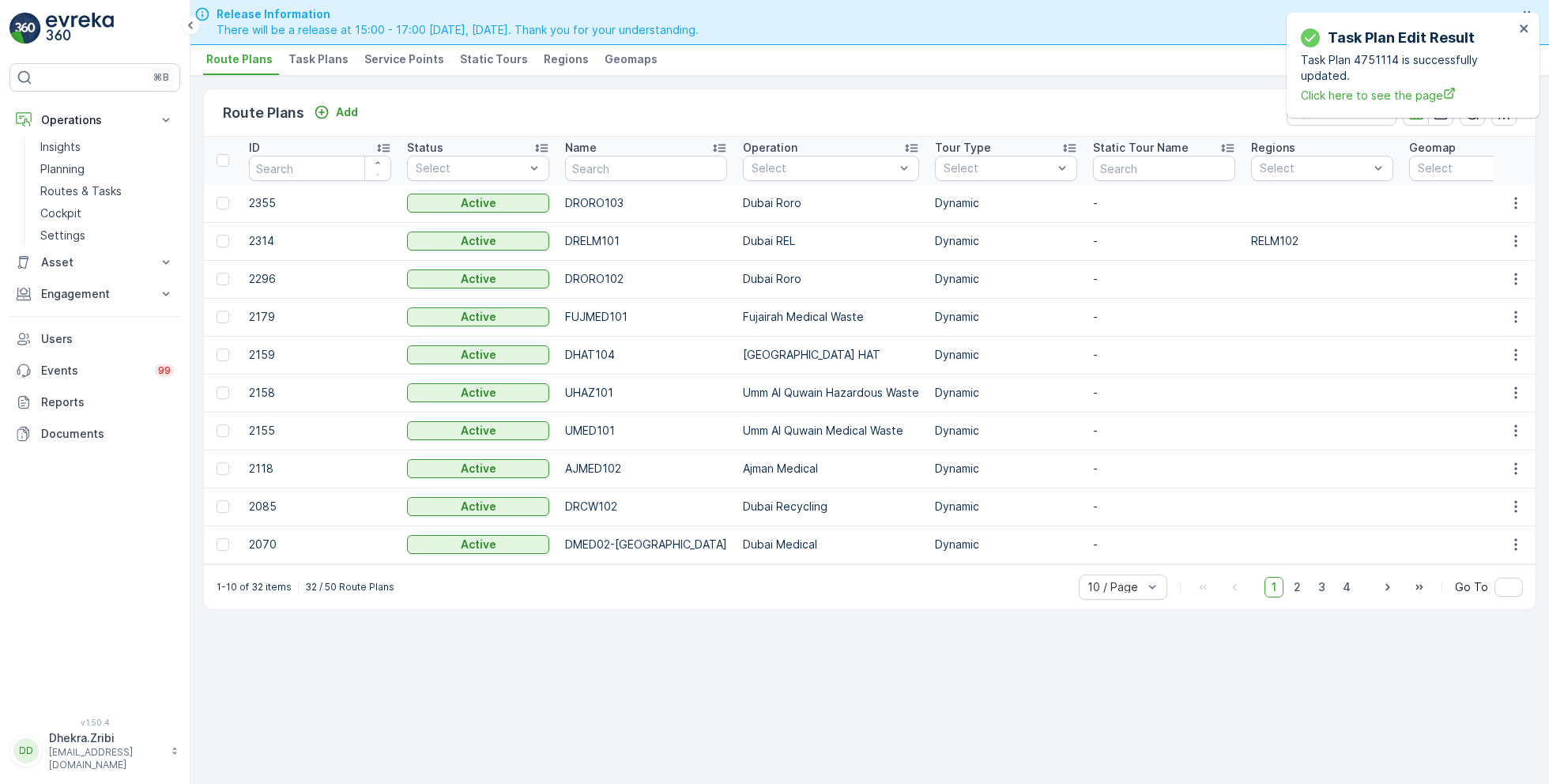
click at [375, 59] on span "Service Points" at bounding box center [404, 59] width 79 height 16
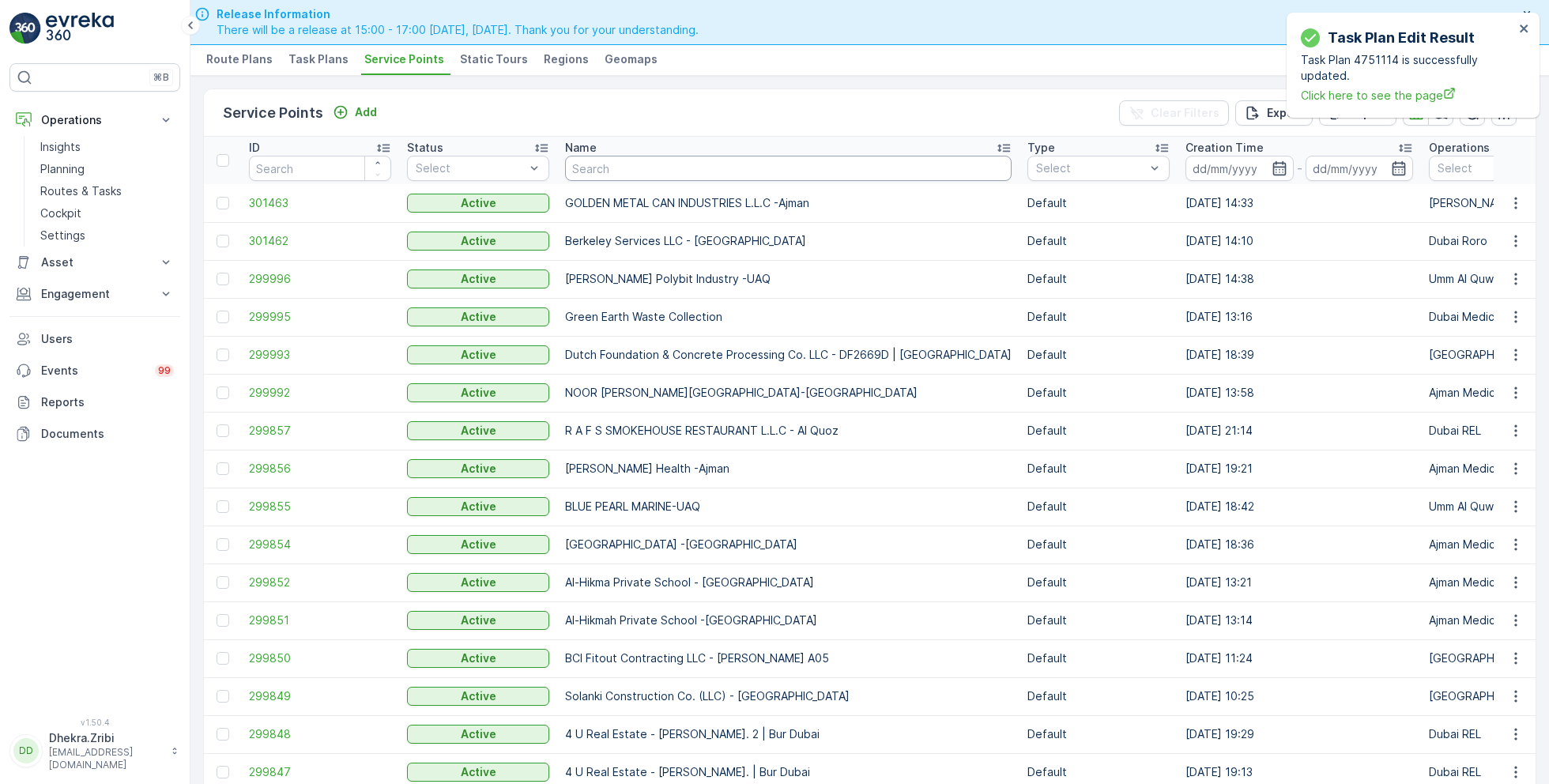
click at [611, 162] on input "text" at bounding box center [788, 168] width 447 height 25
type input "alfa"
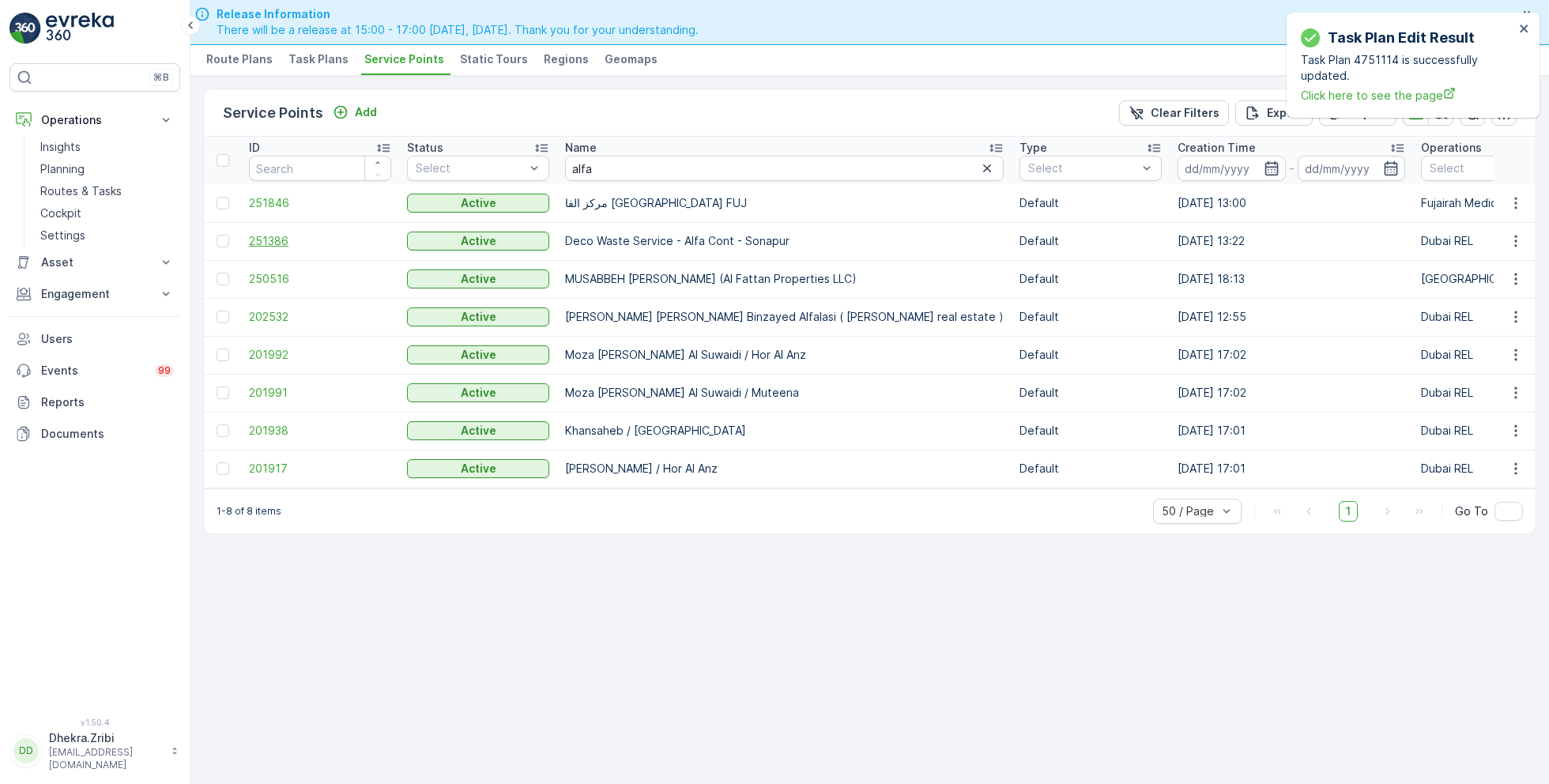
click at [271, 238] on span "251386" at bounding box center [319, 241] width 142 height 16
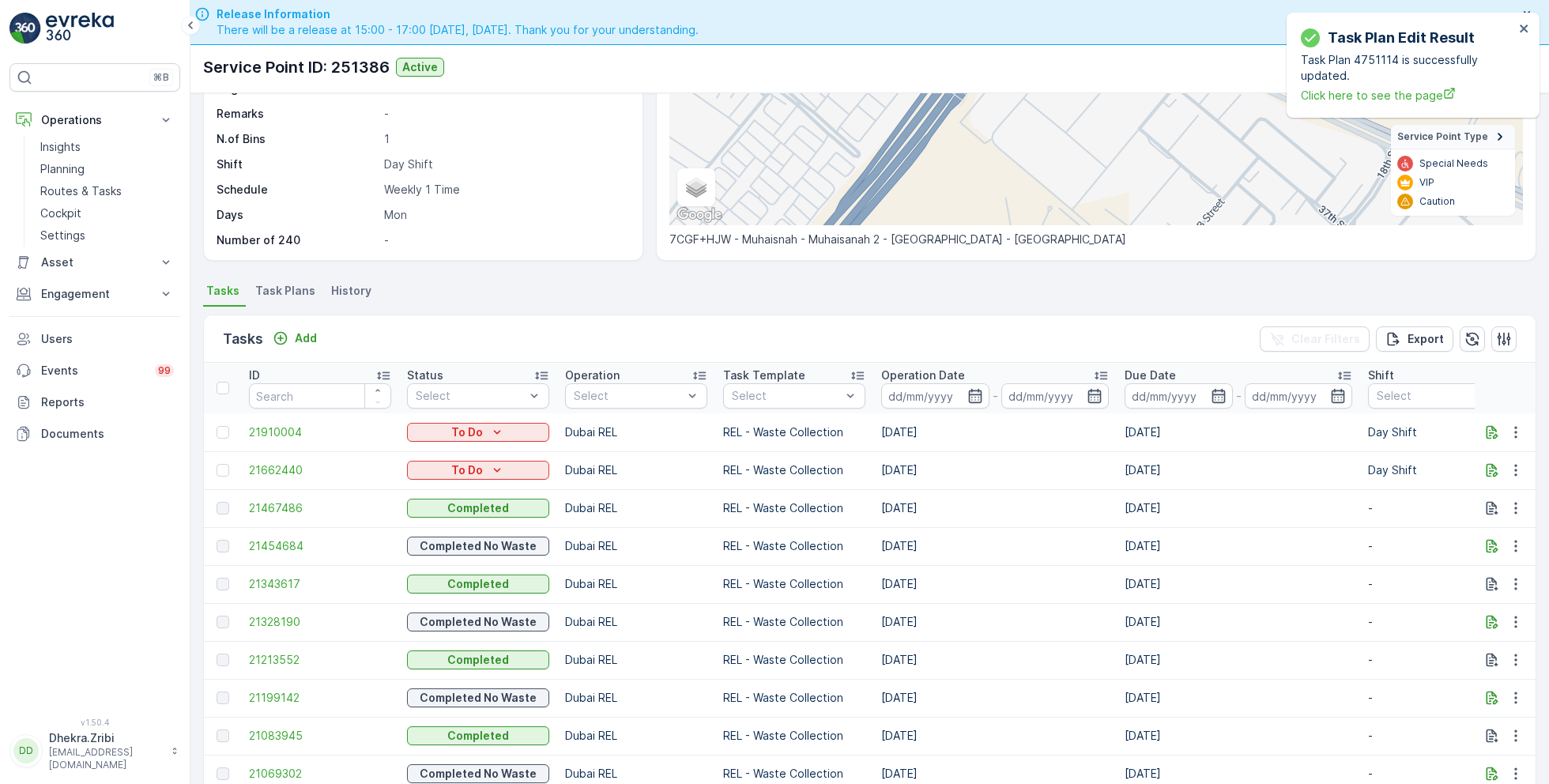
scroll to position [242, 0]
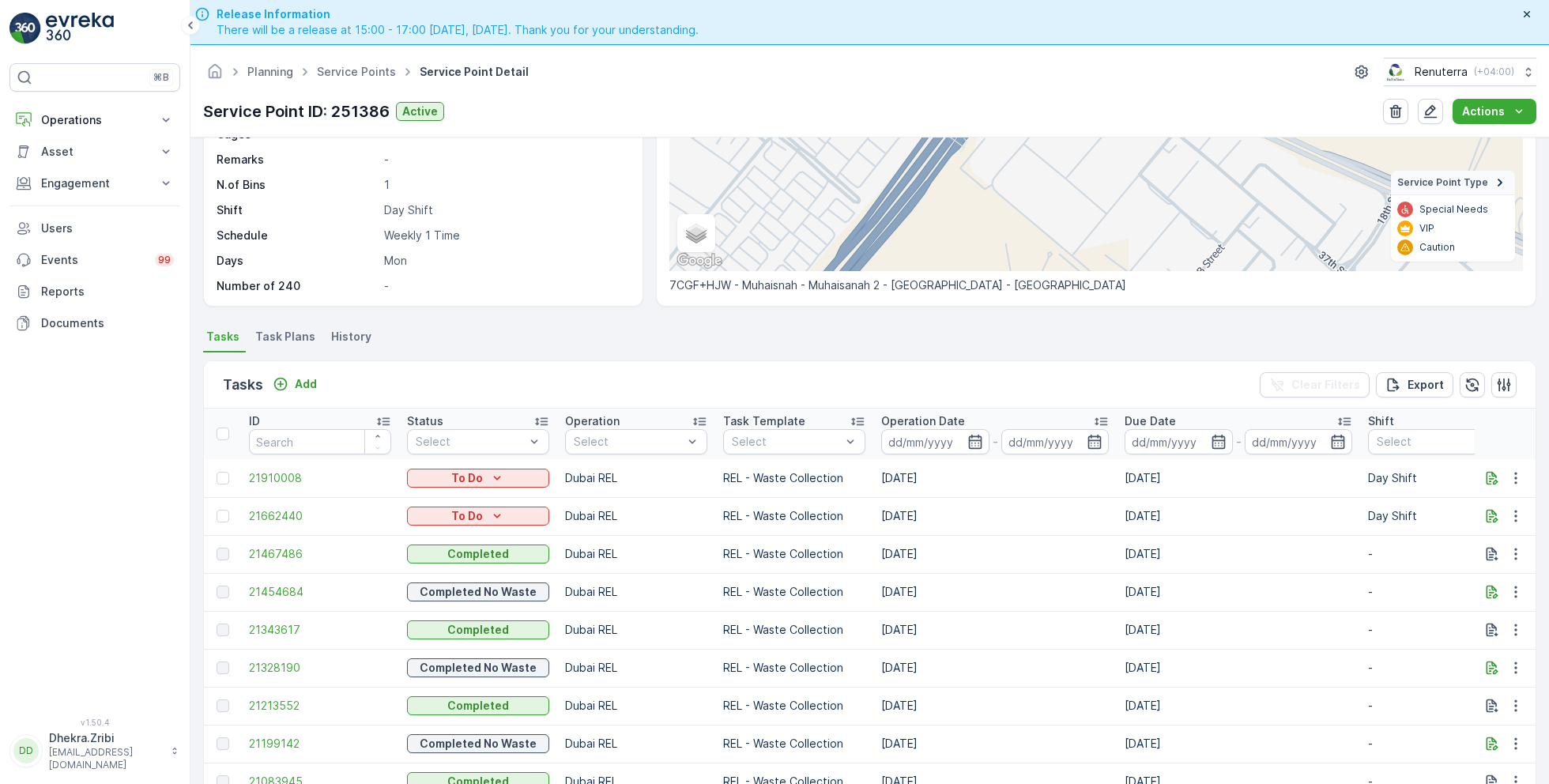
scroll to position [248, 0]
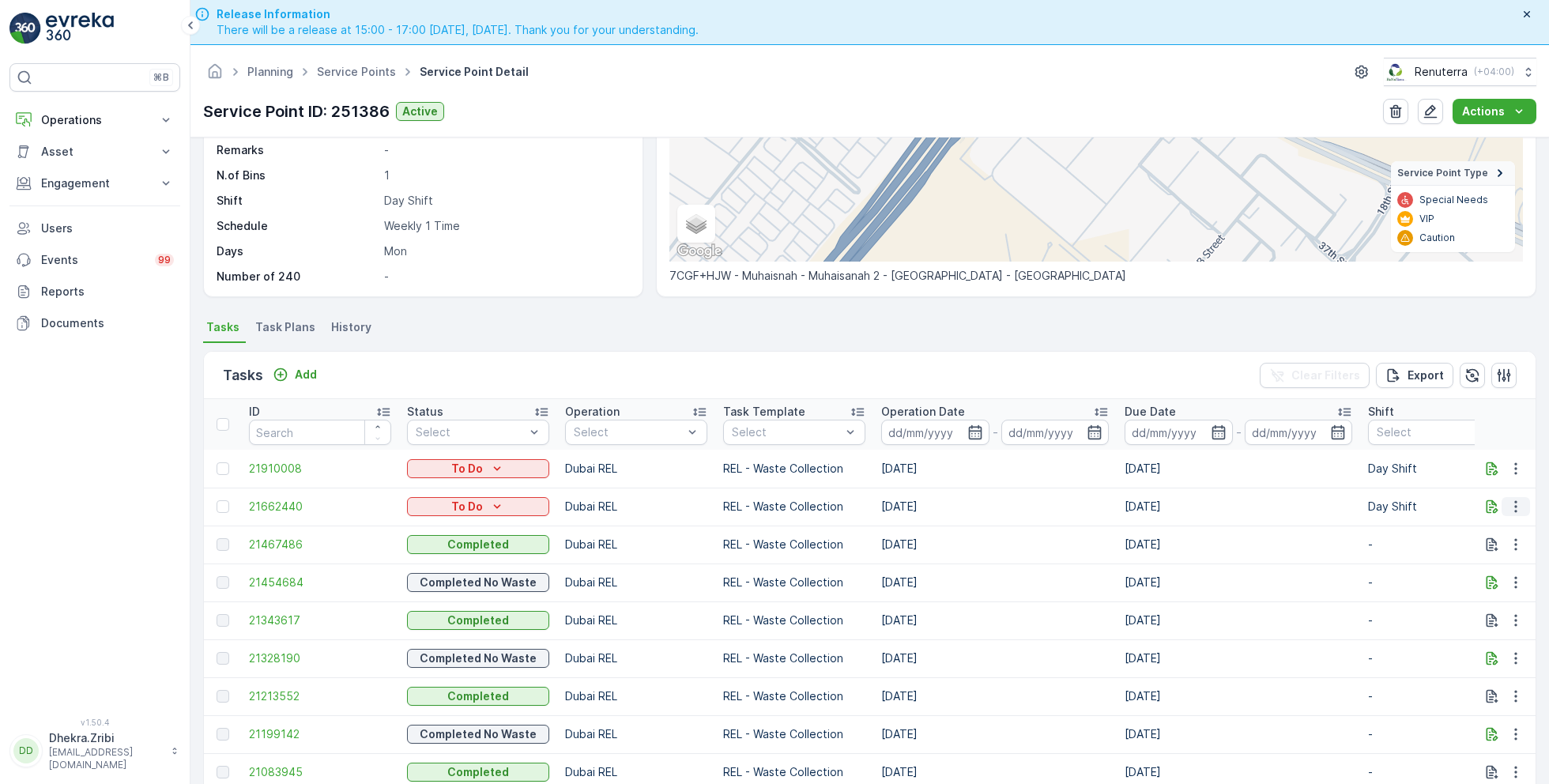
click at [1516, 503] on icon "button" at bounding box center [1516, 506] width 16 height 16
click at [1478, 592] on span "Remove from Route" at bounding box center [1490, 595] width 107 height 16
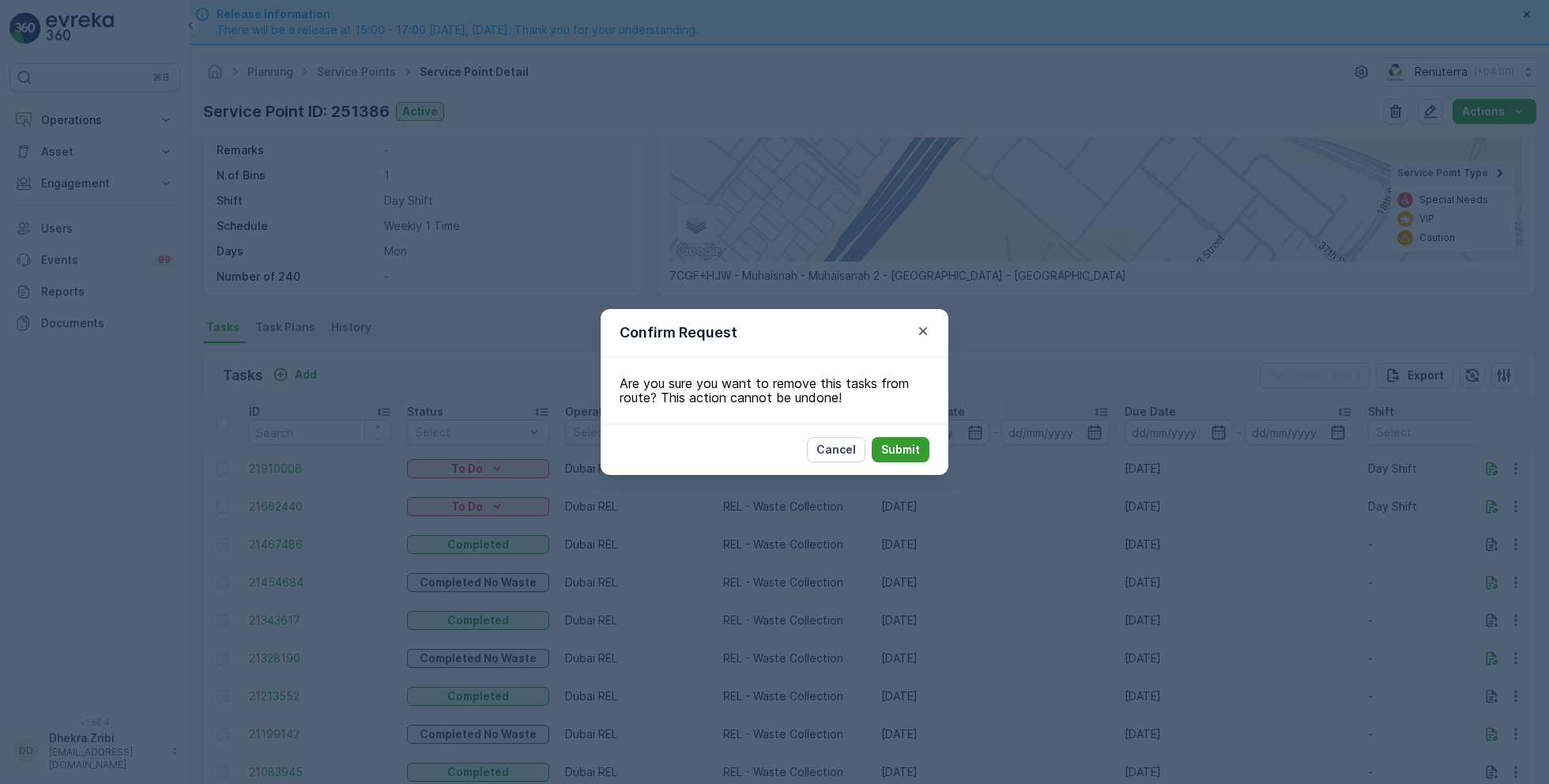
click at [917, 453] on p "Submit" at bounding box center [900, 449] width 38 height 16
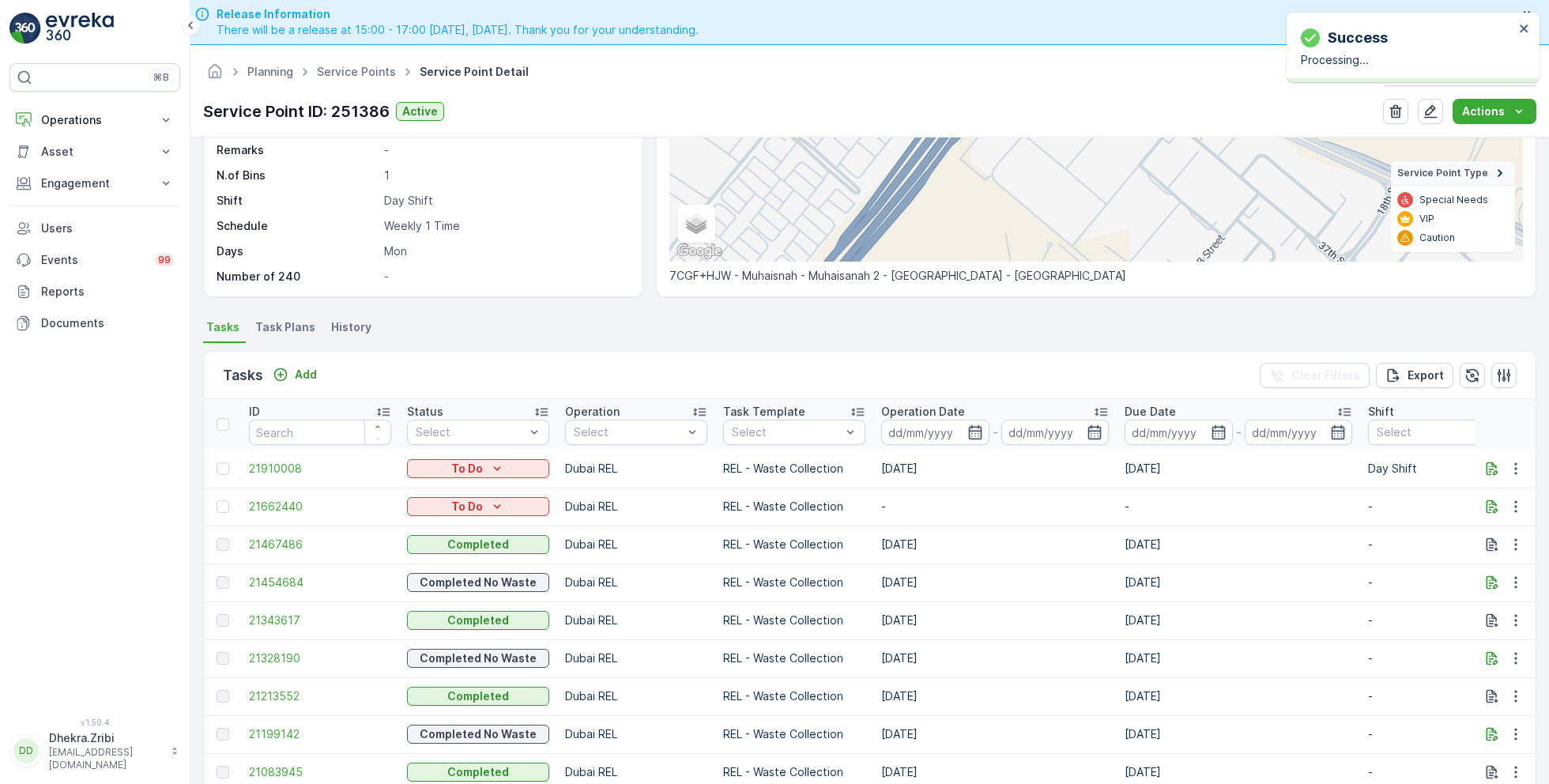
click at [270, 326] on span "Task Plans" at bounding box center [285, 327] width 60 height 16
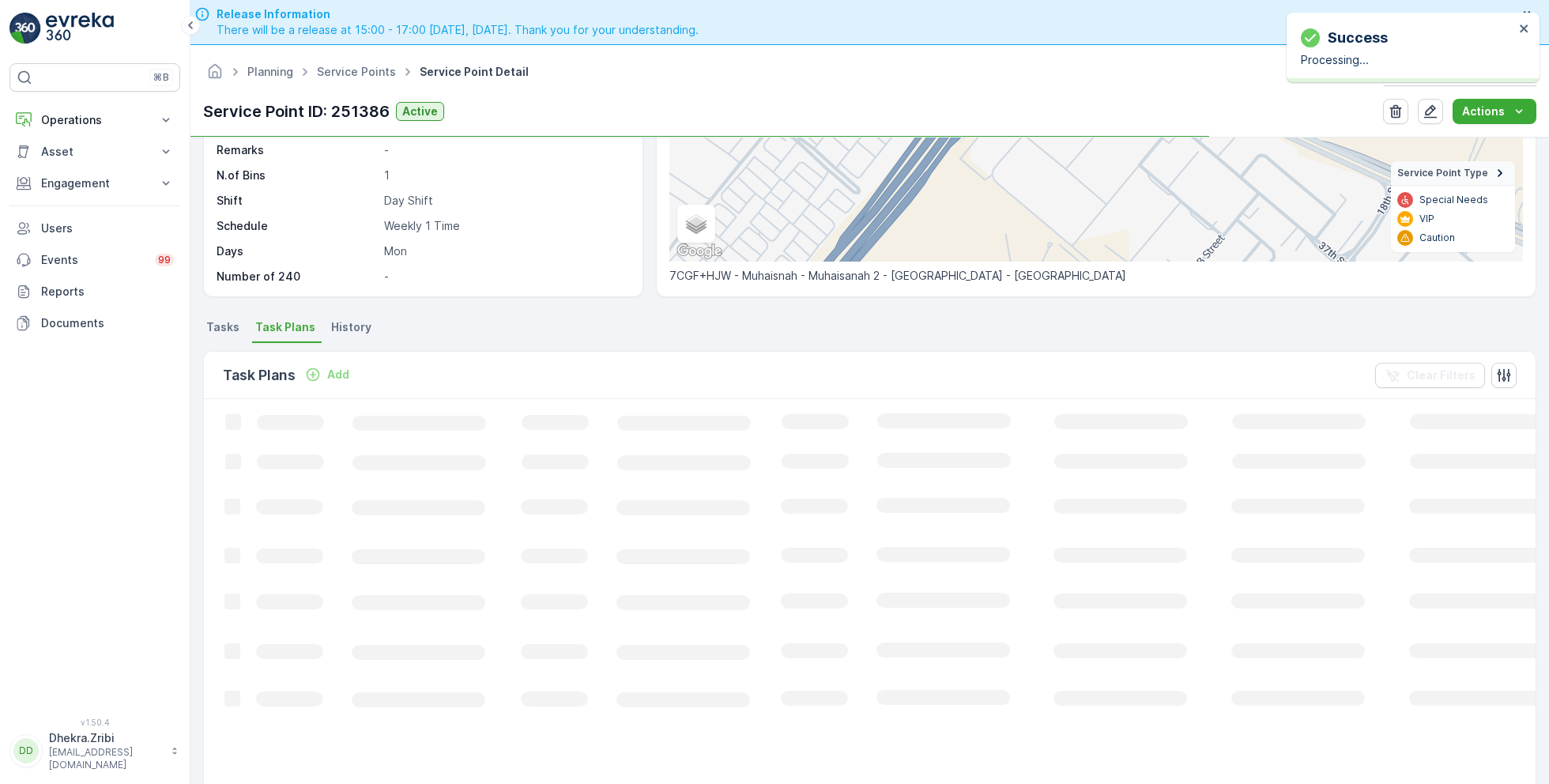
scroll to position [248, 0]
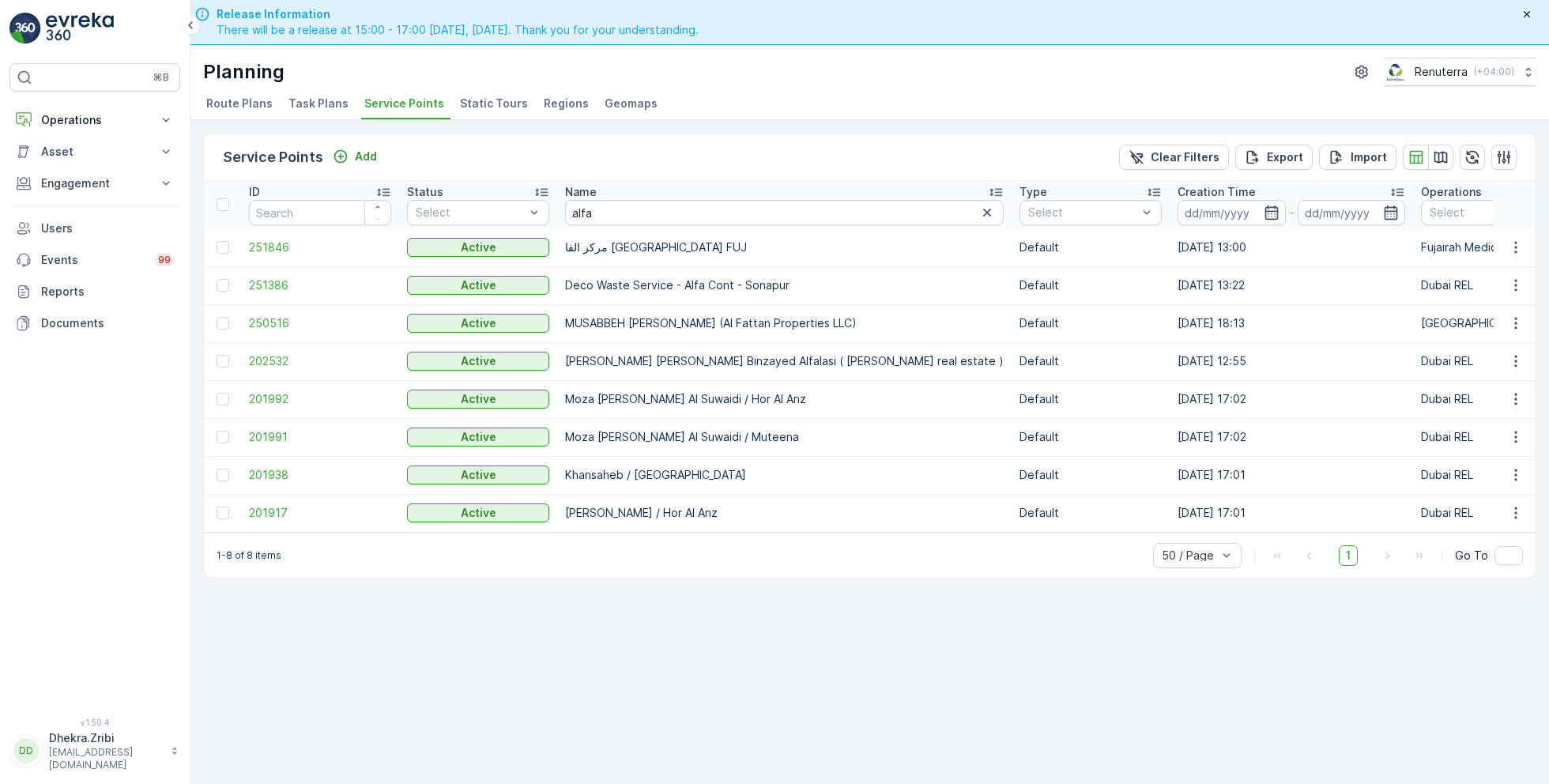
scroll to position [44, 0]
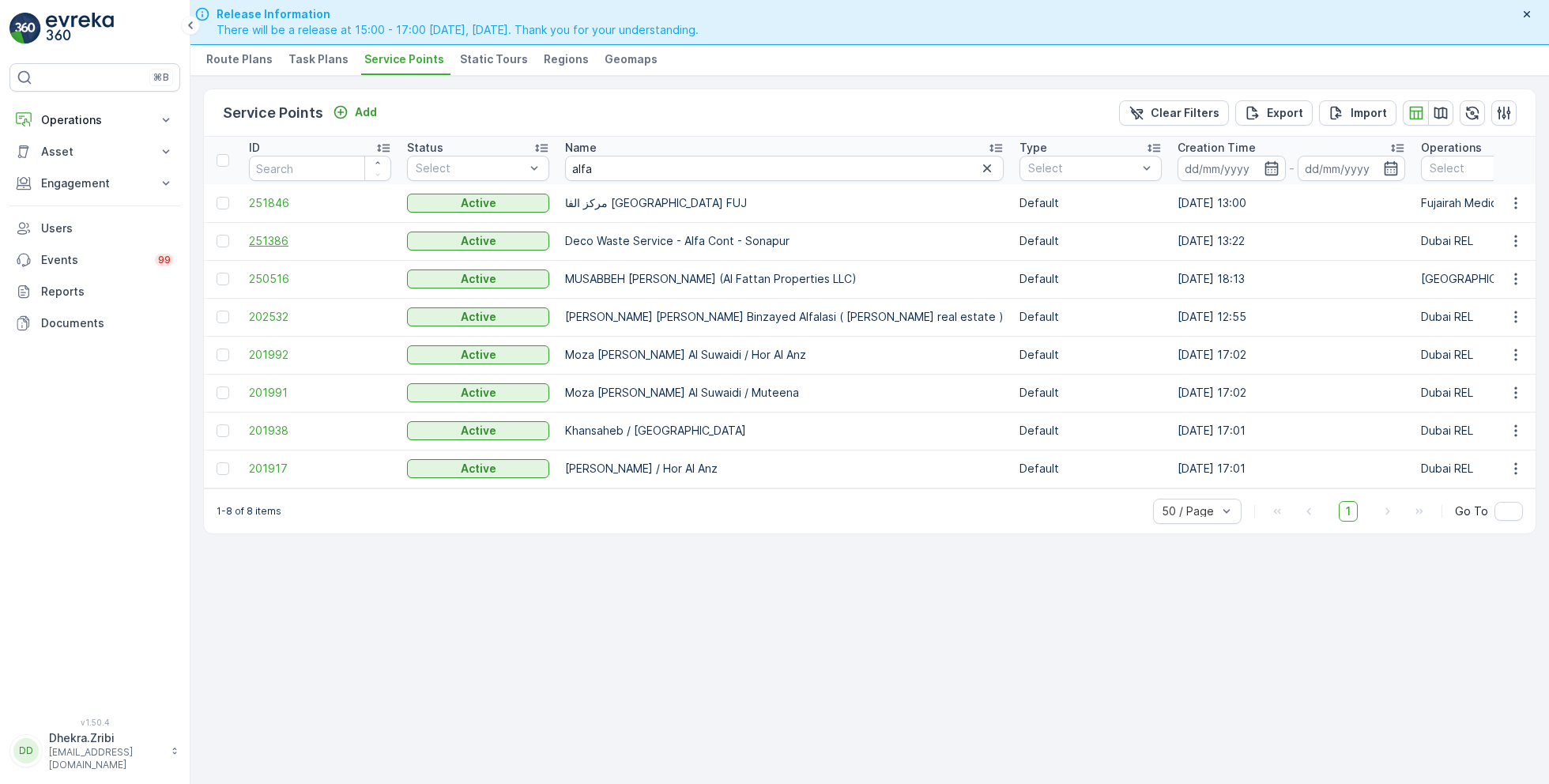
click at [265, 239] on span "251386" at bounding box center [319, 241] width 142 height 16
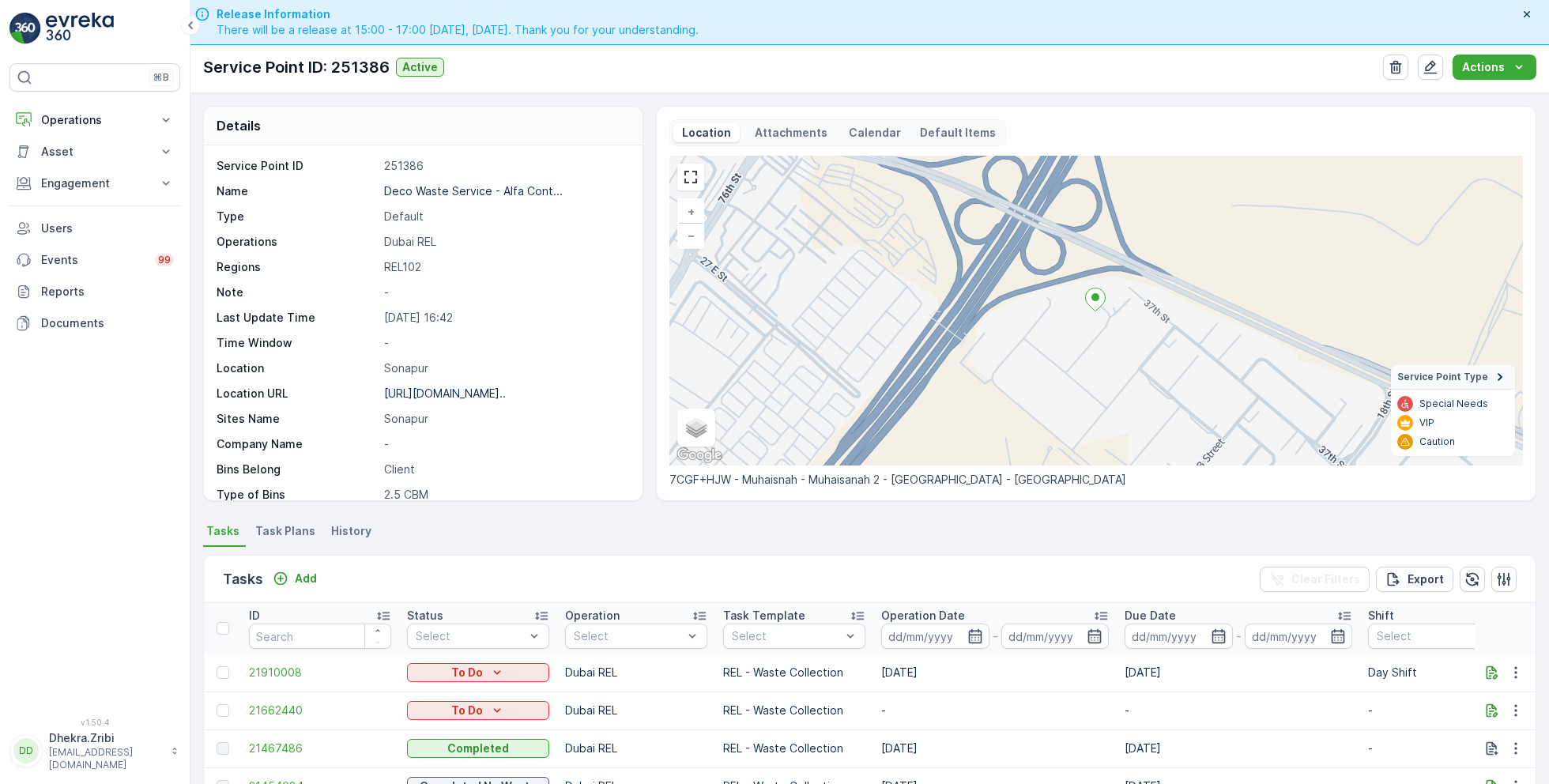
click at [296, 533] on span "Task Plans" at bounding box center [285, 531] width 60 height 16
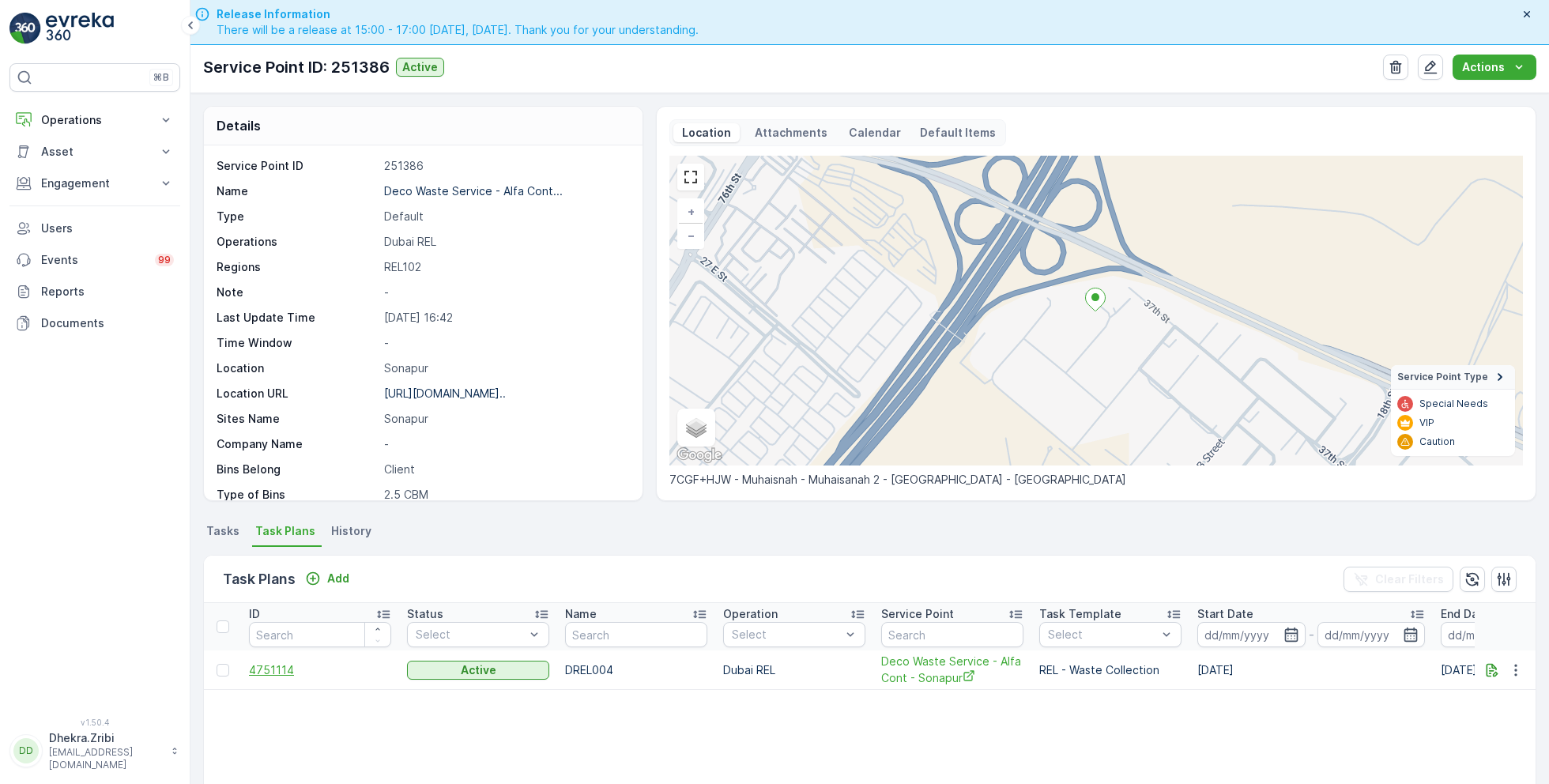
click at [273, 669] on span "4751114" at bounding box center [319, 670] width 142 height 16
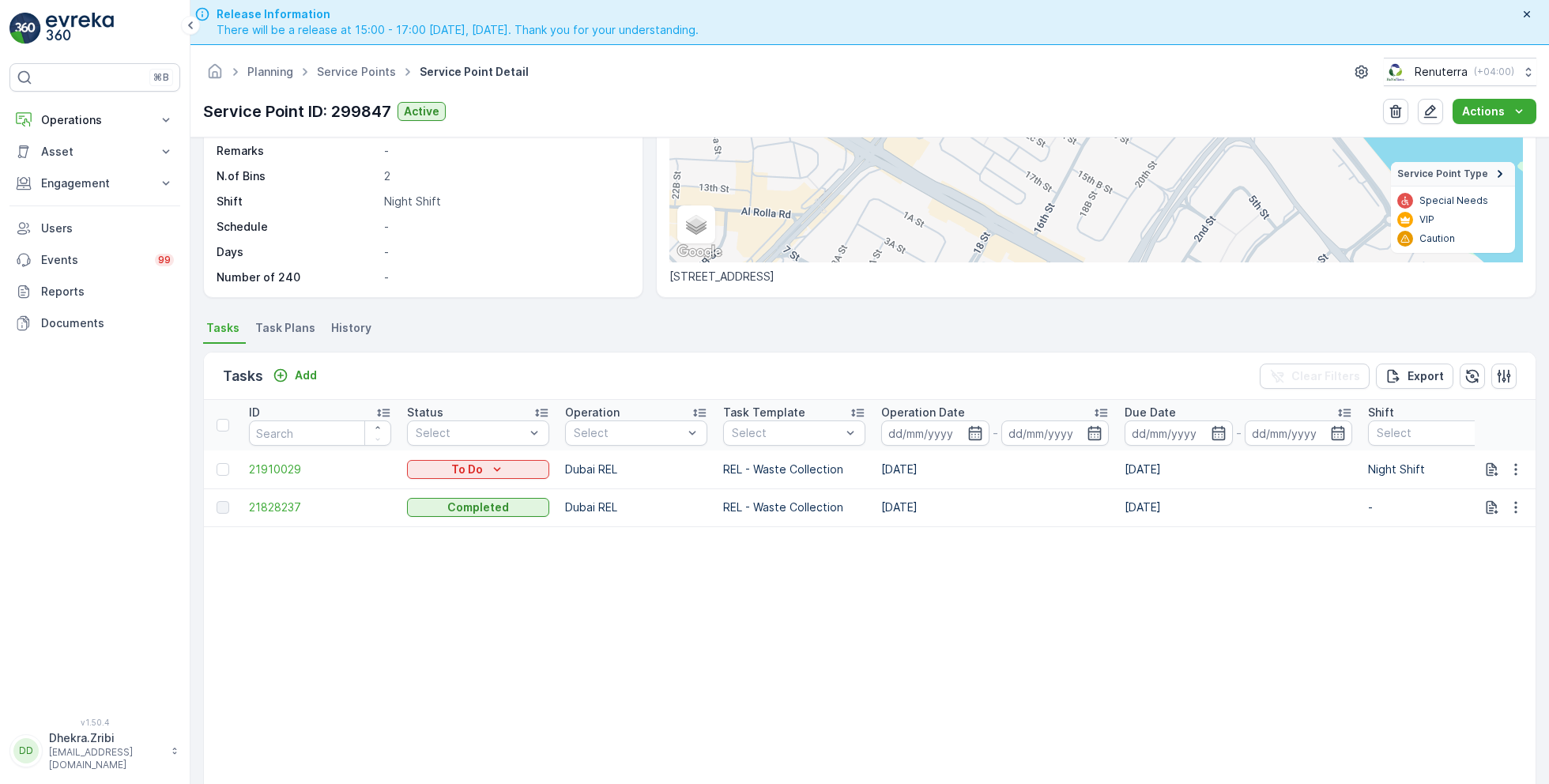
scroll to position [256, 0]
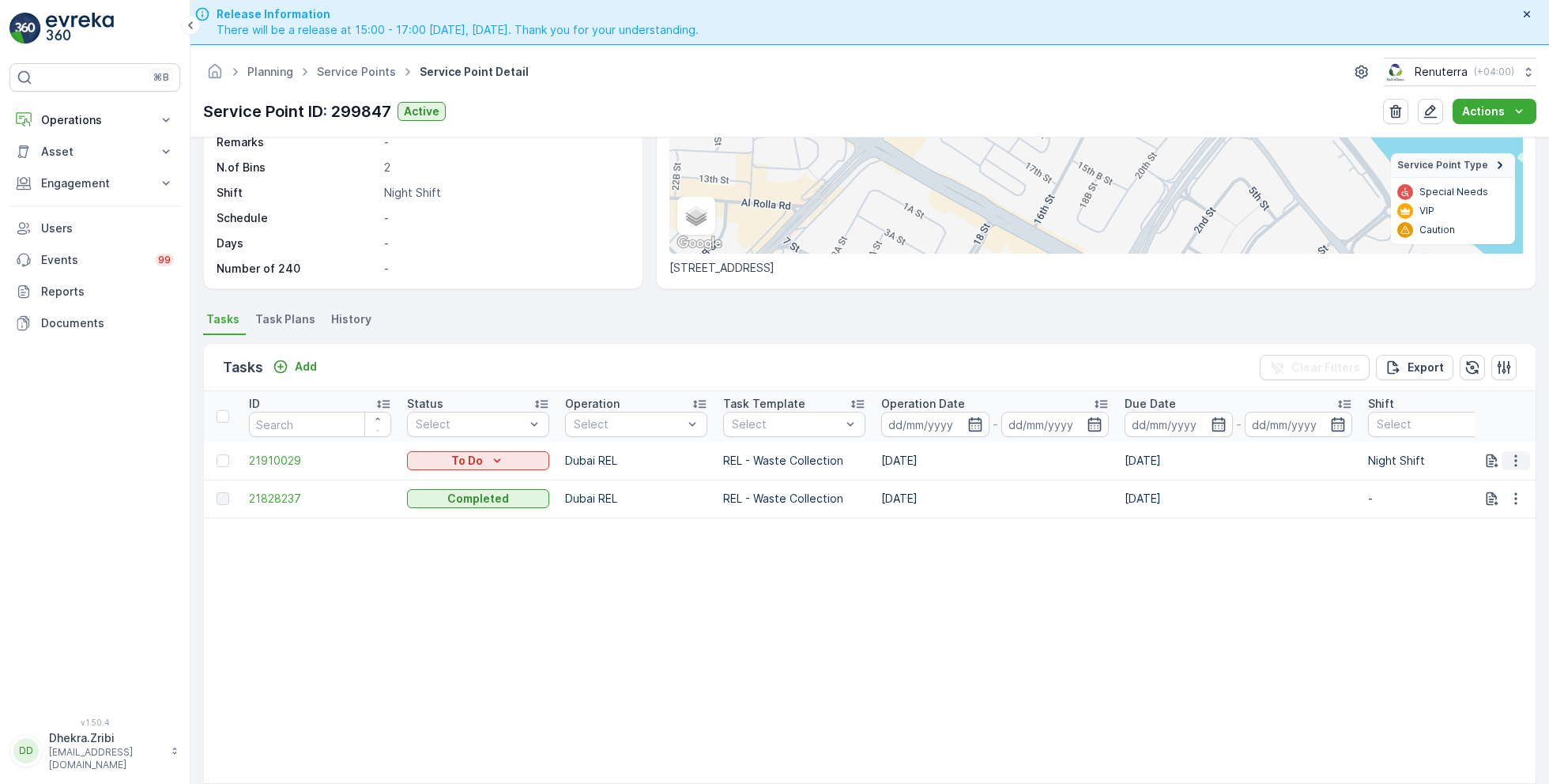
click at [1521, 454] on button "button" at bounding box center [1516, 461] width 29 height 19
click at [1475, 525] on span "Change Route" at bounding box center [1474, 527] width 76 height 16
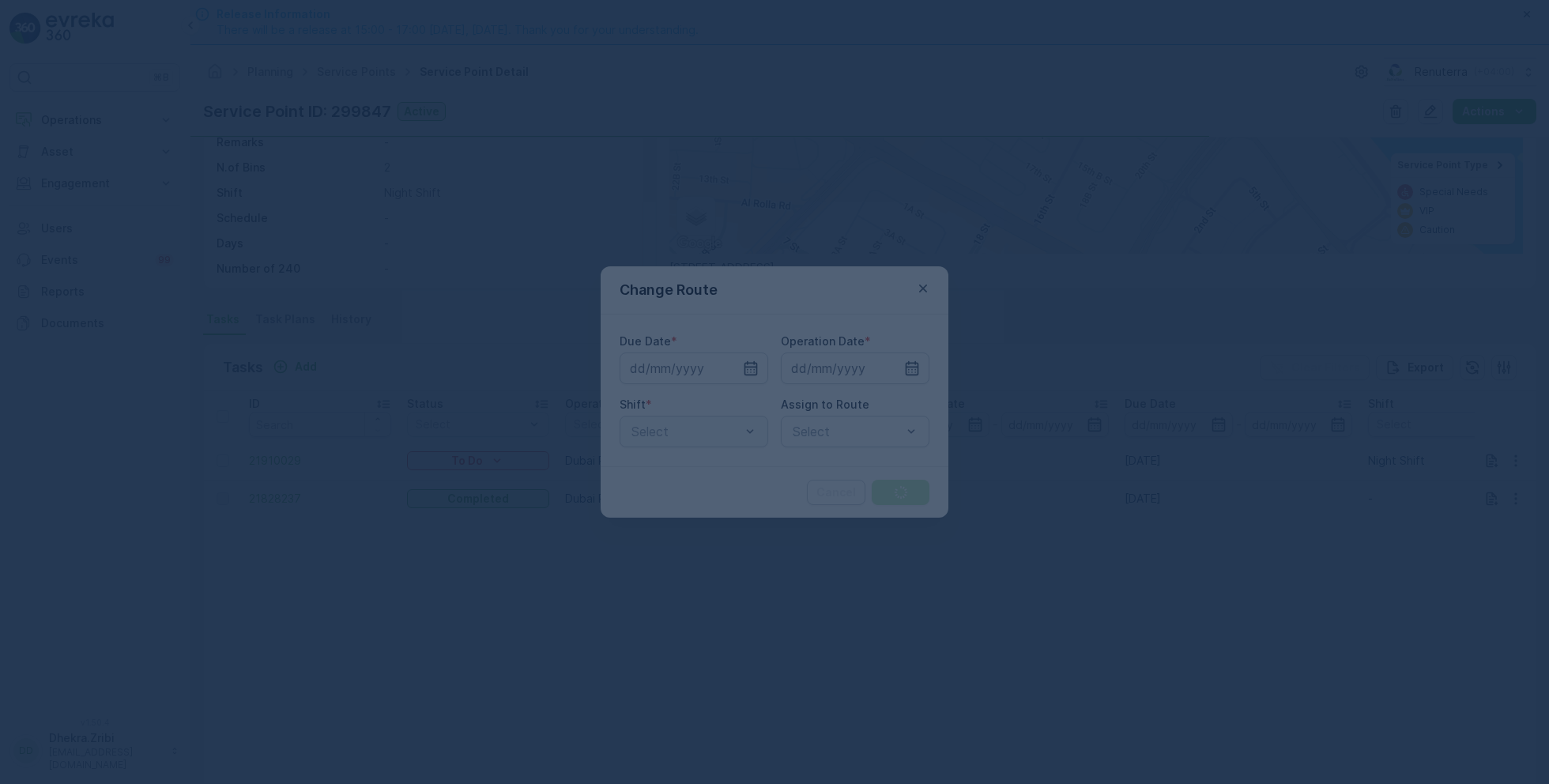
type input "[DATE]"
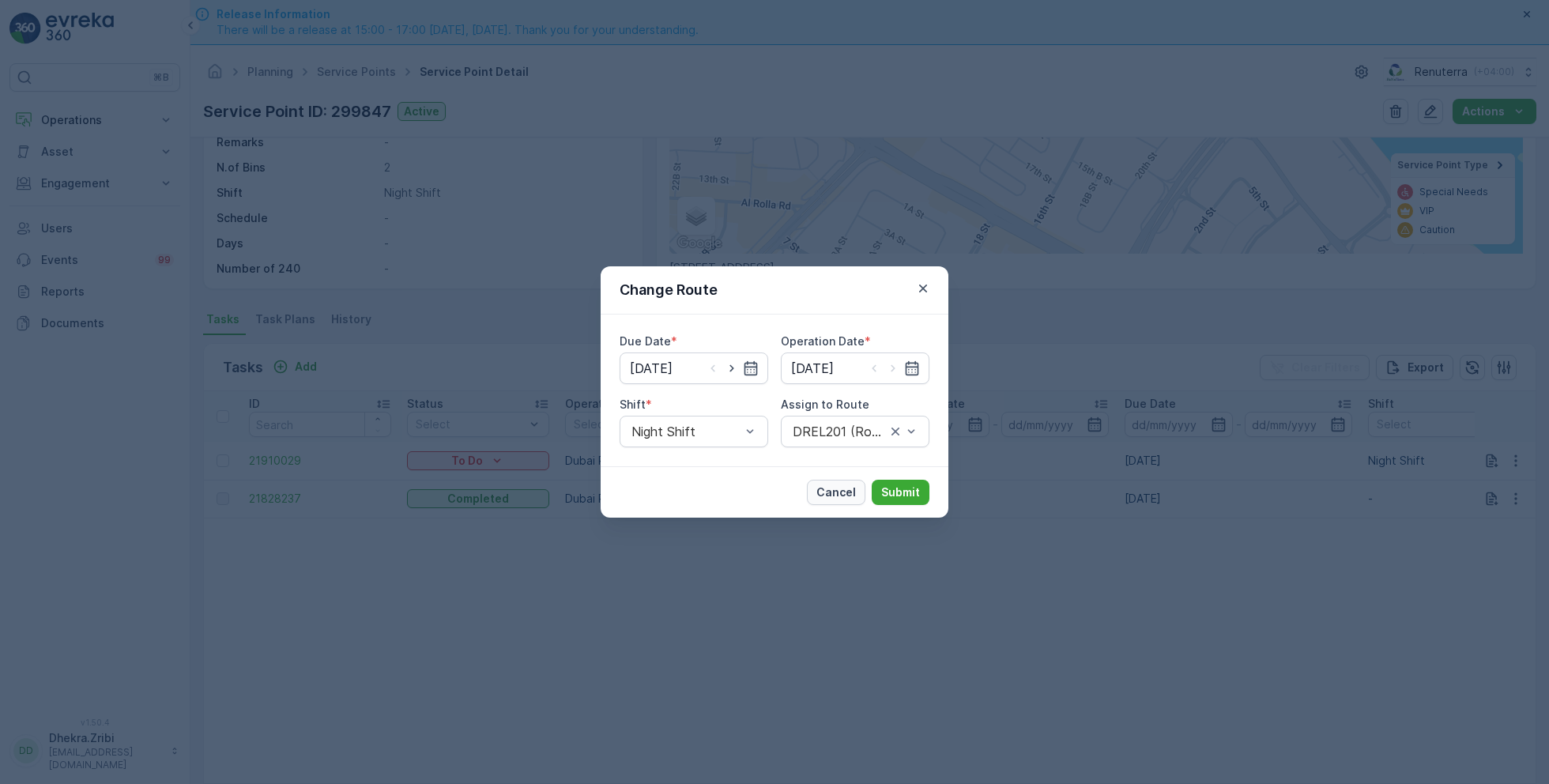
click at [833, 485] on p "Cancel" at bounding box center [836, 492] width 39 height 16
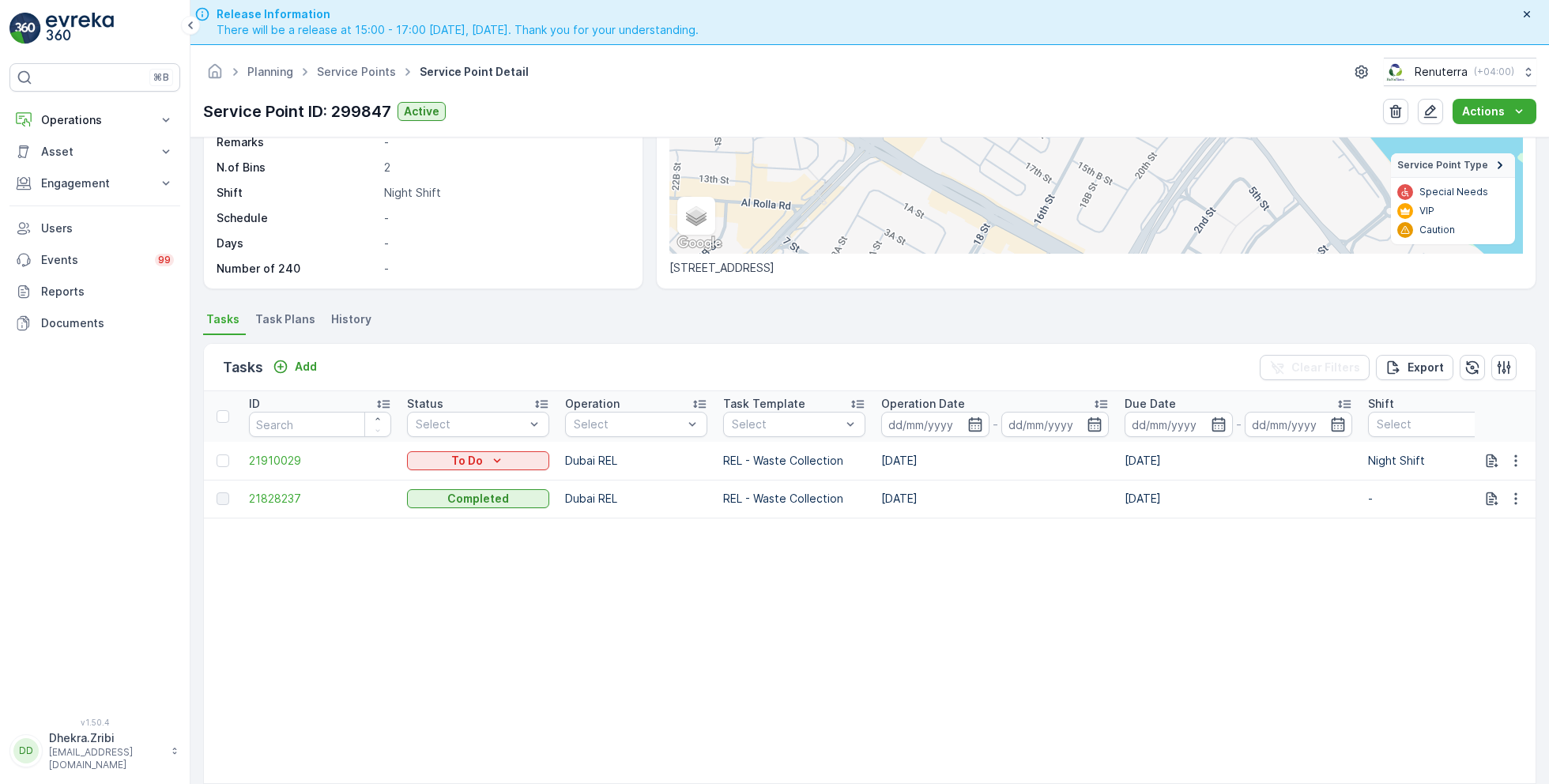
click at [278, 315] on span "Task Plans" at bounding box center [285, 319] width 60 height 16
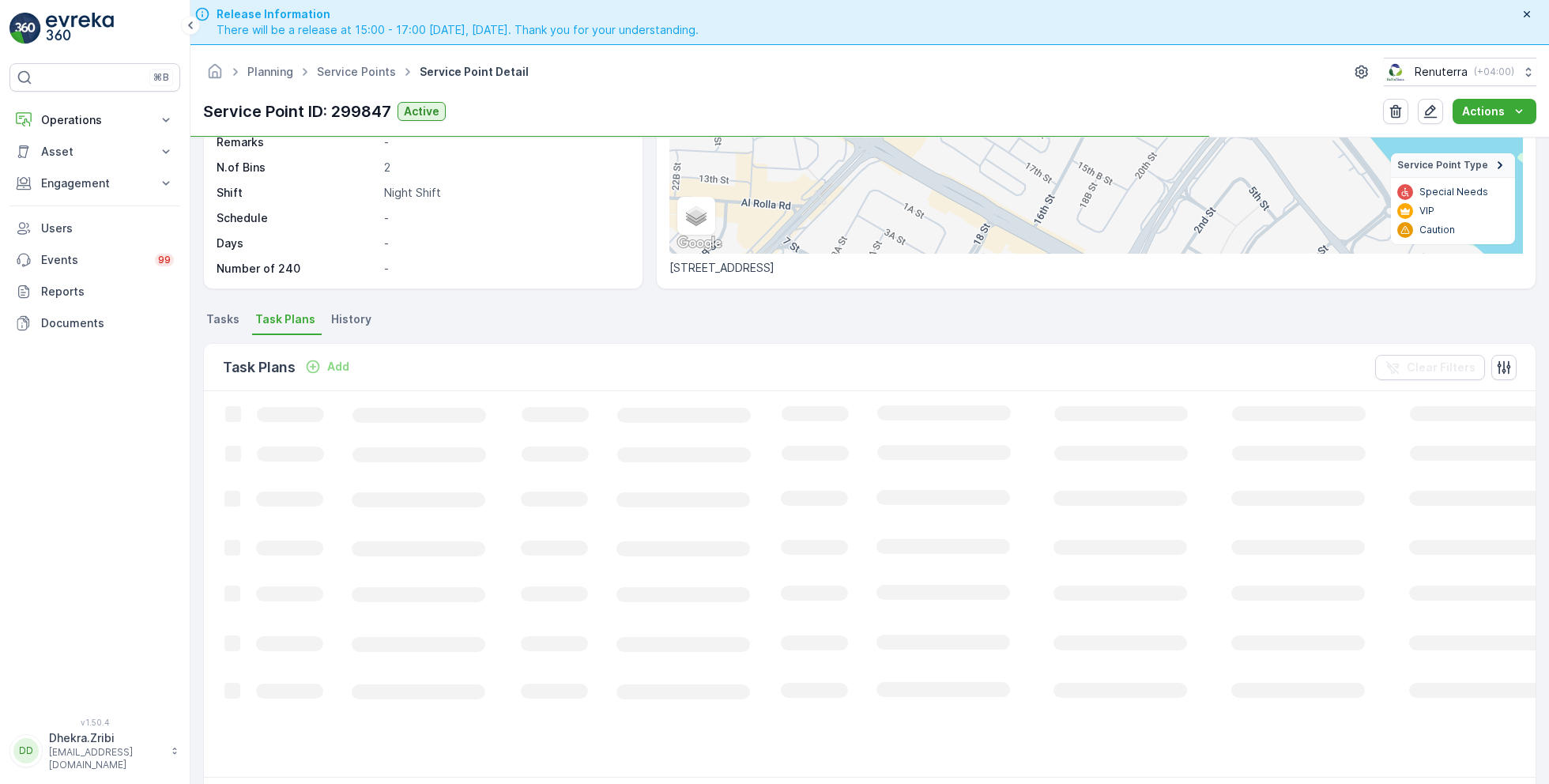
scroll to position [256, 0]
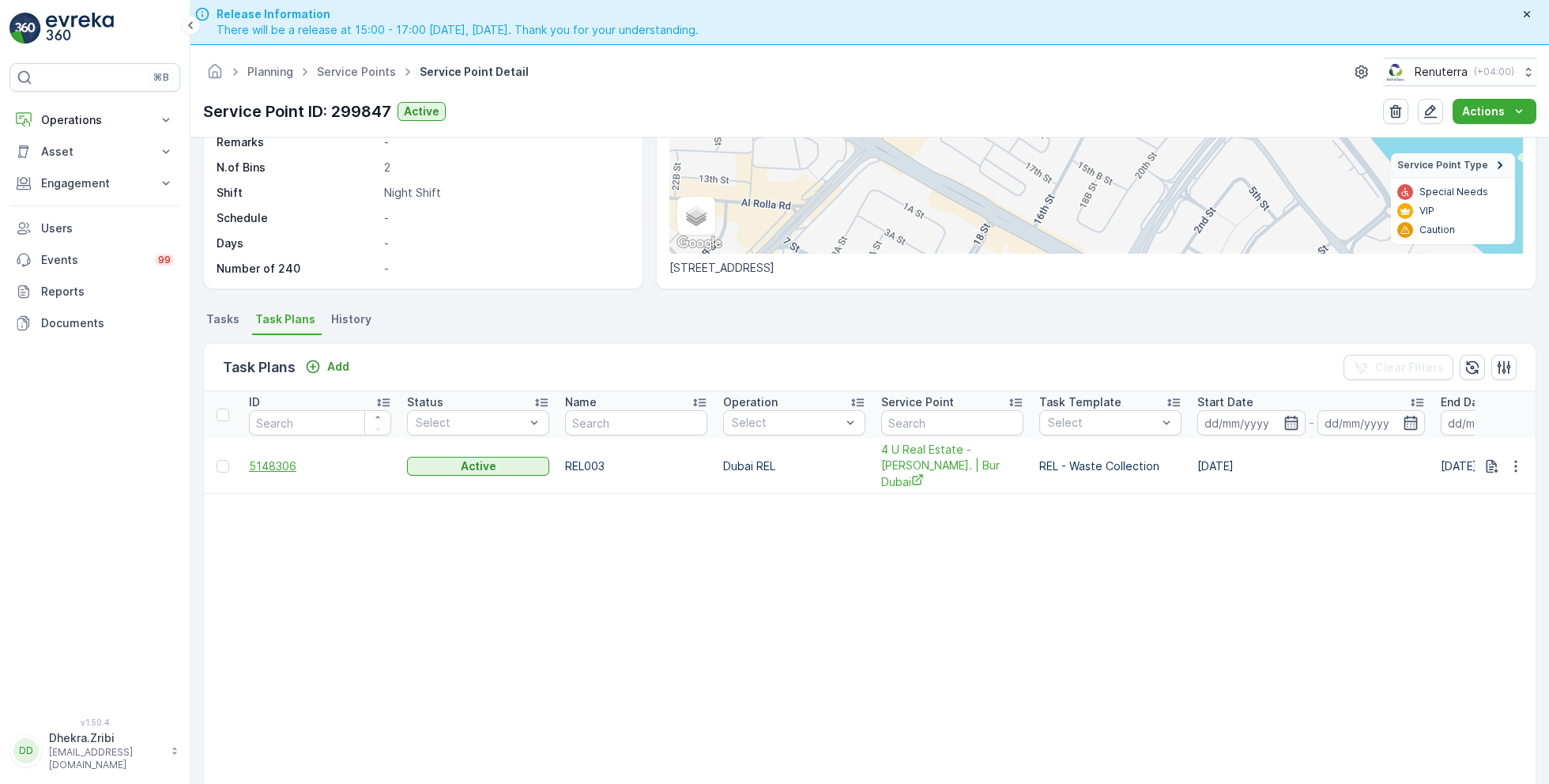
click at [272, 458] on span "5148306" at bounding box center [319, 466] width 142 height 16
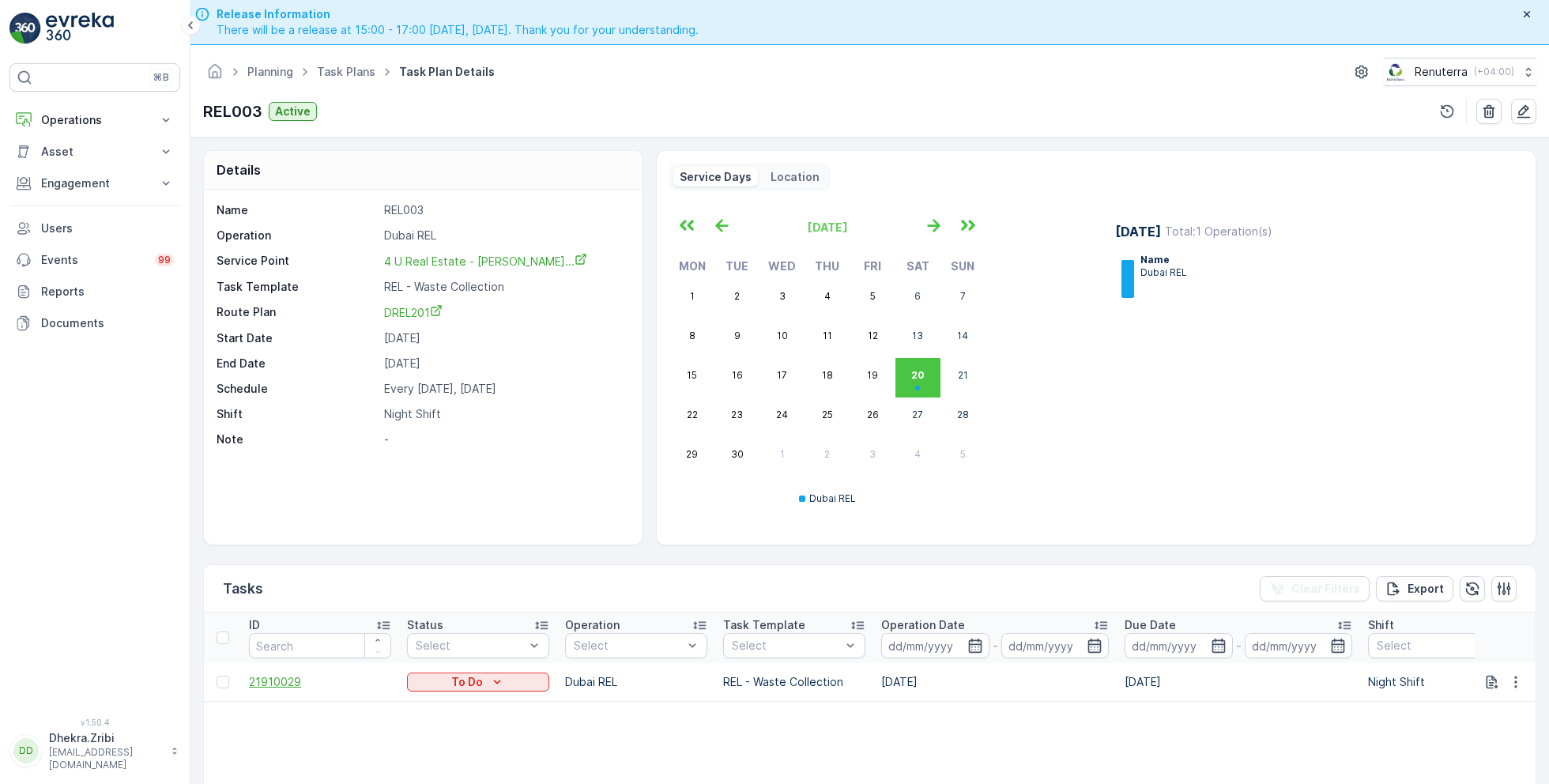
click at [286, 685] on span "21910029" at bounding box center [319, 682] width 142 height 16
click at [1528, 109] on icon "button" at bounding box center [1523, 111] width 16 height 16
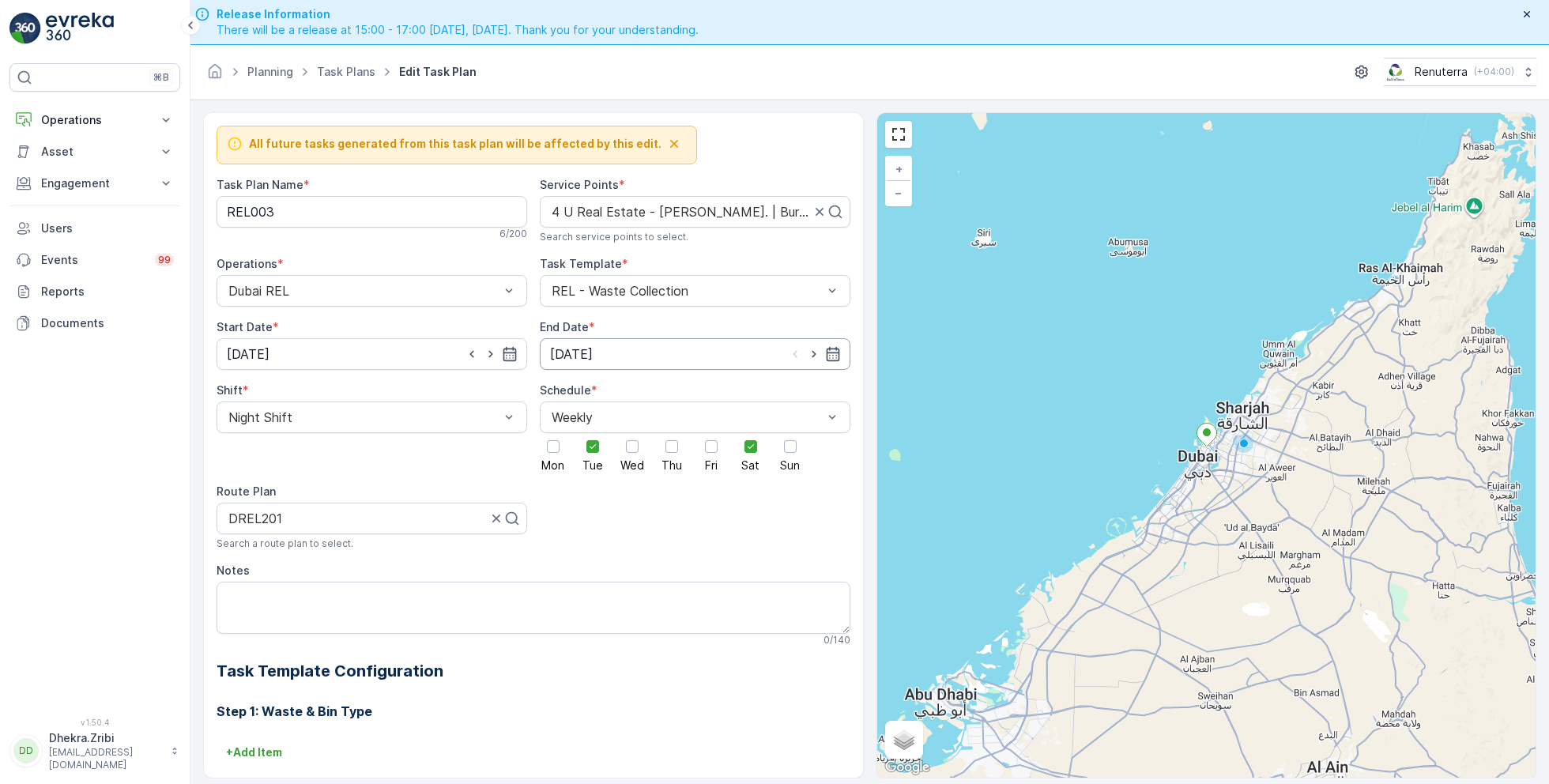
click at [669, 358] on input "[DATE]" at bounding box center [694, 354] width 311 height 32
click at [604, 387] on p "September" at bounding box center [588, 390] width 61 height 16
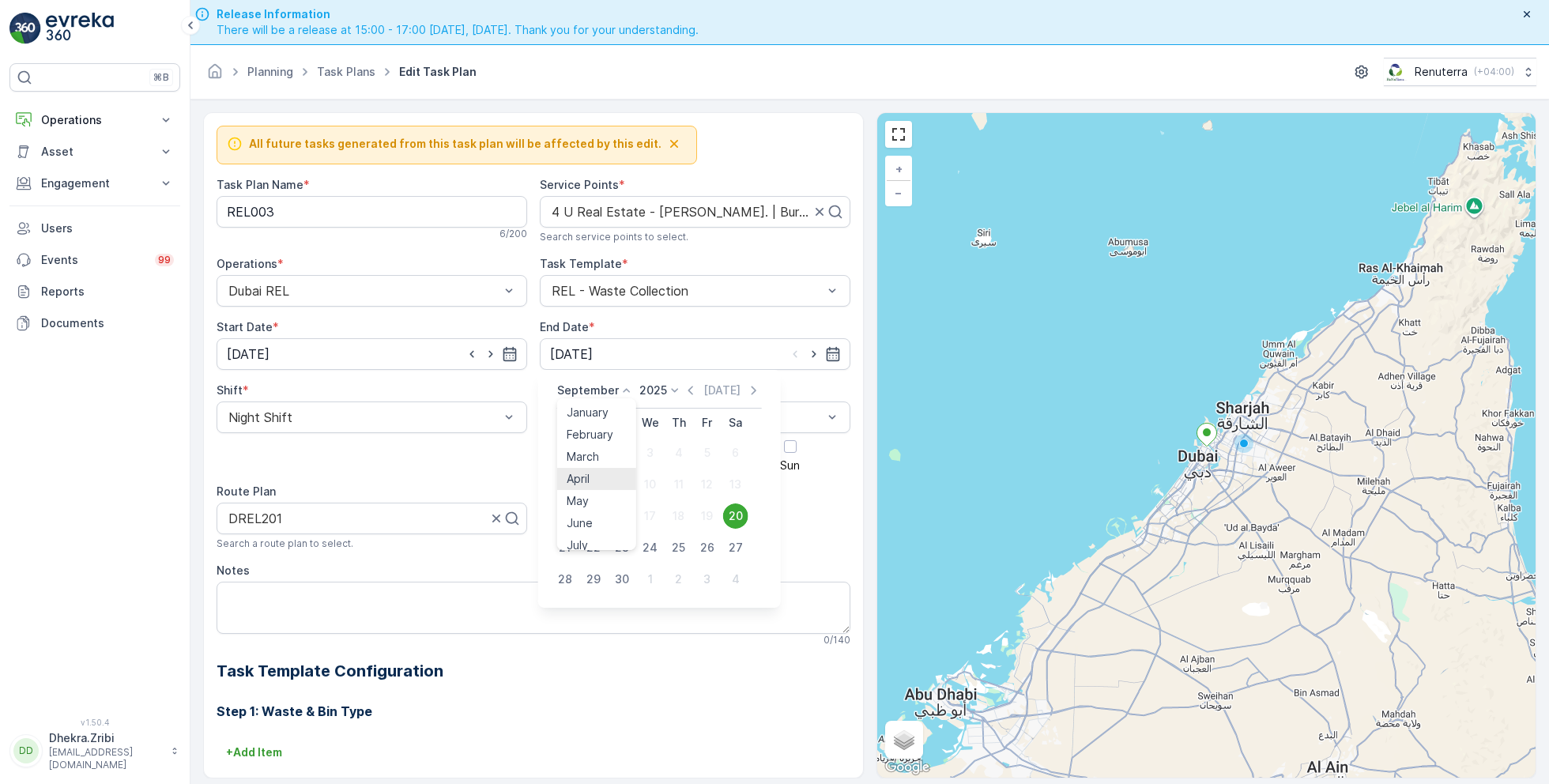
scroll to position [120, 0]
click at [592, 536] on span "December" at bounding box center [595, 535] width 55 height 16
click at [644, 572] on div "31" at bounding box center [650, 579] width 25 height 25
type input "[DATE]"
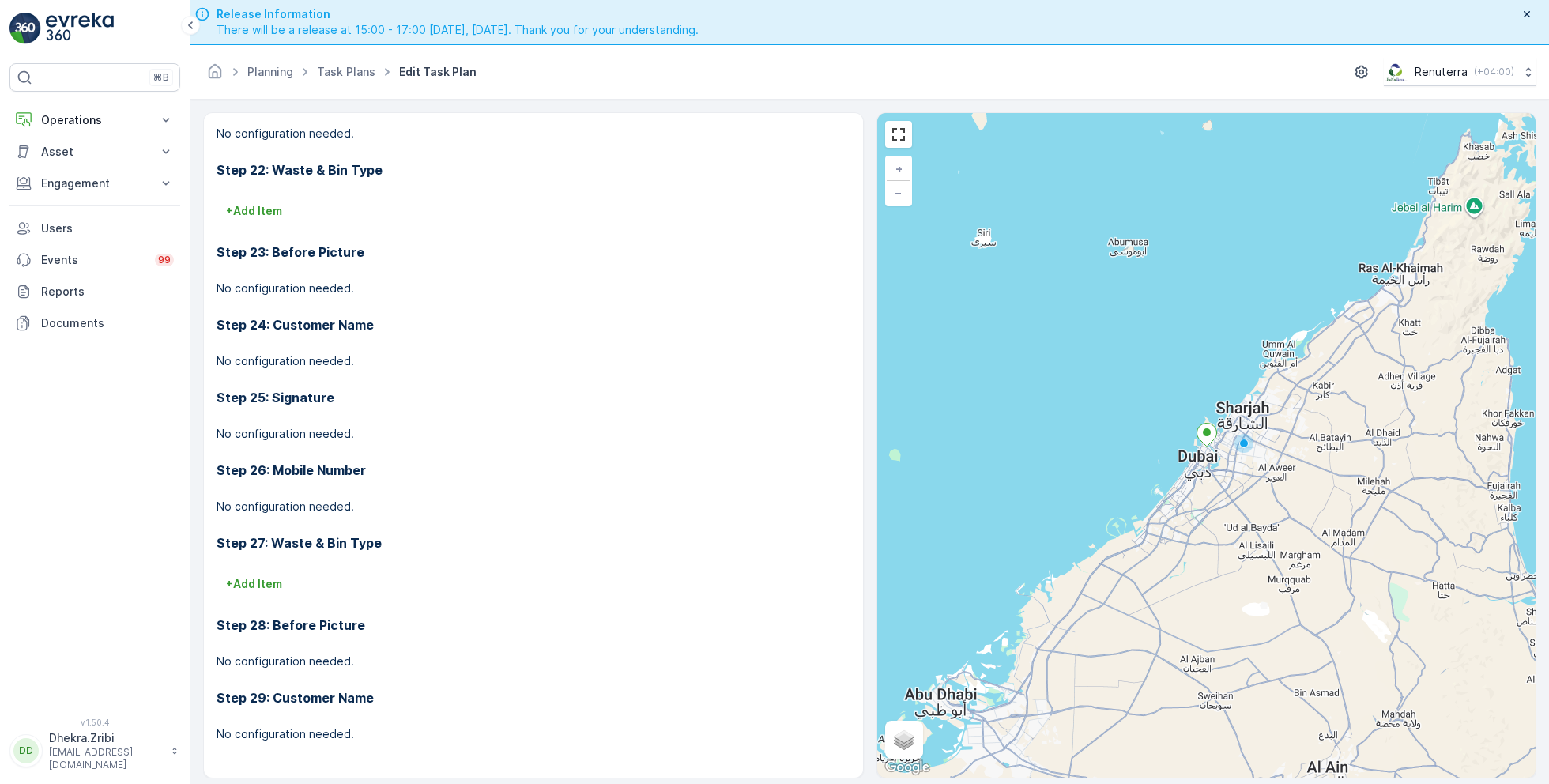
scroll to position [44, 0]
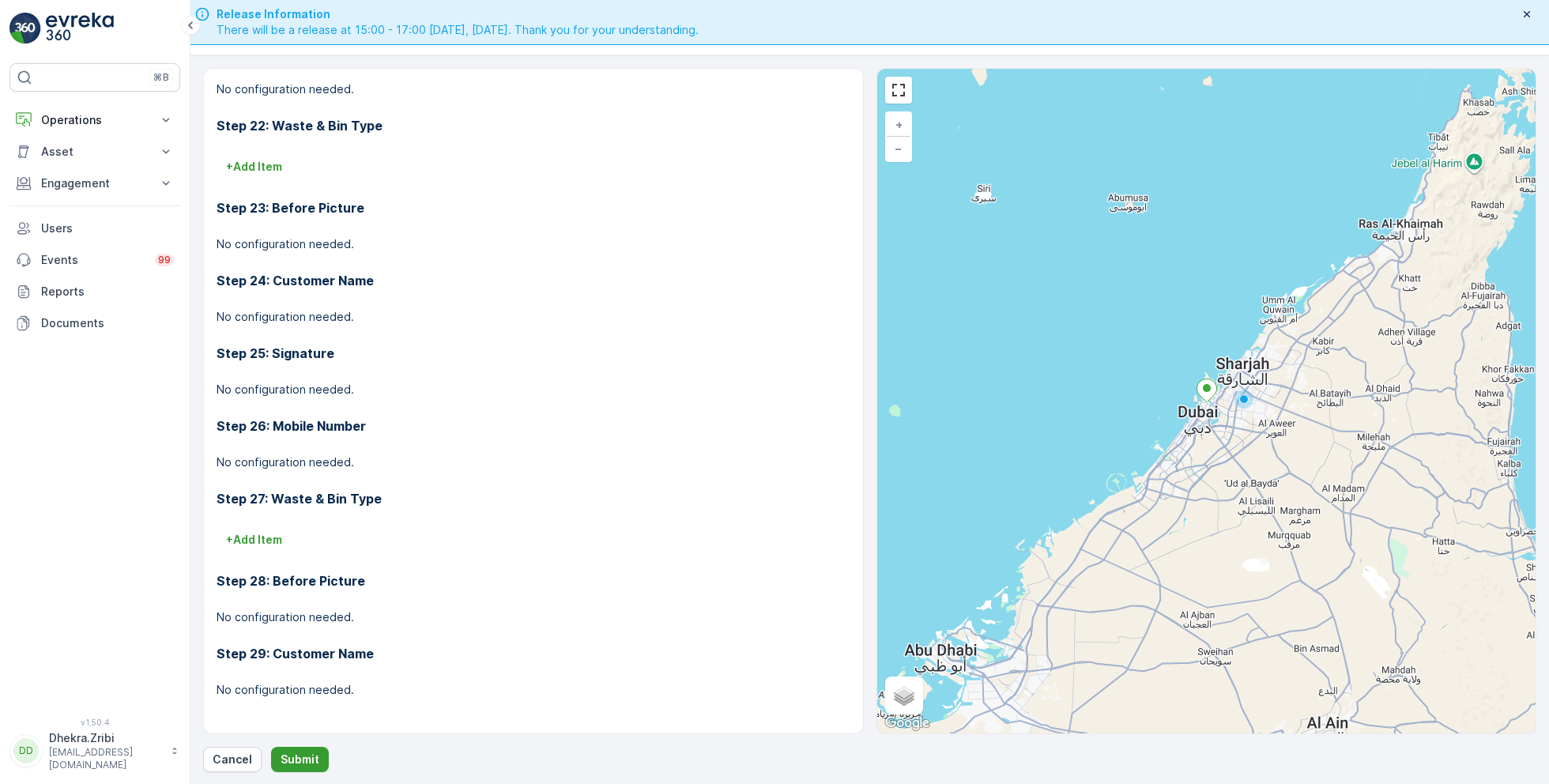
click at [294, 757] on p "Submit" at bounding box center [299, 759] width 38 height 16
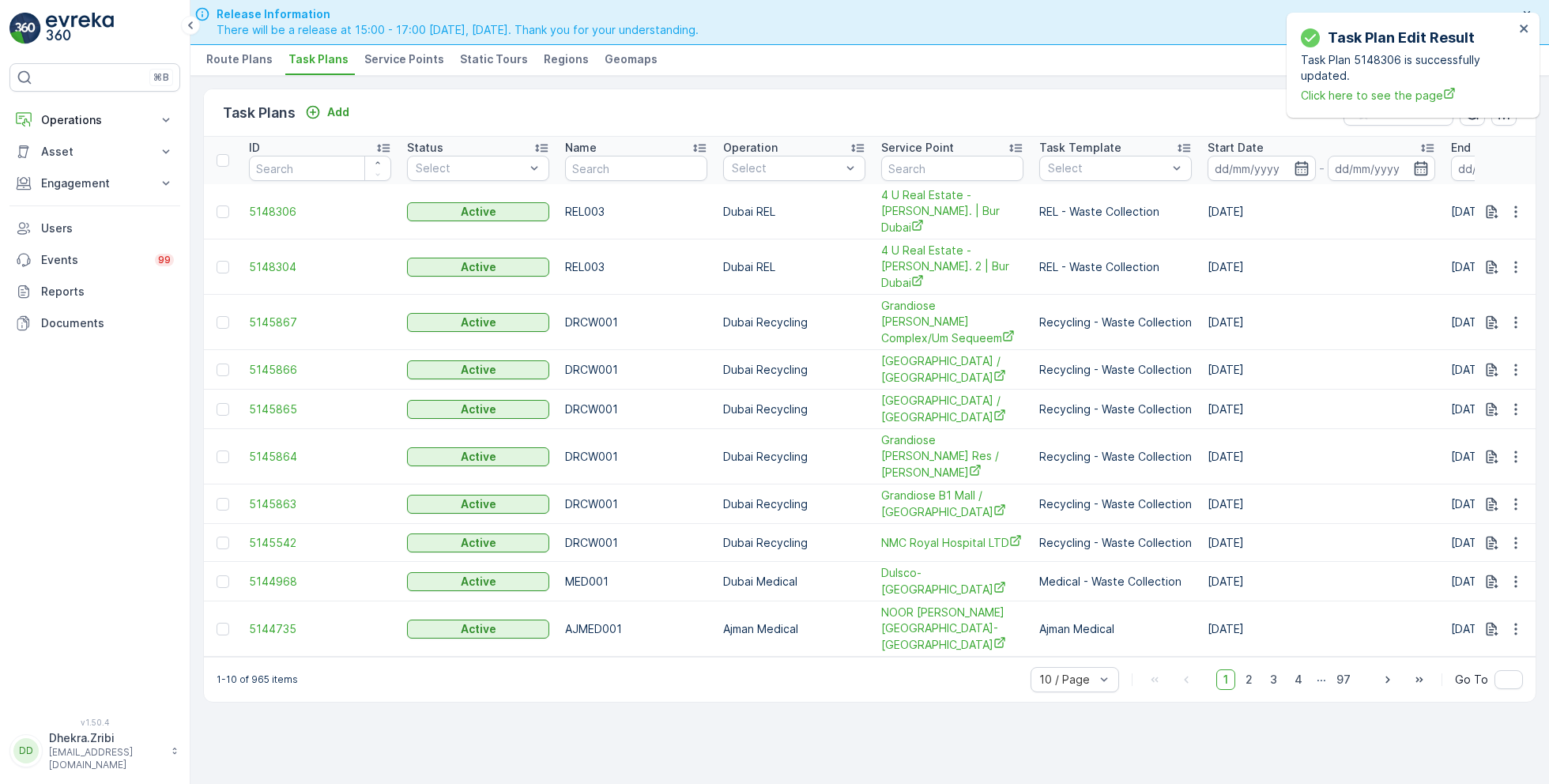
click at [413, 55] on span "Service Points" at bounding box center [404, 59] width 79 height 16
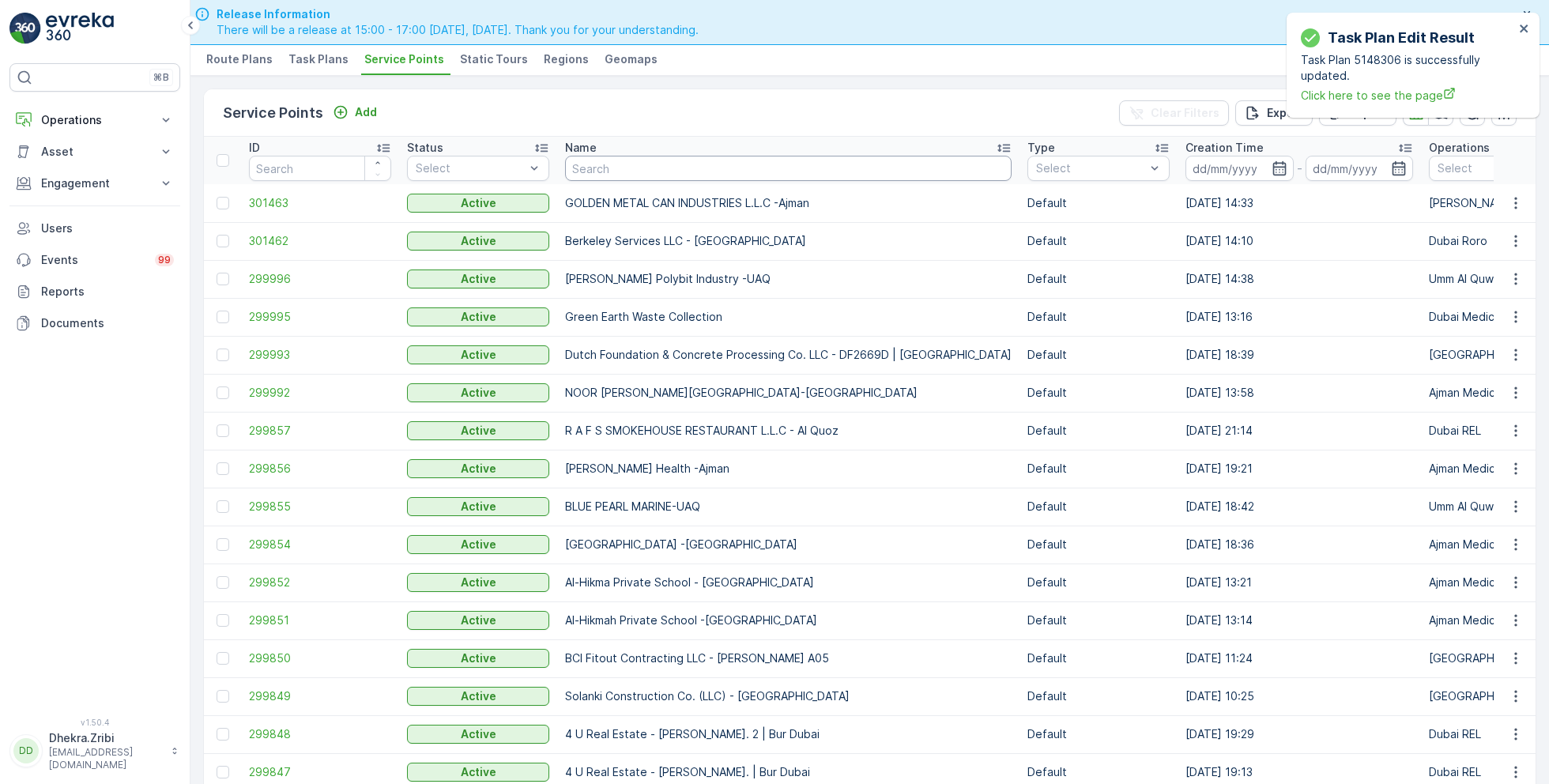
click at [697, 165] on input "text" at bounding box center [788, 168] width 447 height 25
type input "4 u"
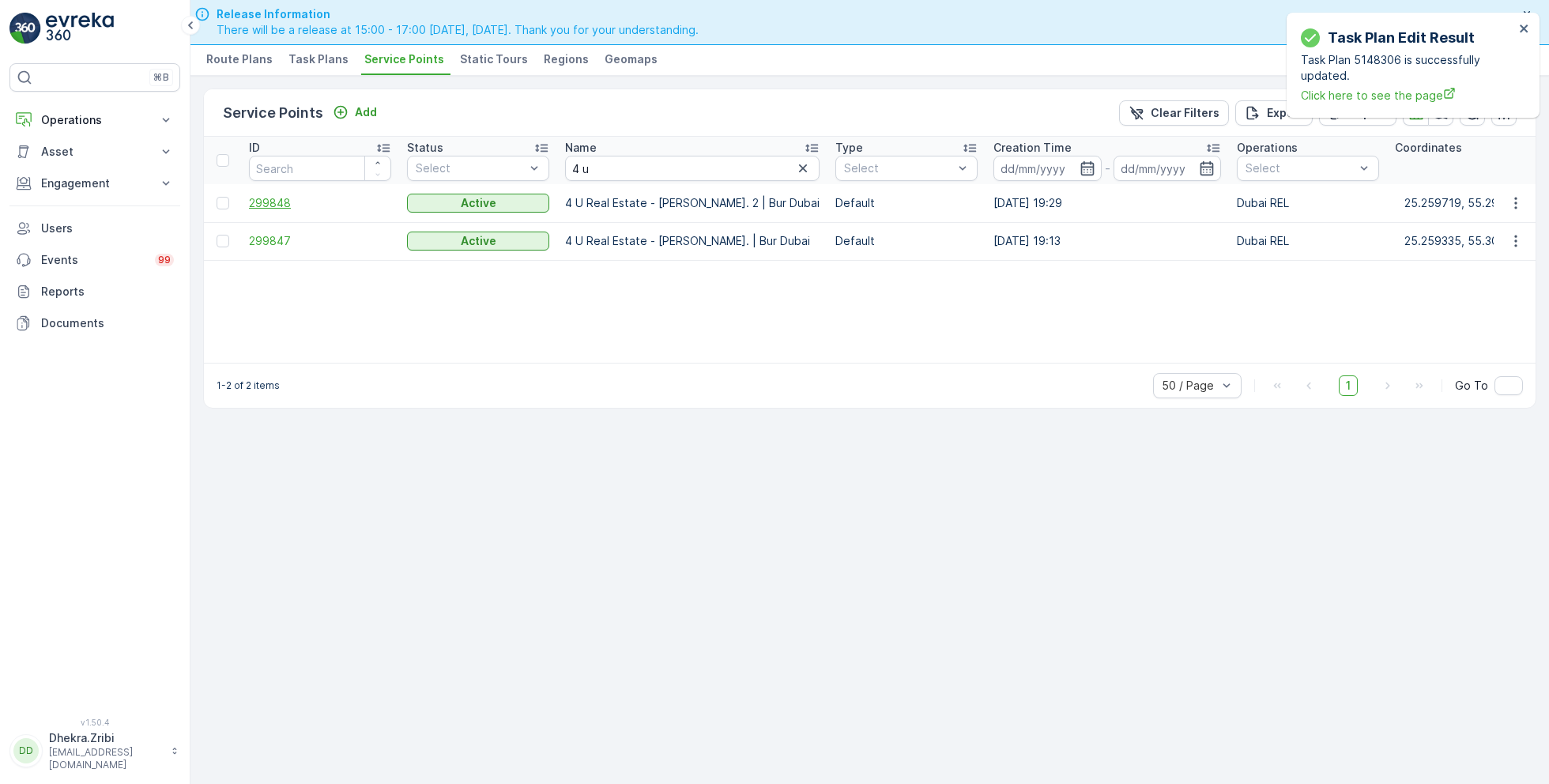
click at [278, 198] on span "299848" at bounding box center [319, 203] width 142 height 16
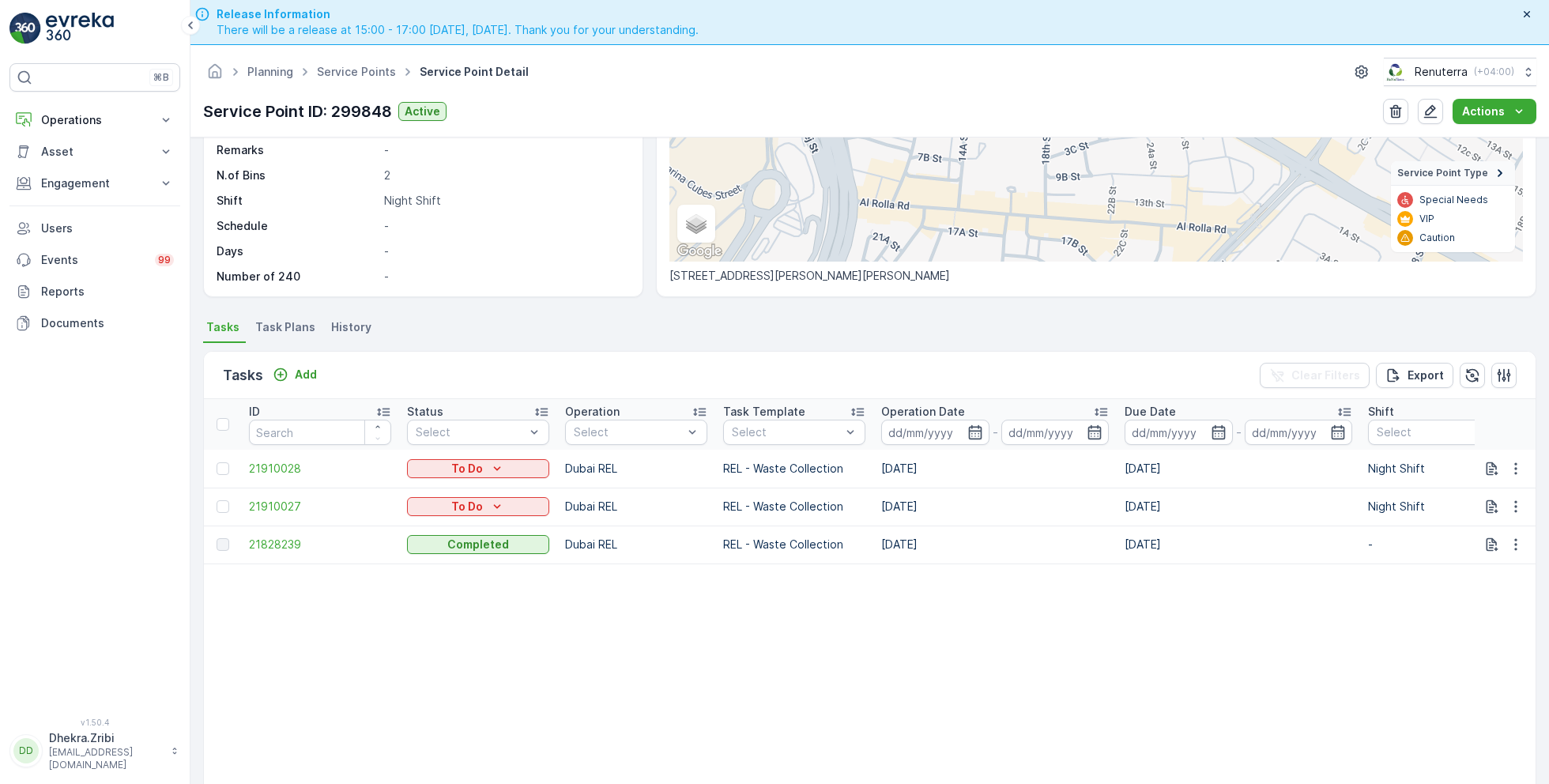
scroll to position [288, 0]
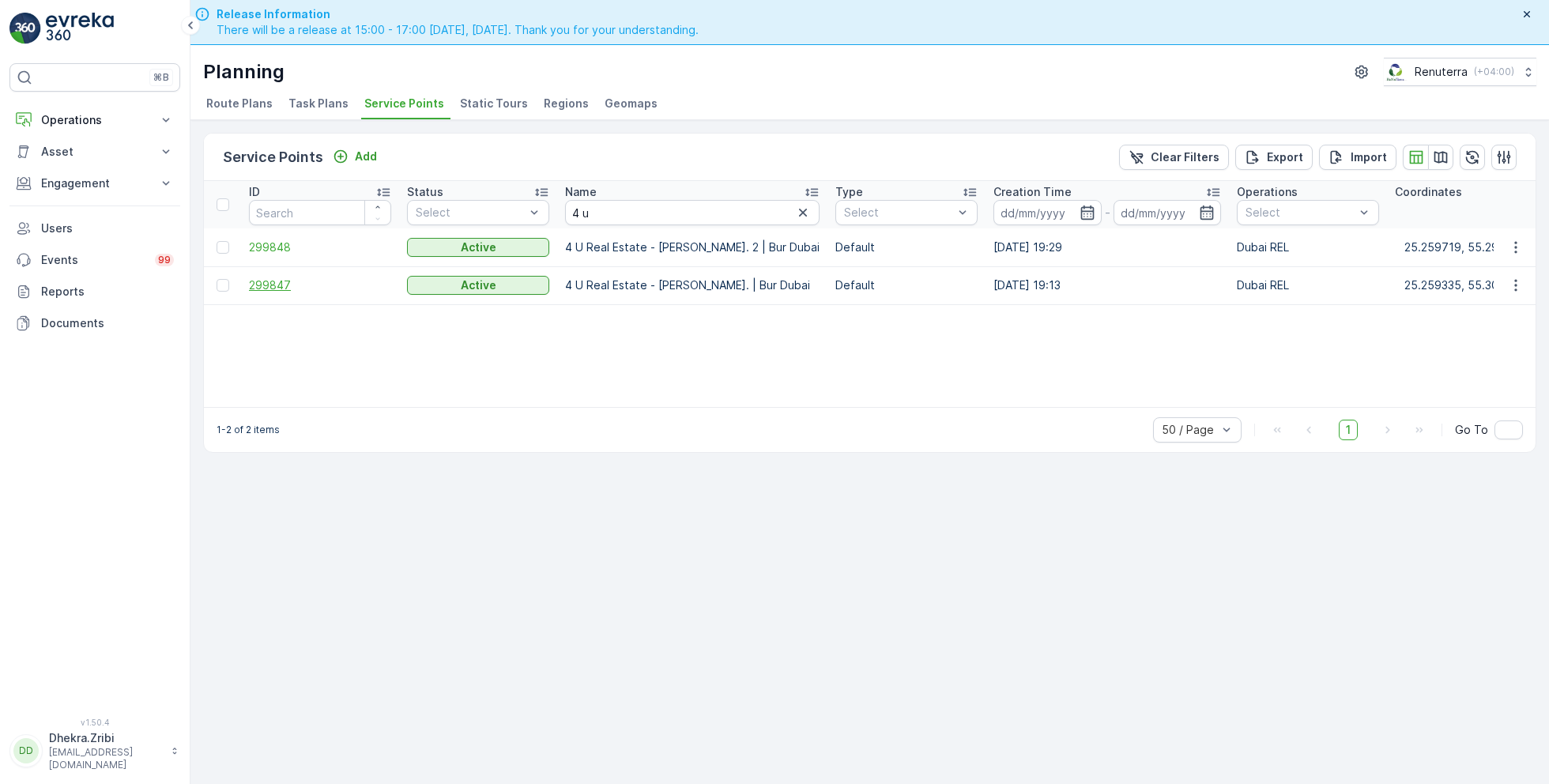
click at [280, 280] on span "299847" at bounding box center [319, 285] width 142 height 16
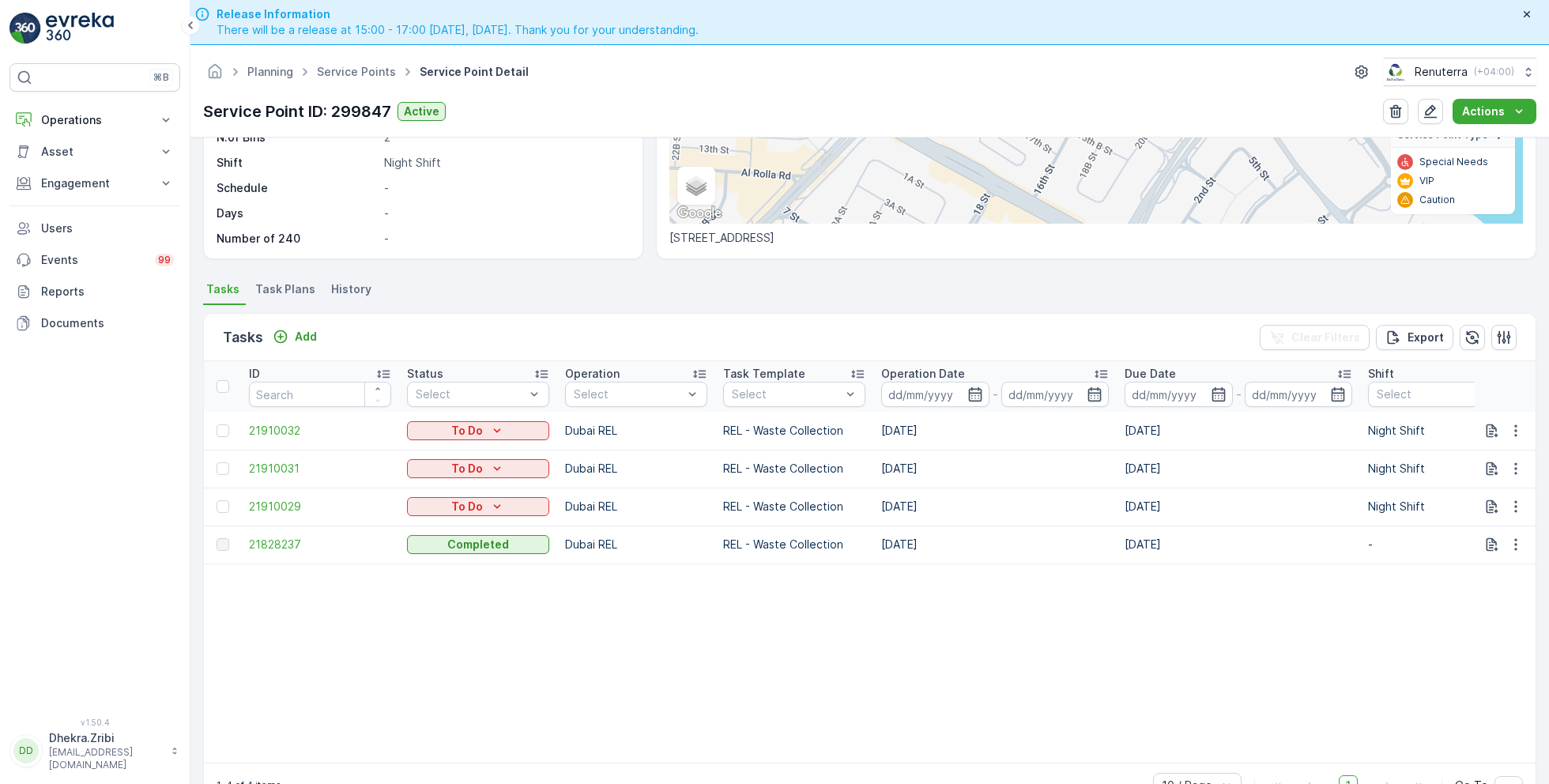
scroll to position [293, 0]
click at [1514, 489] on td at bounding box center [1505, 507] width 61 height 38
click at [1514, 500] on icon "button" at bounding box center [1516, 506] width 16 height 16
click at [1467, 572] on span "Change Route" at bounding box center [1474, 566] width 76 height 16
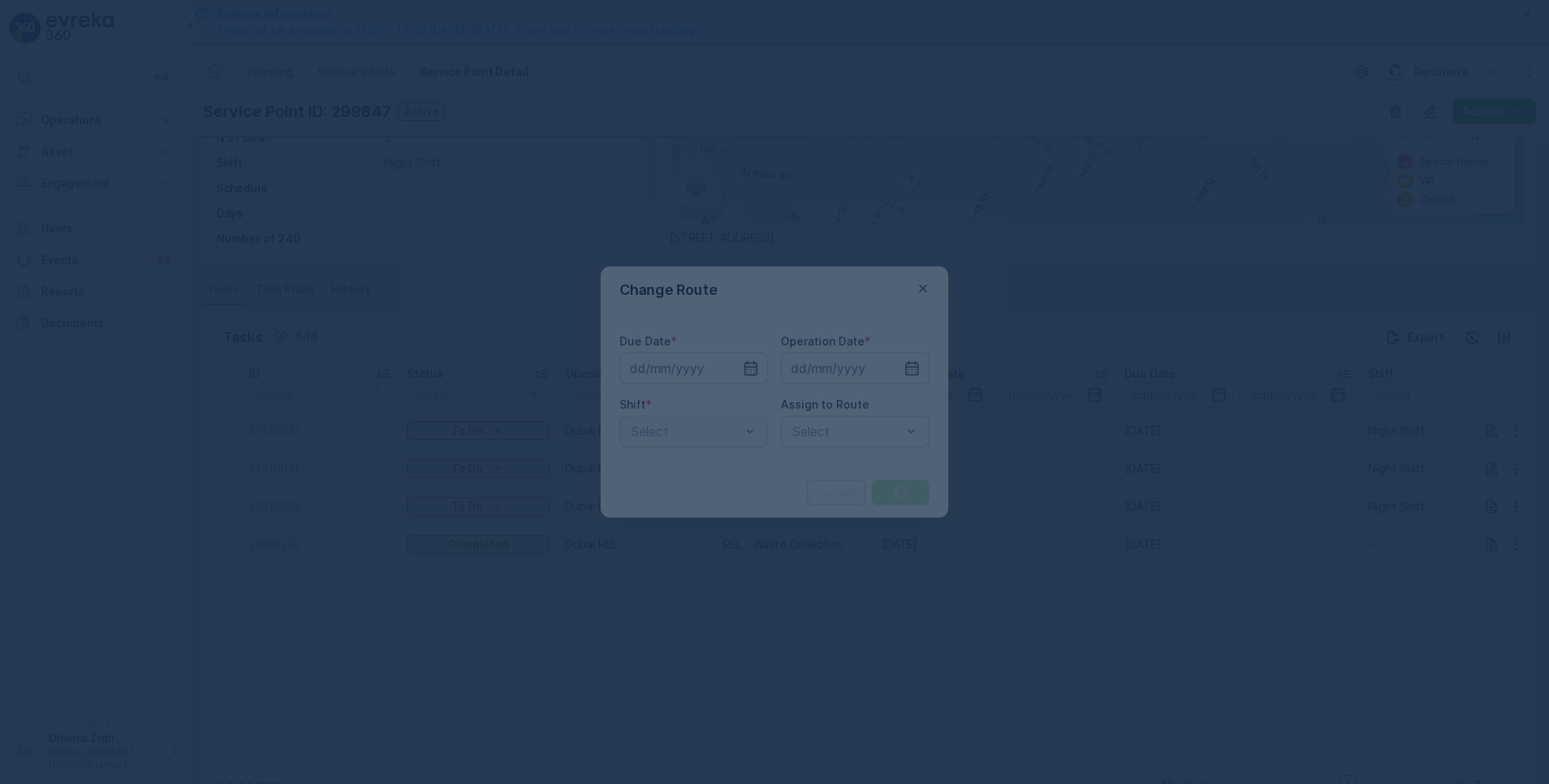
type input "[DATE]"
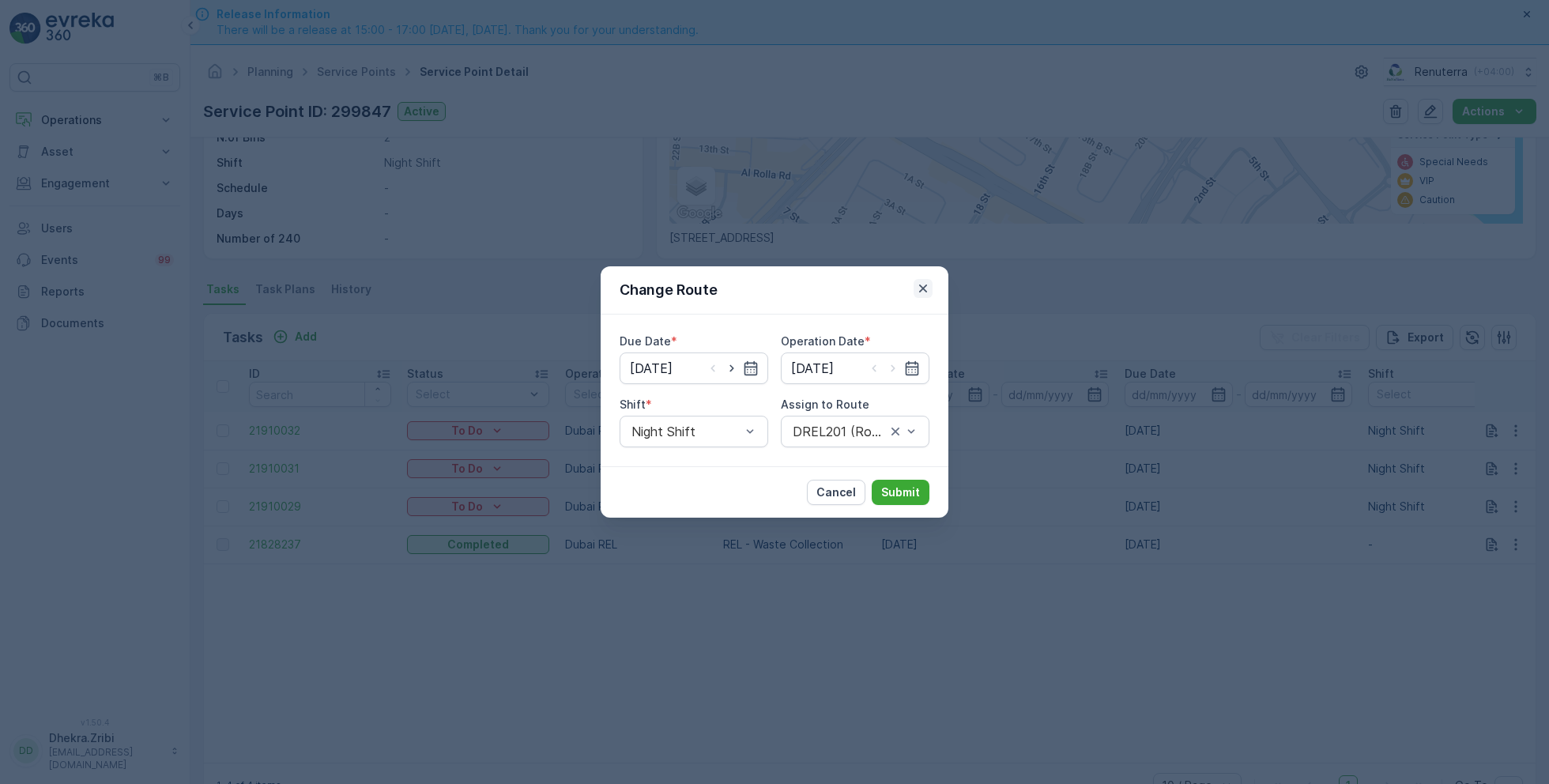
click at [925, 288] on icon "button" at bounding box center [923, 288] width 16 height 16
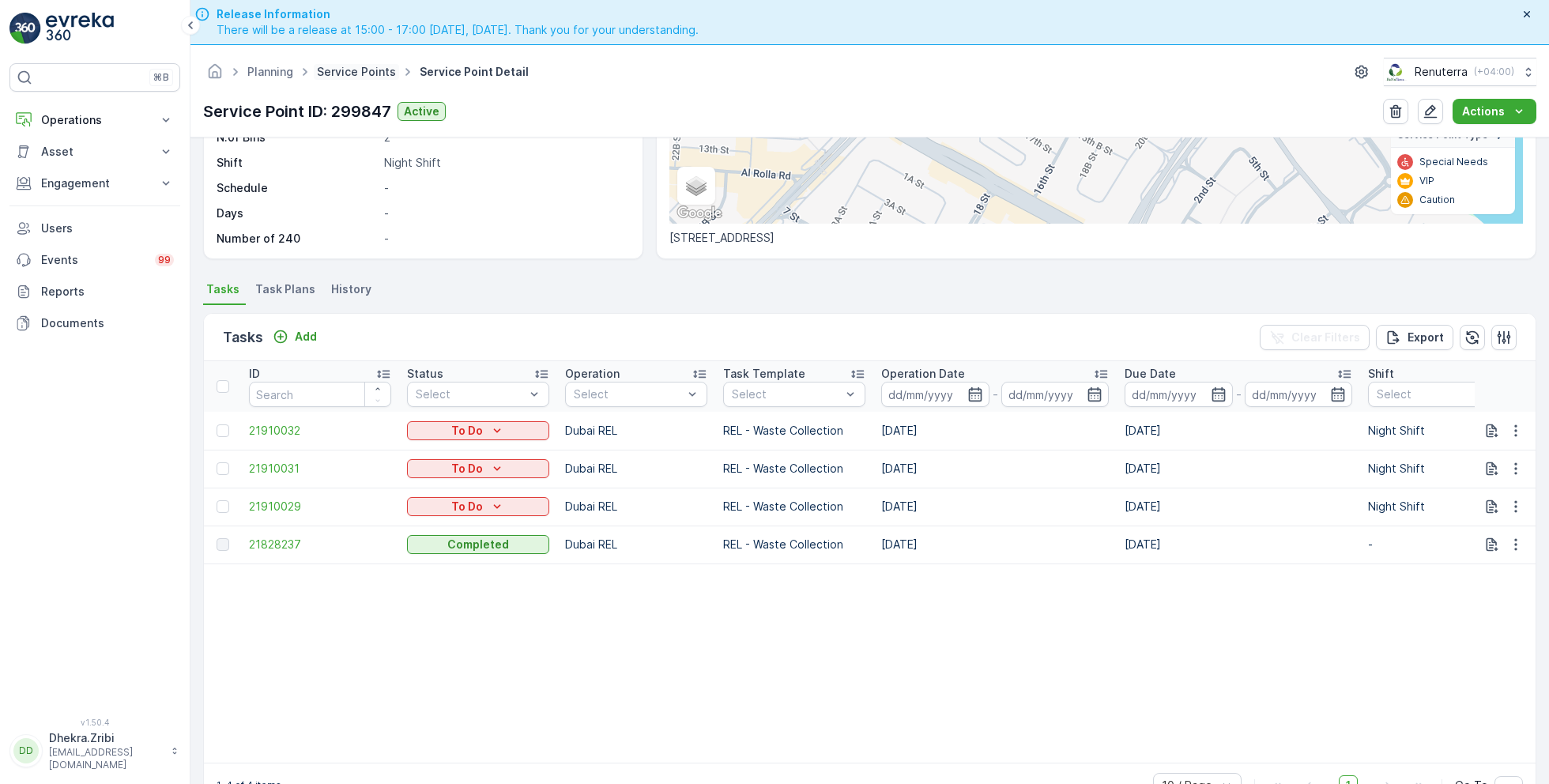
click at [339, 72] on link "Service Points" at bounding box center [356, 72] width 79 height 13
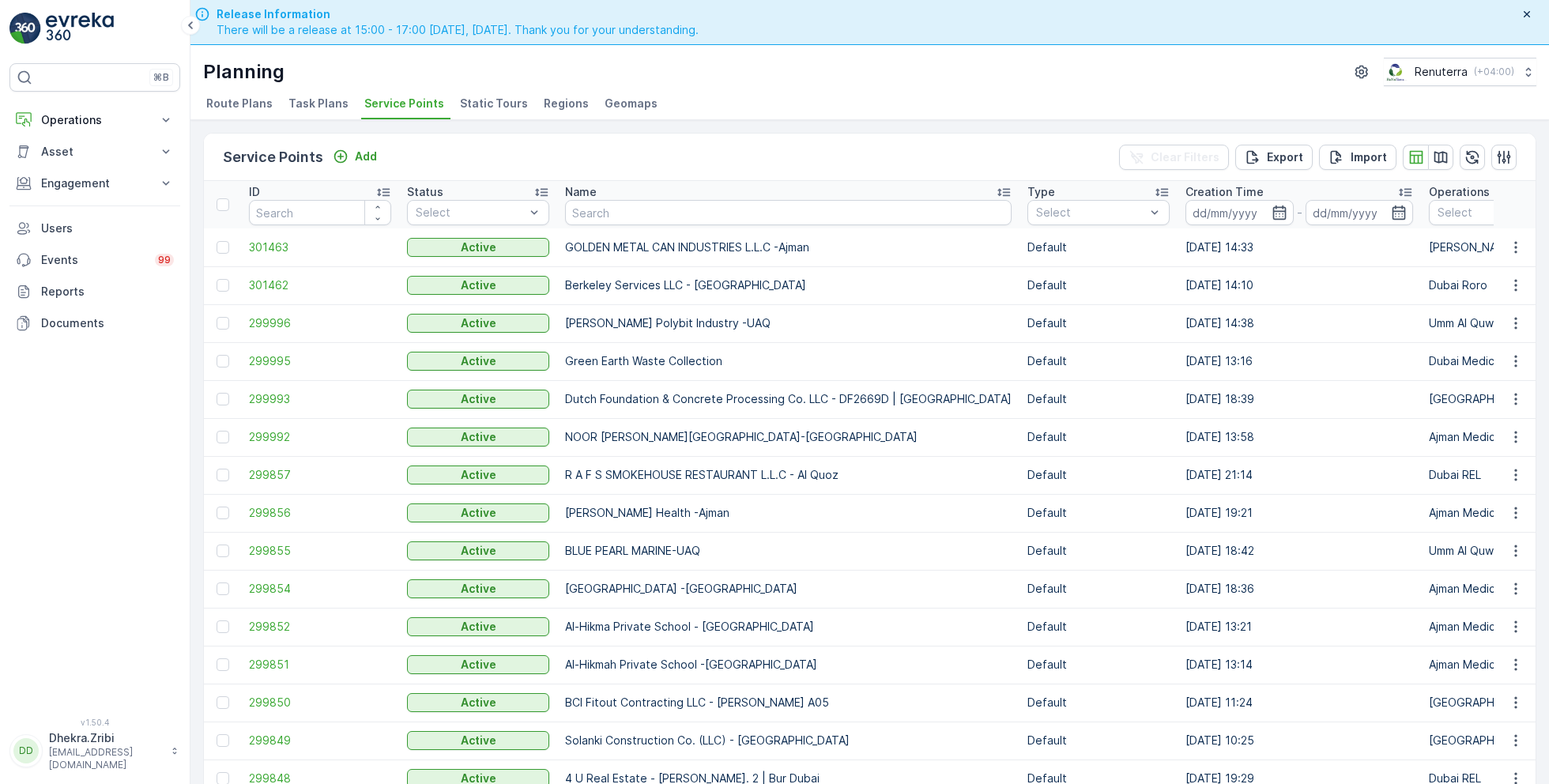
click at [621, 204] on input "text" at bounding box center [788, 212] width 447 height 25
type input "o"
click at [595, 208] on input "o" at bounding box center [788, 212] width 447 height 25
type input "om"
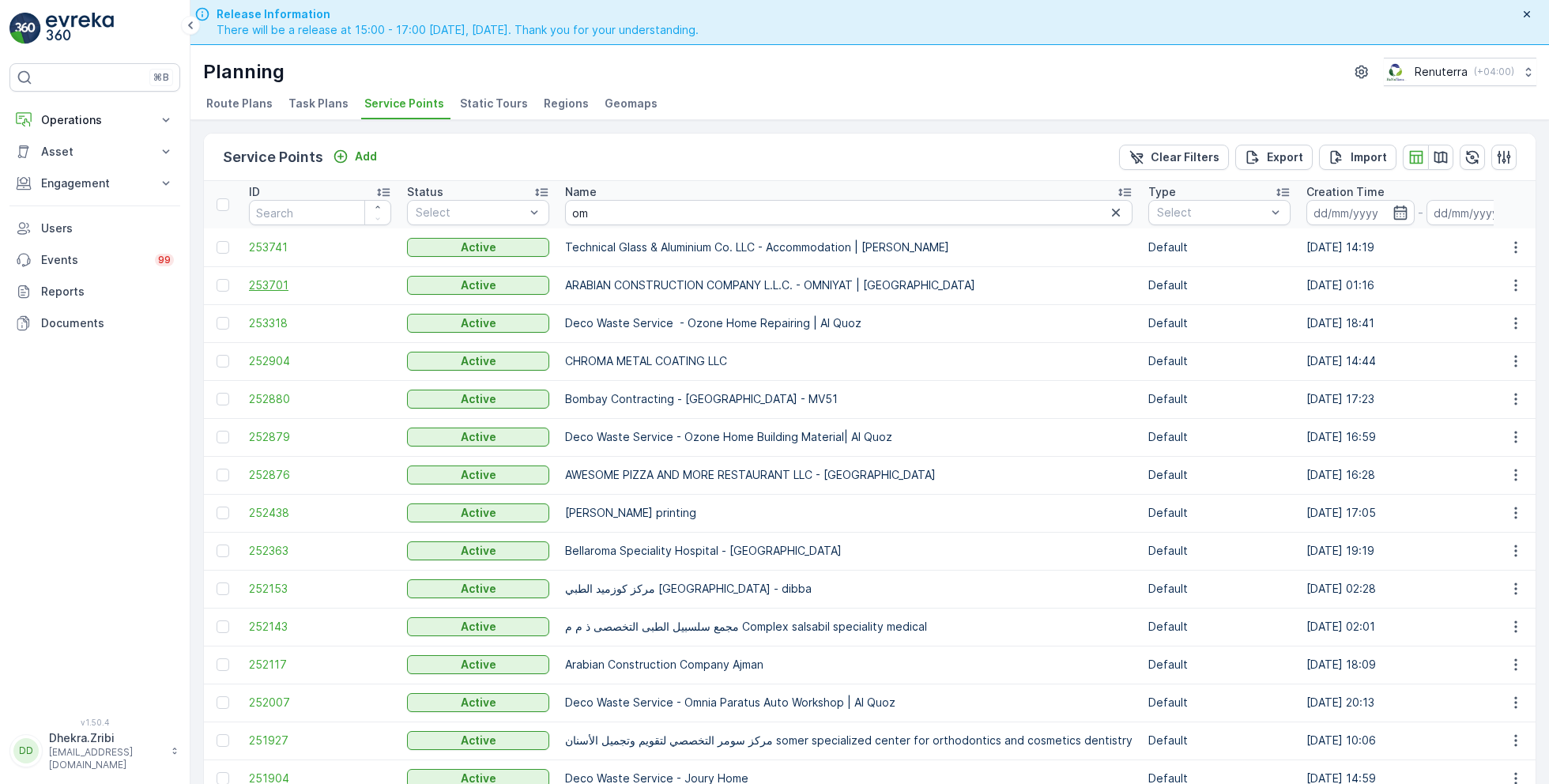
click at [271, 281] on span "253701" at bounding box center [319, 285] width 142 height 16
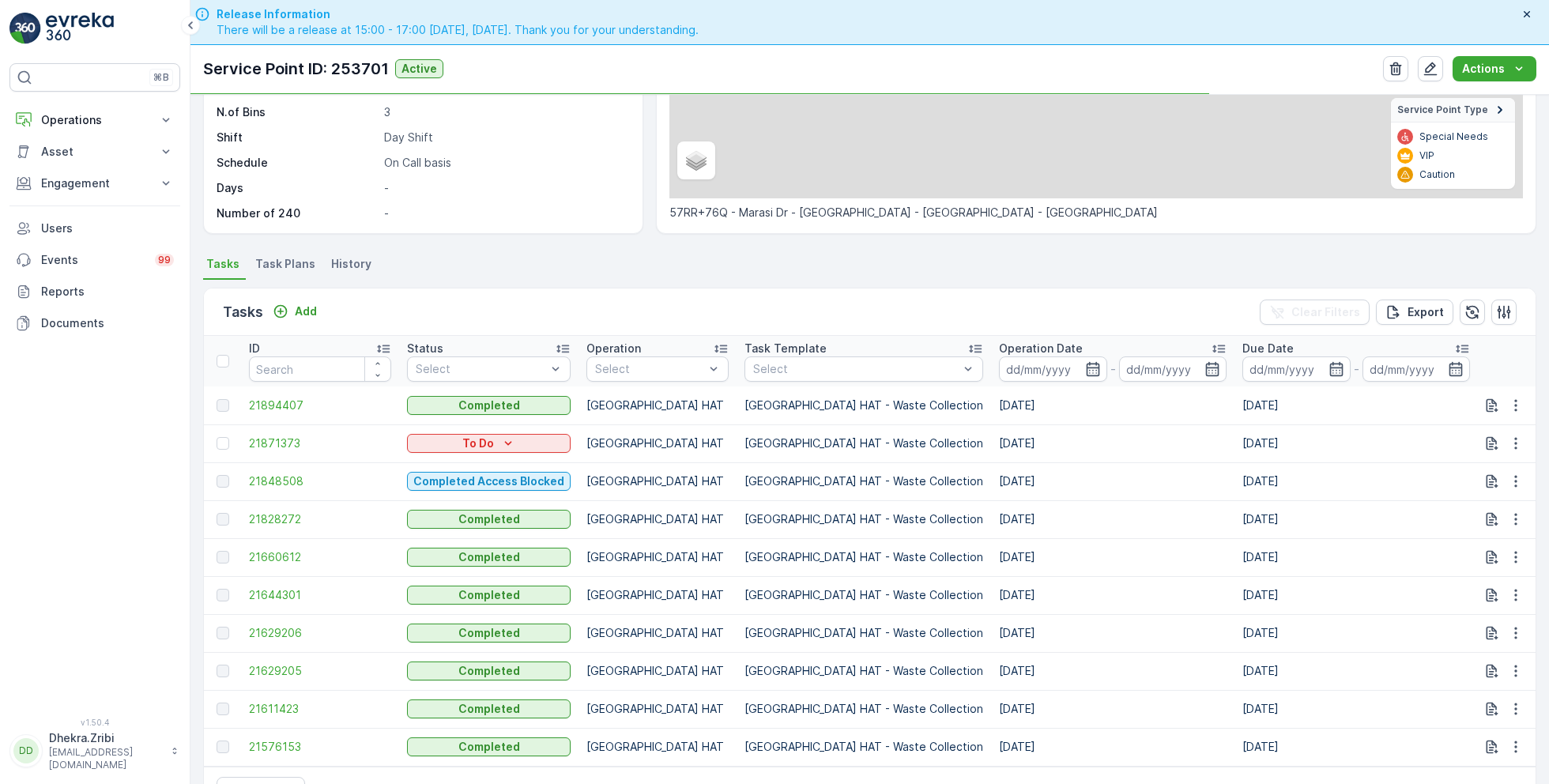
scroll to position [269, 0]
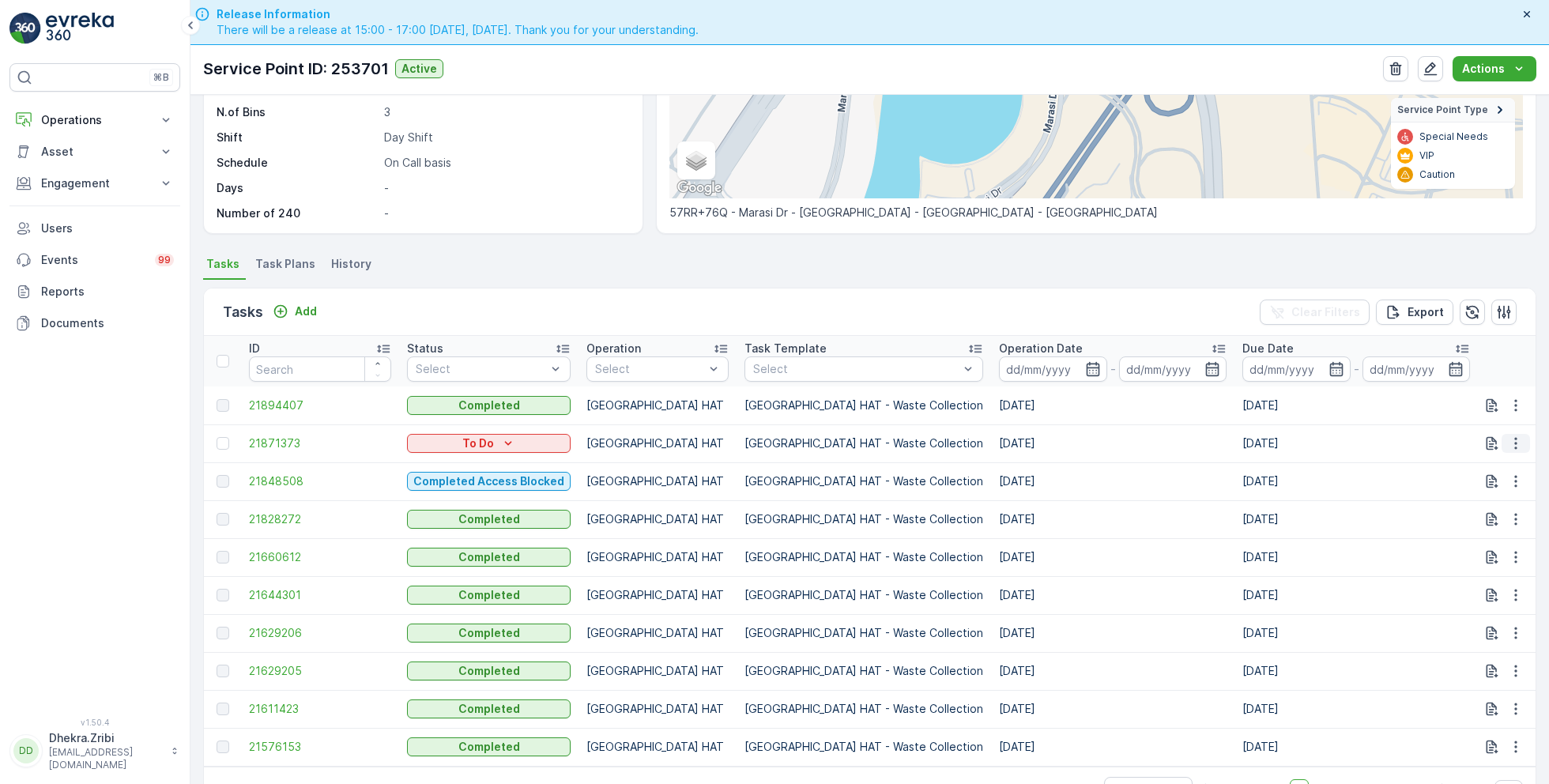
click at [1510, 444] on icon "button" at bounding box center [1516, 443] width 16 height 16
click at [1468, 508] on span "Change Route" at bounding box center [1474, 509] width 76 height 16
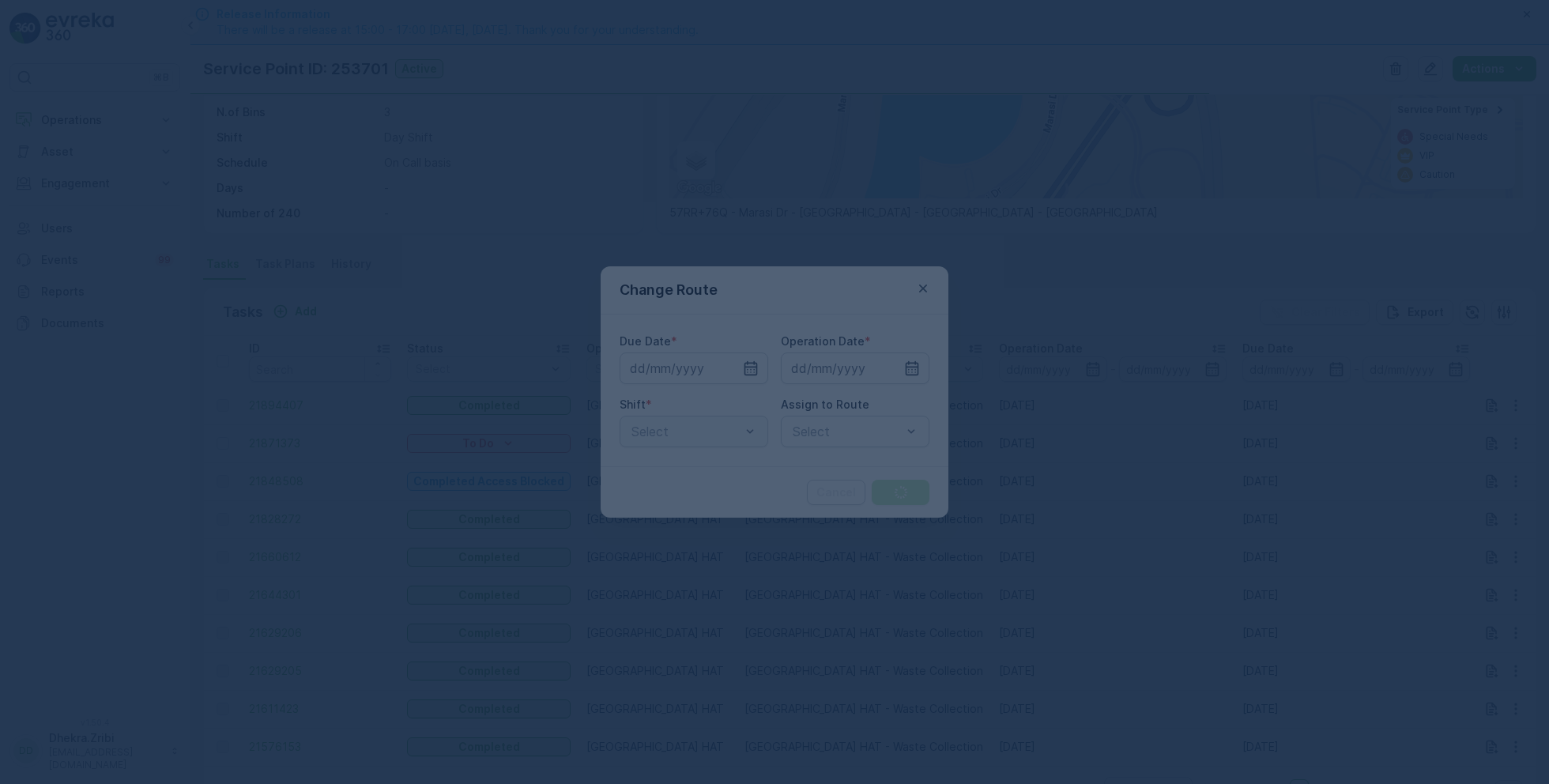
type input "[DATE]"
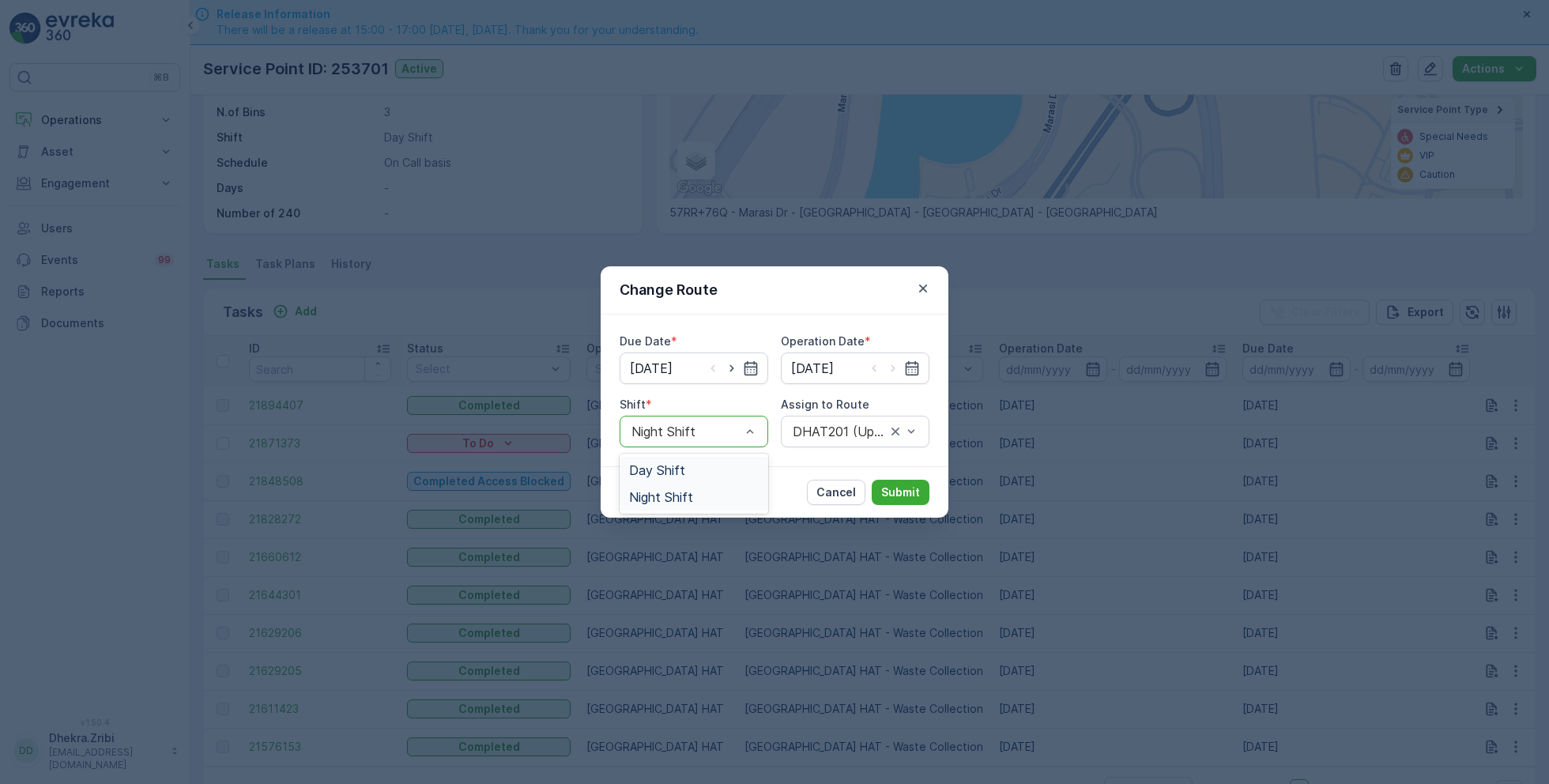
click at [651, 471] on span "Day Shift" at bounding box center [657, 469] width 56 height 14
click at [844, 419] on div "DHAT201 (Upcoming) - DXBE59823" at bounding box center [855, 431] width 148 height 32
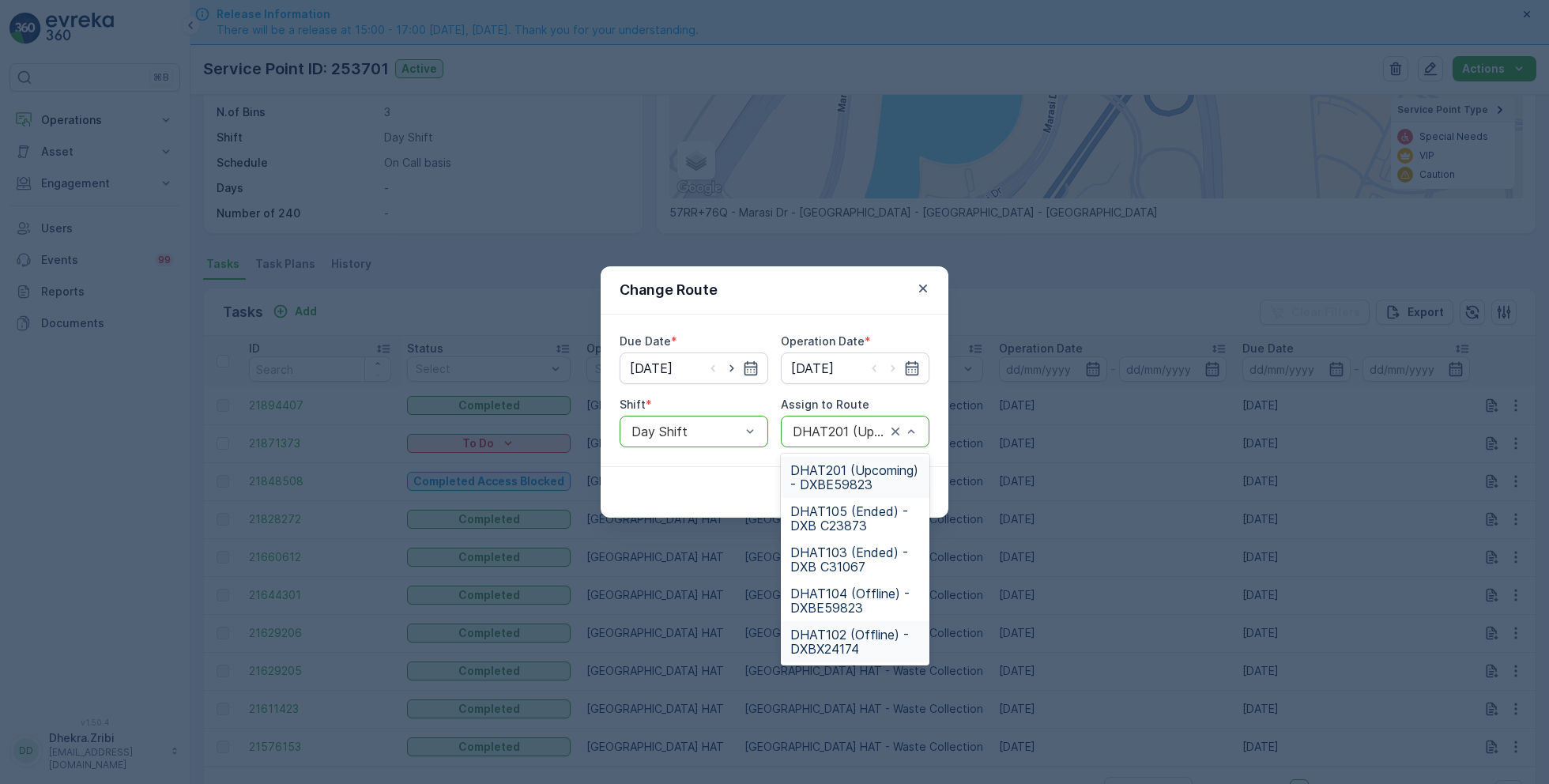
click at [829, 646] on span "DHAT102 (Offline) - DXBX24174" at bounding box center [855, 642] width 130 height 29
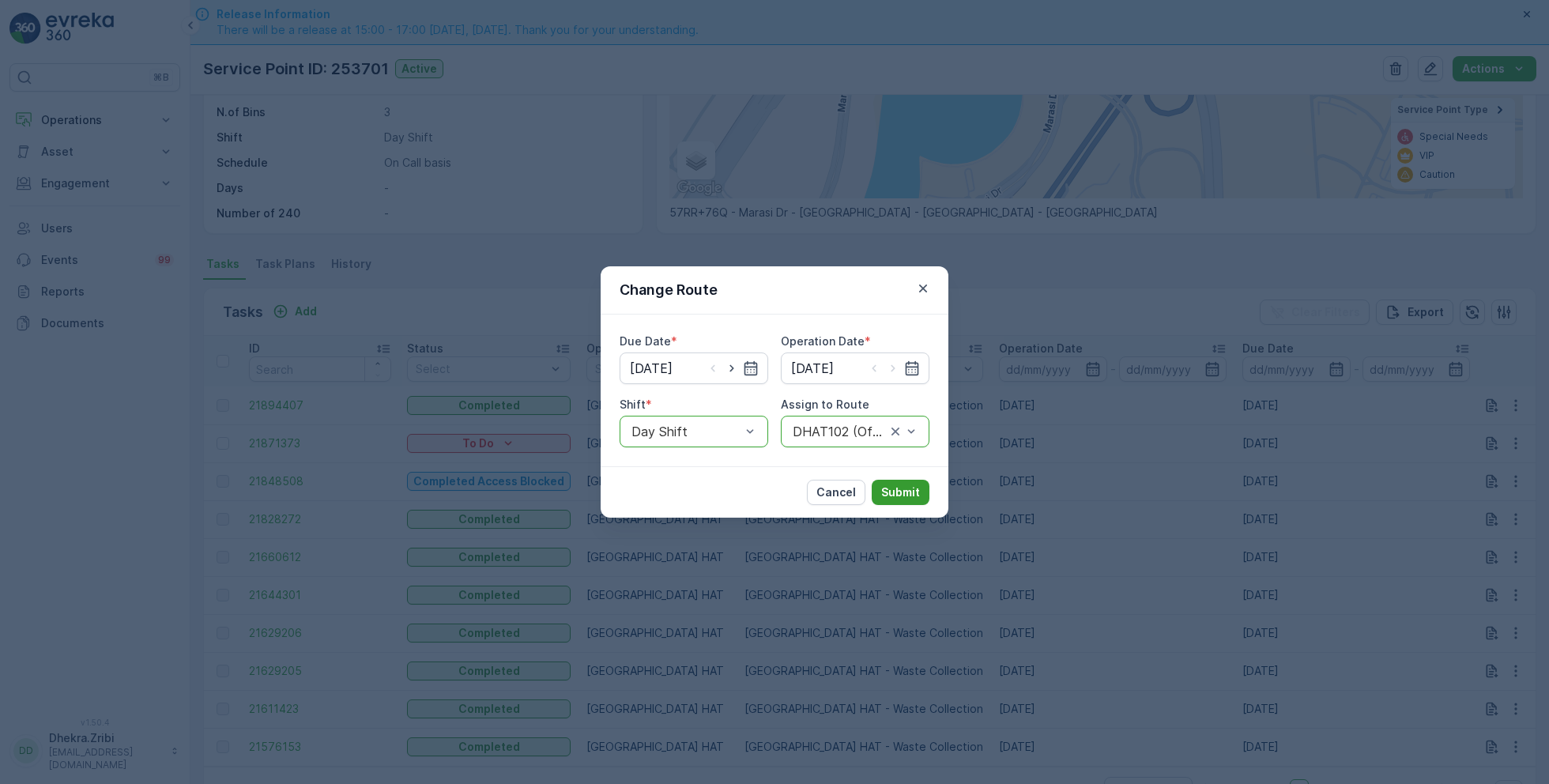
click at [911, 498] on p "Submit" at bounding box center [900, 492] width 38 height 16
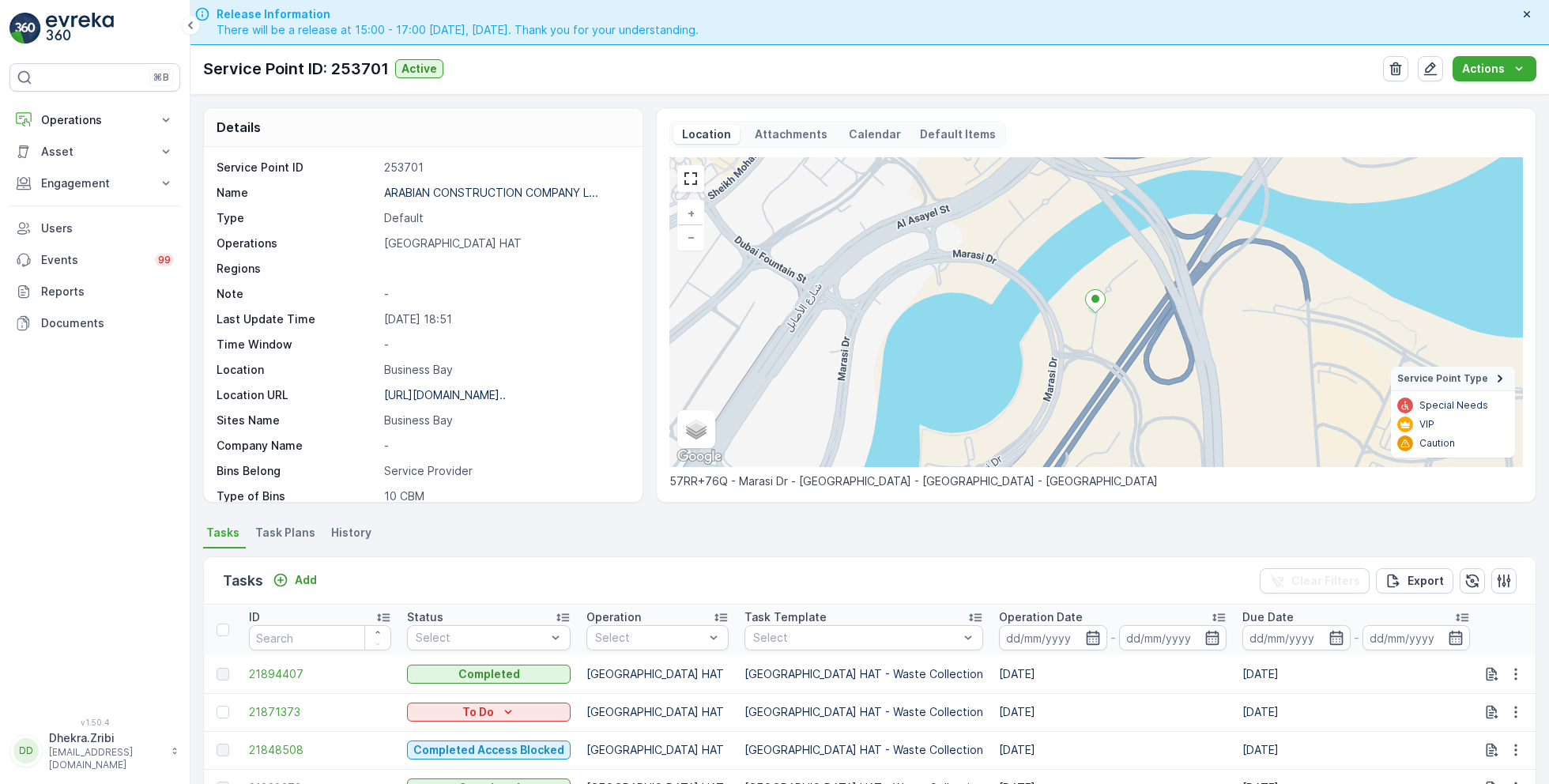
scroll to position [0, 0]
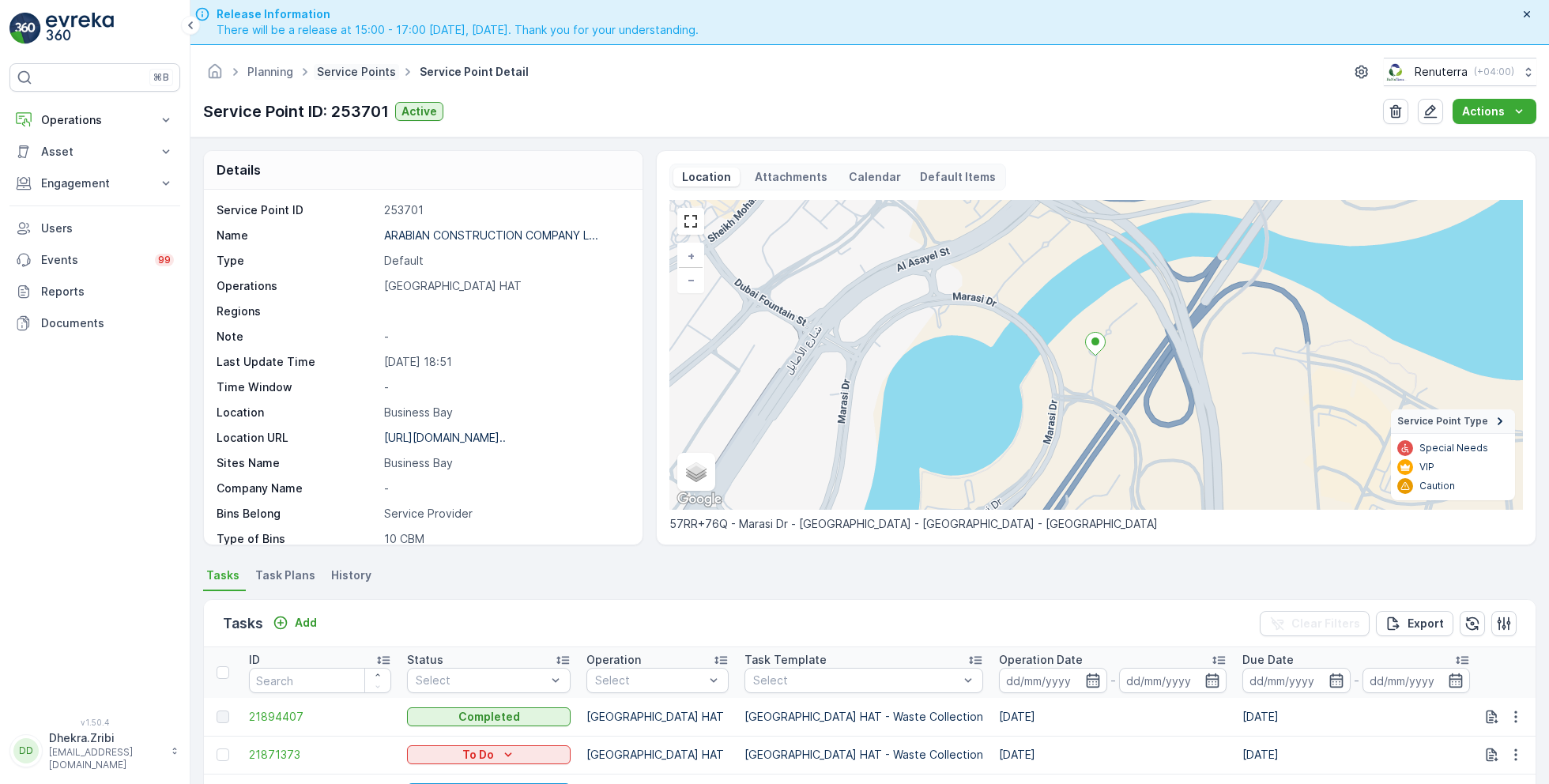
click at [355, 69] on link "Service Points" at bounding box center [356, 72] width 79 height 13
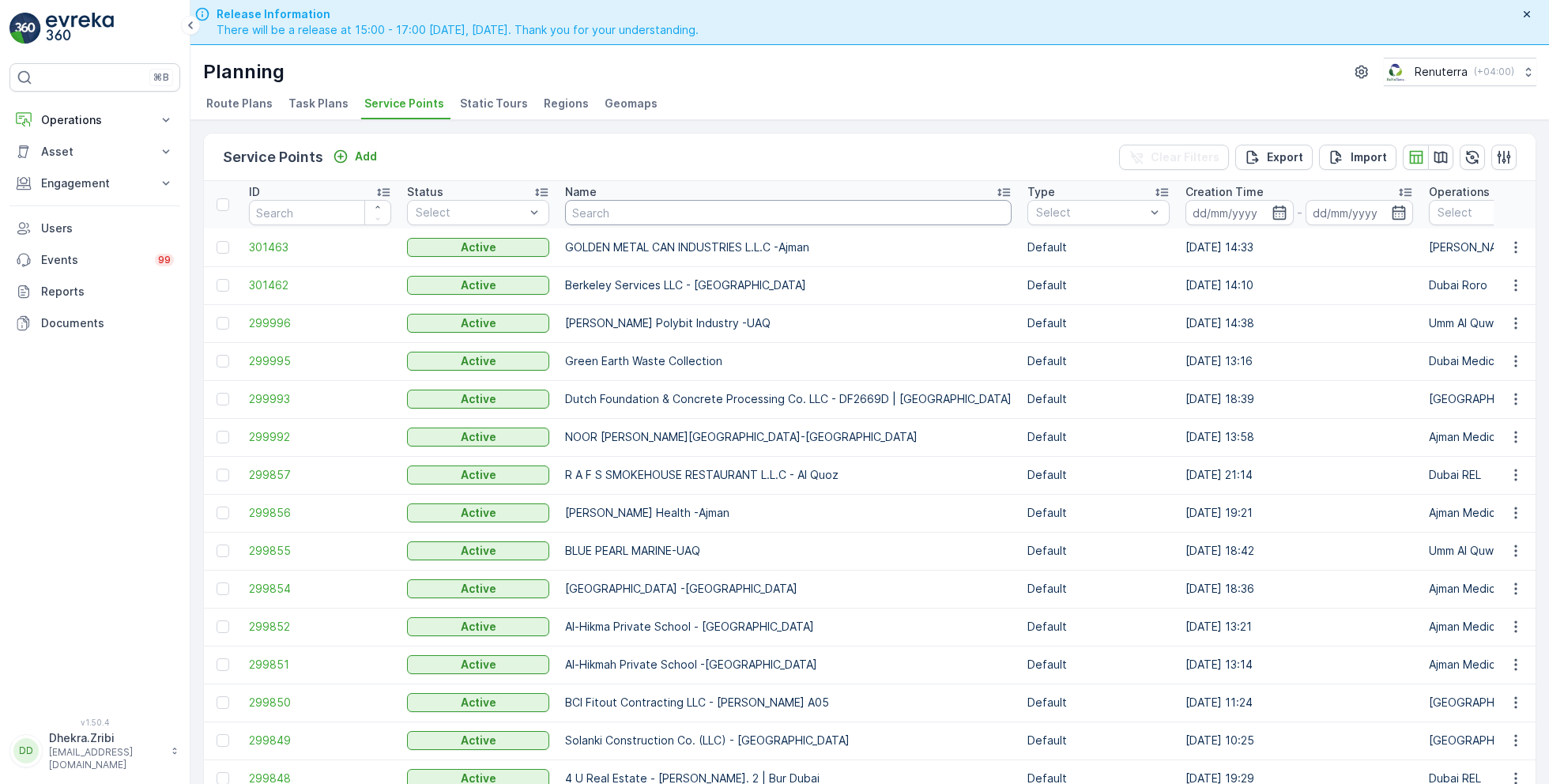
click at [673, 207] on input "text" at bounding box center [788, 212] width 447 height 25
type input "wade"
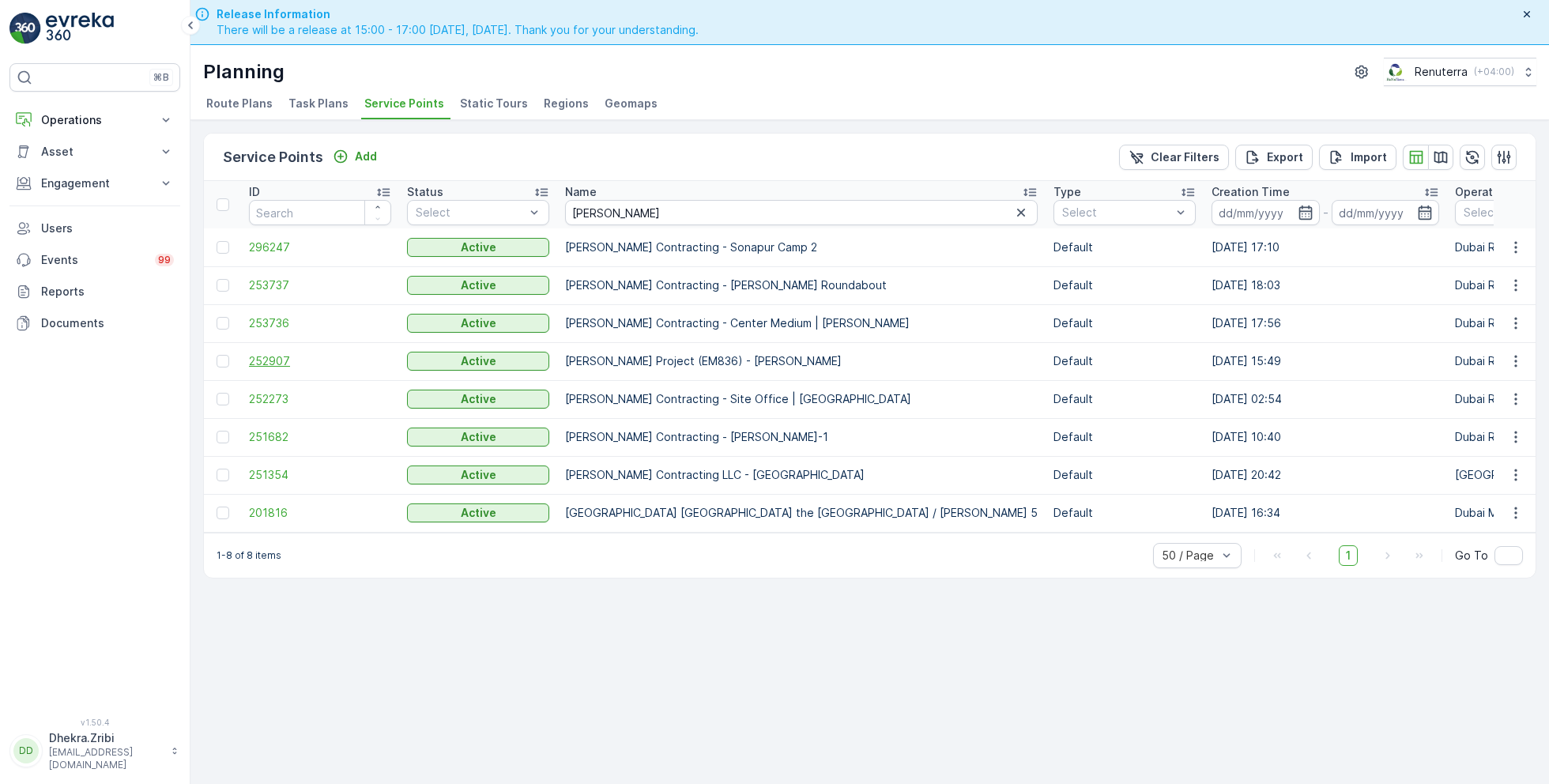
click at [270, 354] on span "252907" at bounding box center [319, 360] width 142 height 16
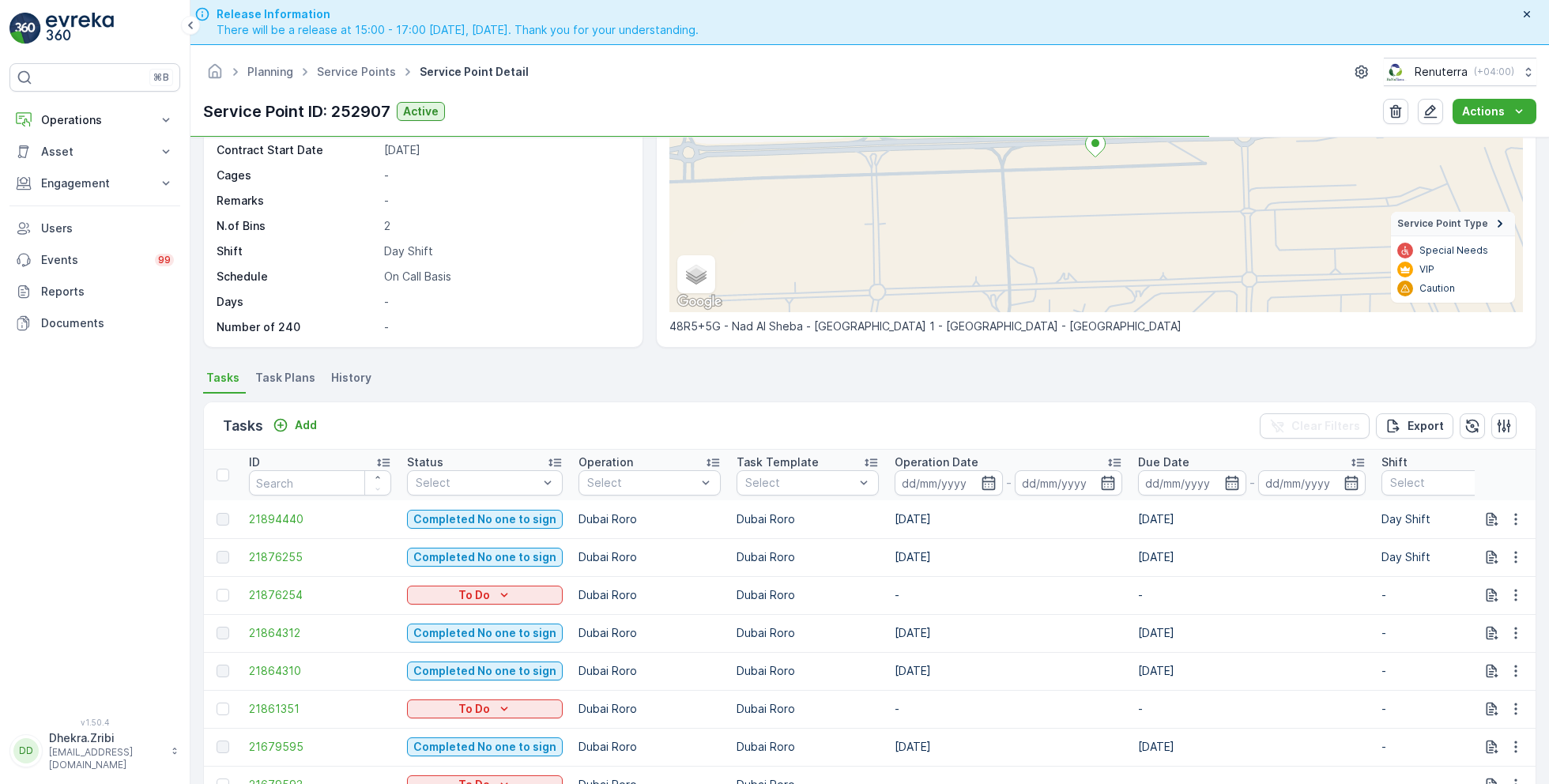
scroll to position [273, 0]
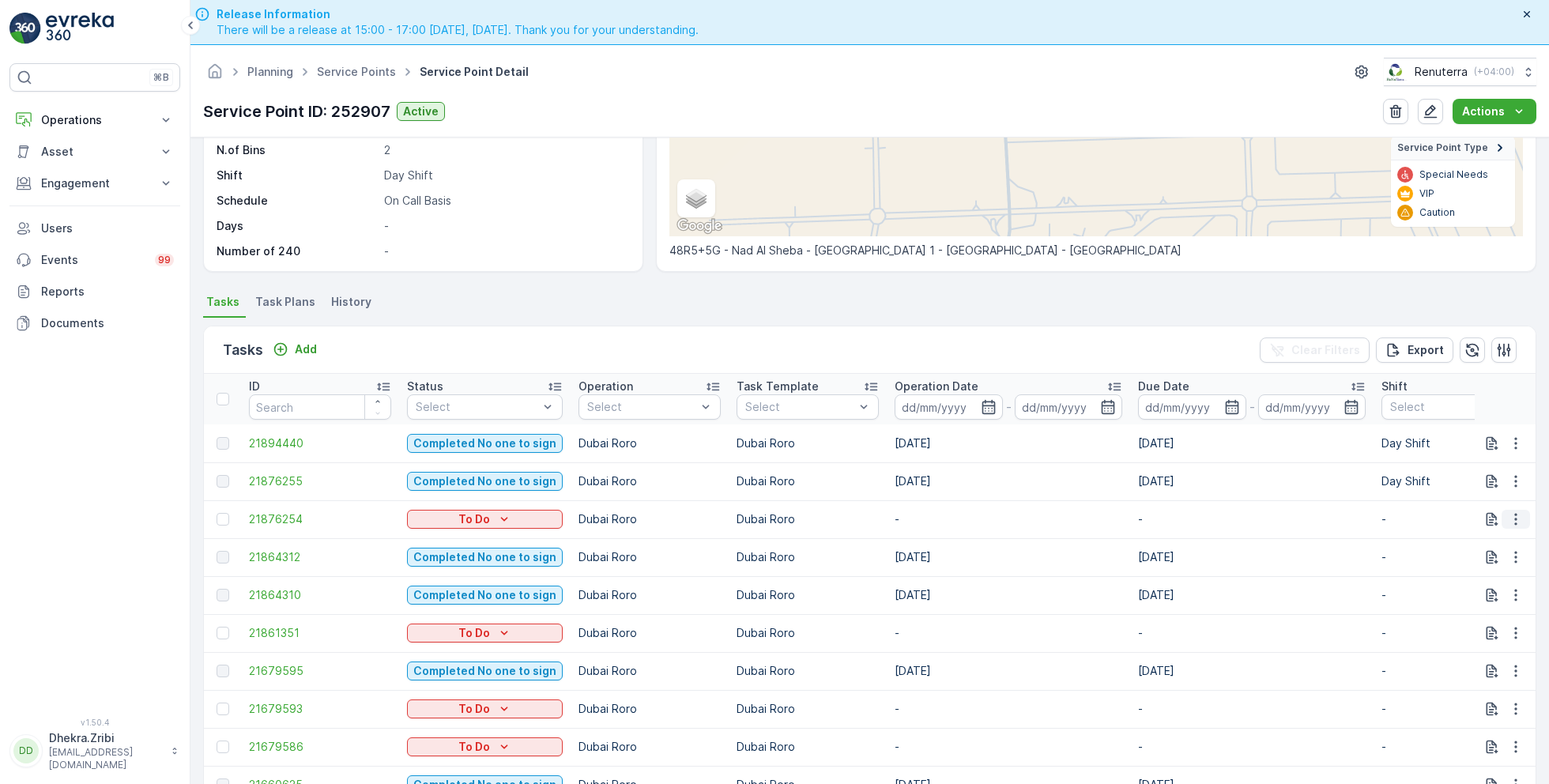
click at [1513, 520] on icon "button" at bounding box center [1516, 519] width 16 height 16
click at [1479, 586] on span "Change Route" at bounding box center [1474, 585] width 76 height 16
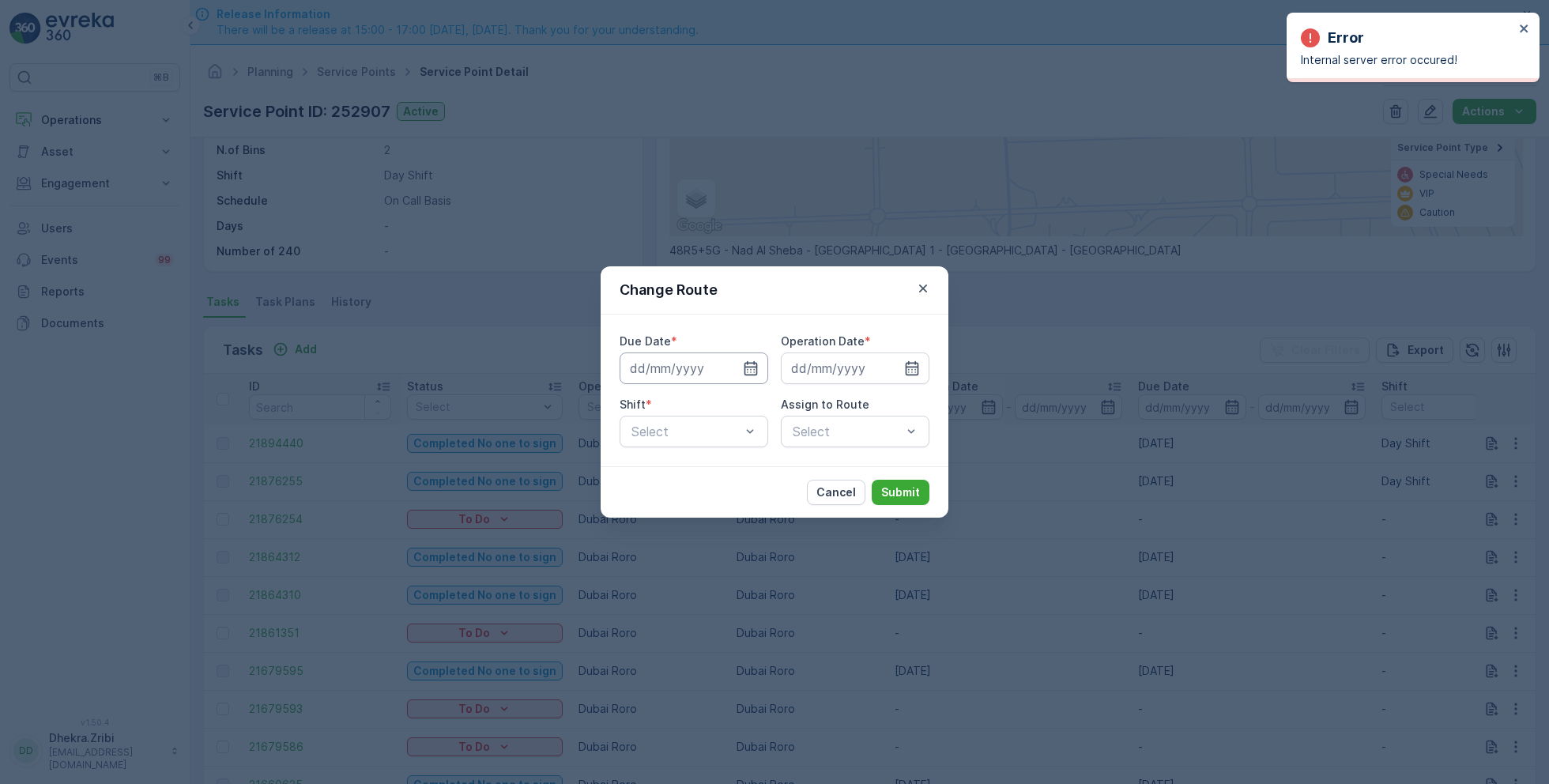
click at [732, 367] on input at bounding box center [693, 368] width 148 height 32
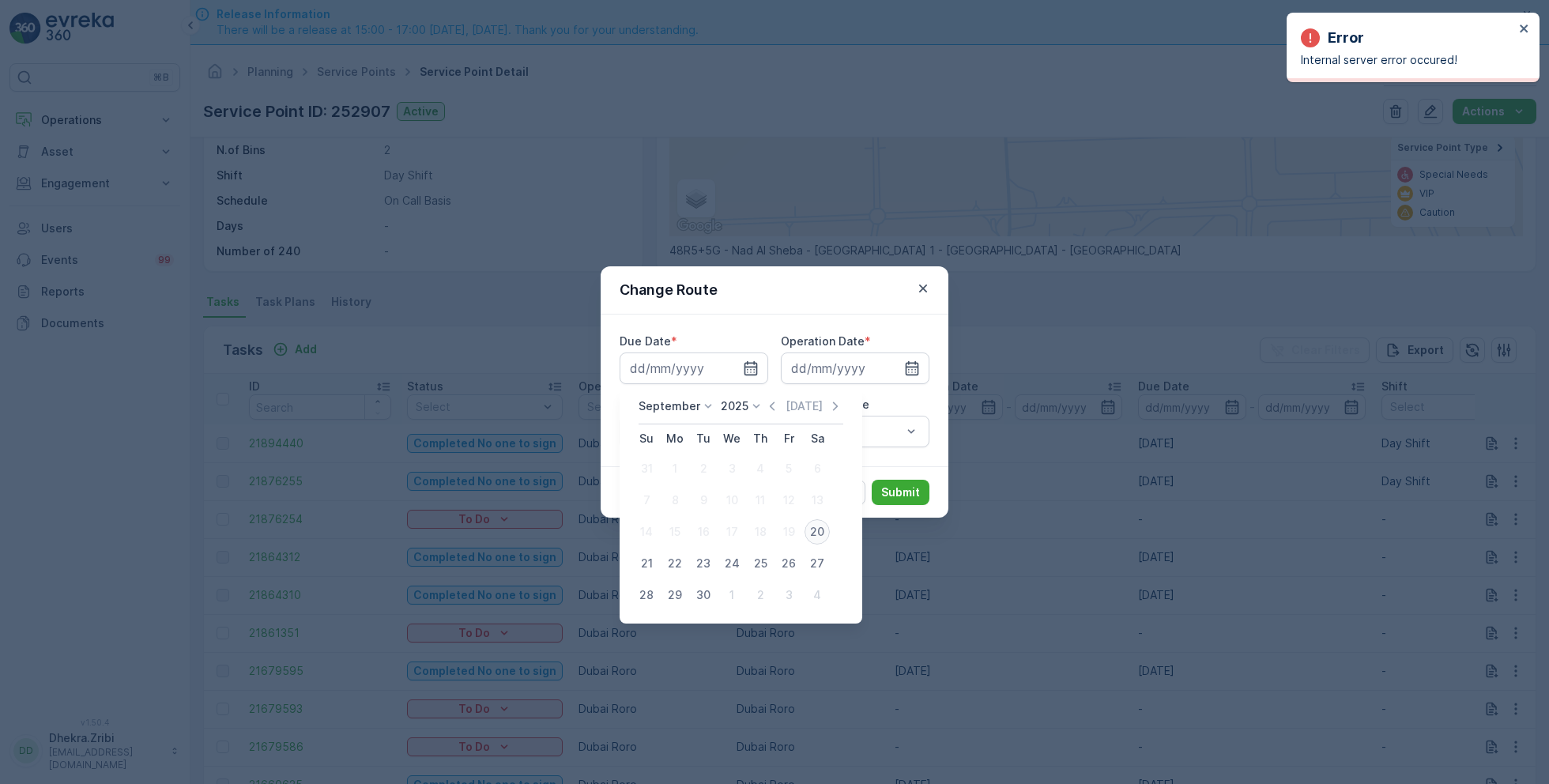
click at [816, 533] on div "20" at bounding box center [817, 532] width 25 height 25
type input "[DATE]"
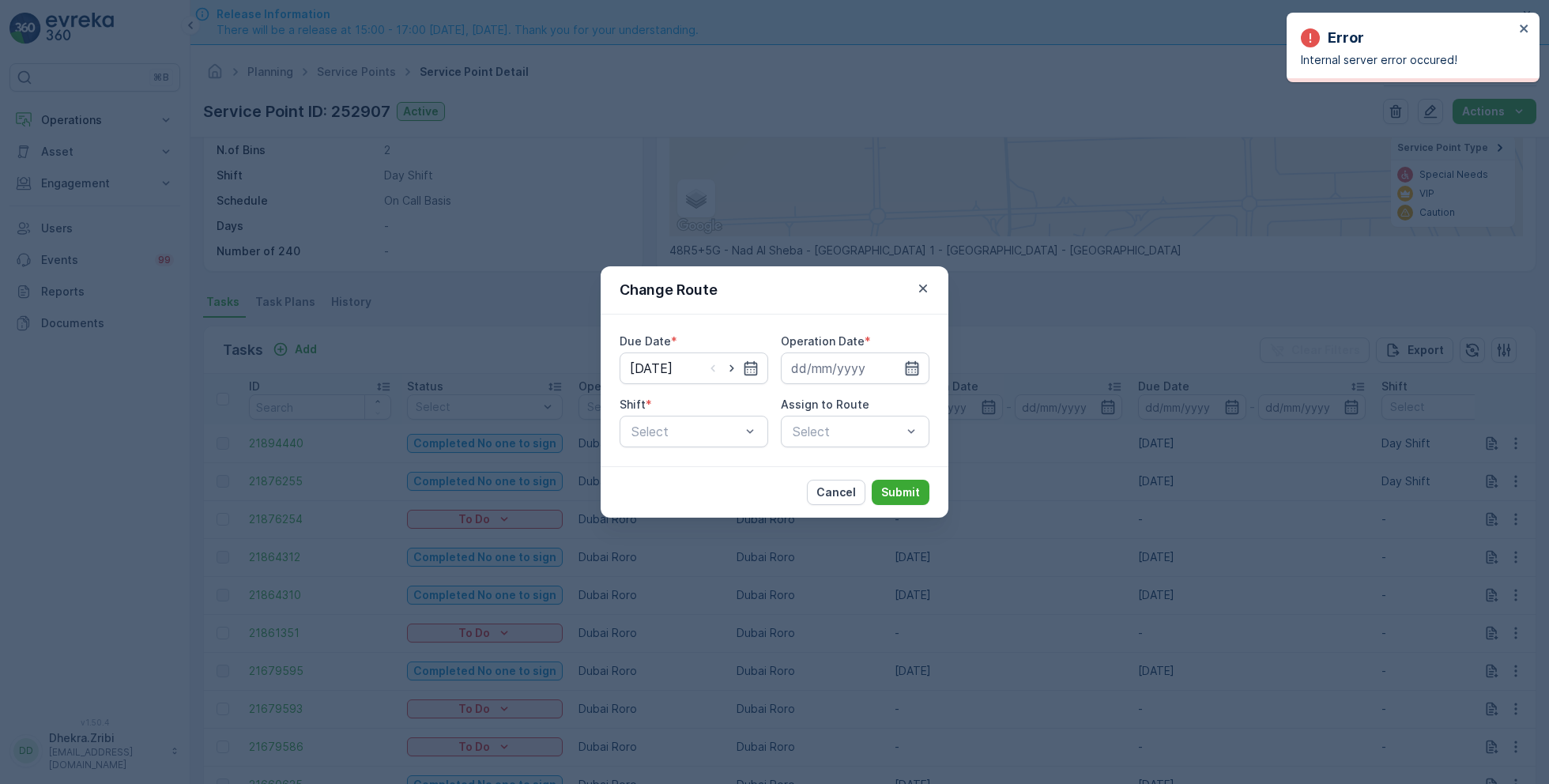
click at [912, 371] on icon "button" at bounding box center [912, 368] width 13 height 14
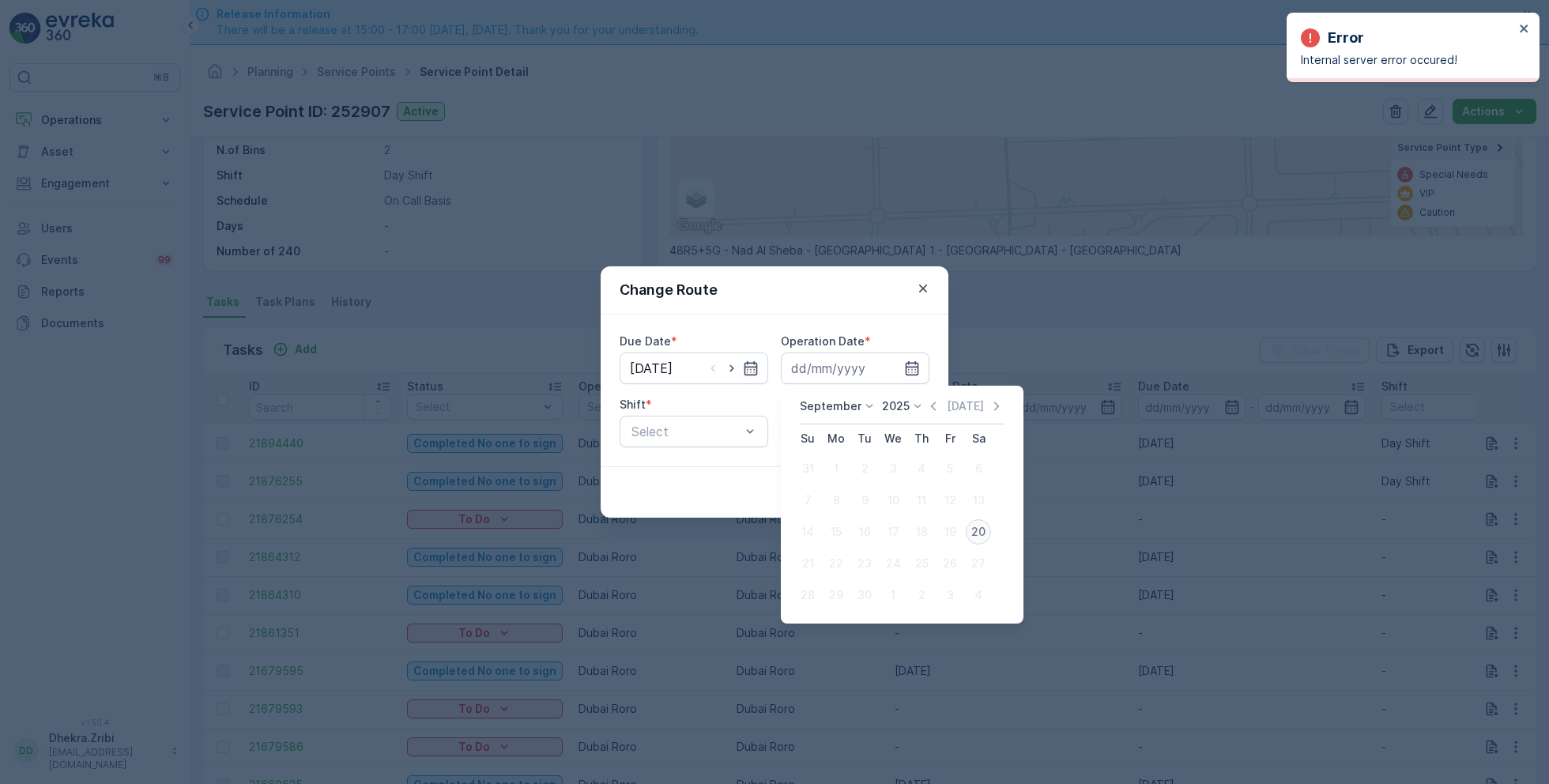
click at [976, 526] on div "20" at bounding box center [978, 532] width 25 height 25
type input "[DATE]"
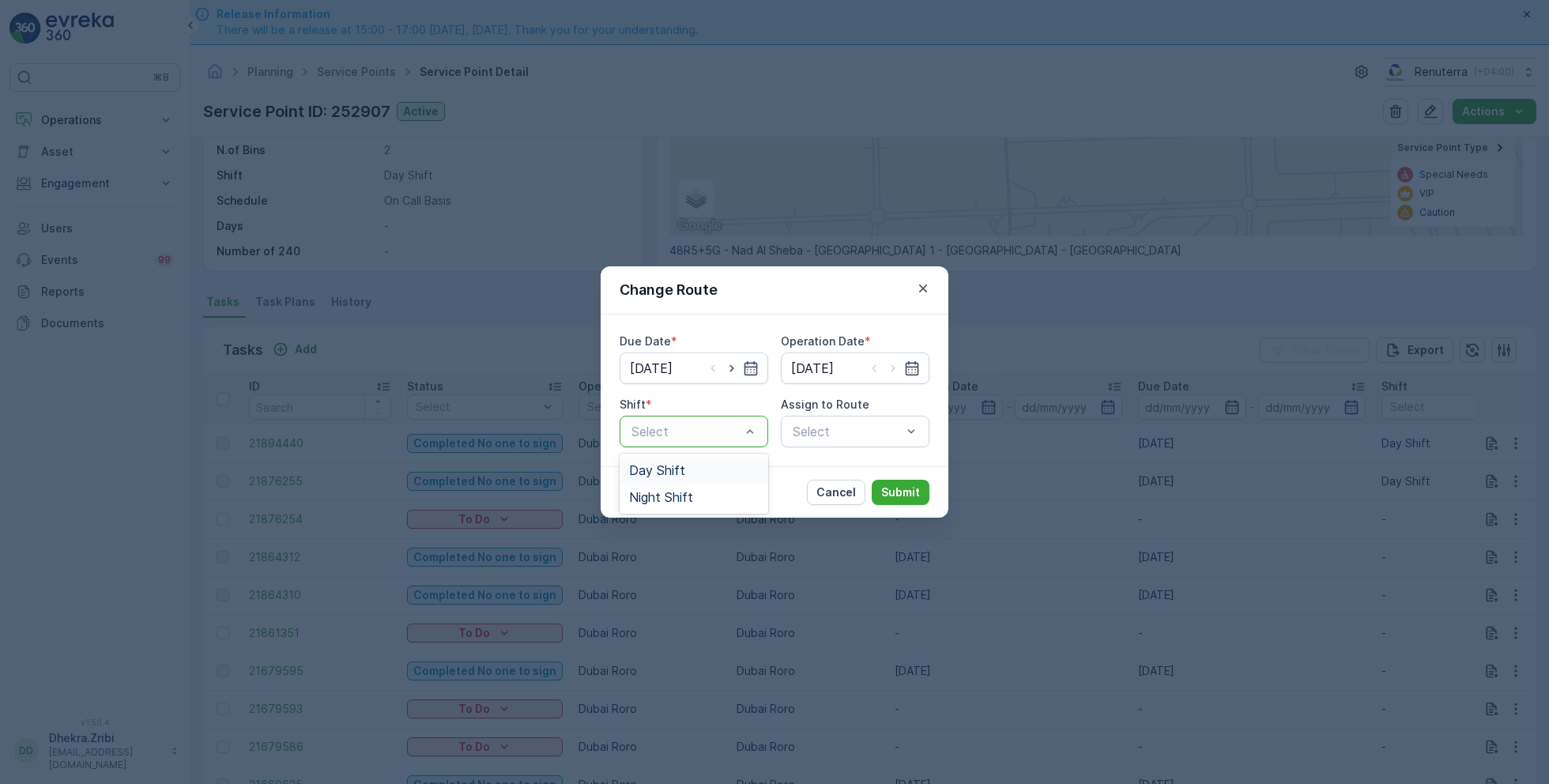
click at [653, 468] on span "Day Shift" at bounding box center [657, 469] width 56 height 14
click at [829, 438] on div "Select" at bounding box center [855, 431] width 148 height 32
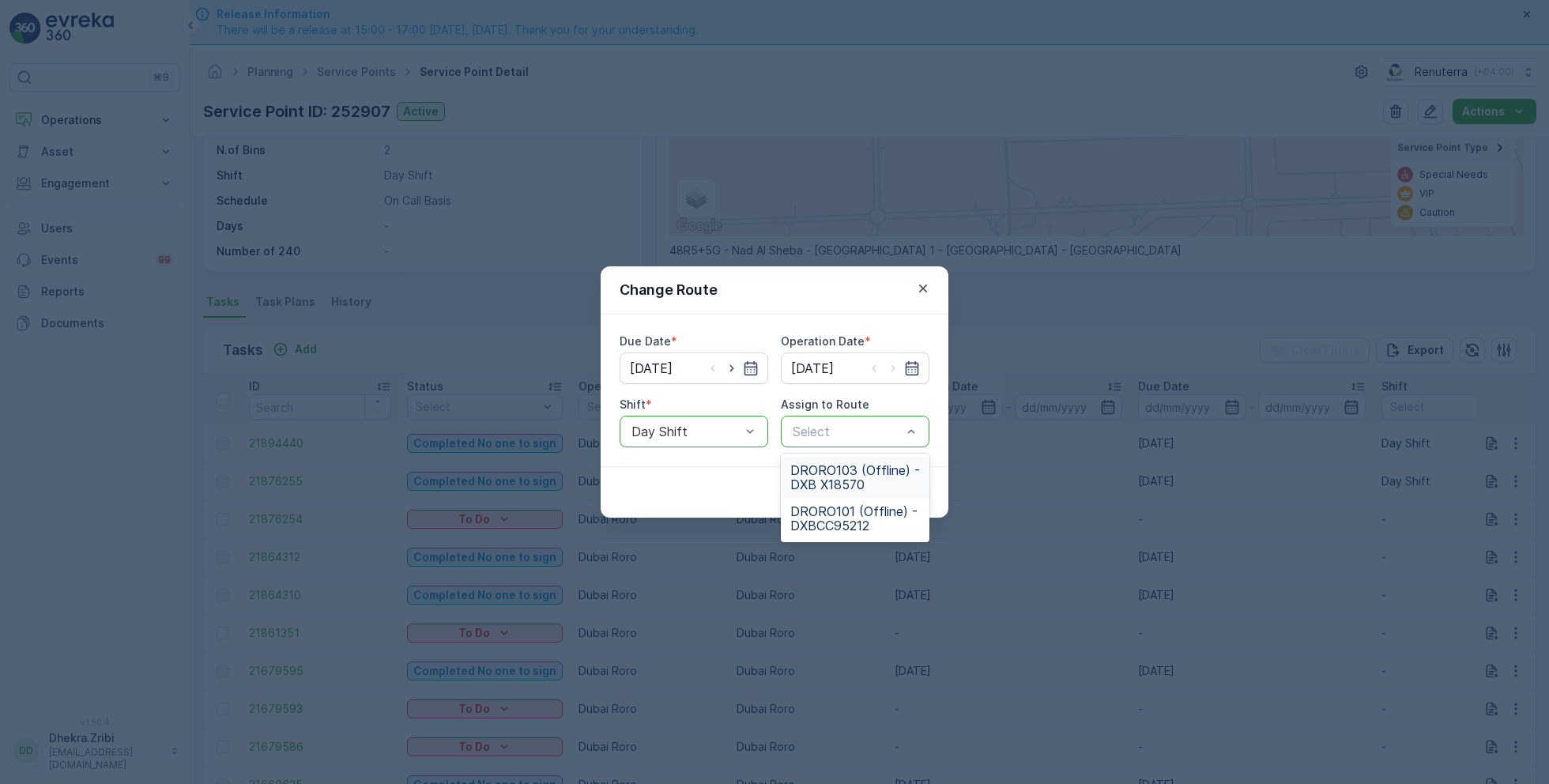
click at [845, 475] on span "DRORO103 (Offline) - DXB X18570" at bounding box center [855, 477] width 130 height 29
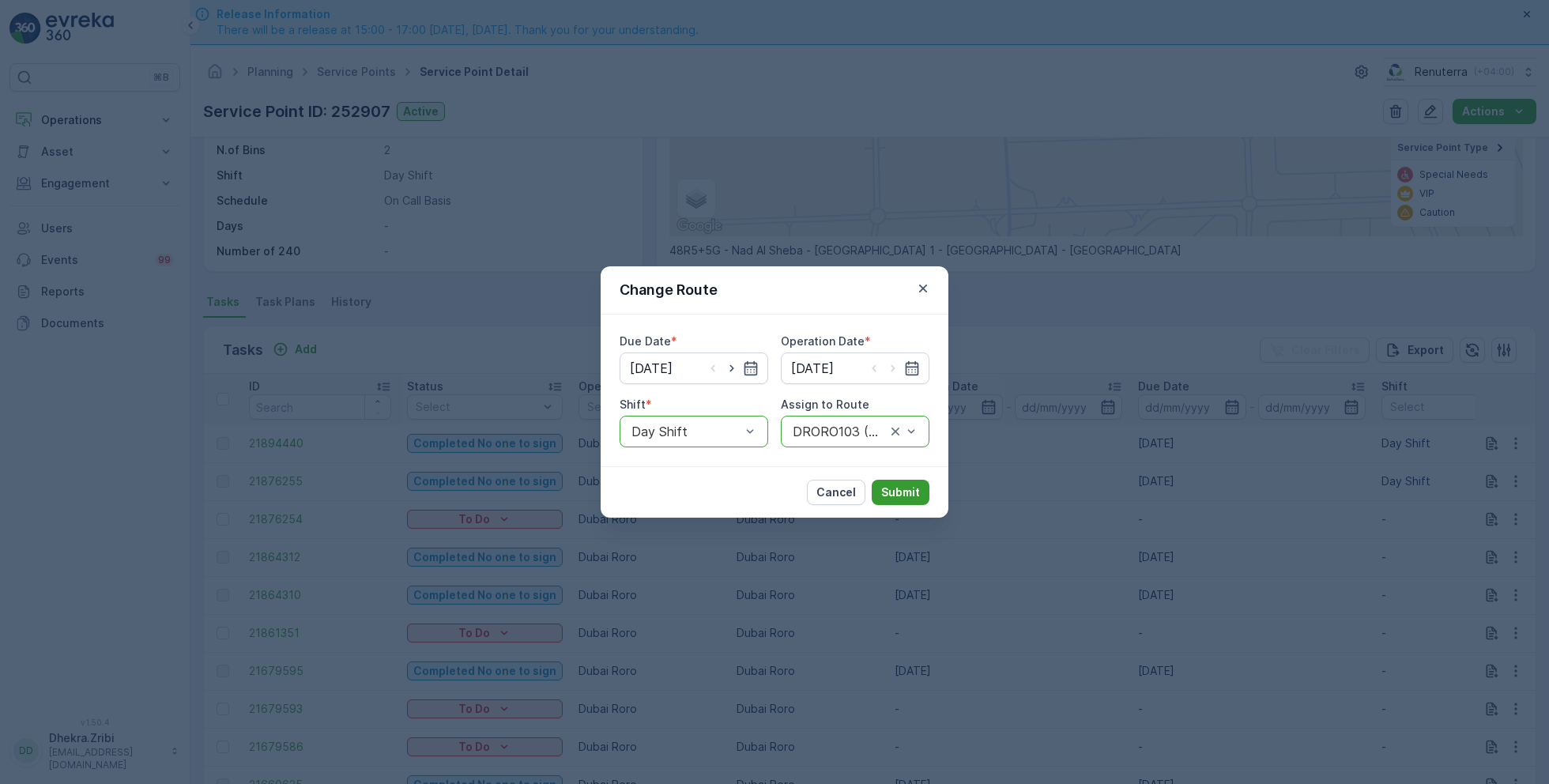
click at [905, 485] on p "Submit" at bounding box center [900, 492] width 38 height 16
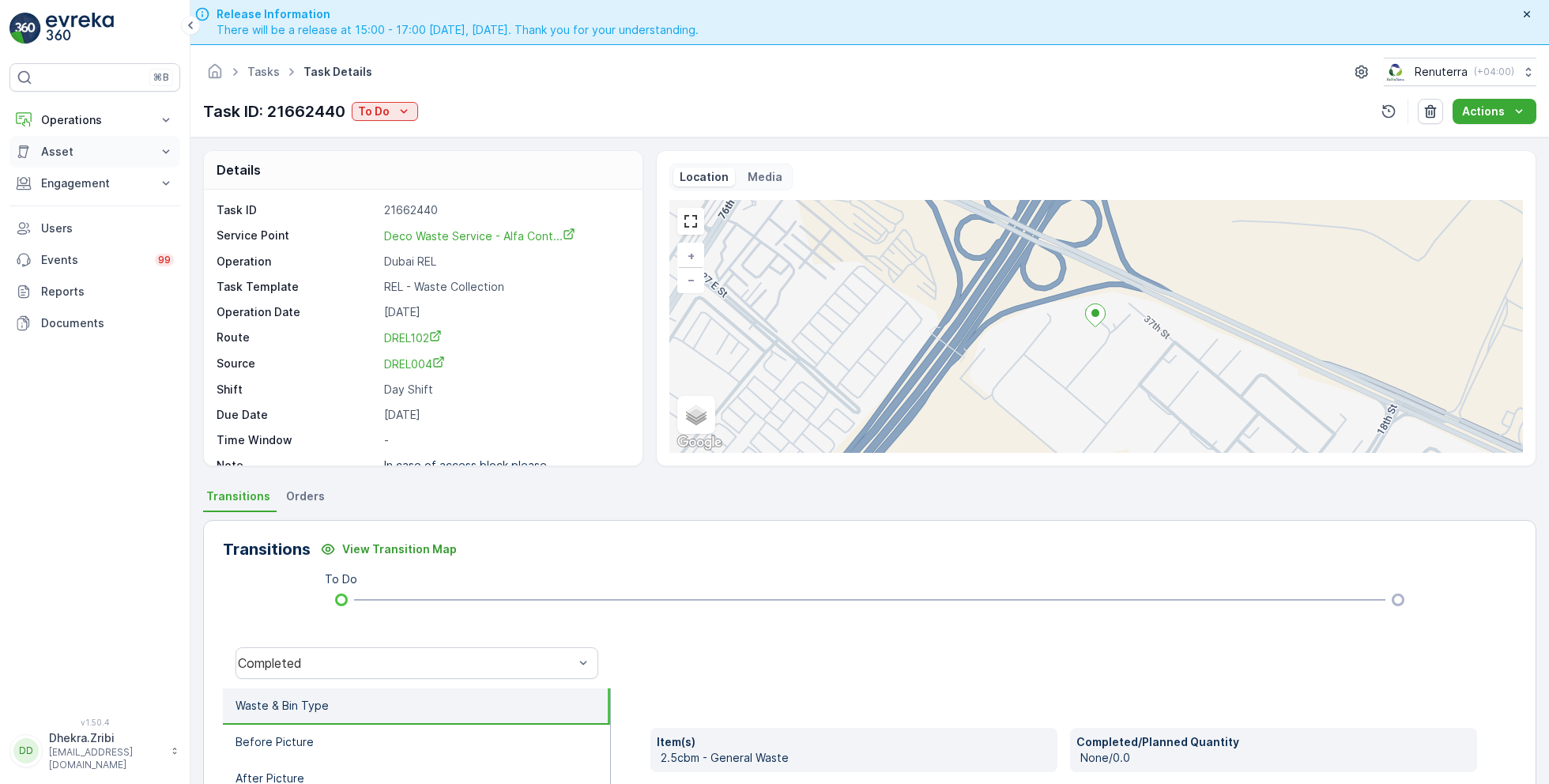
scroll to position [20, 0]
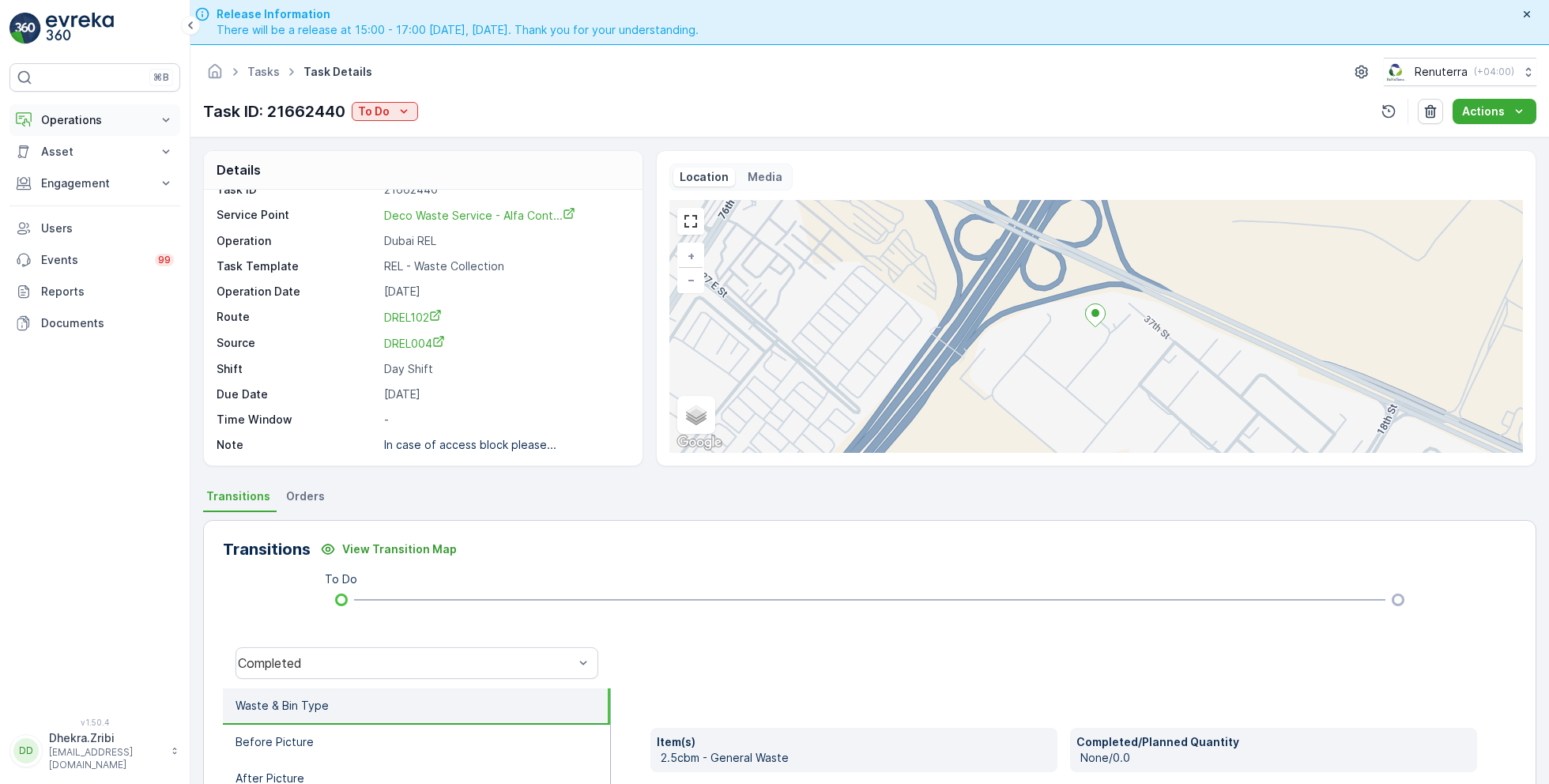
click at [79, 117] on p "Operations" at bounding box center [95, 120] width 107 height 16
click at [86, 197] on p "Routes & Tasks" at bounding box center [80, 191] width 81 height 16
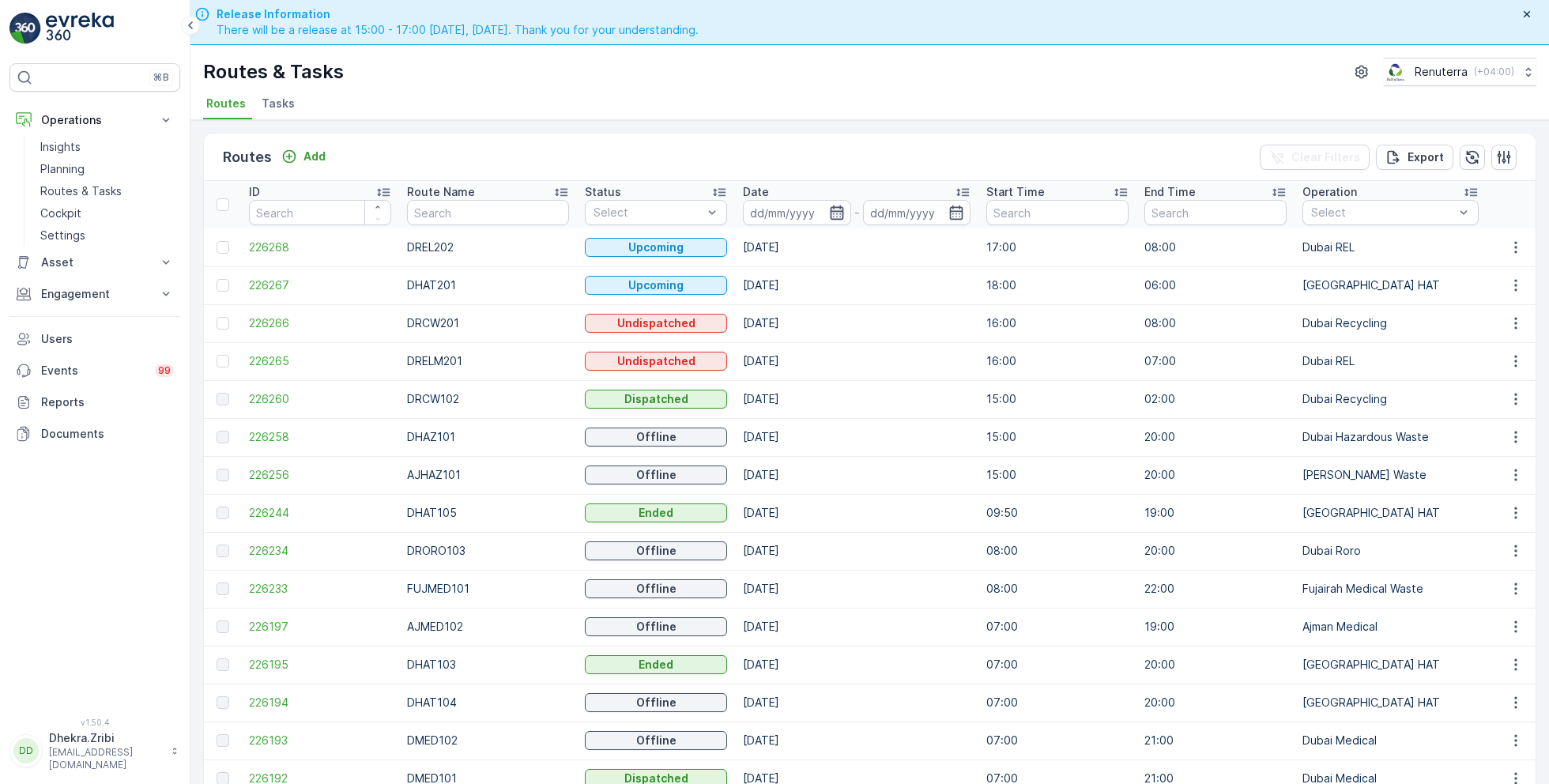
click at [829, 216] on icon "button" at bounding box center [837, 212] width 16 height 16
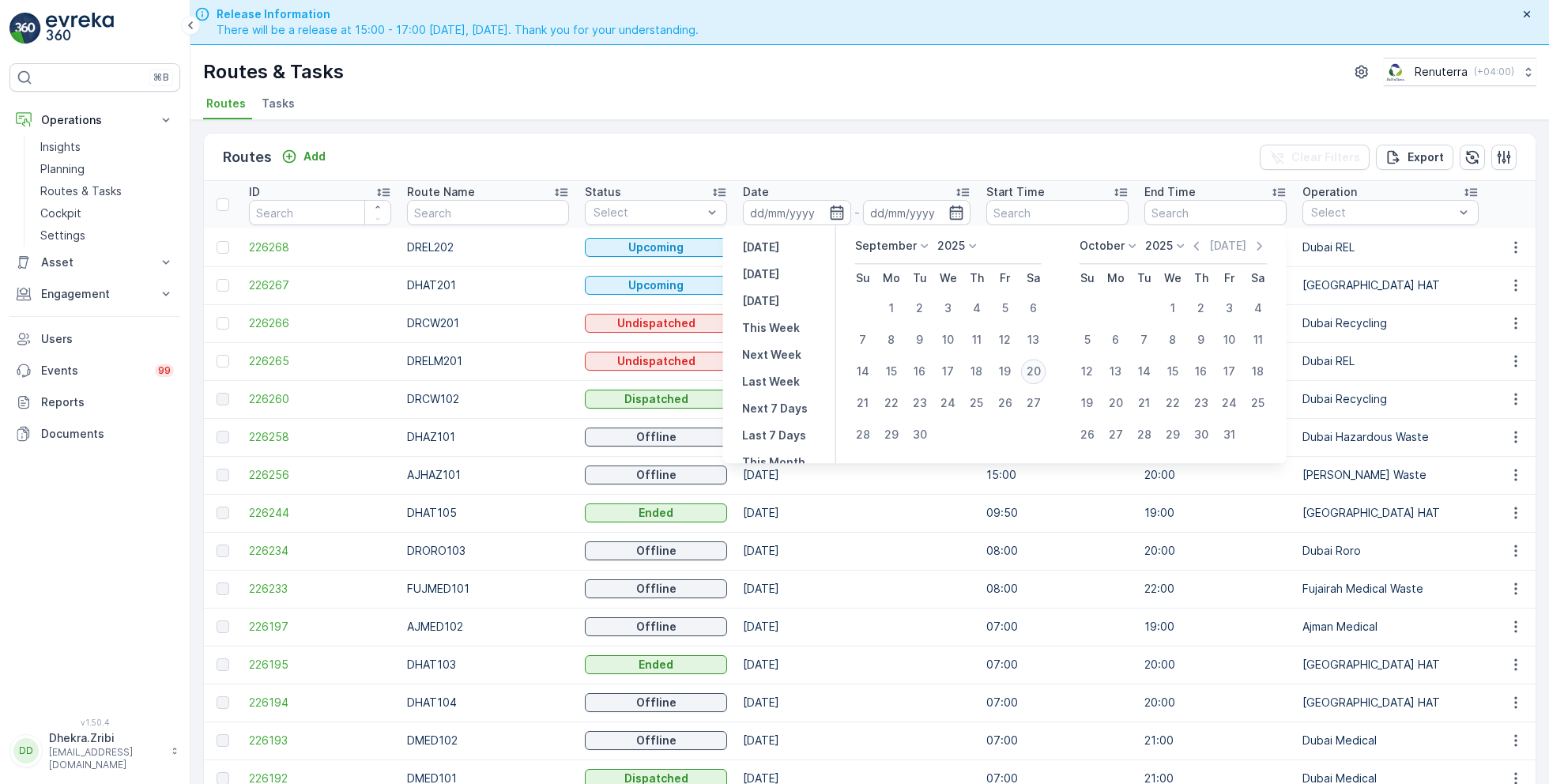
click at [1035, 371] on div "20" at bounding box center [1034, 371] width 25 height 25
type input "[DATE]"
click at [1035, 371] on div "20" at bounding box center [1034, 371] width 25 height 25
type input "[DATE]"
click at [648, 88] on div "Routes & Tasks Renuterra ( +04:00 ) Routes Tasks" at bounding box center [869, 82] width 1359 height 76
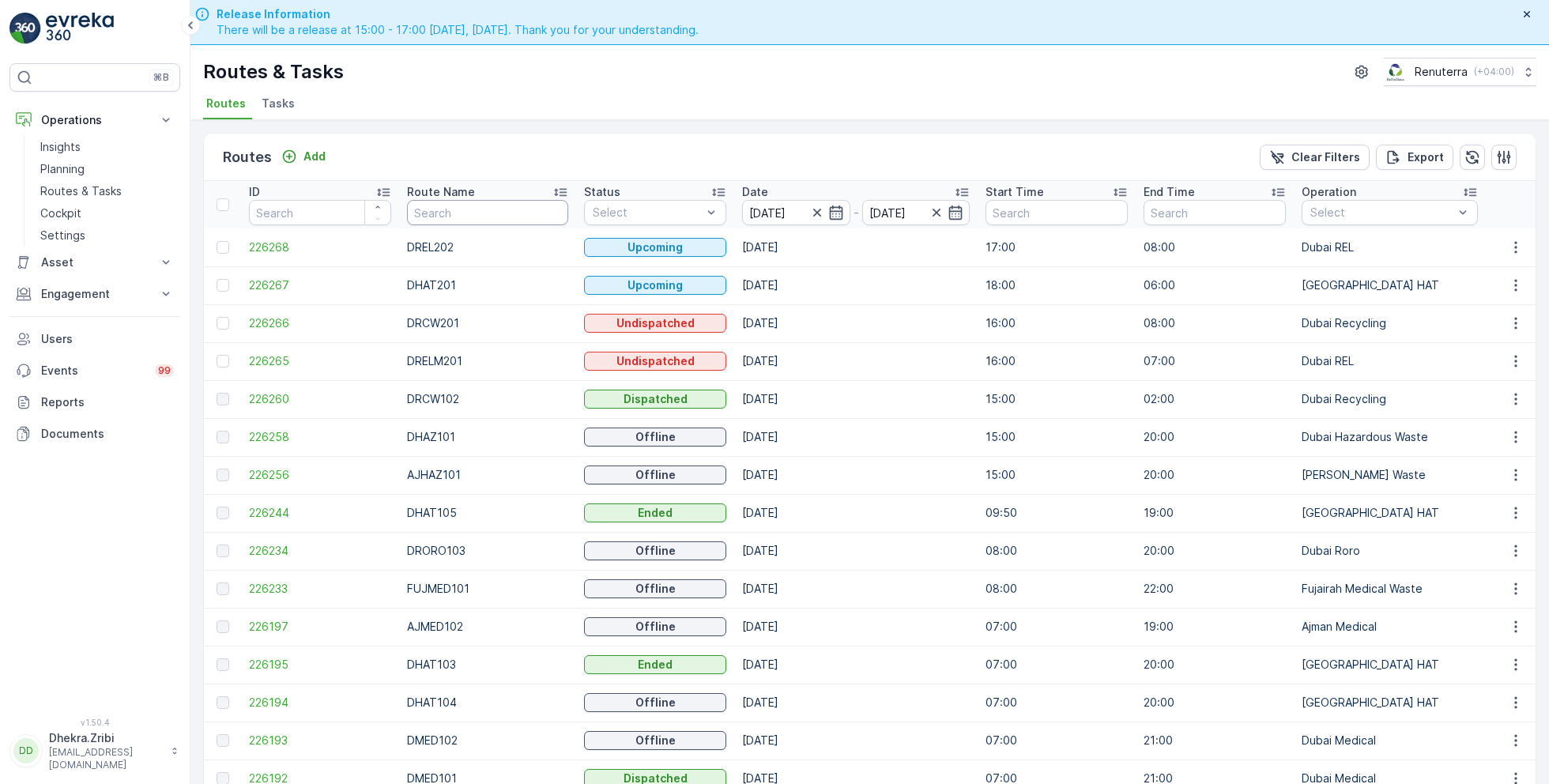
click at [439, 209] on input "text" at bounding box center [488, 212] width 162 height 25
type input "h"
type input "roro"
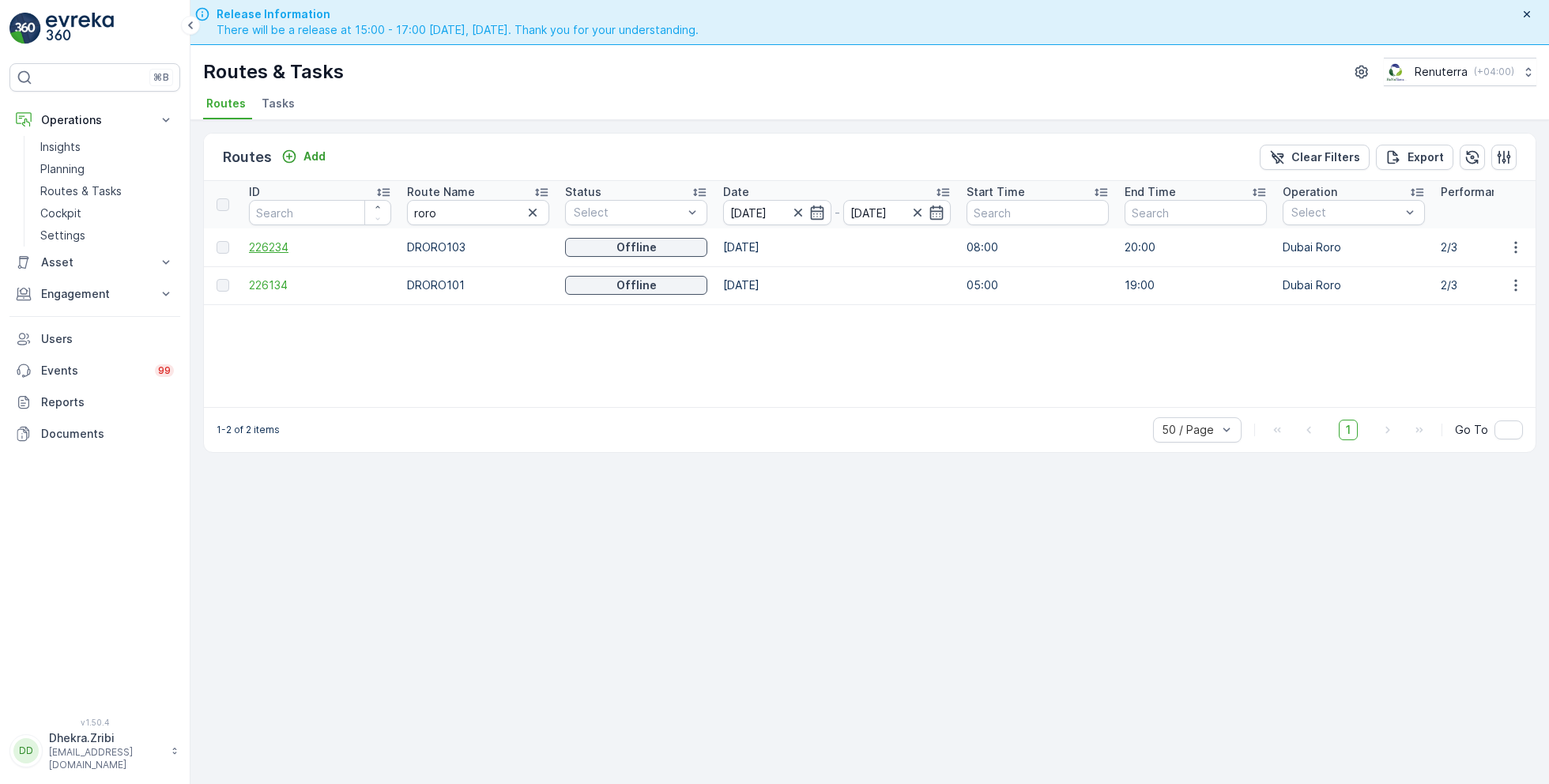
click at [267, 250] on span "226234" at bounding box center [319, 247] width 142 height 16
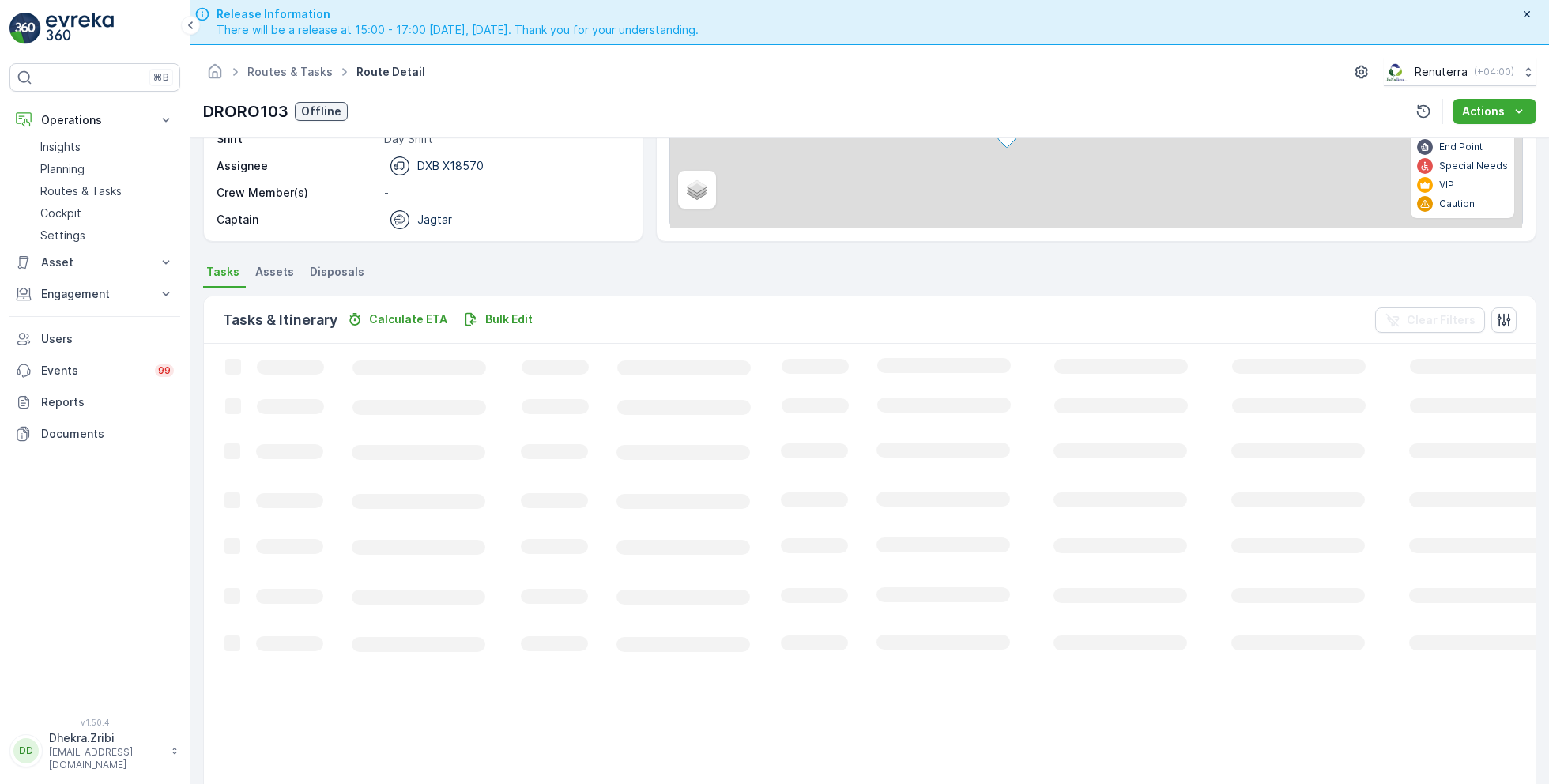
scroll to position [30, 0]
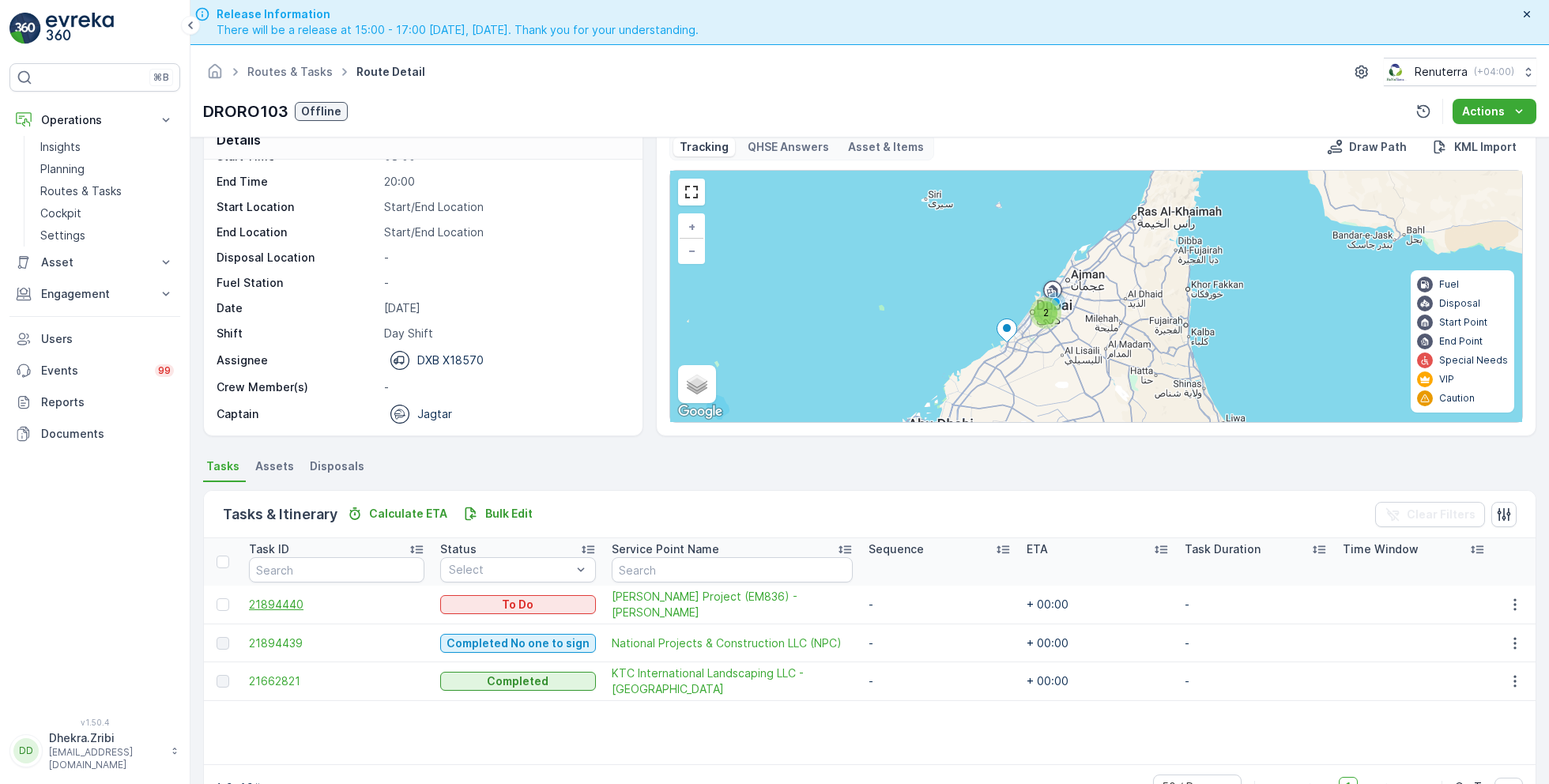
click at [289, 603] on span "21894440" at bounding box center [336, 604] width 175 height 16
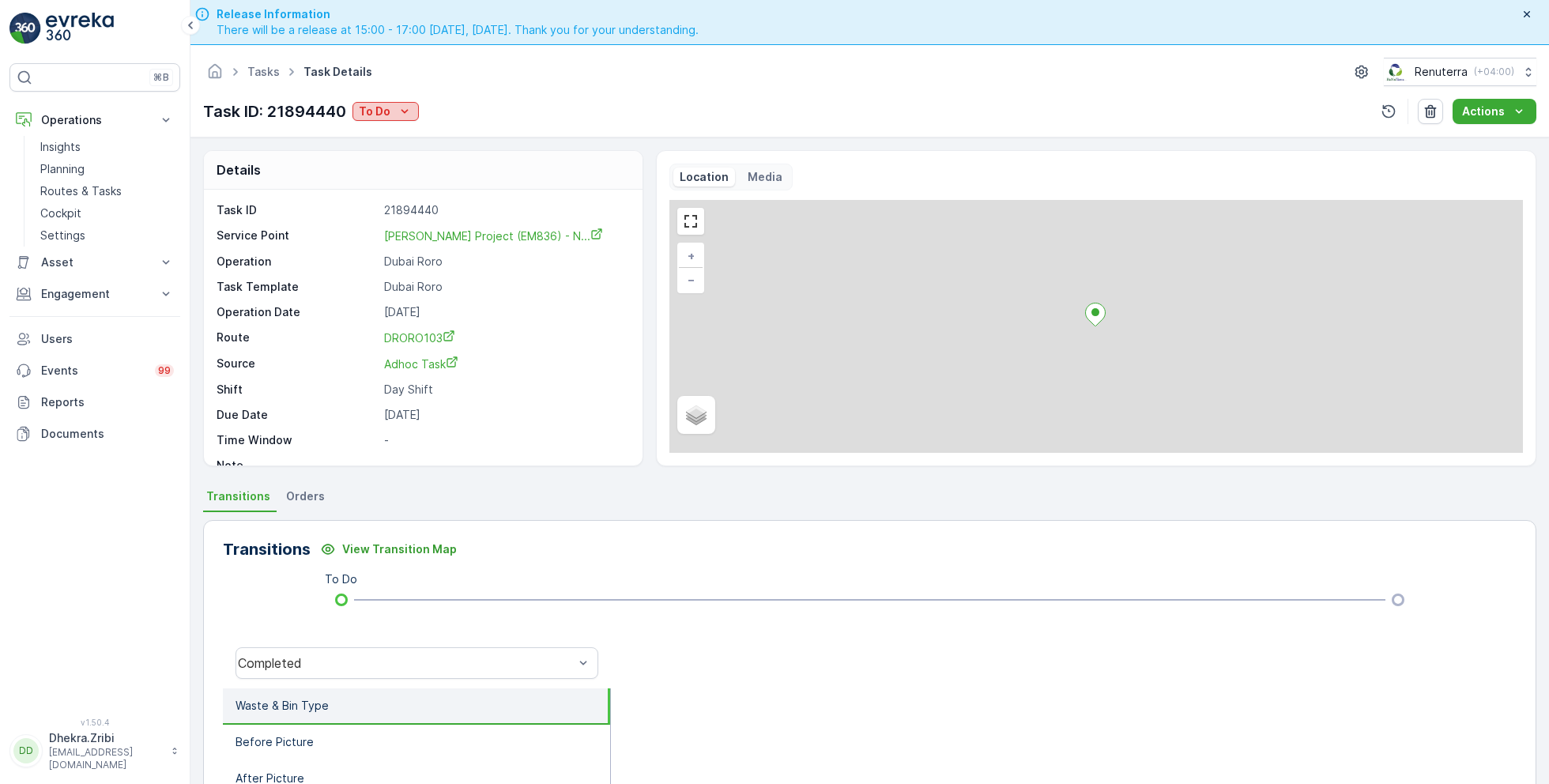
click at [384, 107] on p "To Do" at bounding box center [374, 111] width 32 height 16
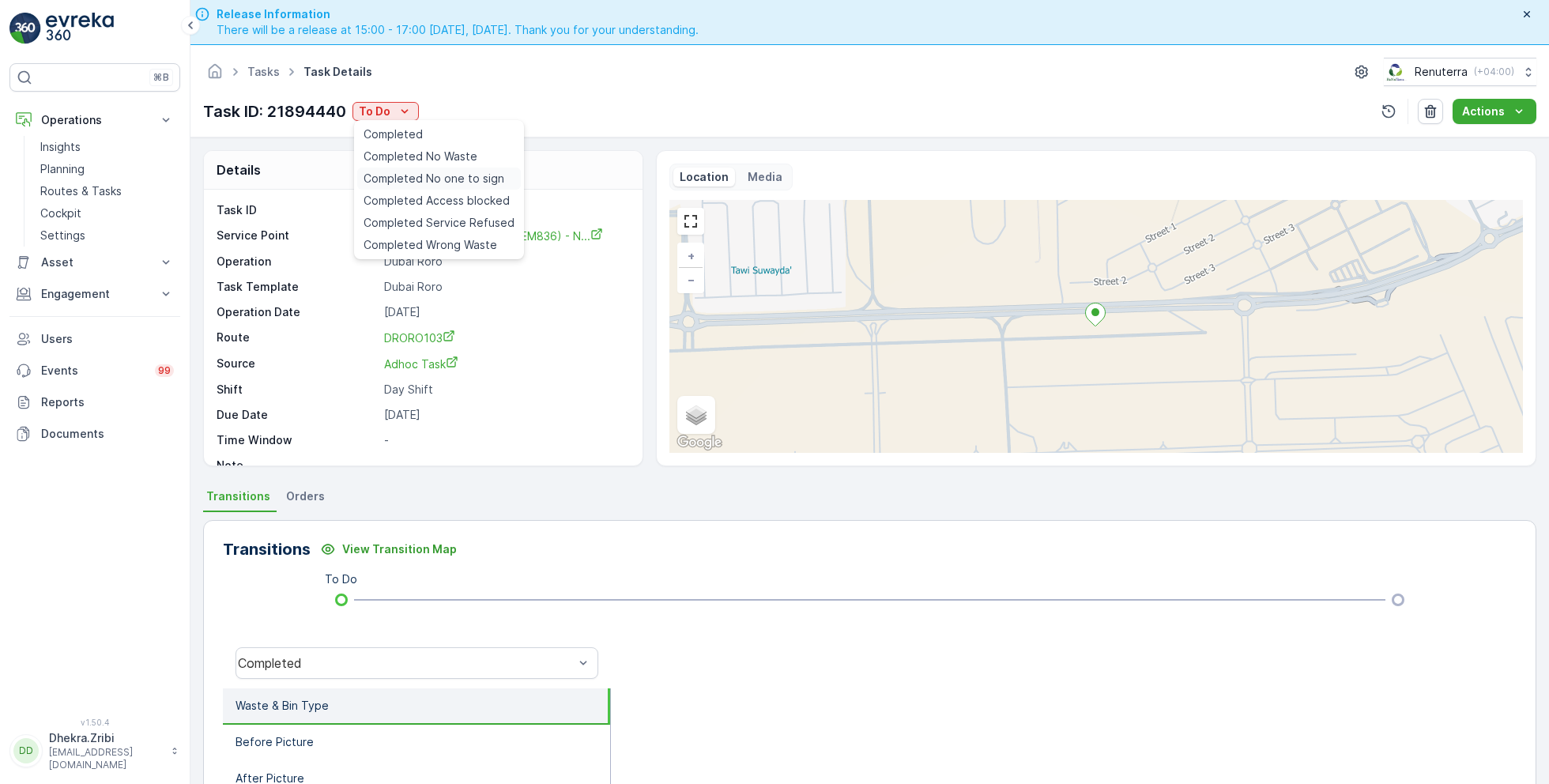
click at [453, 178] on span "Completed No one to sign" at bounding box center [433, 179] width 141 height 16
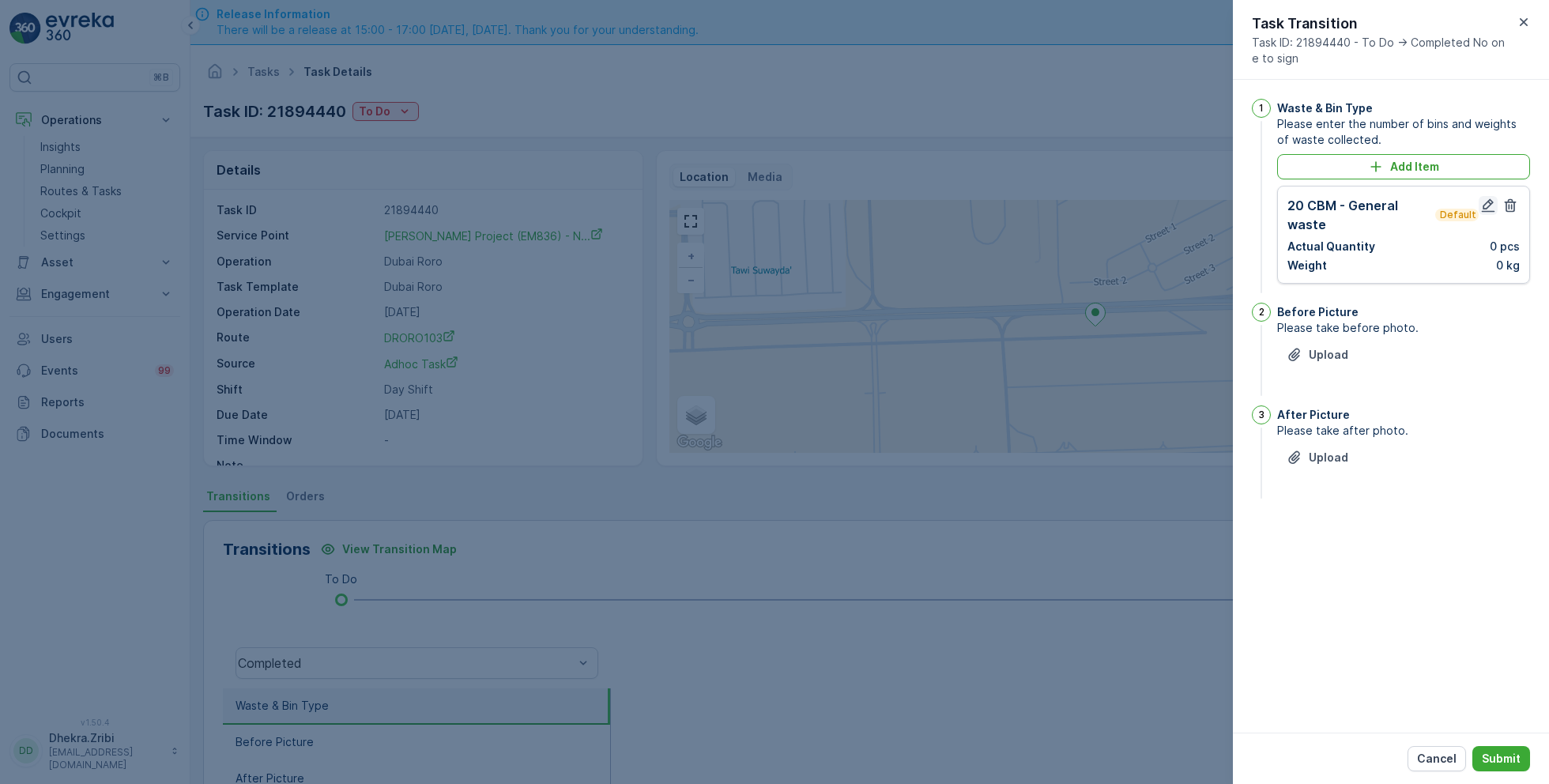
click at [1483, 205] on icon "button" at bounding box center [1489, 206] width 13 height 13
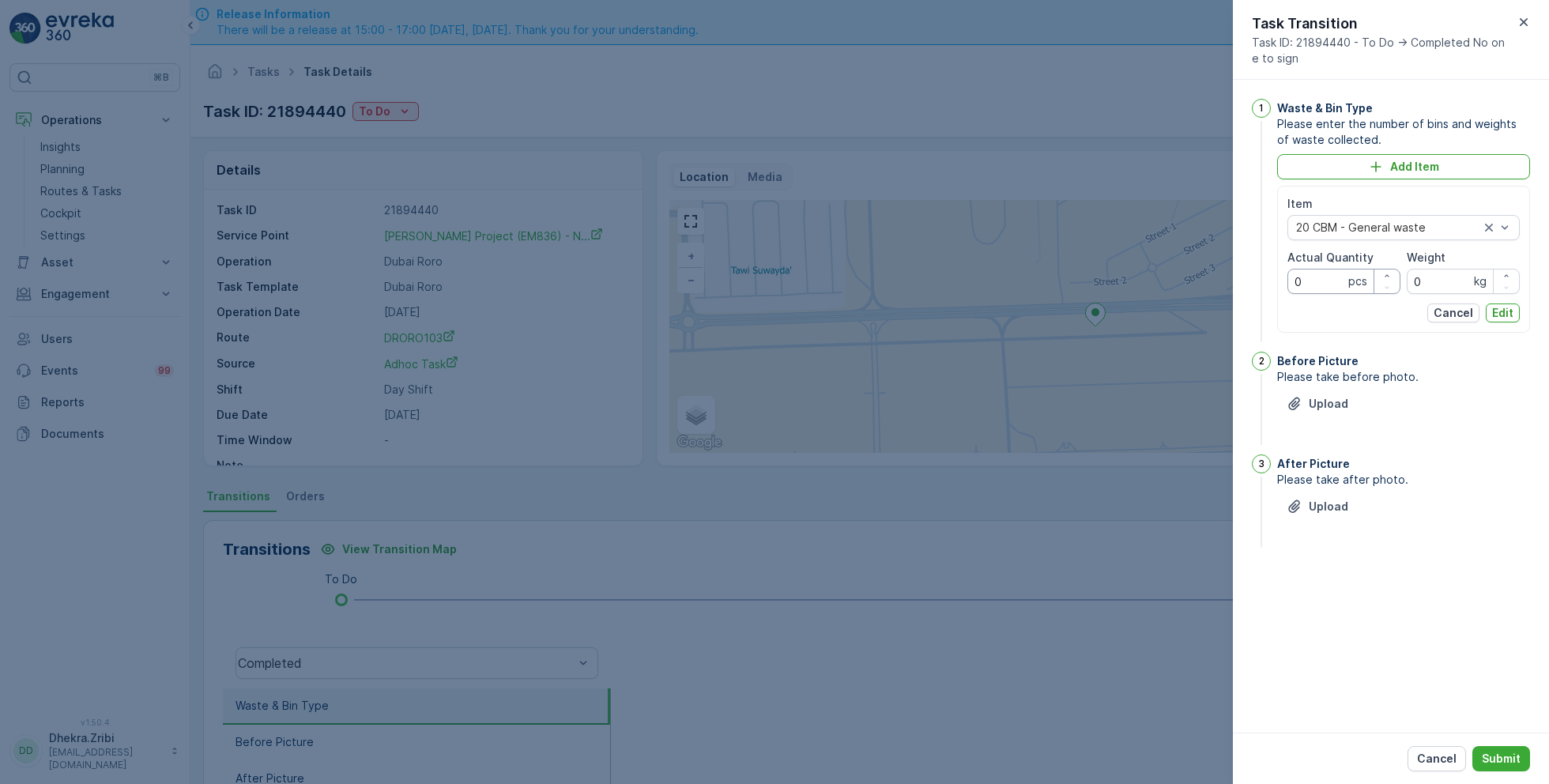
click at [1309, 285] on Quantity "0" at bounding box center [1343, 281] width 113 height 25
type Quantity "0"
type Quantity "1"
click at [1500, 310] on p "Edit" at bounding box center [1502, 313] width 21 height 16
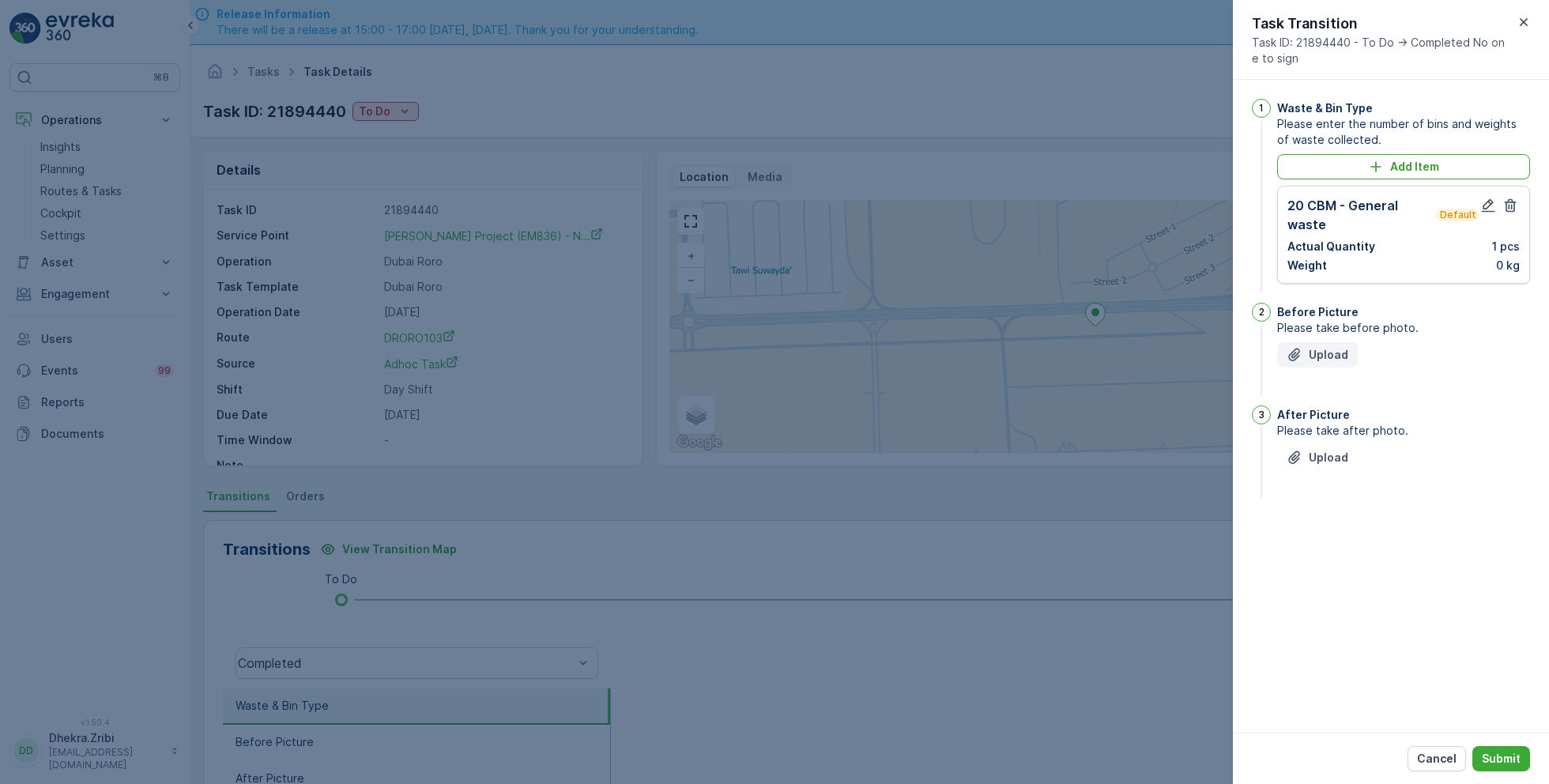
click at [1318, 347] on p "Upload" at bounding box center [1328, 355] width 39 height 16
click at [1336, 536] on p "Upload" at bounding box center [1328, 536] width 39 height 16
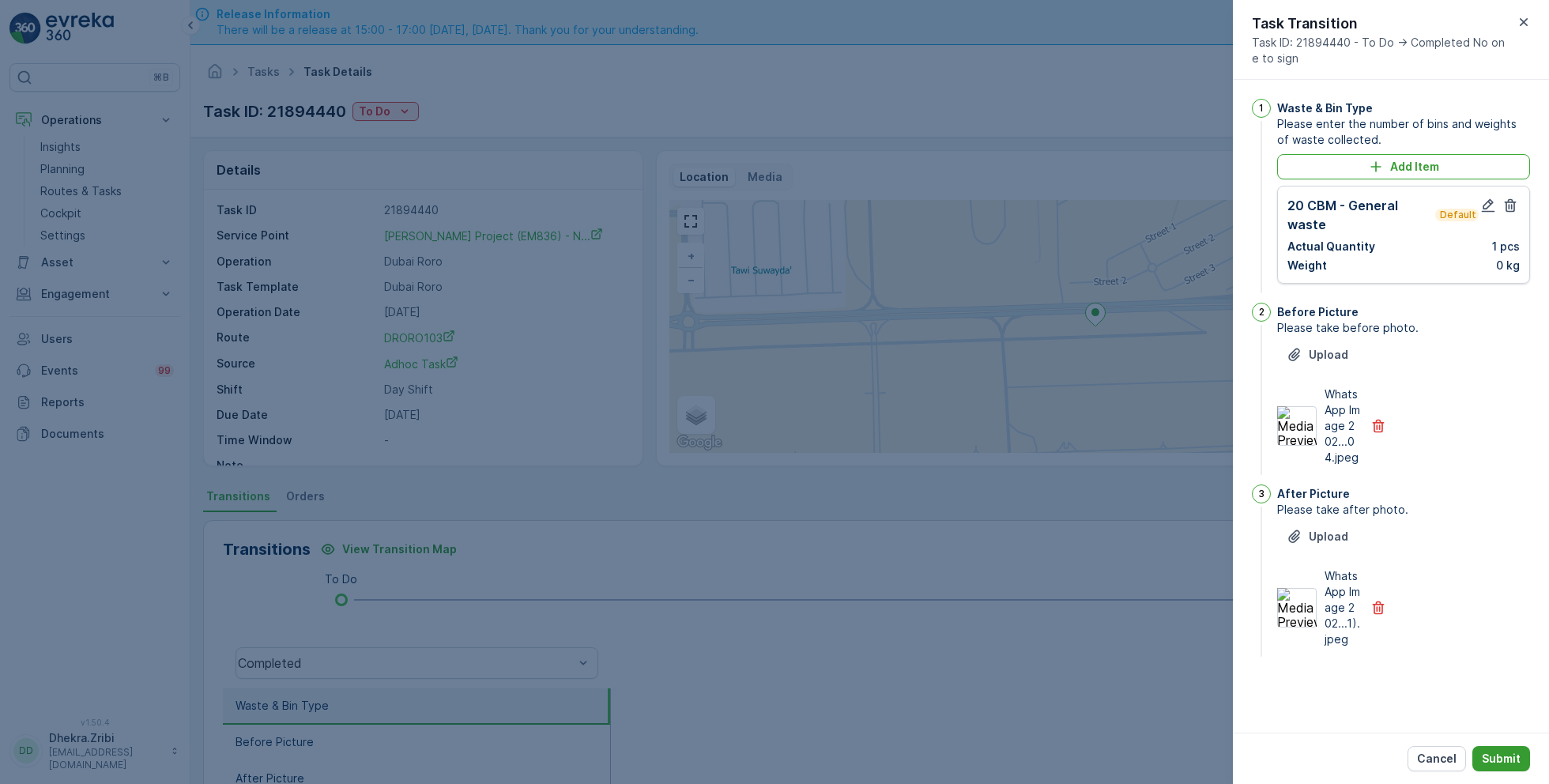
click at [1501, 758] on p "Submit" at bounding box center [1501, 758] width 38 height 16
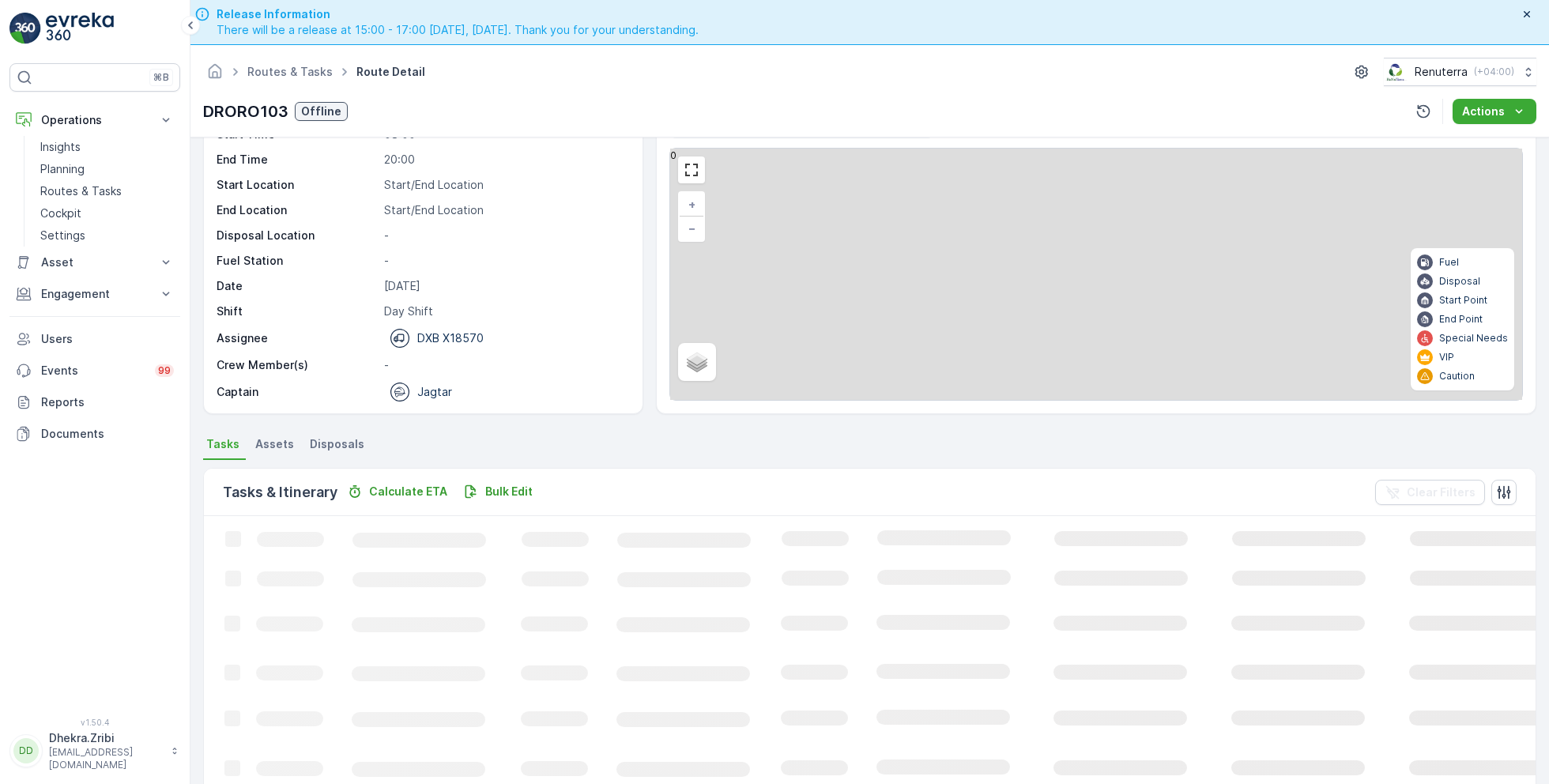
scroll to position [30, 0]
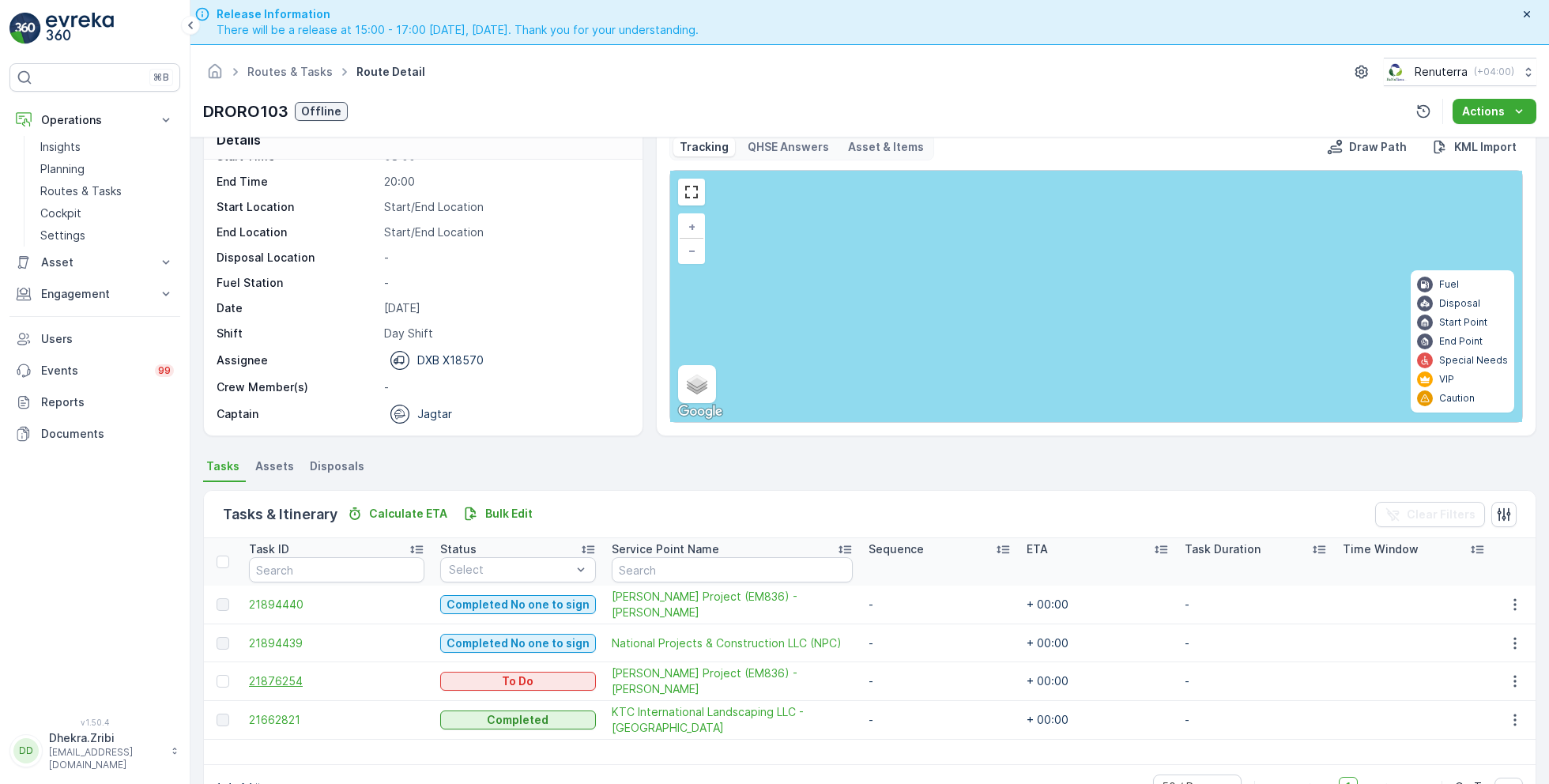
click at [290, 682] on span "21876254" at bounding box center [336, 681] width 175 height 16
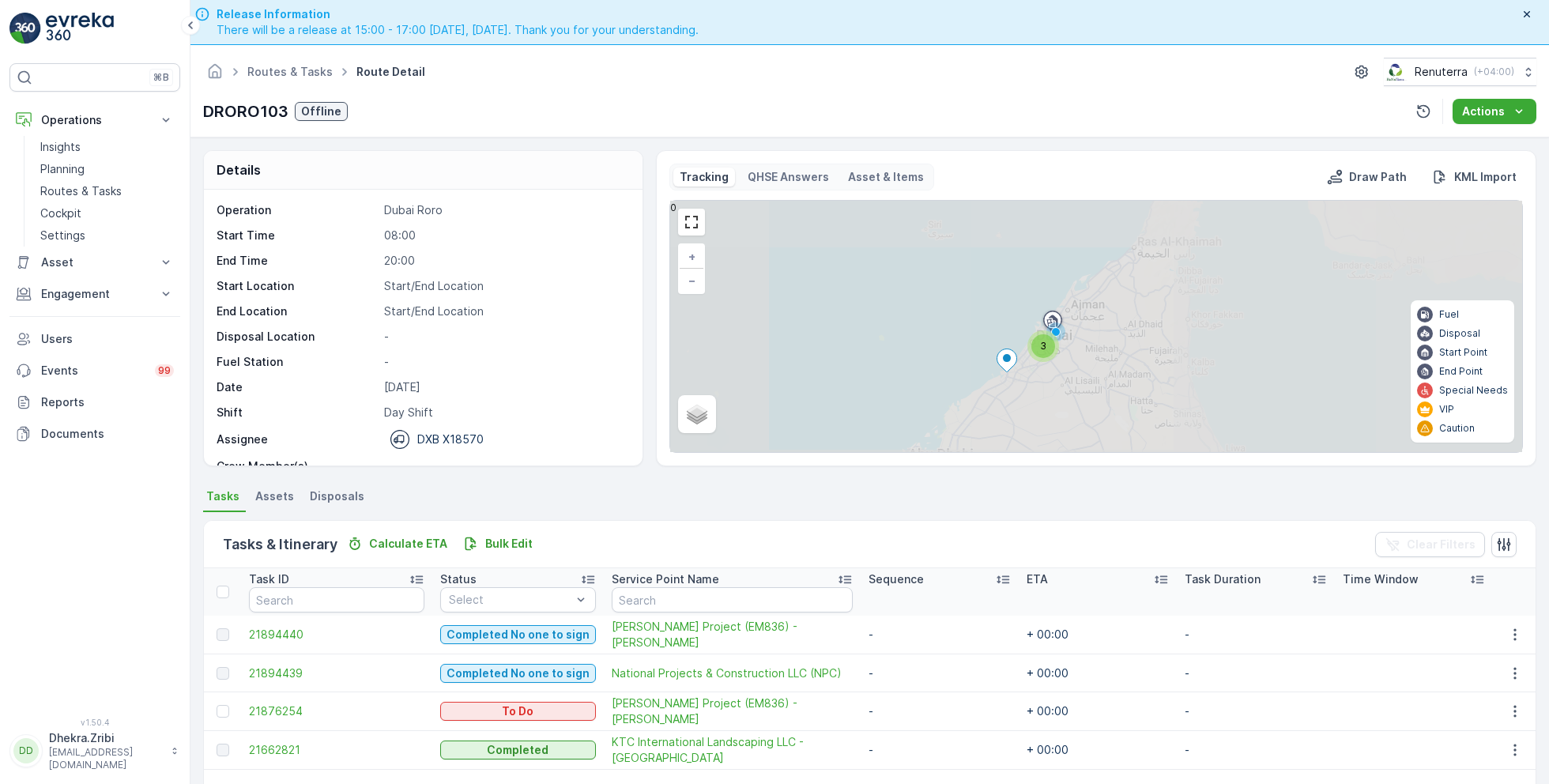
scroll to position [30, 0]
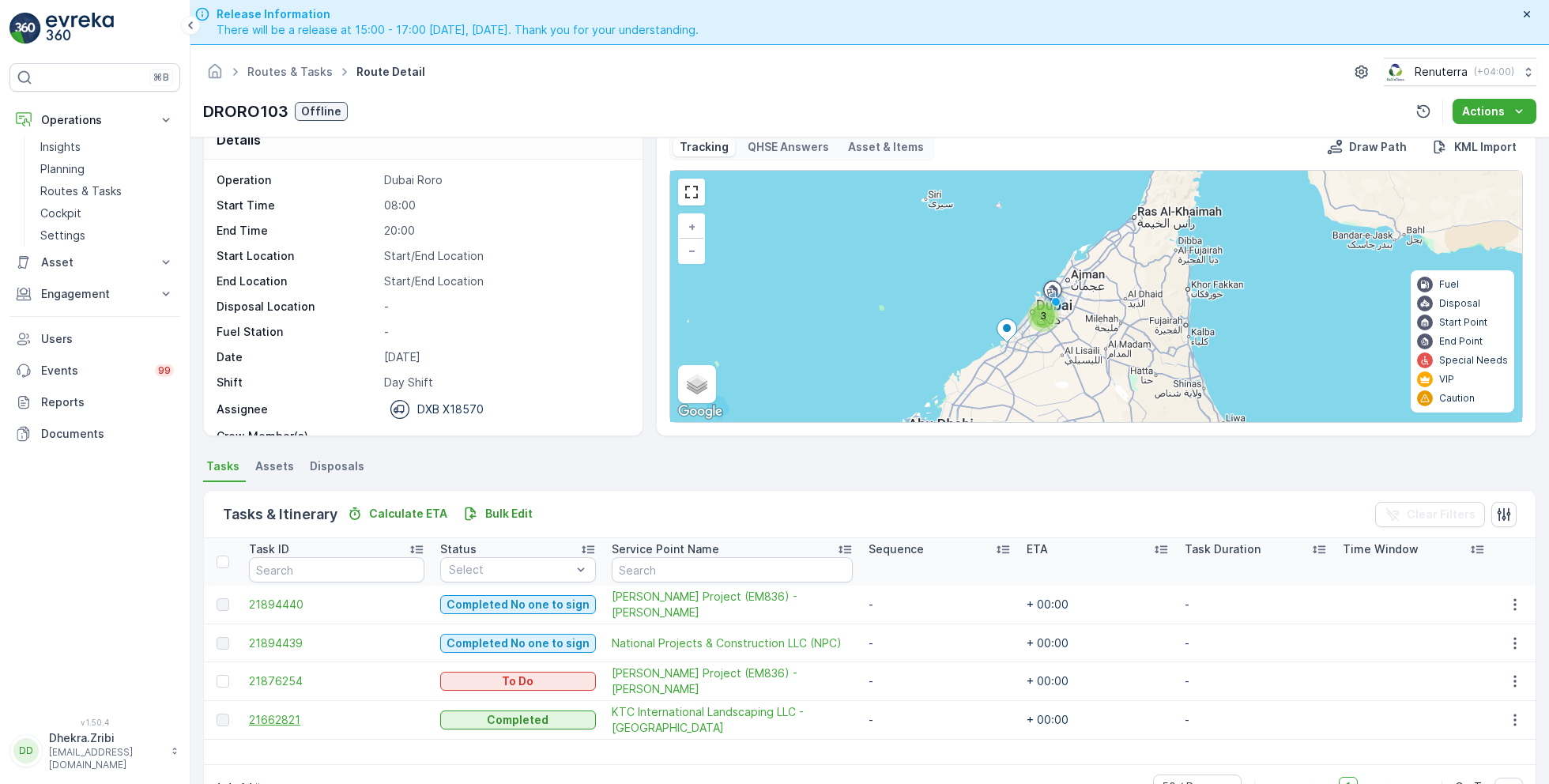
click at [289, 712] on span "21662821" at bounding box center [336, 720] width 175 height 16
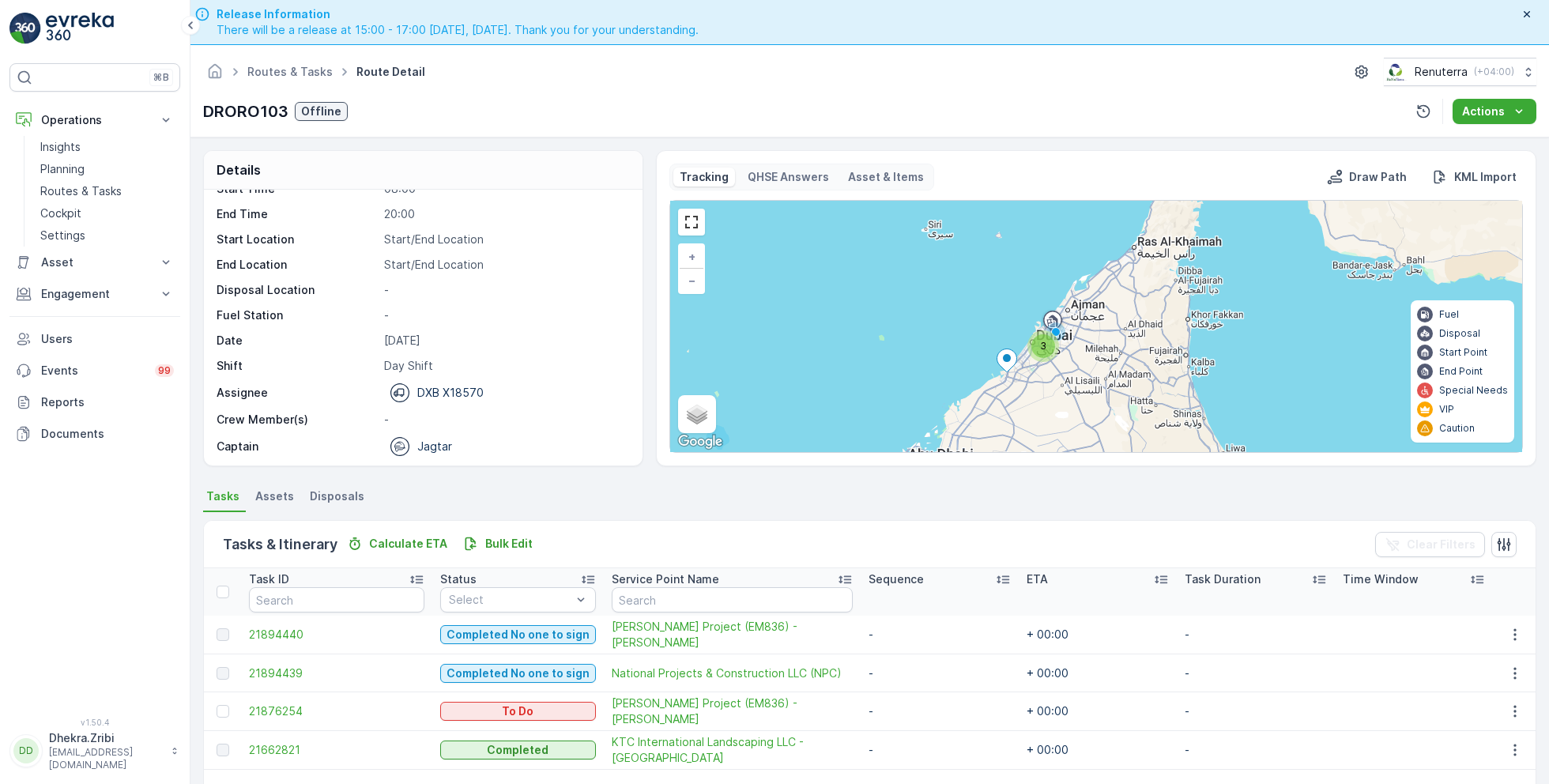
scroll to position [49, 0]
click at [287, 707] on span "21876254" at bounding box center [336, 711] width 175 height 16
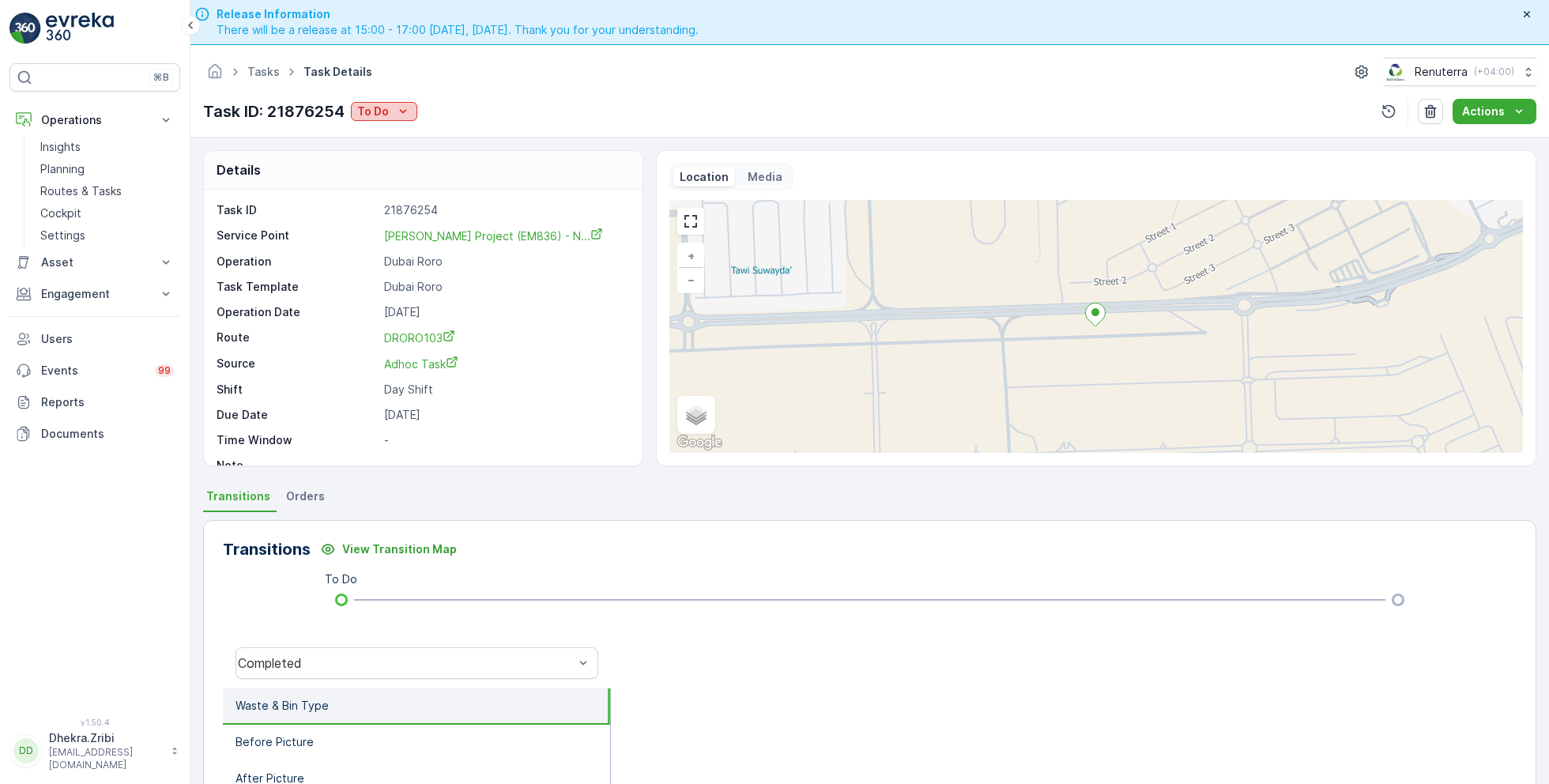
click at [390, 116] on div "To Do" at bounding box center [384, 111] width 54 height 16
click at [453, 175] on span "Completed No one to sign" at bounding box center [430, 179] width 141 height 16
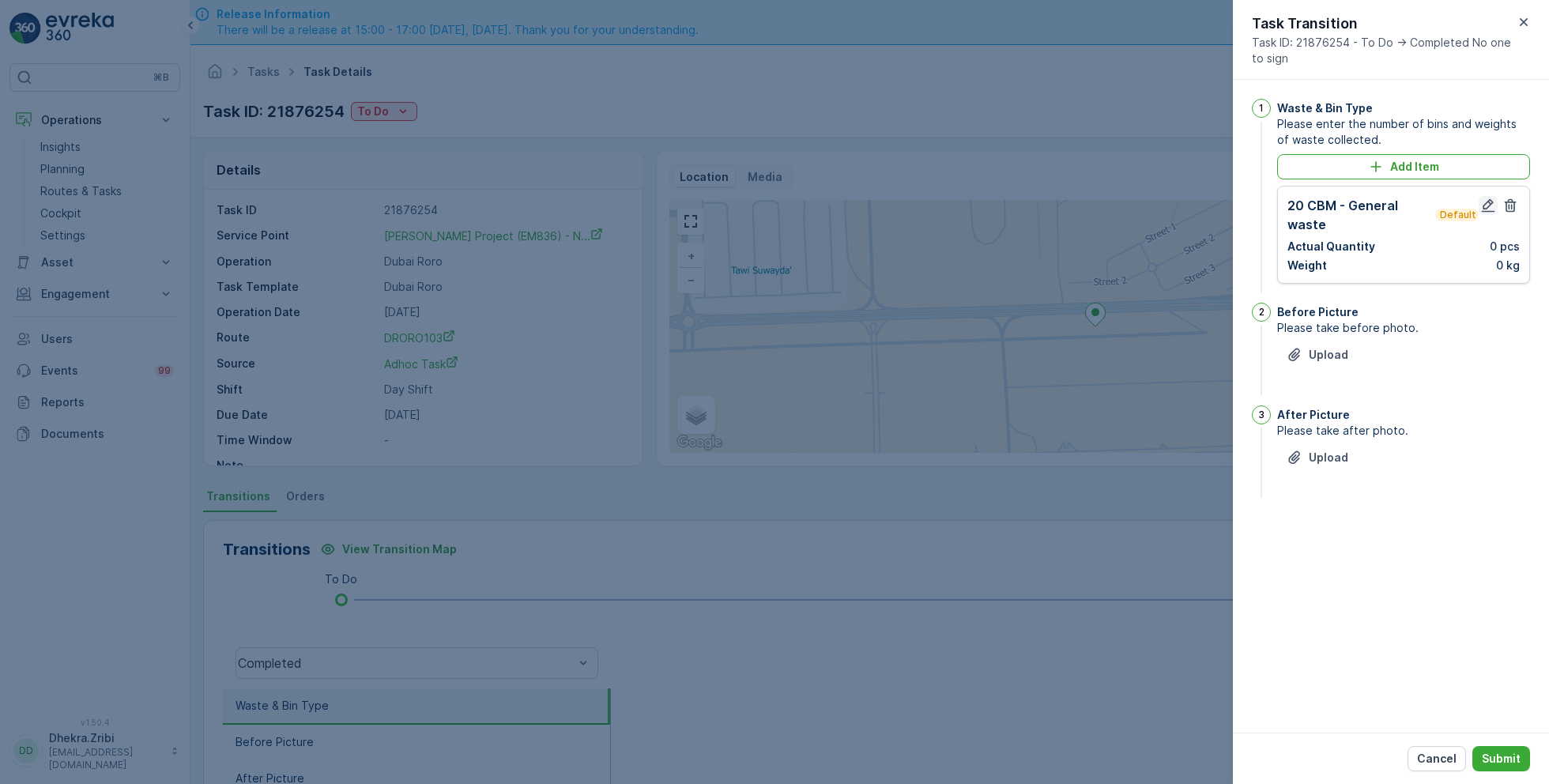
click at [1487, 206] on icon "button" at bounding box center [1489, 206] width 13 height 13
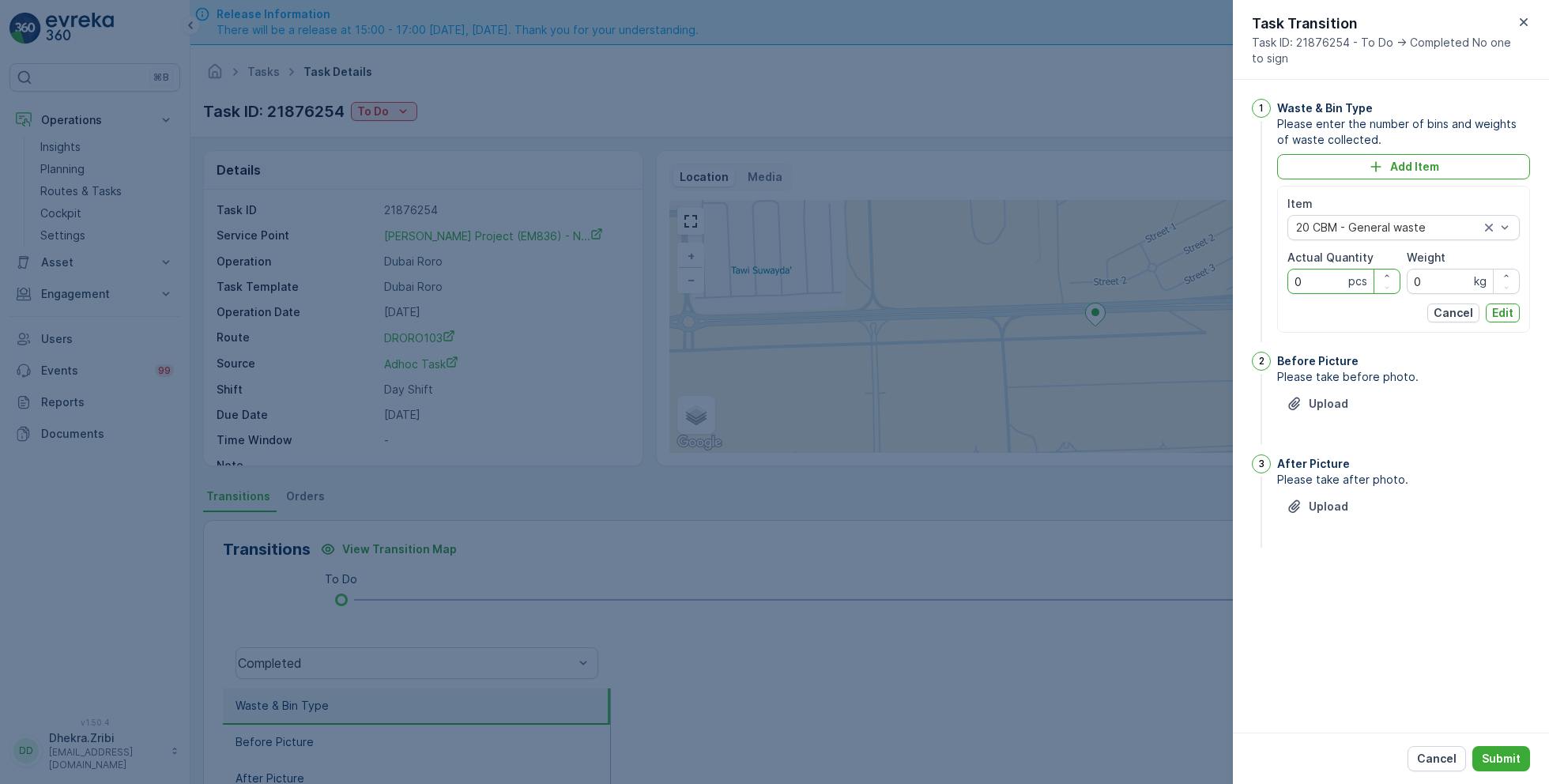
drag, startPoint x: 1328, startPoint y: 281, endPoint x: 1241, endPoint y: 276, distance: 87.1
click at [1240, 277] on div "1 Waste & Bin Type Please enter the number of bins and weights of waste collect…" at bounding box center [1390, 405] width 316 height 653
type Quantity "1"
click at [1514, 312] on p "Edit" at bounding box center [1502, 313] width 21 height 16
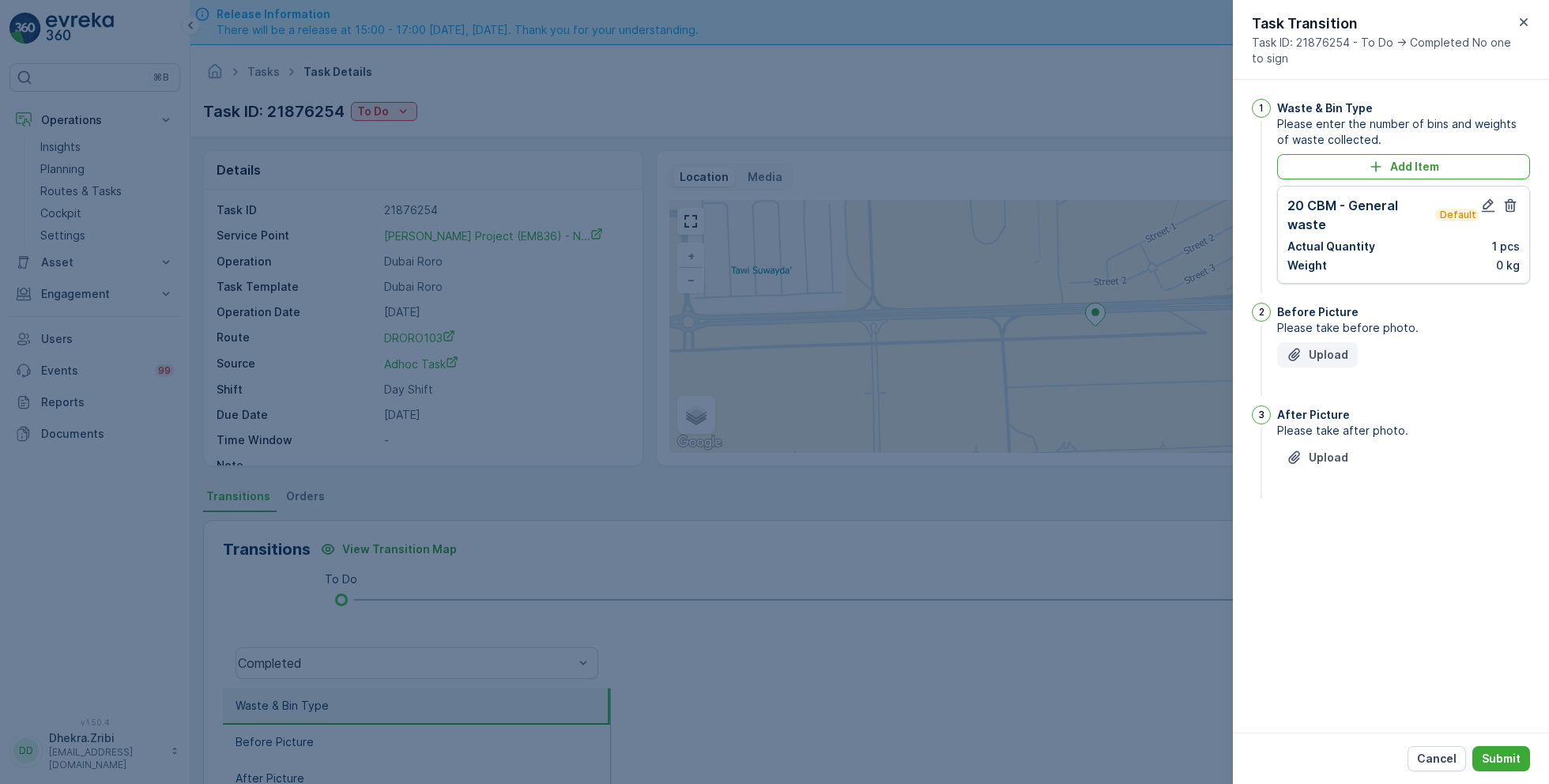
click at [1318, 348] on p "Upload" at bounding box center [1328, 355] width 39 height 16
click at [1320, 543] on p "Upload" at bounding box center [1328, 536] width 39 height 16
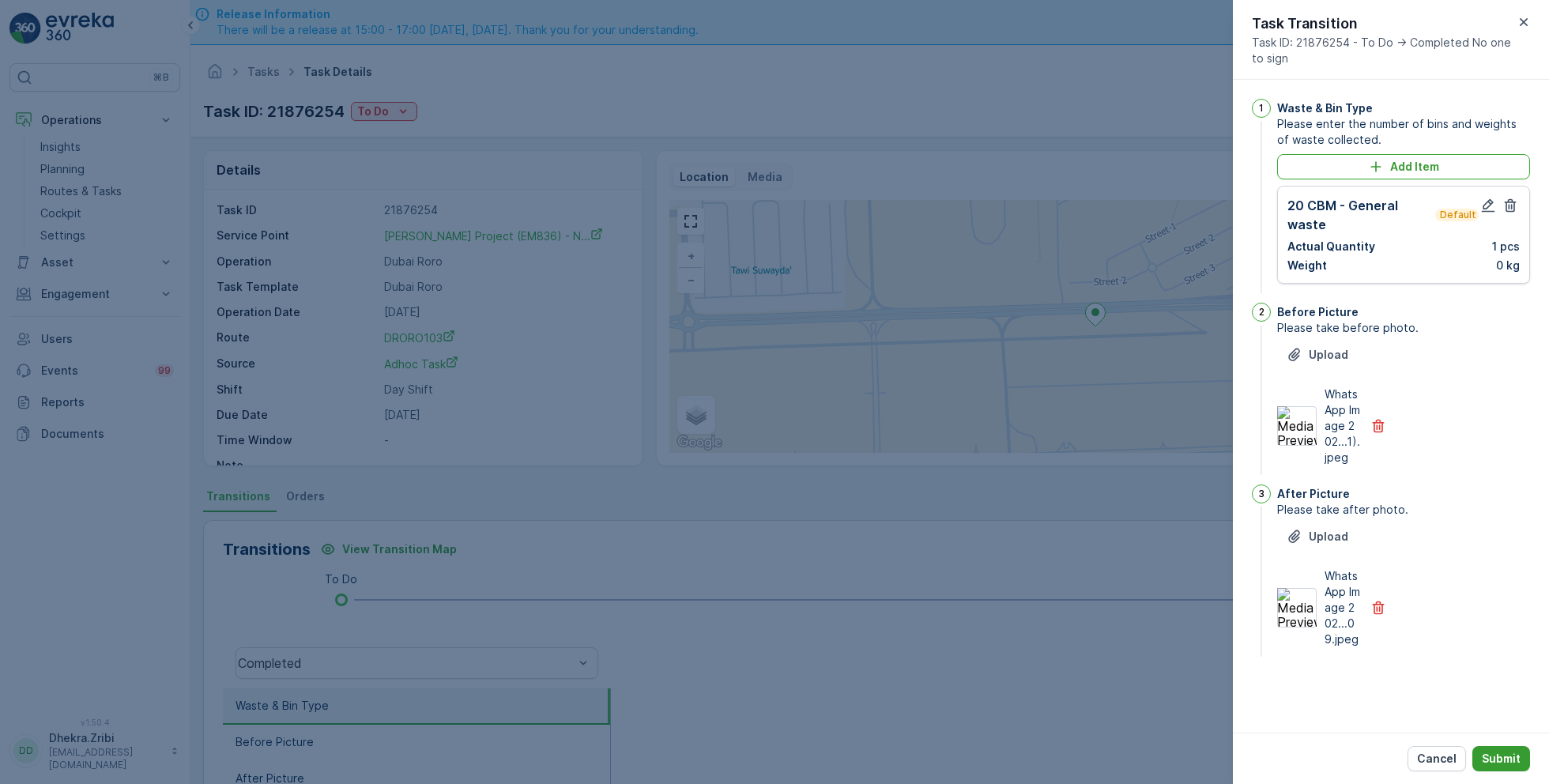
click at [1506, 751] on p "Submit" at bounding box center [1501, 758] width 38 height 16
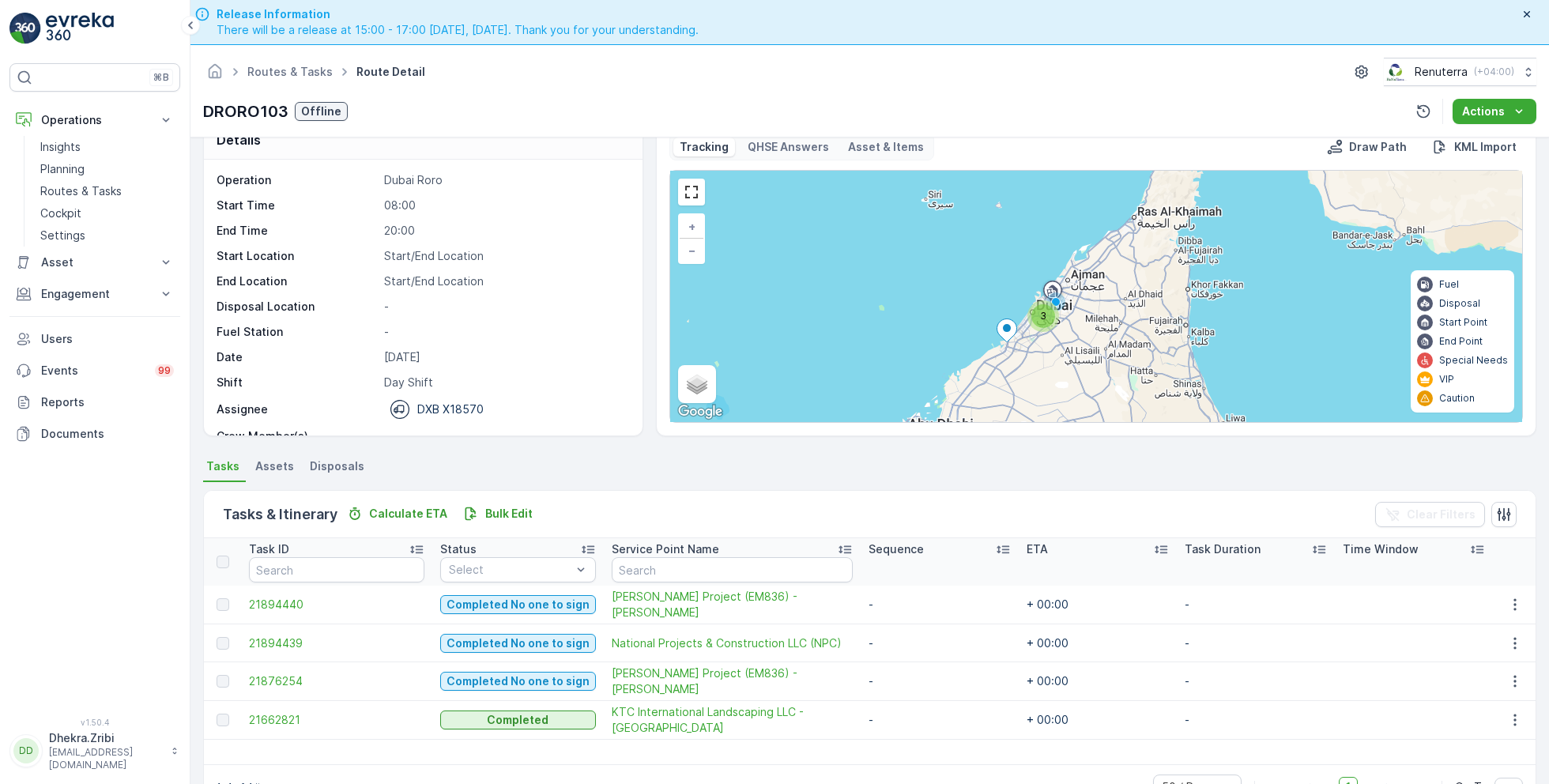
scroll to position [44, 0]
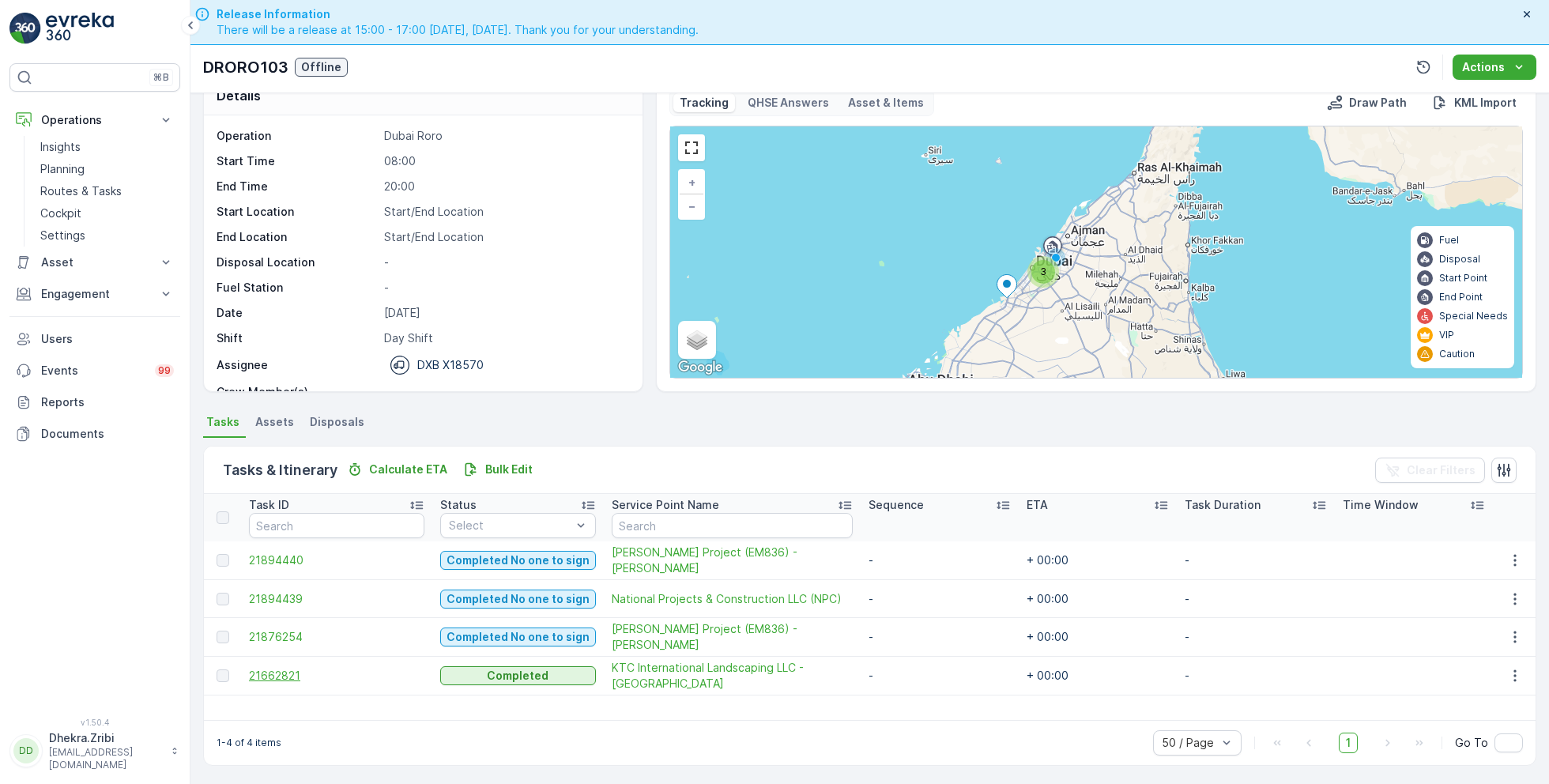
click at [280, 667] on span "21662821" at bounding box center [336, 675] width 175 height 16
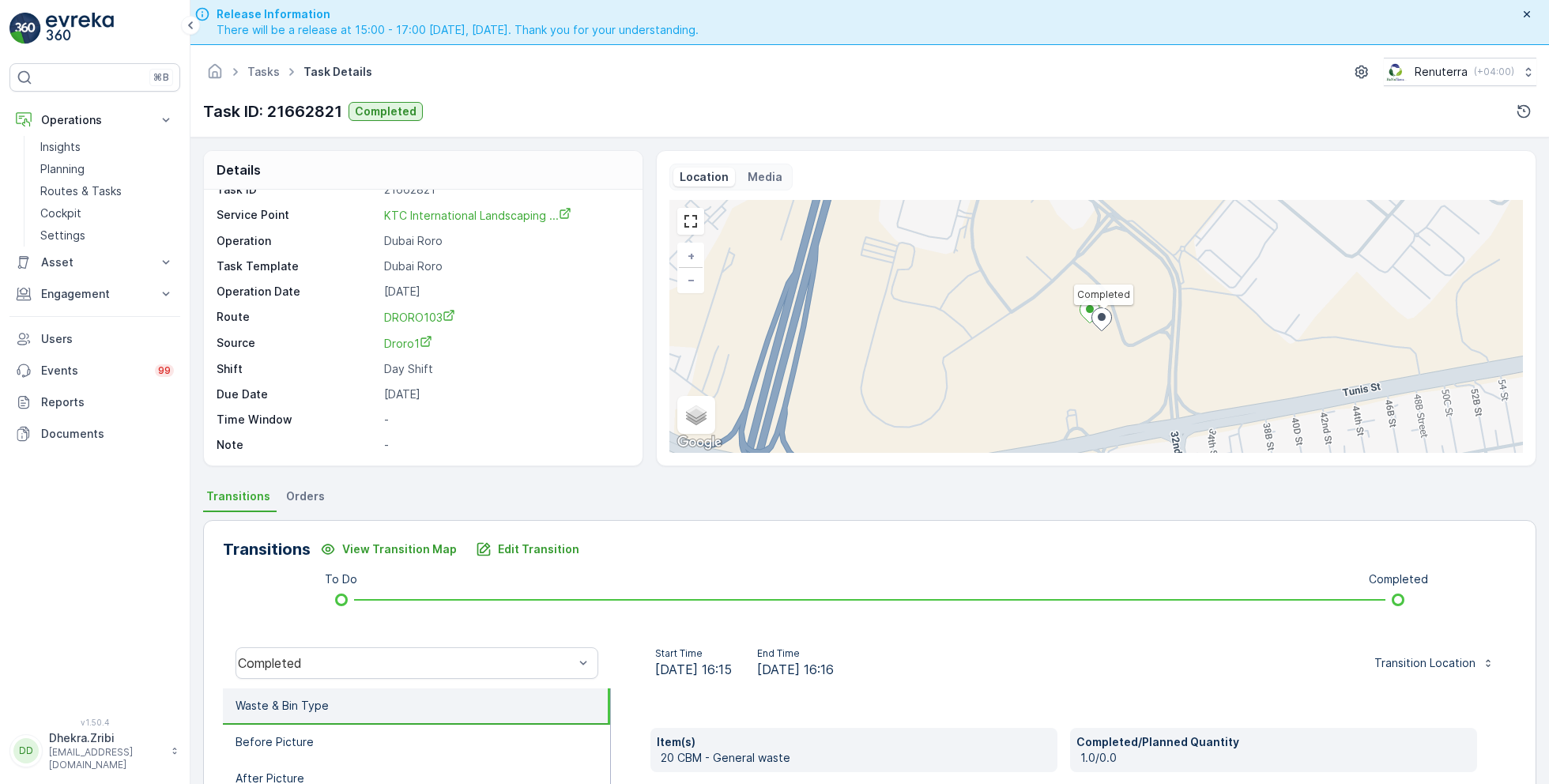
scroll to position [211, 0]
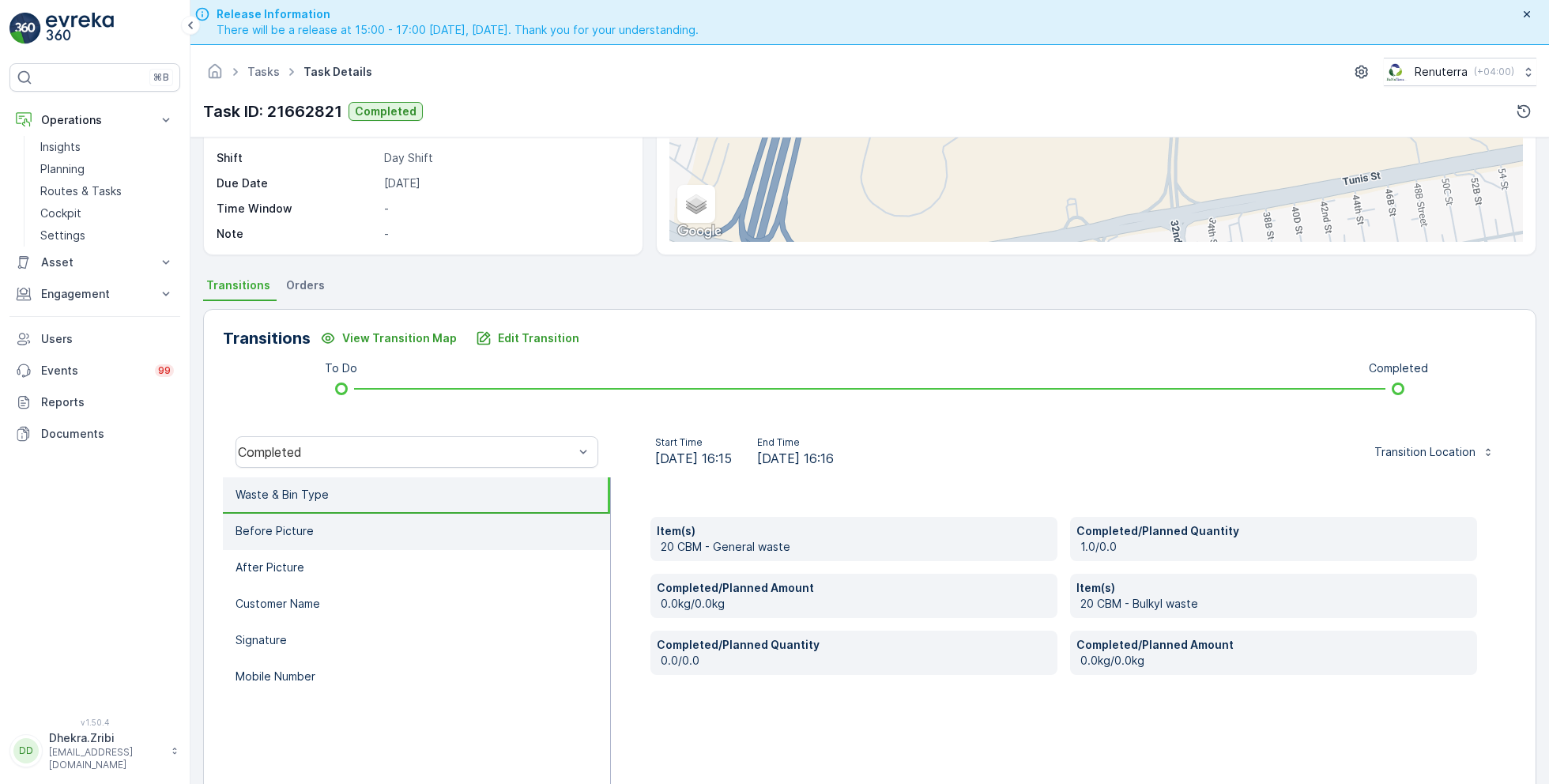
click at [365, 531] on li "Before Picture" at bounding box center [416, 532] width 387 height 36
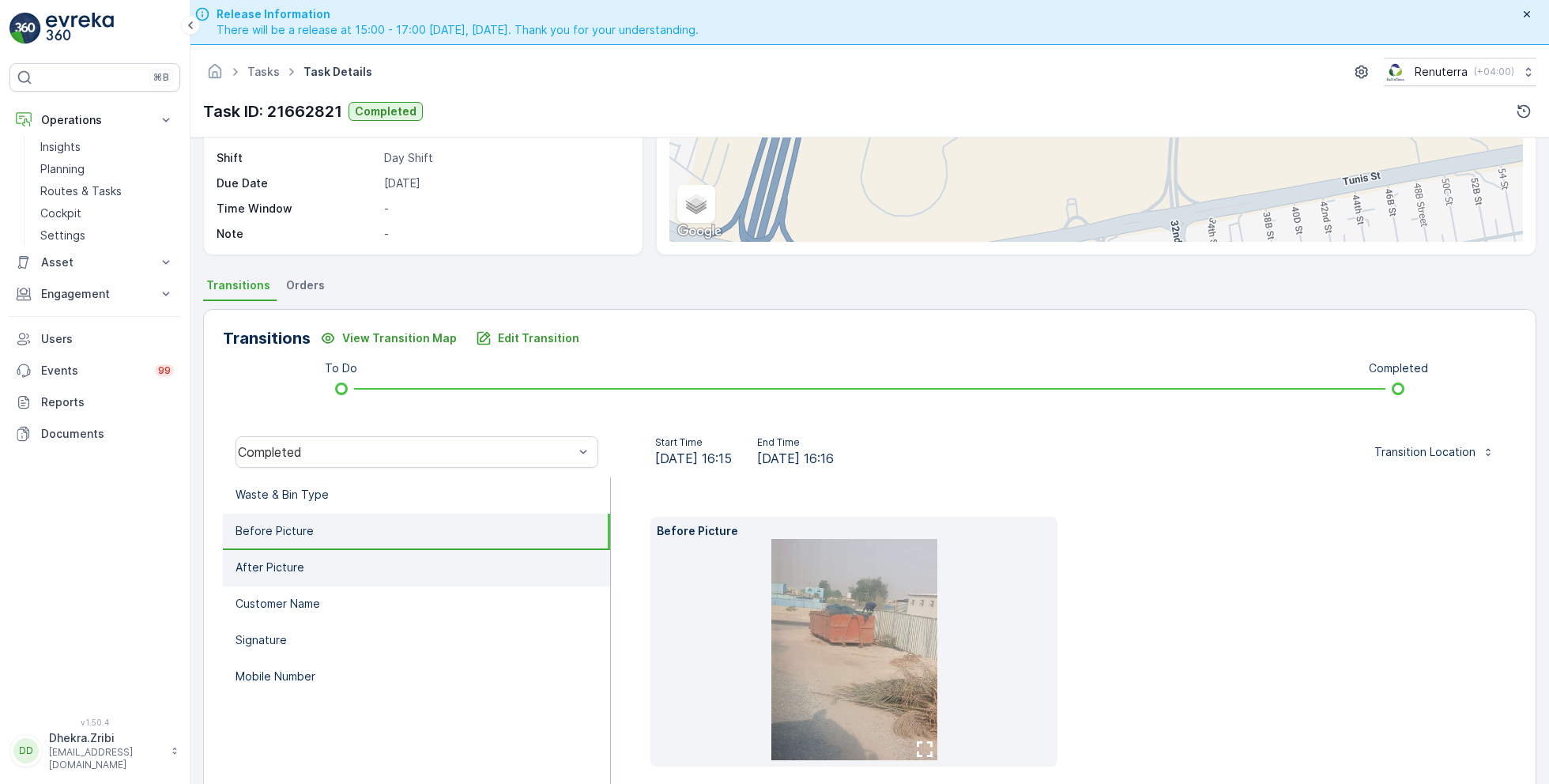
click at [360, 575] on li "After Picture" at bounding box center [416, 568] width 387 height 36
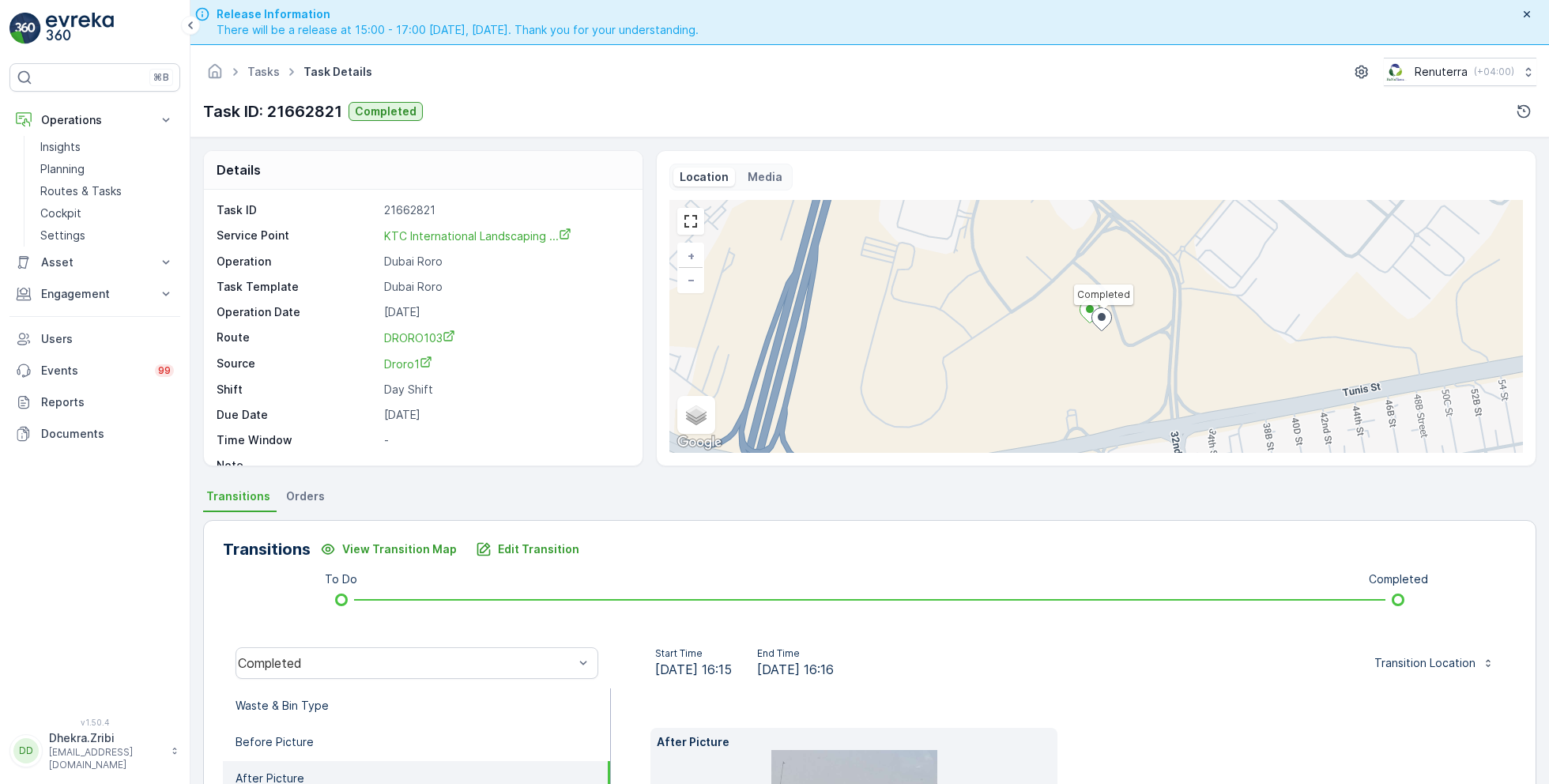
scroll to position [20, 0]
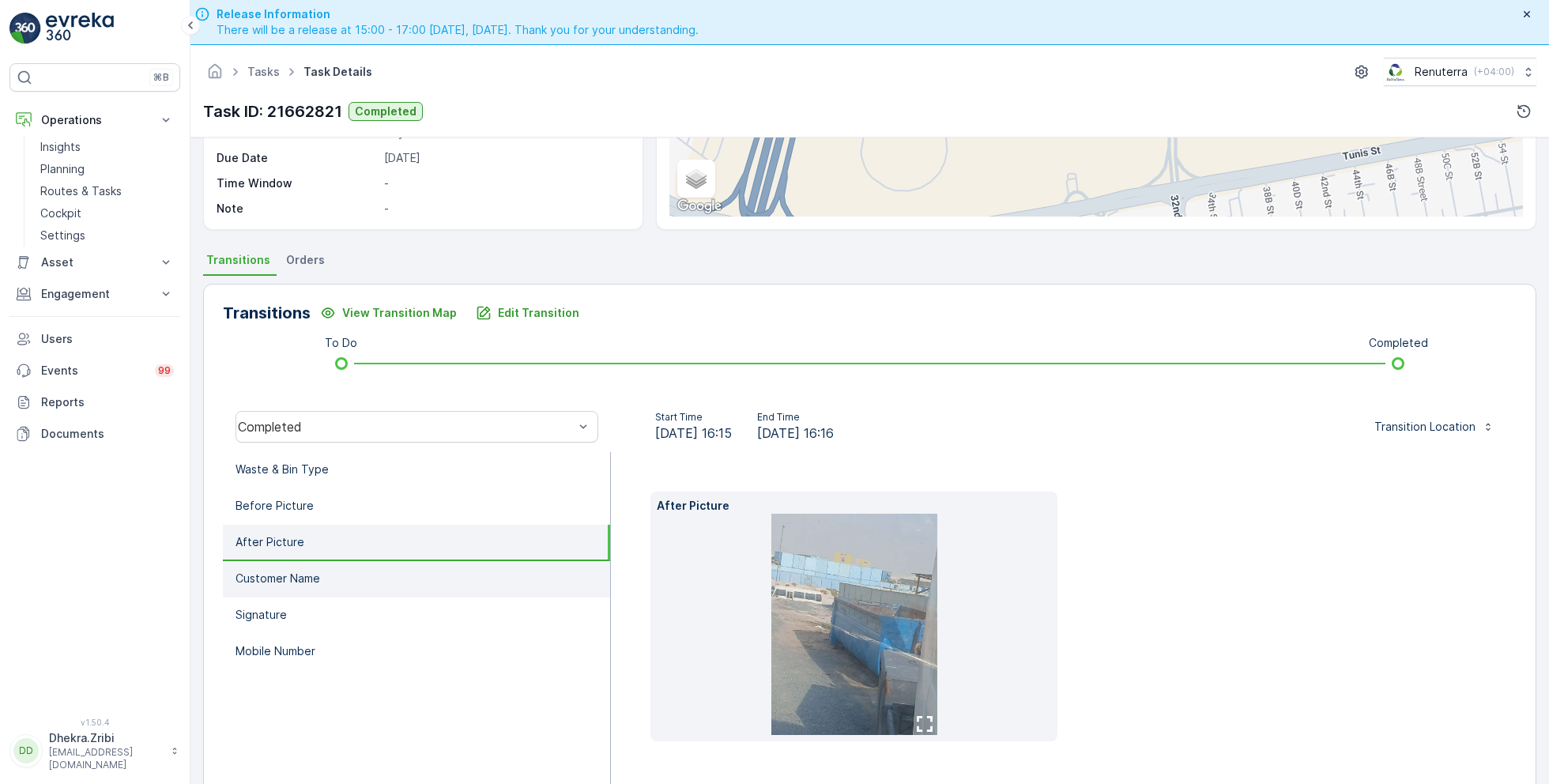
click at [312, 585] on li "Customer Name" at bounding box center [416, 579] width 387 height 36
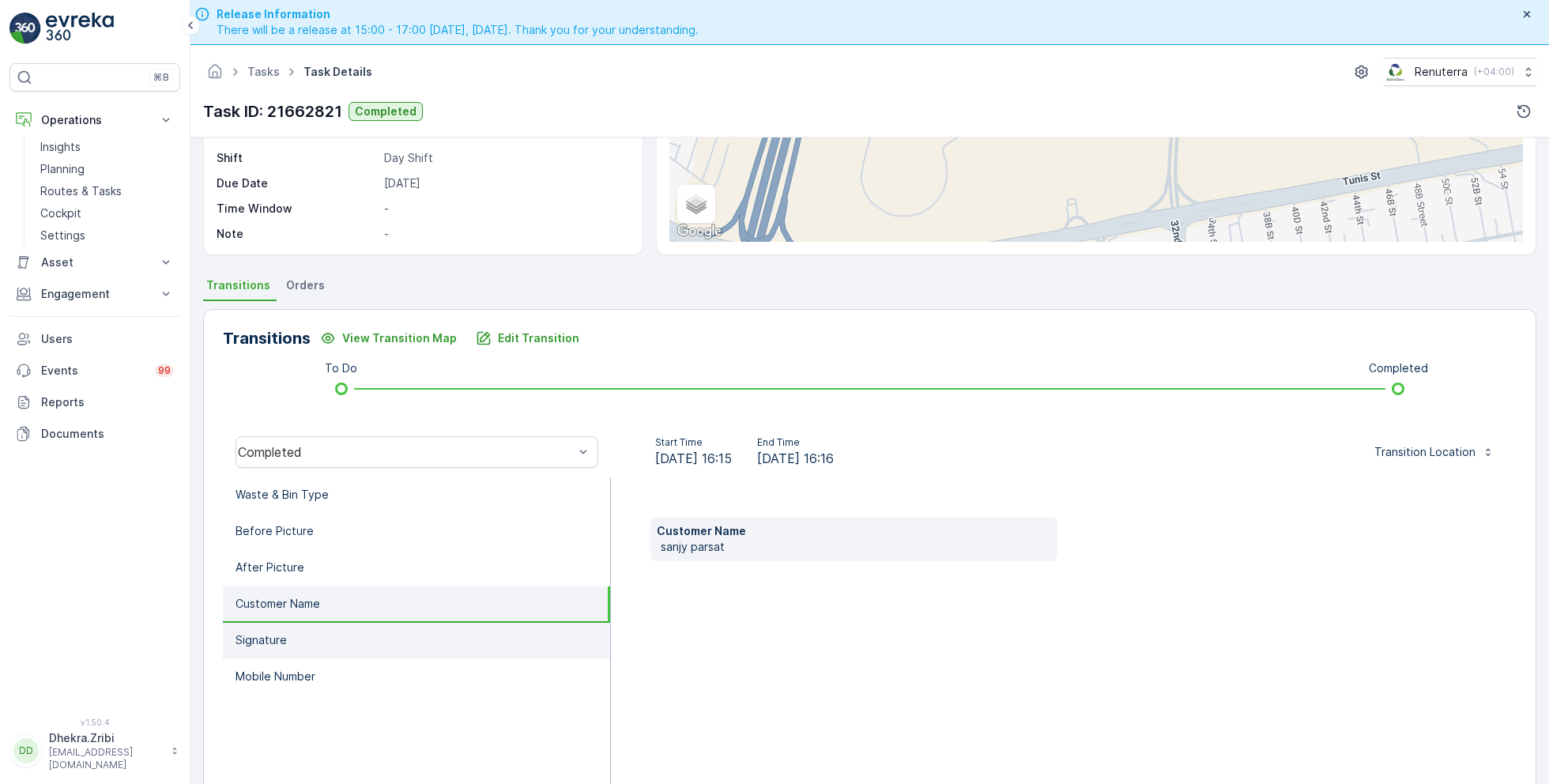
click at [299, 638] on li "Signature" at bounding box center [416, 641] width 387 height 36
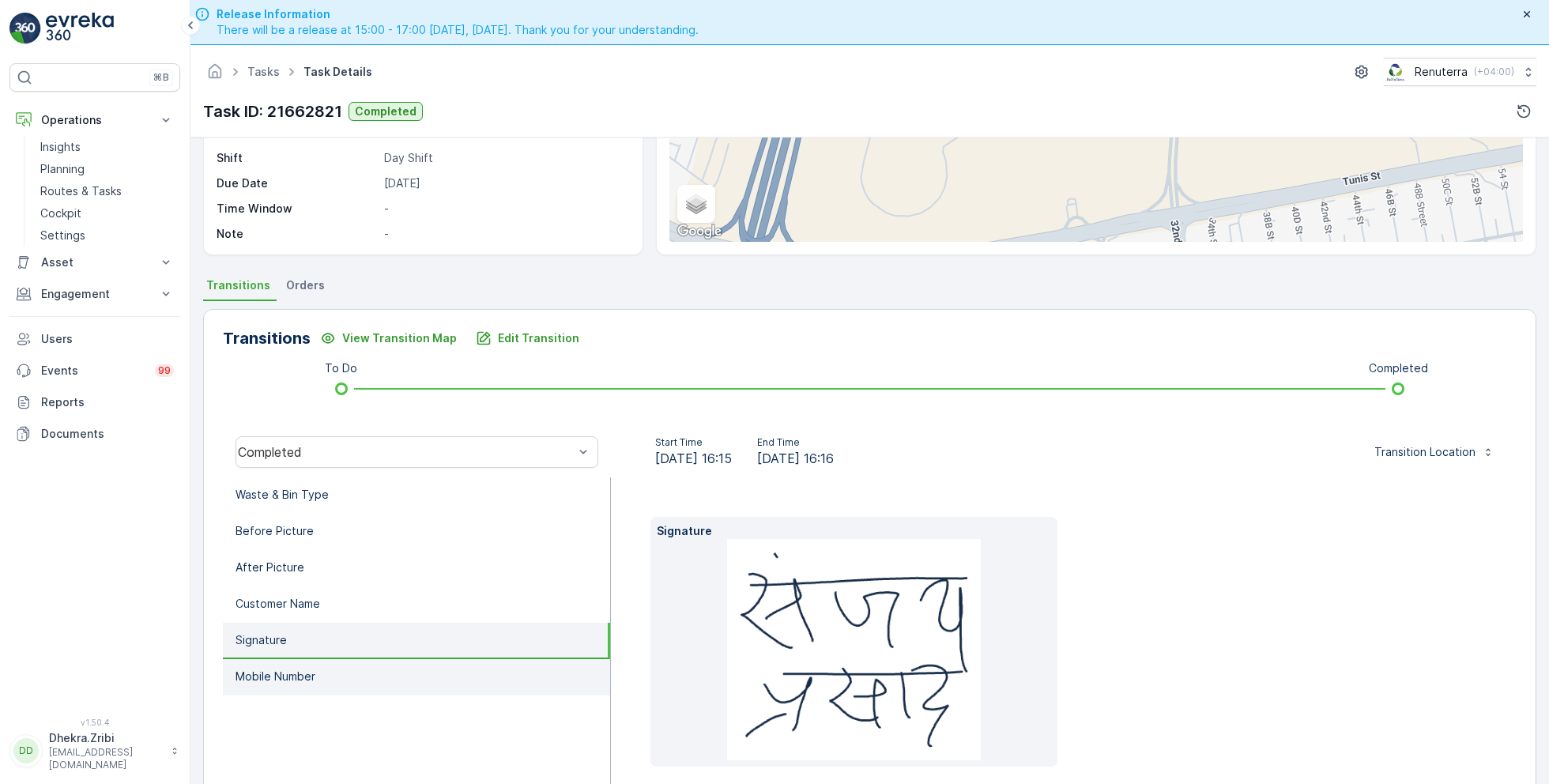
click at [308, 671] on p "Mobile Number" at bounding box center [274, 676] width 79 height 16
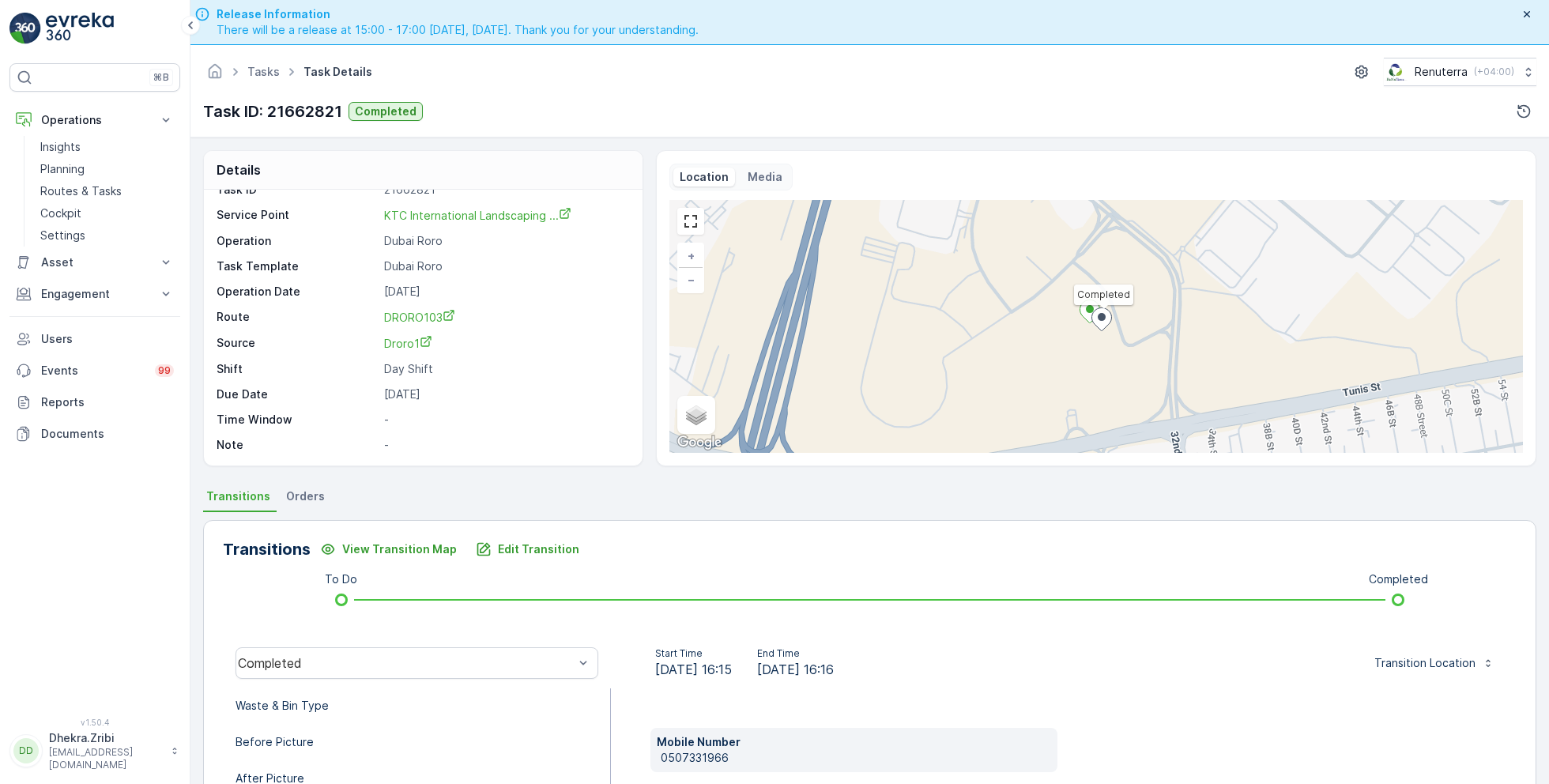
scroll to position [0, 0]
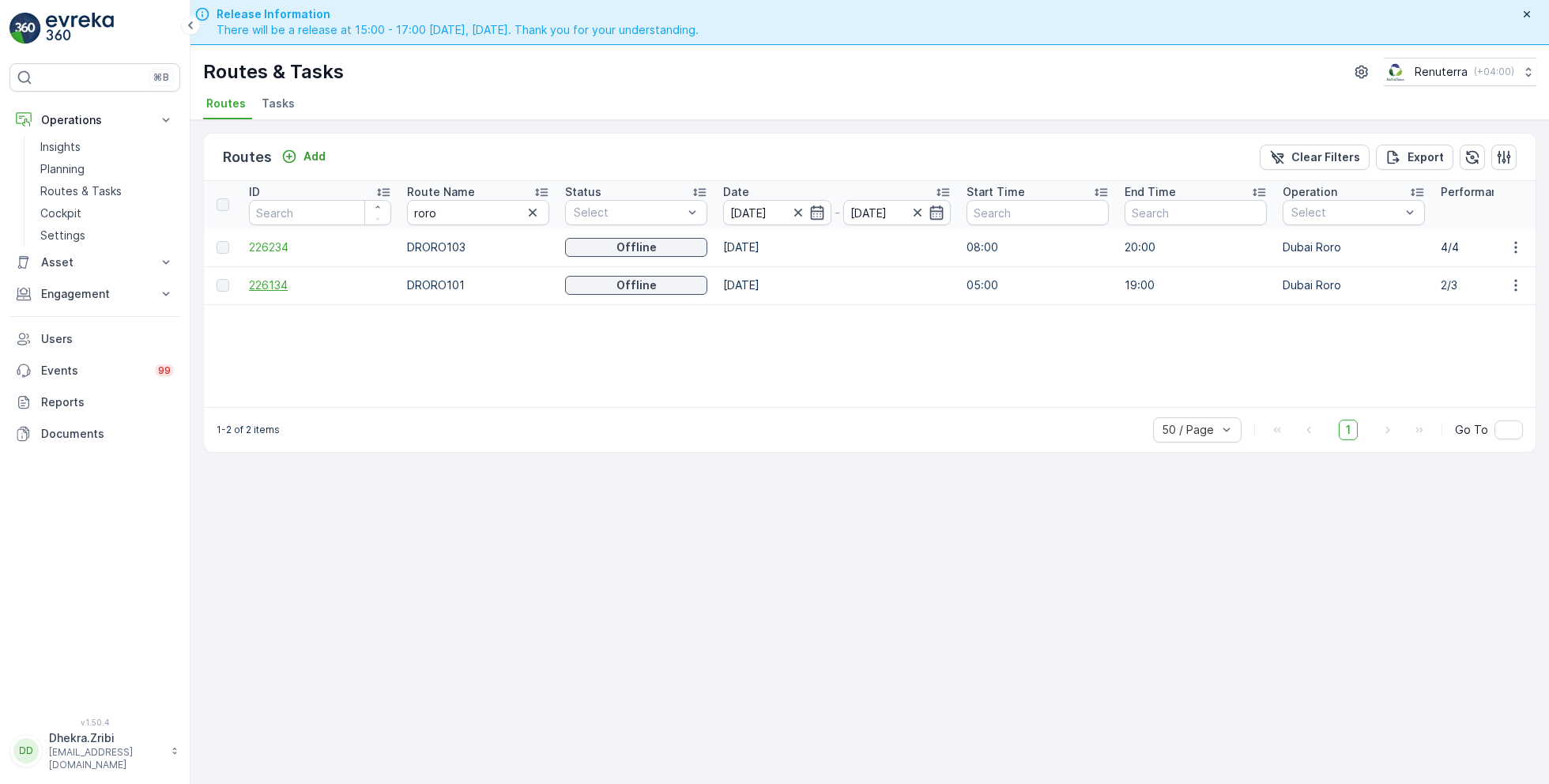
click at [282, 283] on span "226134" at bounding box center [319, 285] width 142 height 16
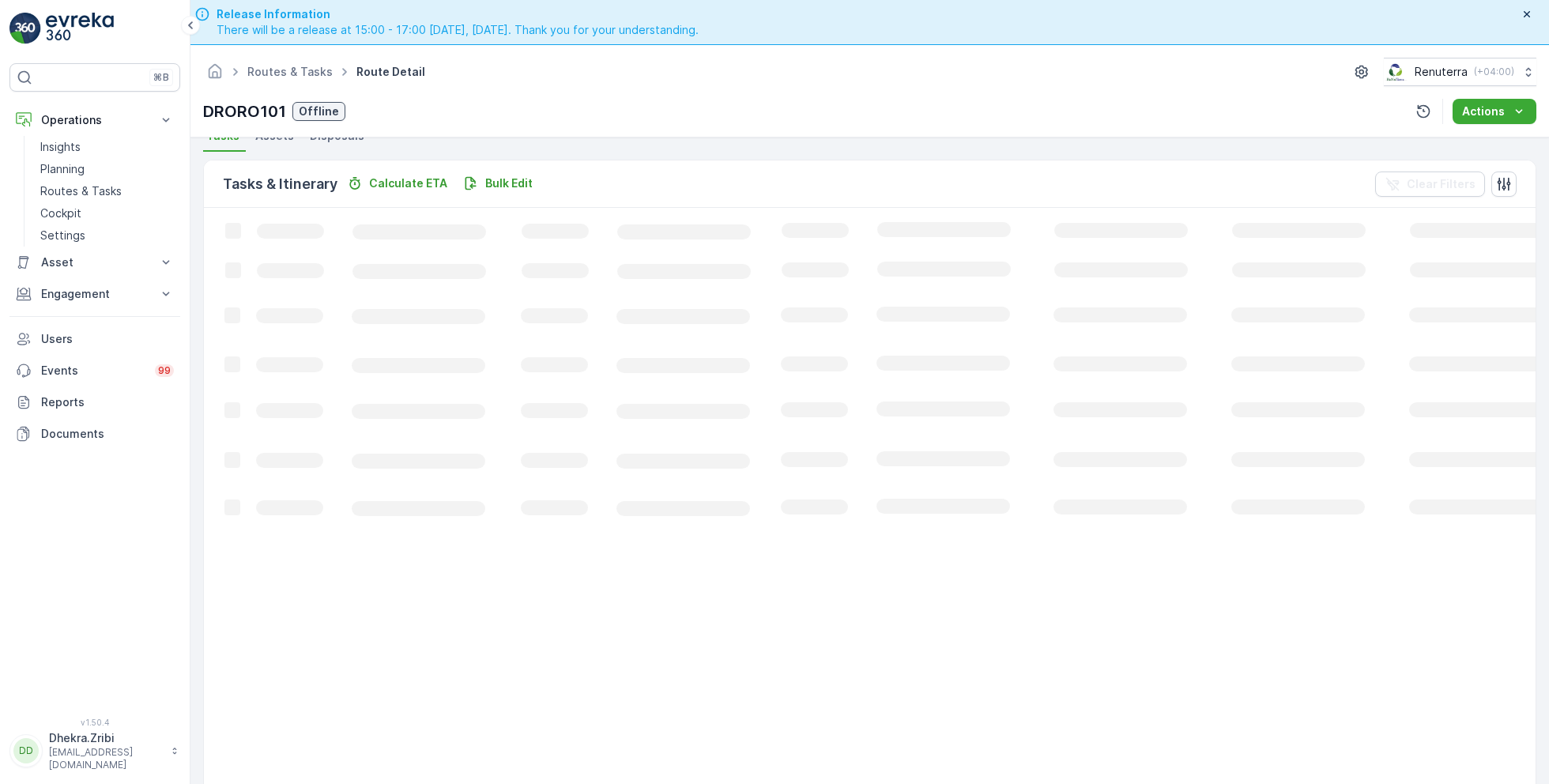
scroll to position [30, 0]
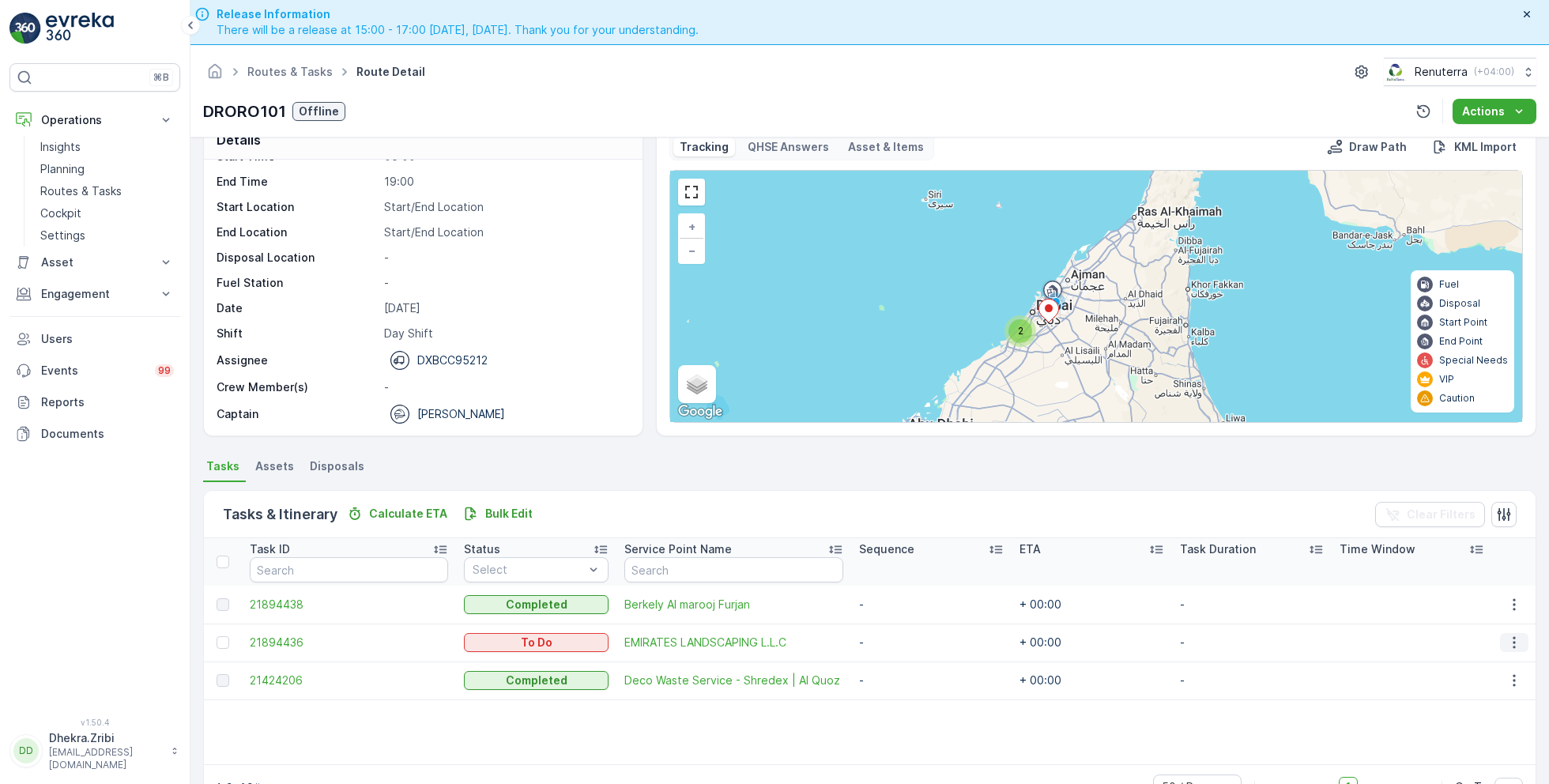
click at [1514, 641] on icon "button" at bounding box center [1515, 642] width 2 height 11
click at [1464, 728] on span "Remove from Route" at bounding box center [1490, 730] width 107 height 16
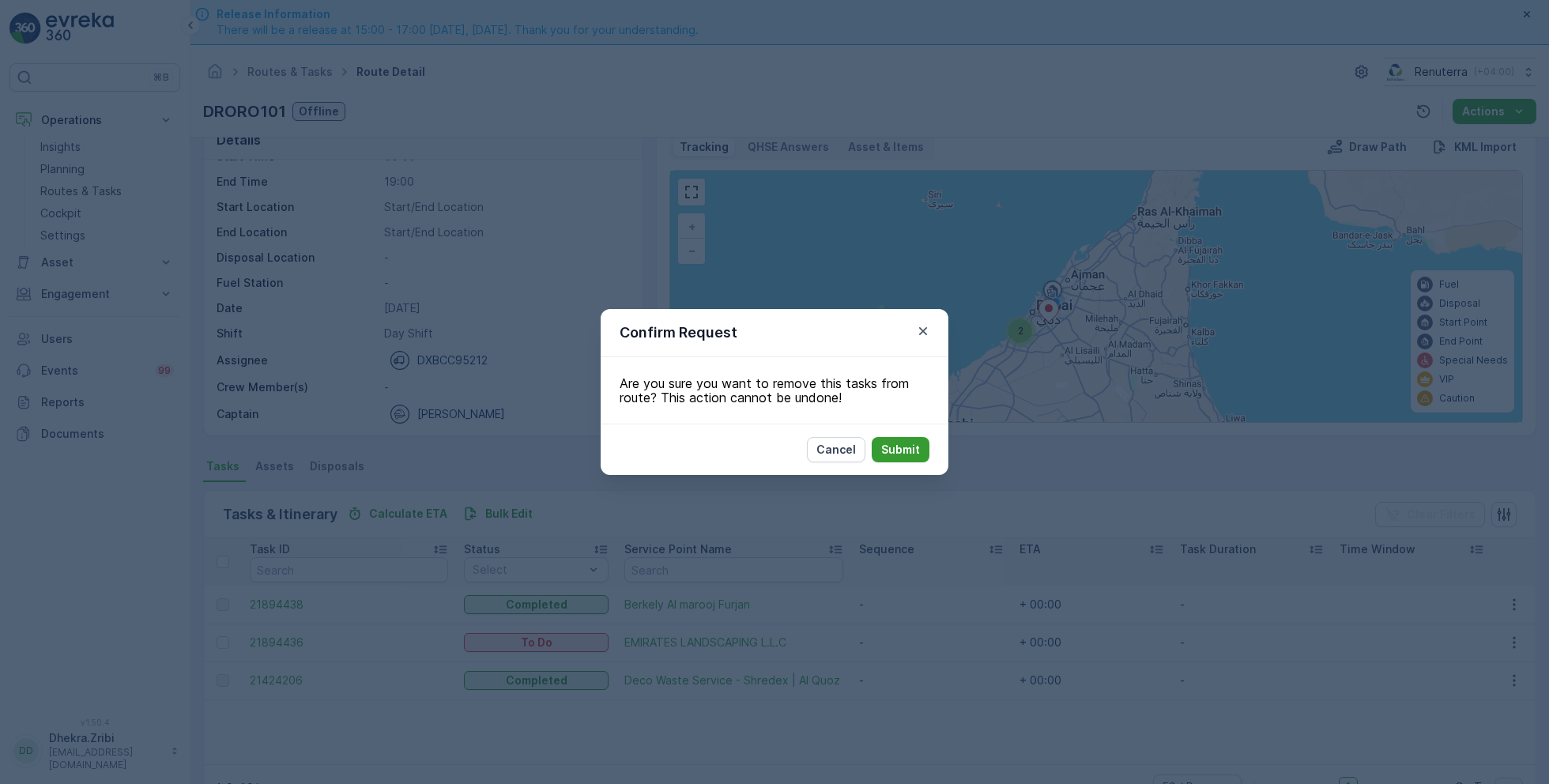
click at [889, 444] on p "Submit" at bounding box center [900, 449] width 38 height 16
